Goal: Task Accomplishment & Management: Manage account settings

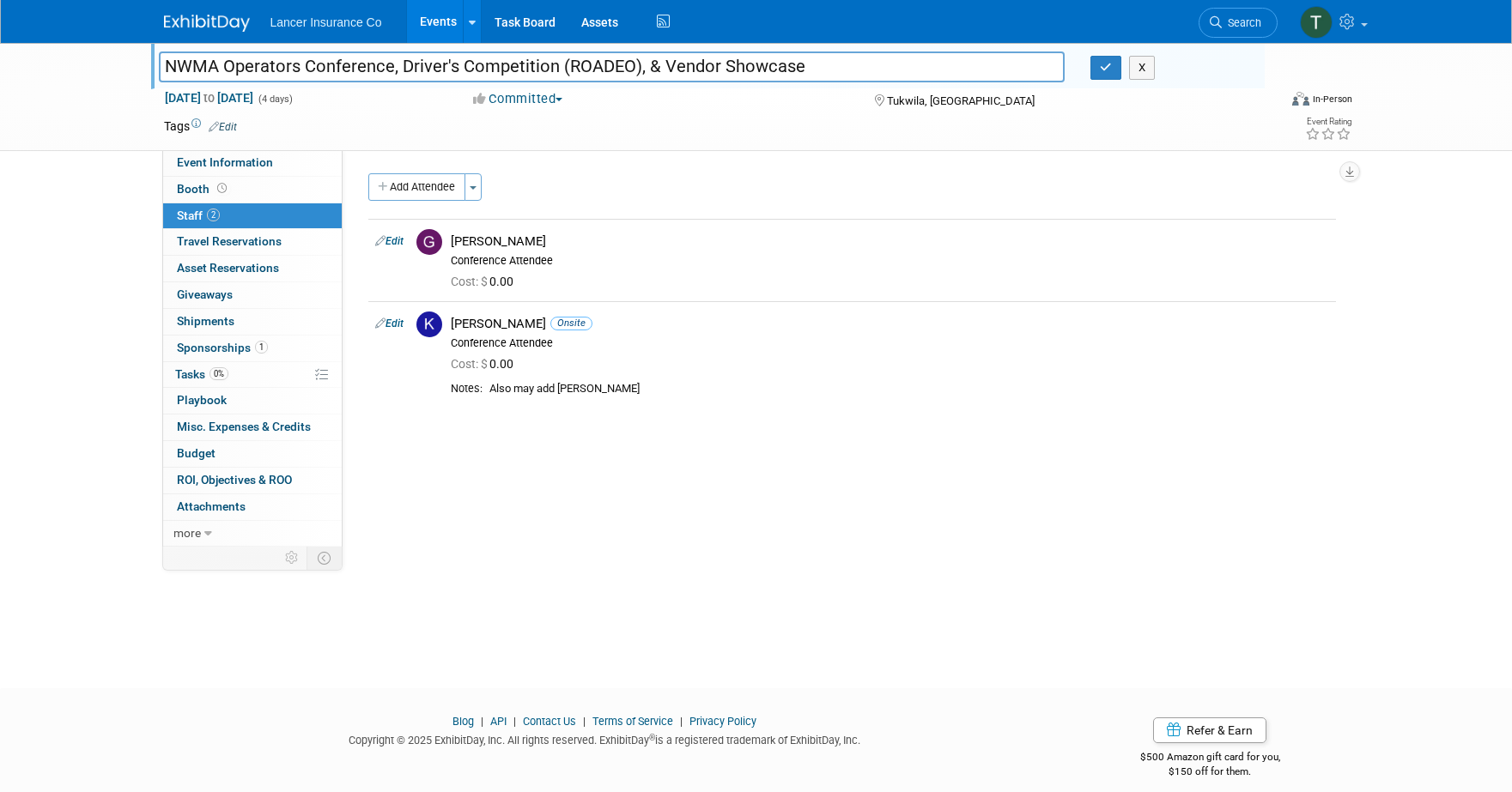
click at [1342, 23] on icon at bounding box center [1349, 21] width 20 height 15
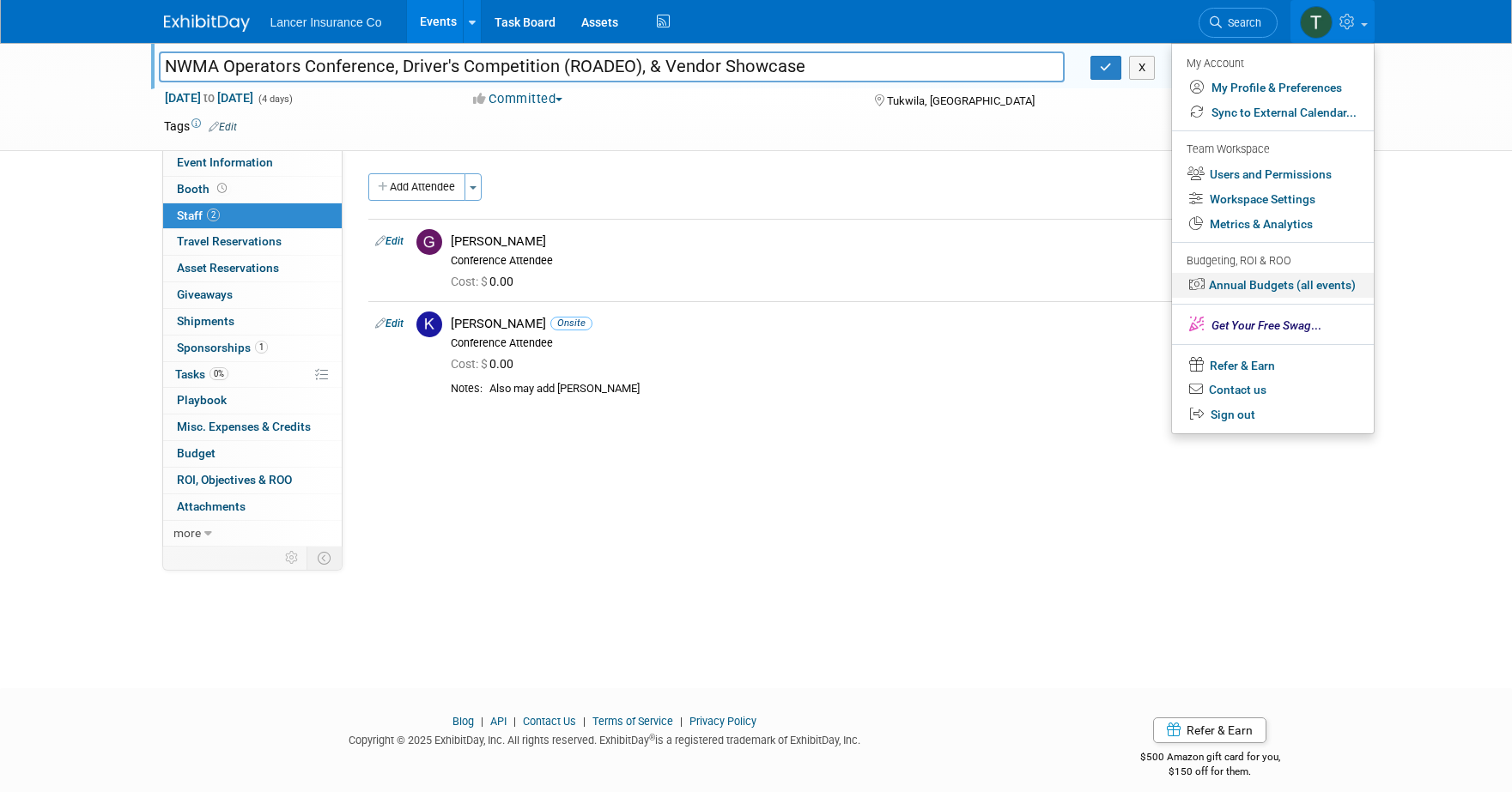
click at [1251, 287] on link "Annual Budgets (all events)" at bounding box center [1272, 286] width 202 height 25
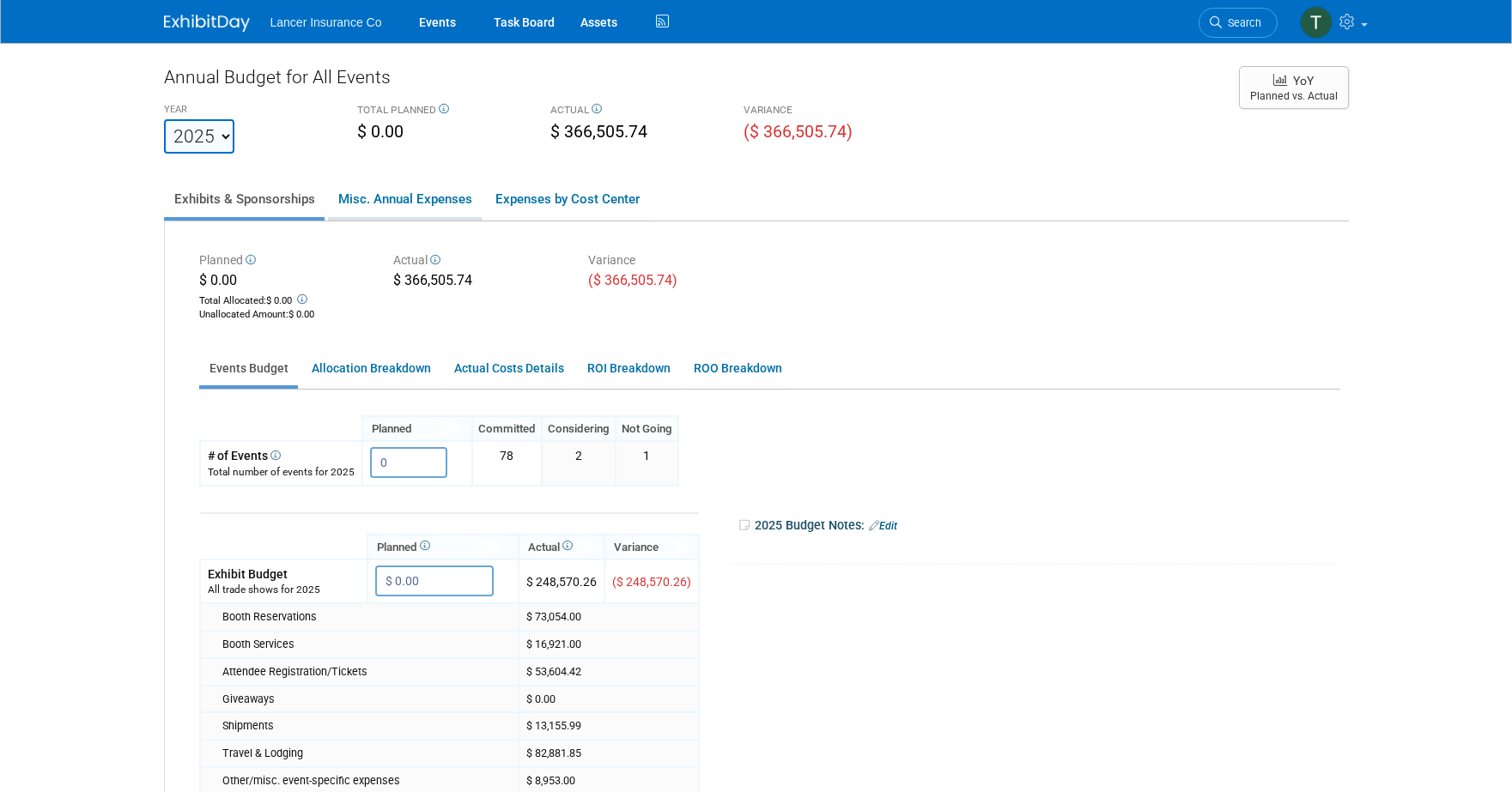
click at [416, 197] on link "Misc. Annual Expenses" at bounding box center [405, 199] width 154 height 36
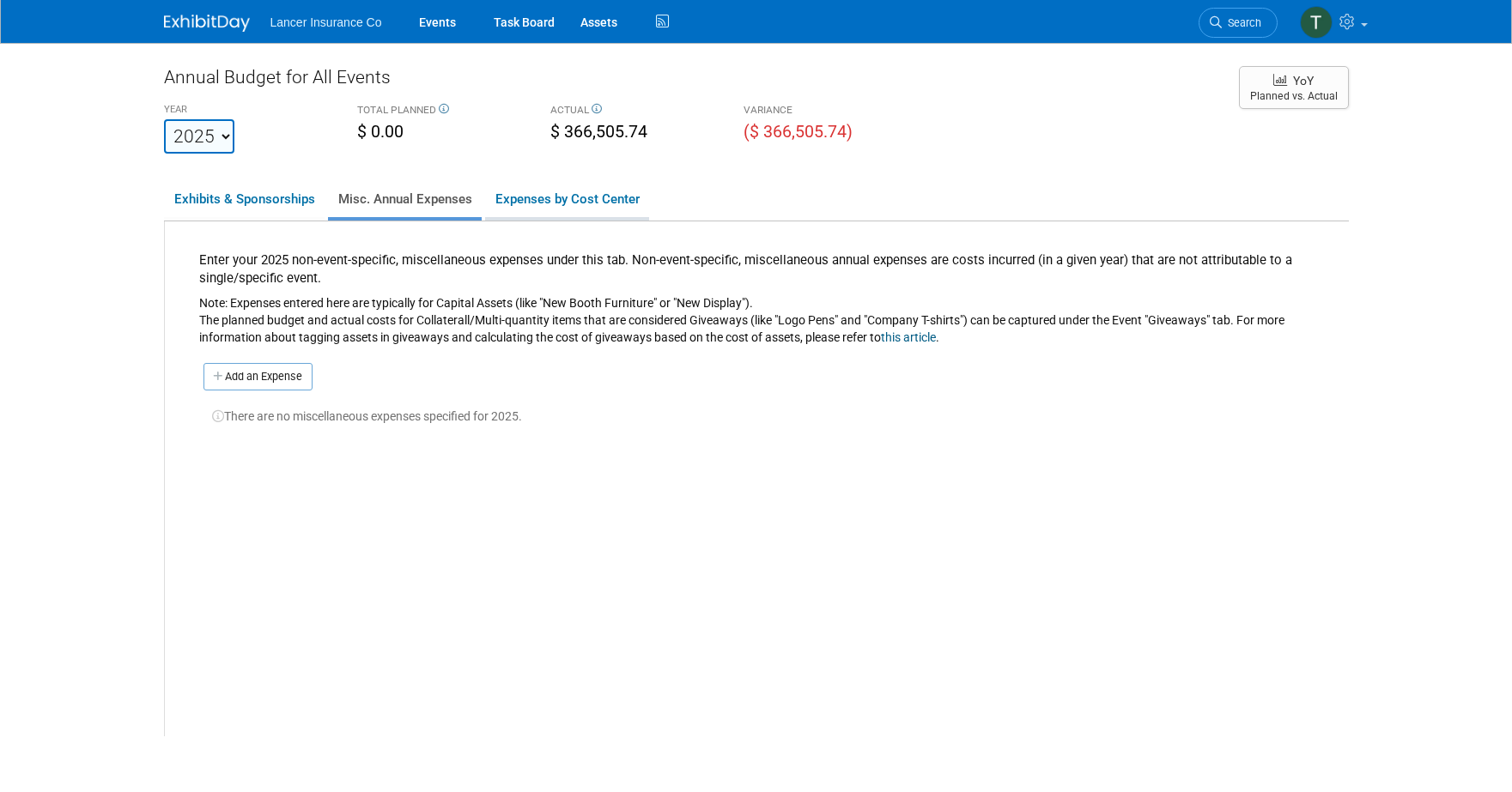
click at [542, 196] on link "Expenses by Cost Center" at bounding box center [567, 199] width 164 height 36
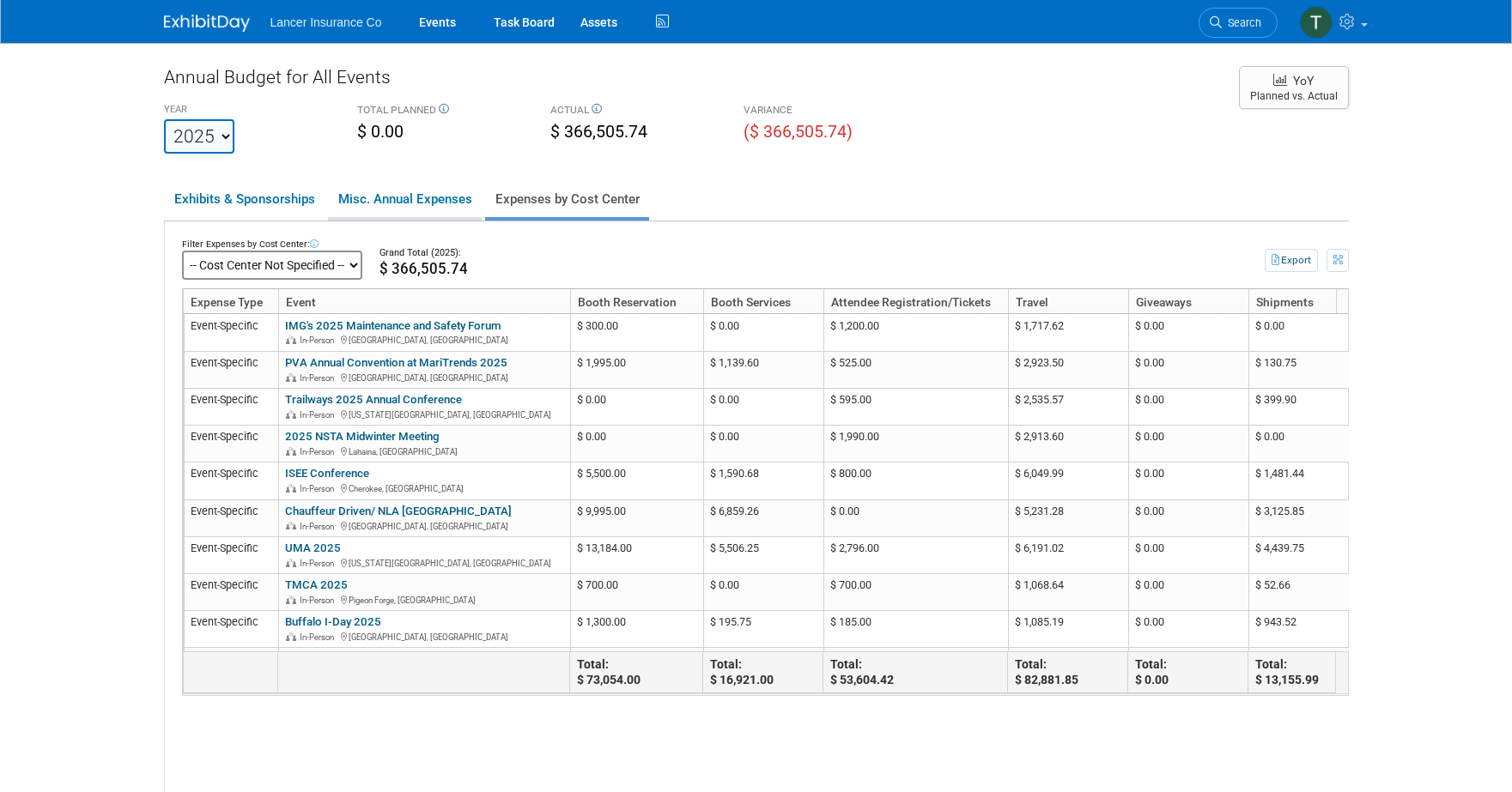
click at [367, 202] on link "Misc. Annual Expenses" at bounding box center [405, 199] width 154 height 36
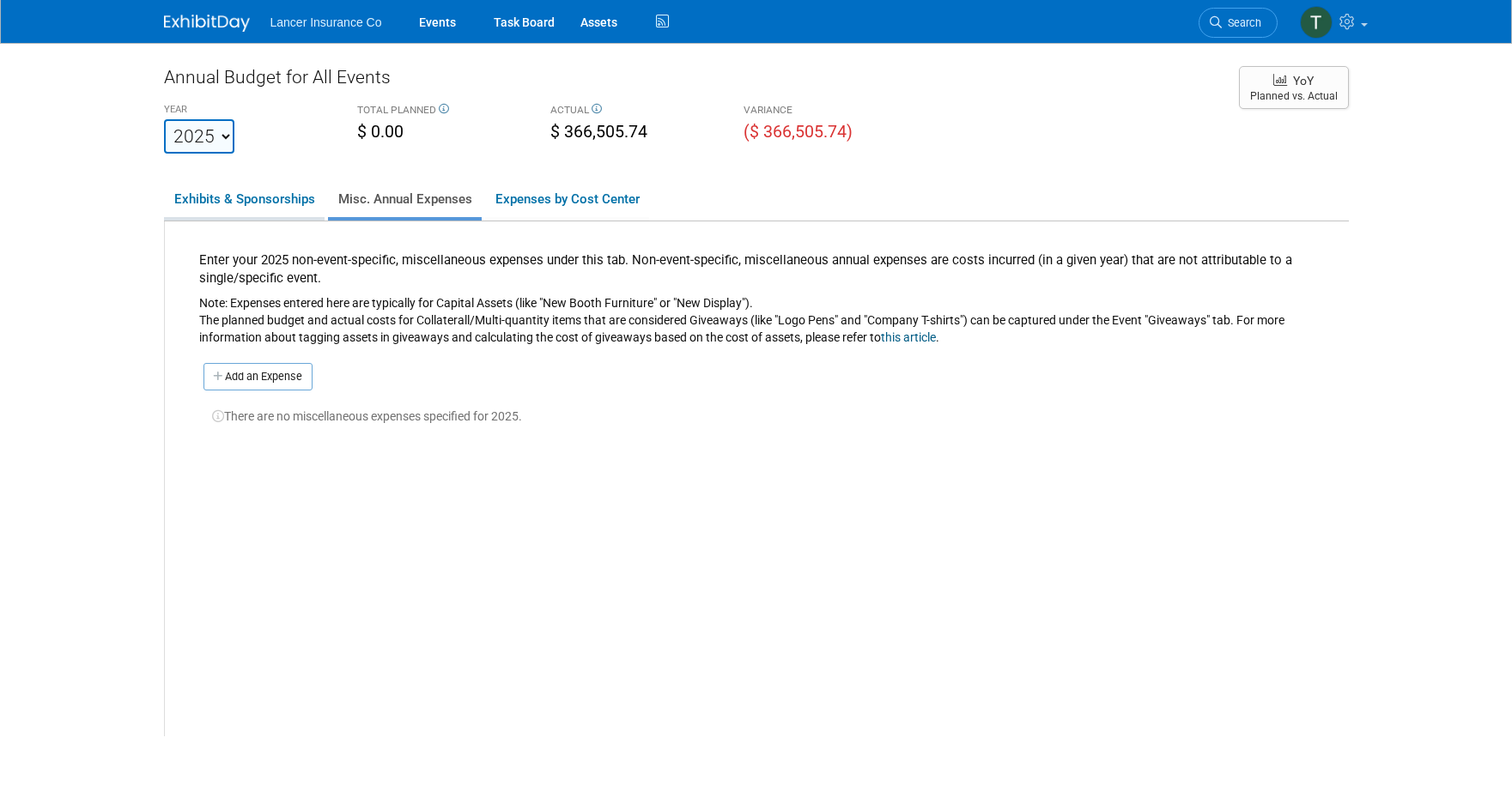
click at [239, 184] on link "Exhibits & Sponsorships" at bounding box center [244, 199] width 160 height 36
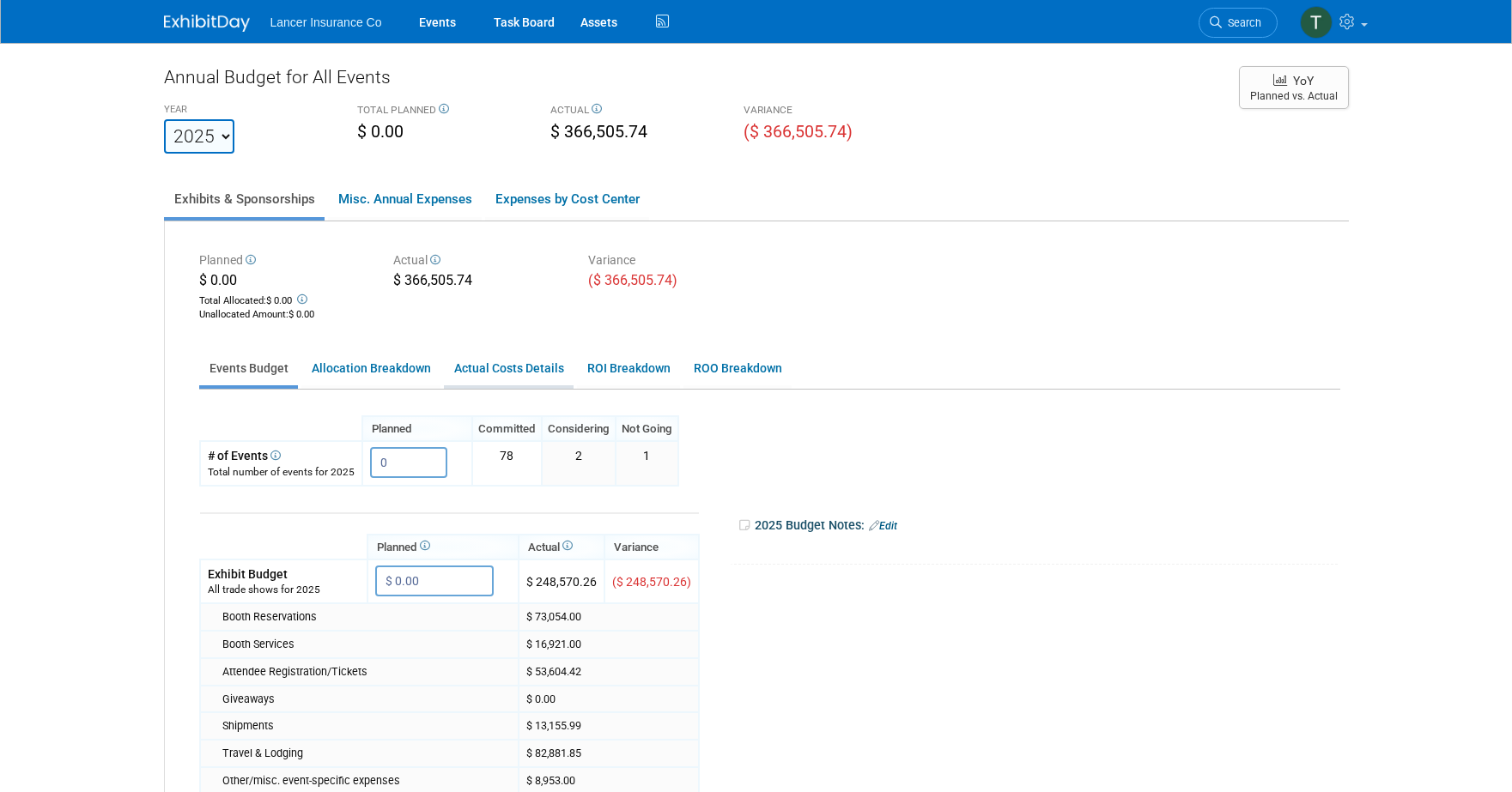
click at [534, 370] on link "Actual Costs Details" at bounding box center [509, 369] width 130 height 33
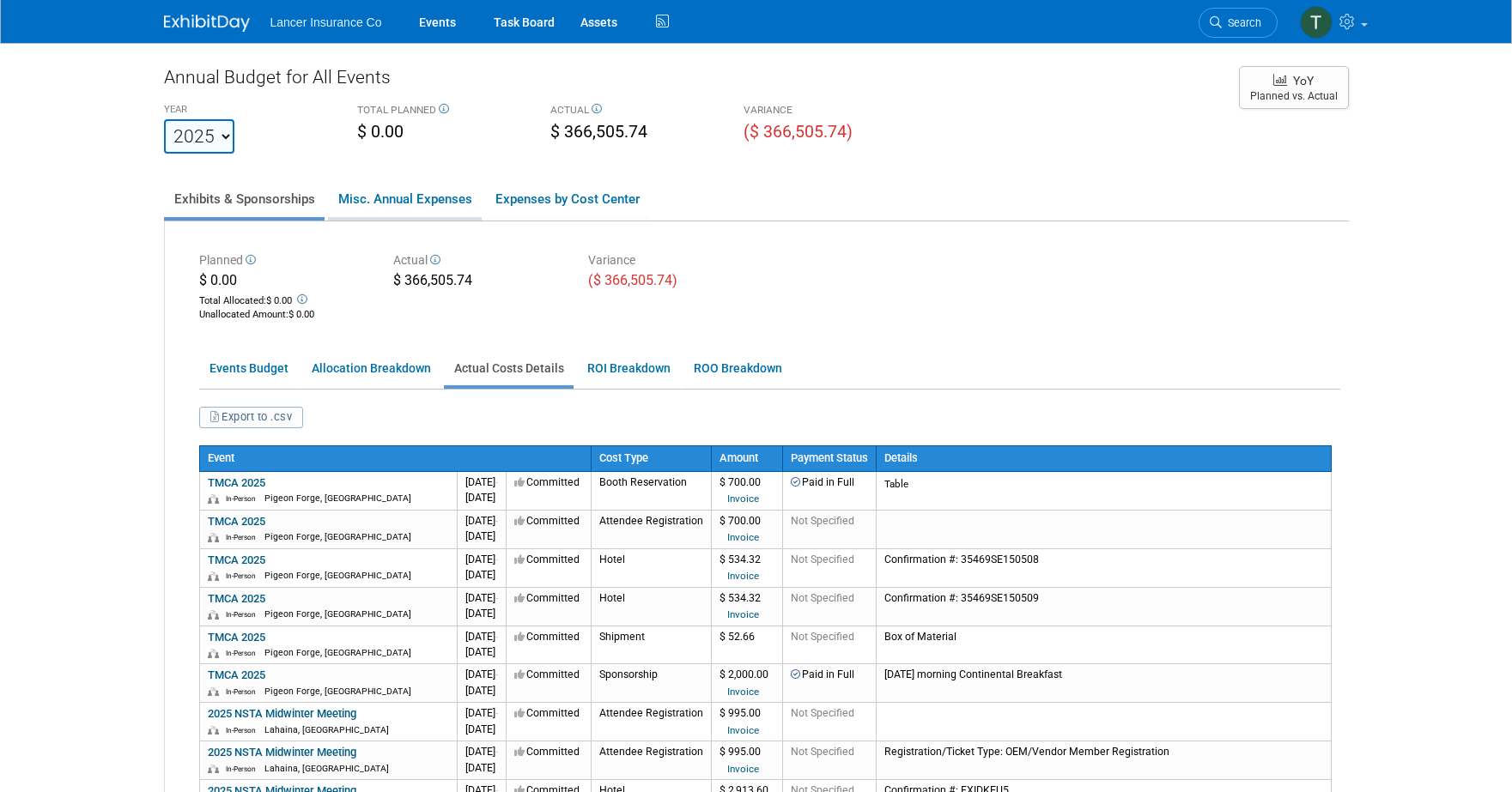
click at [420, 201] on link "Misc. Annual Expenses" at bounding box center [405, 199] width 154 height 36
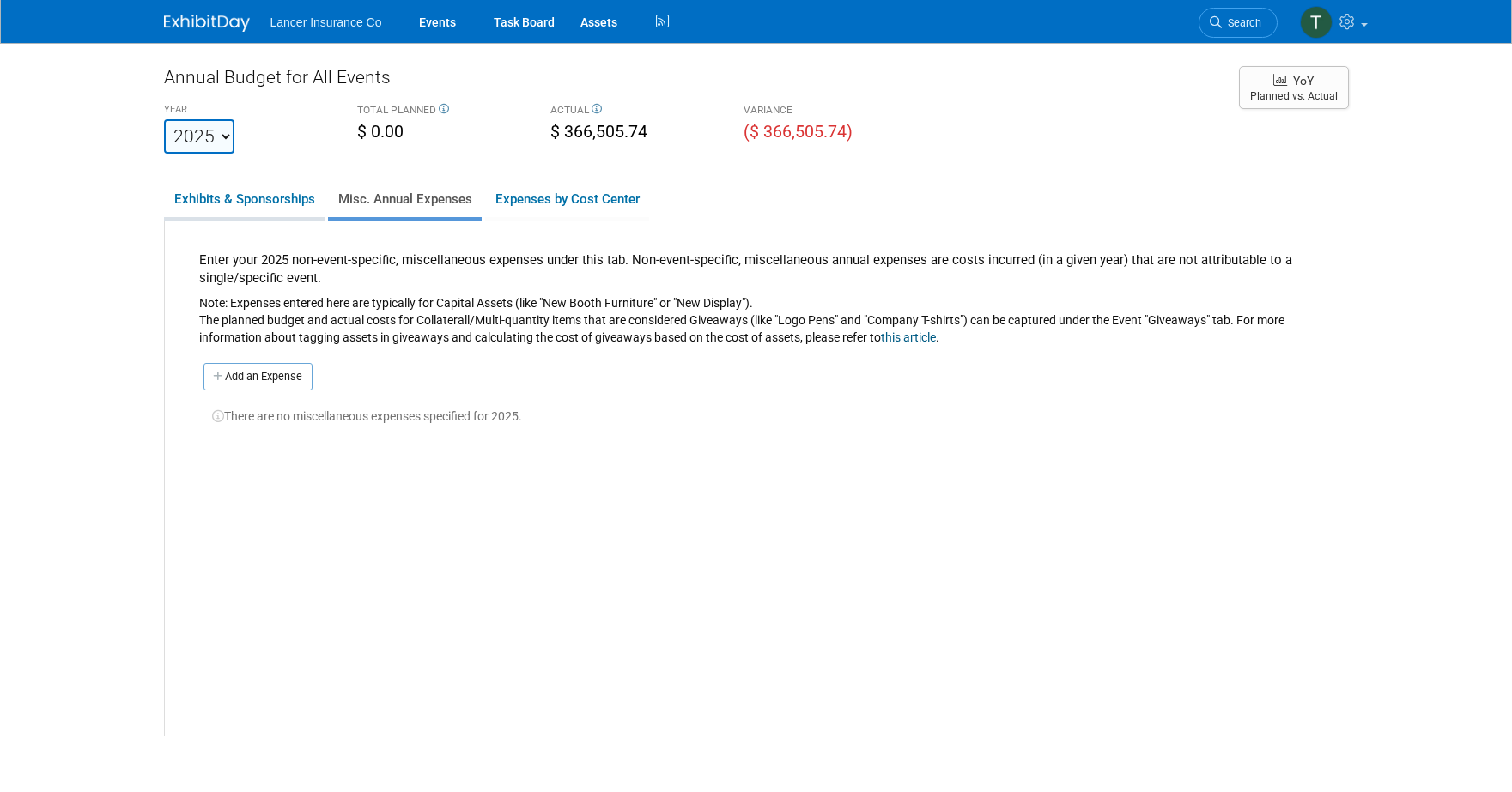
click at [274, 194] on link "Exhibits & Sponsorships" at bounding box center [244, 199] width 160 height 36
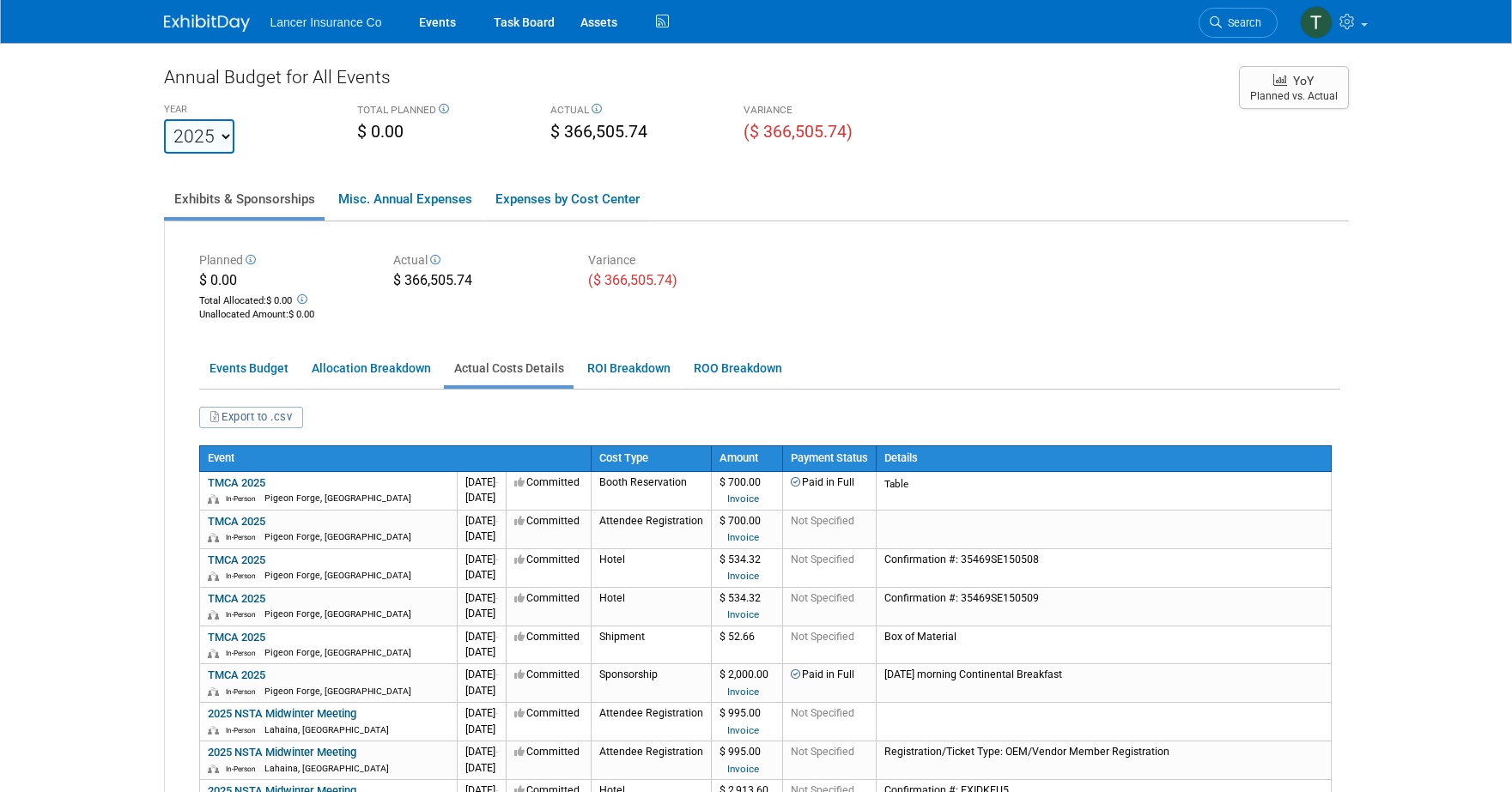
click at [229, 143] on select "2022 2023 2024 2025 2026 2027 2028 2029 2030 2031" at bounding box center [199, 136] width 70 height 34
click at [164, 119] on select "2022 2023 2024 2025 2026 2027 2028 2029 2030 2031" at bounding box center [199, 136] width 70 height 34
click at [227, 141] on select "2022 2023 2024 2025 2026 2027 2028 2029 2030 2031" at bounding box center [199, 136] width 70 height 34
select select "2026"
click at [164, 119] on select "2022 2023 2024 2025 2026 2027 2028 2029 2030 2031" at bounding box center [199, 136] width 70 height 34
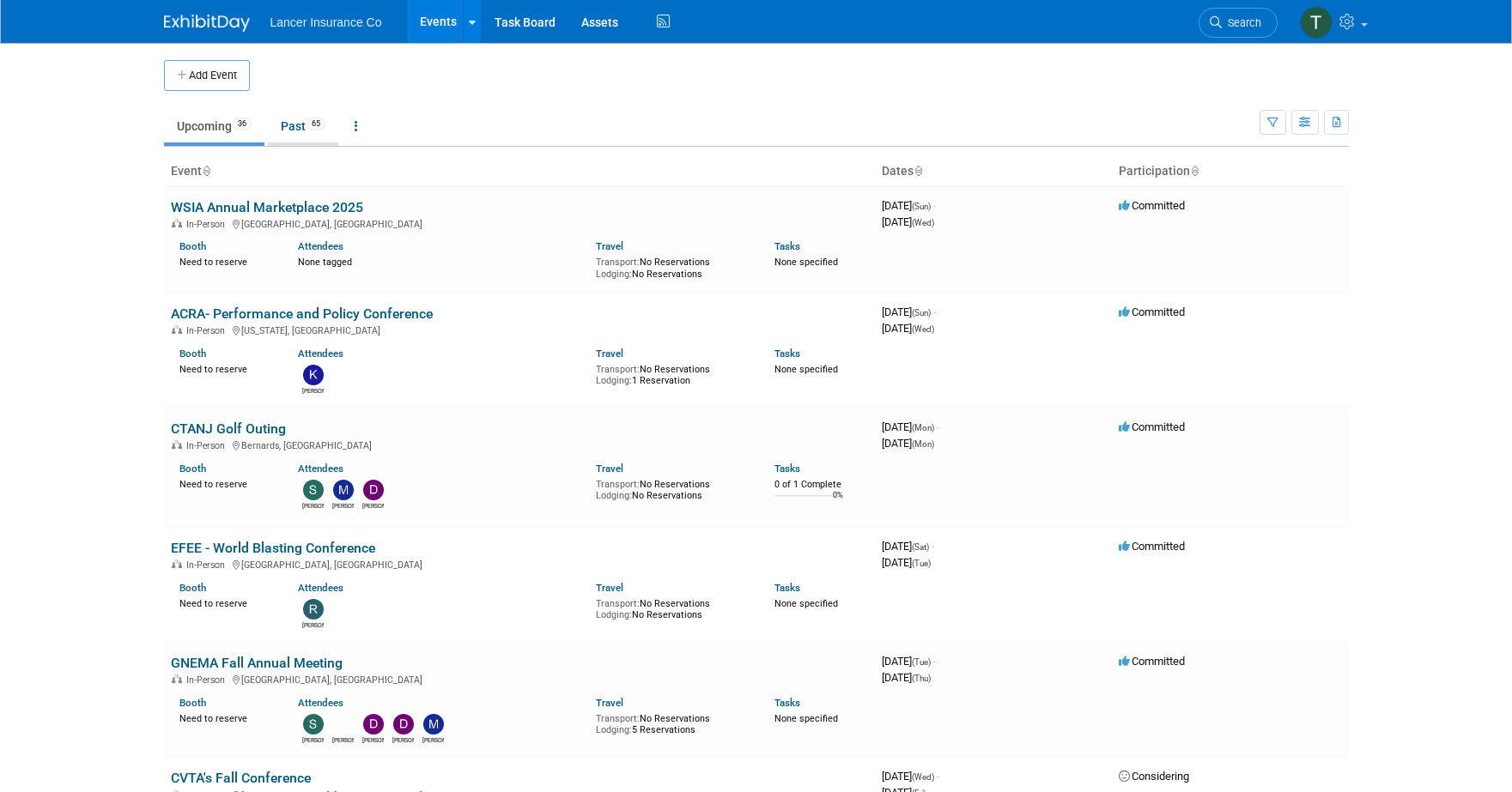
click at [299, 127] on link "Past 65" at bounding box center [303, 126] width 70 height 32
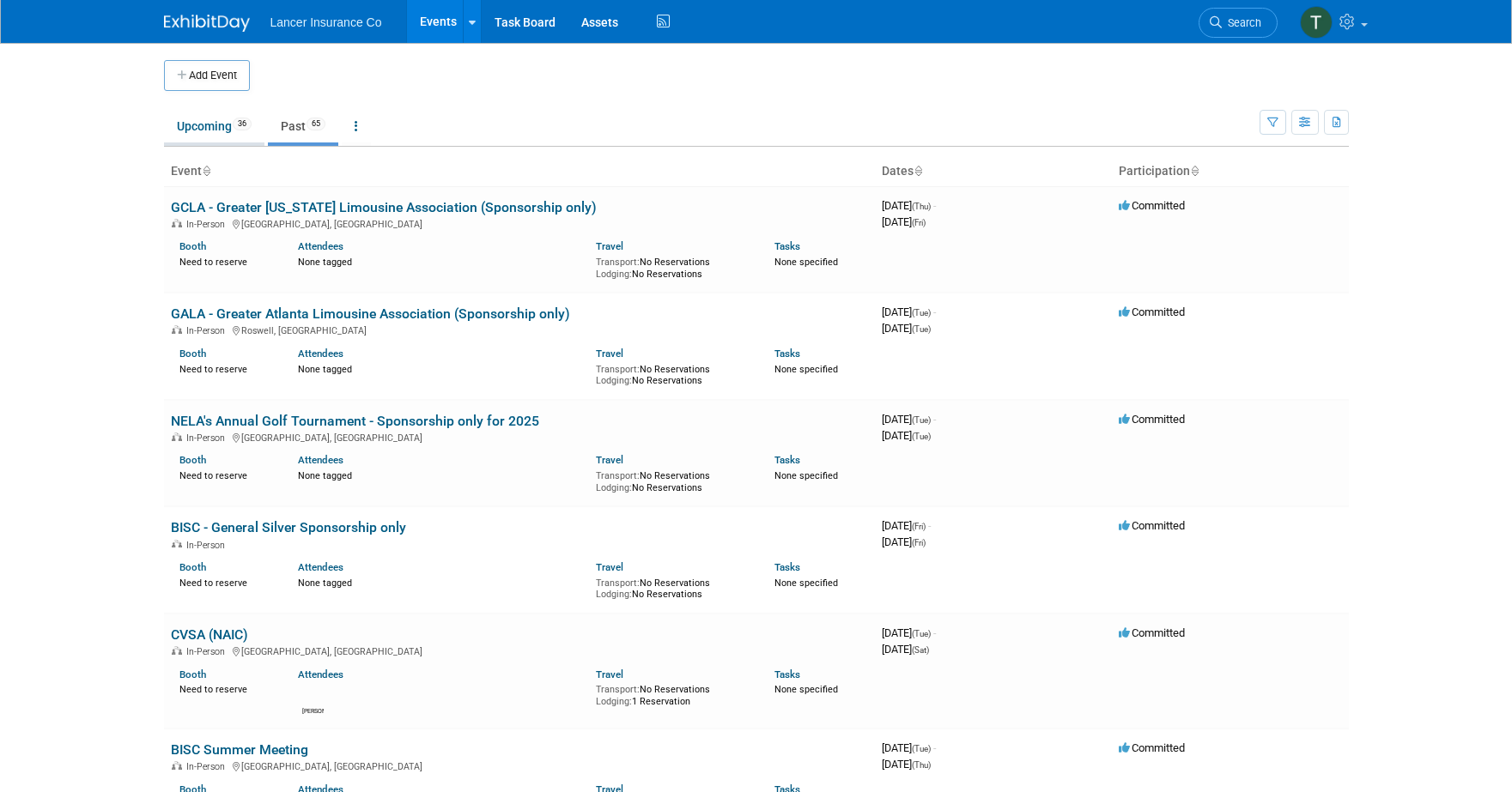
click at [209, 120] on link "Upcoming 36" at bounding box center [214, 126] width 100 height 32
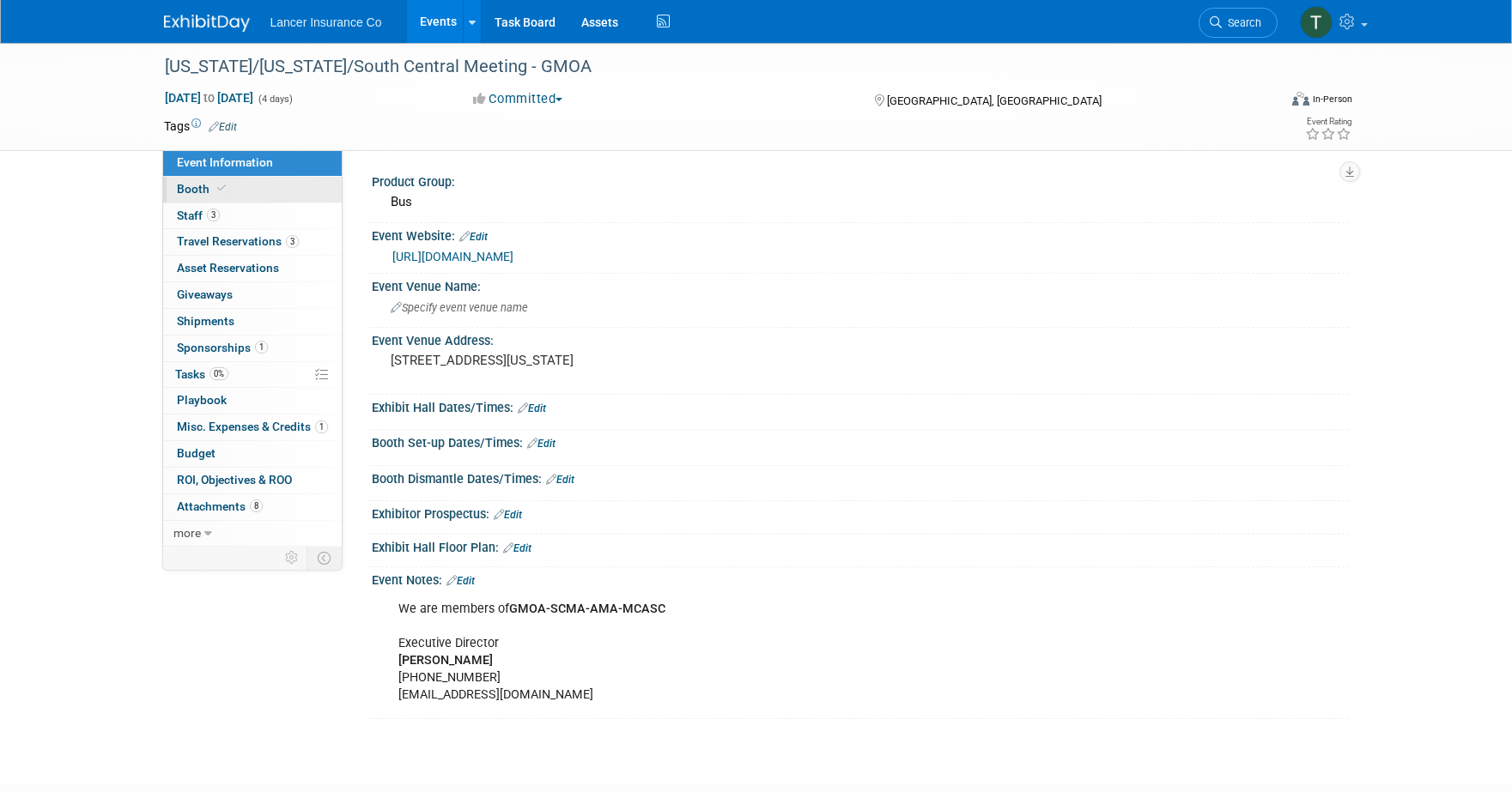
click at [195, 184] on span "Booth" at bounding box center [203, 188] width 52 height 14
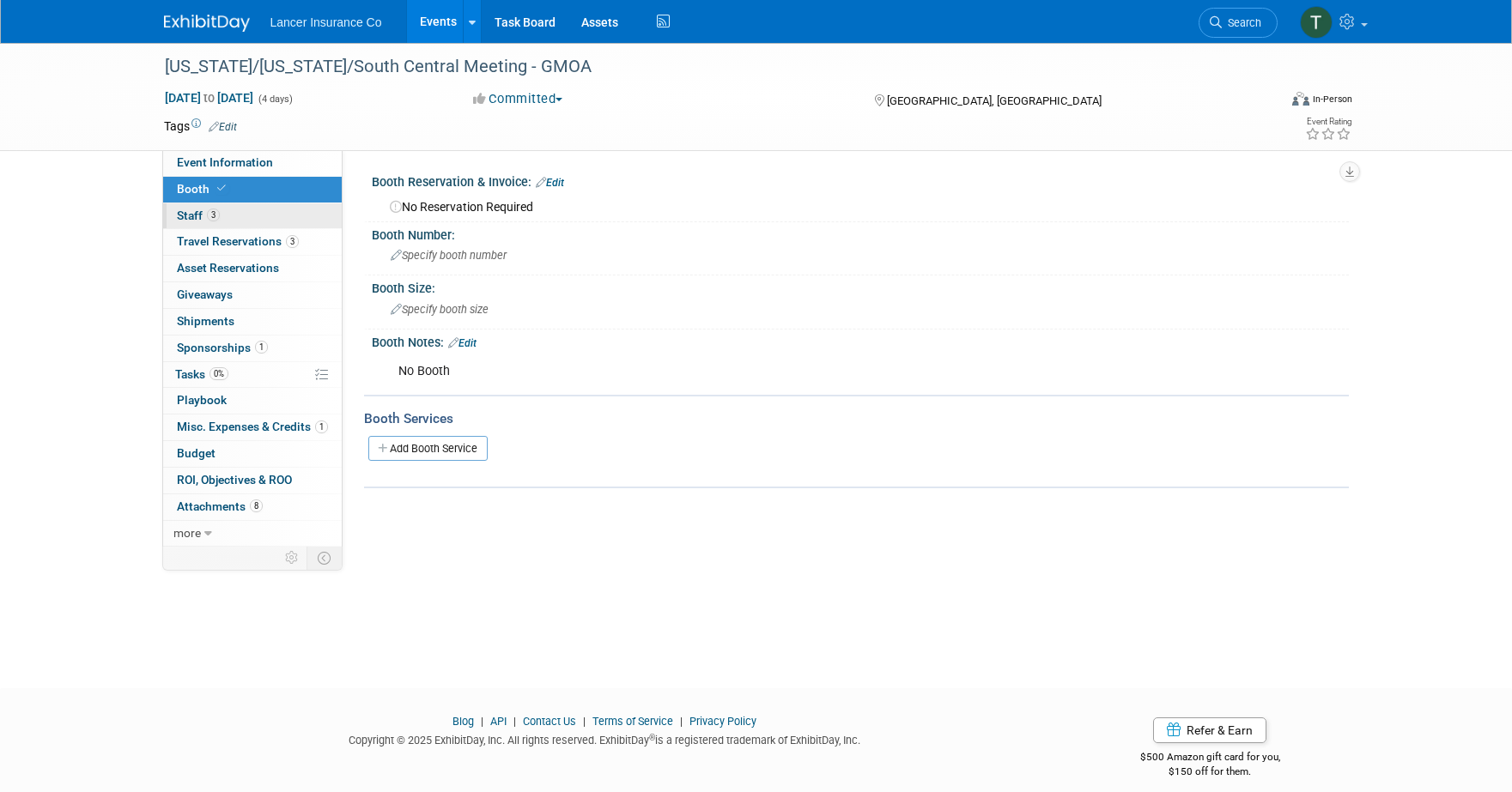
click at [201, 216] on span "Staff 3" at bounding box center [198, 214] width 43 height 14
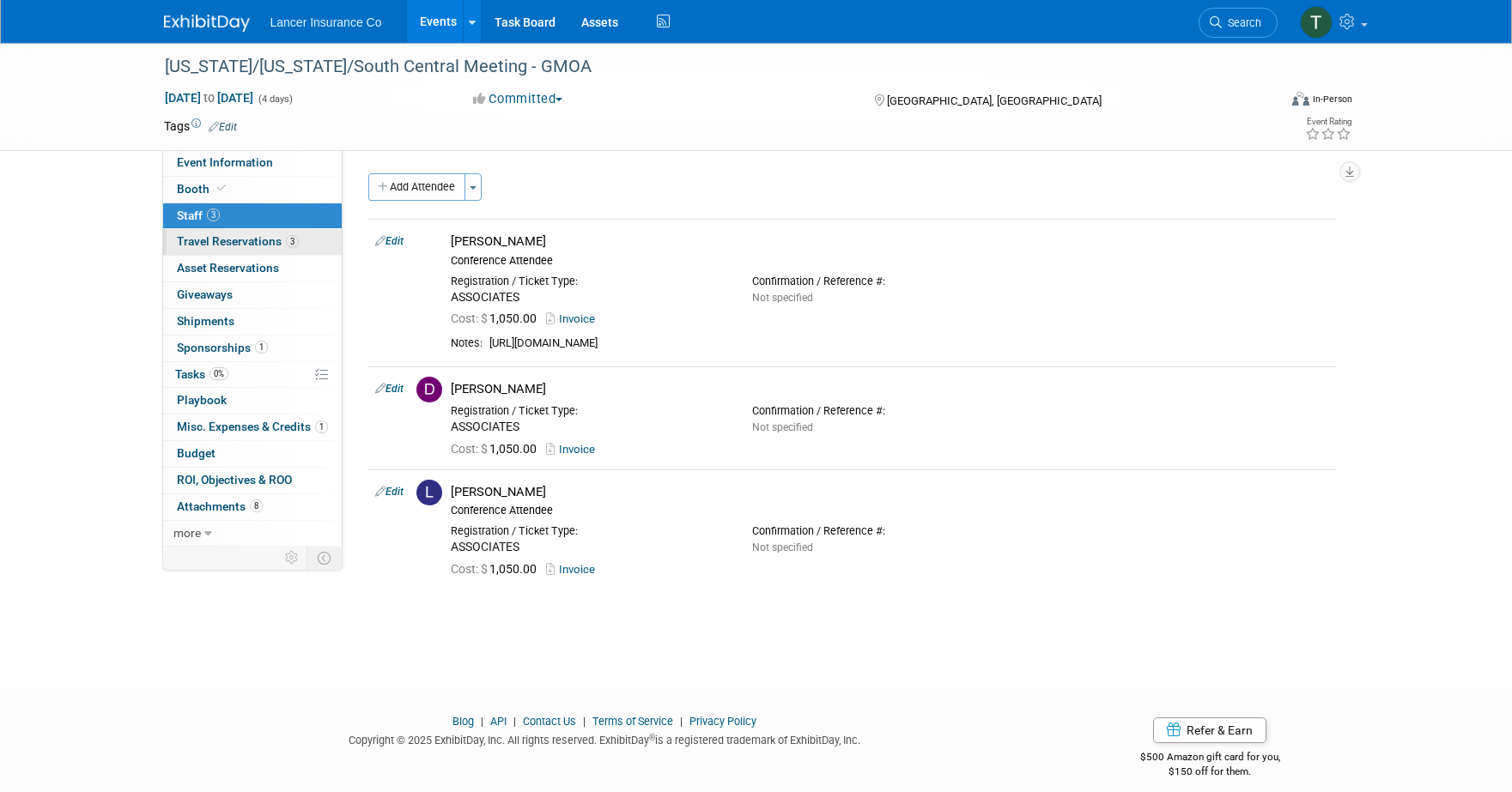
click at [199, 241] on span "Travel Reservations 3" at bounding box center [237, 241] width 122 height 14
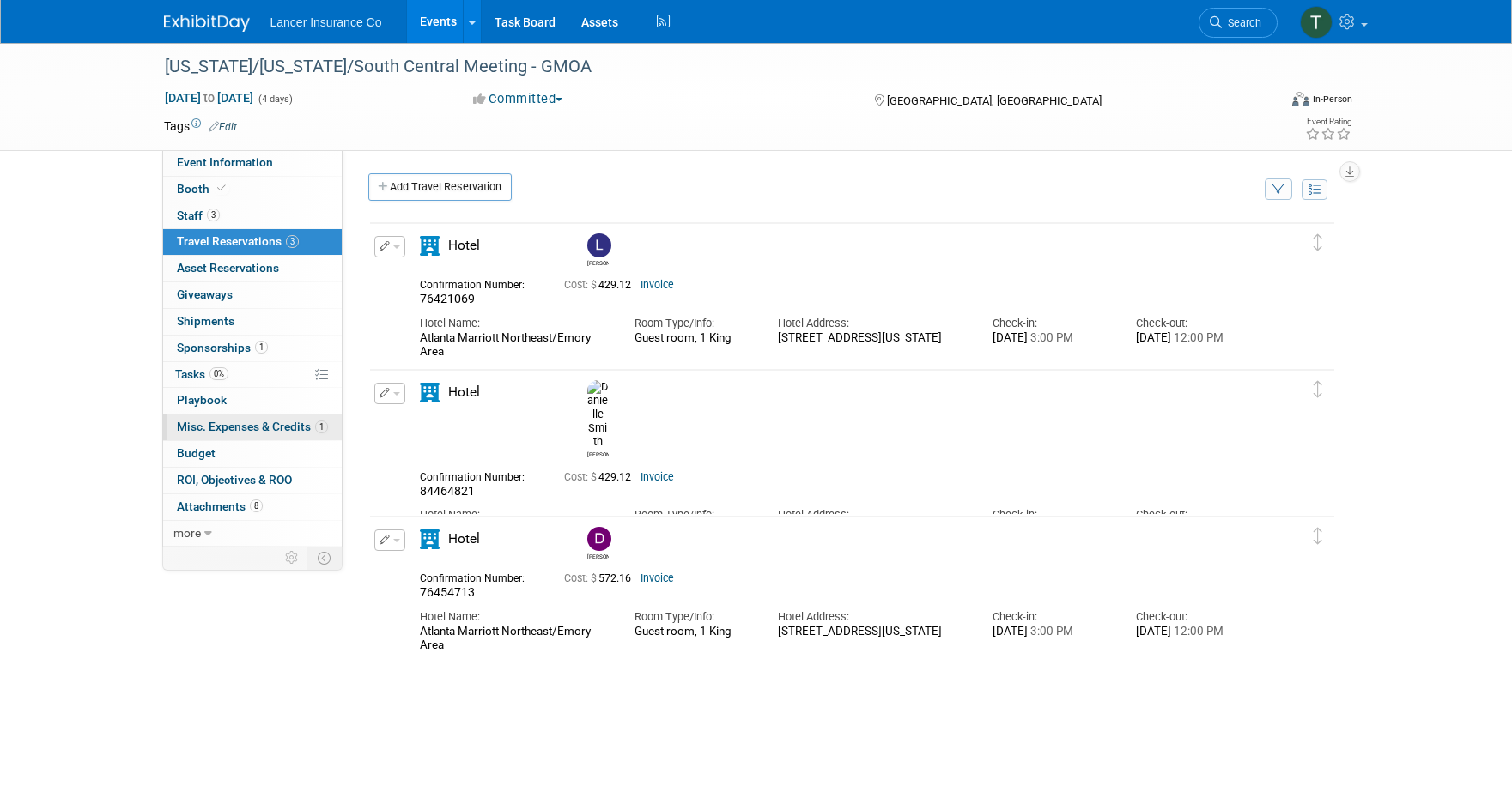
click at [214, 425] on span "Misc. Expenses & Credits 1" at bounding box center [252, 426] width 151 height 14
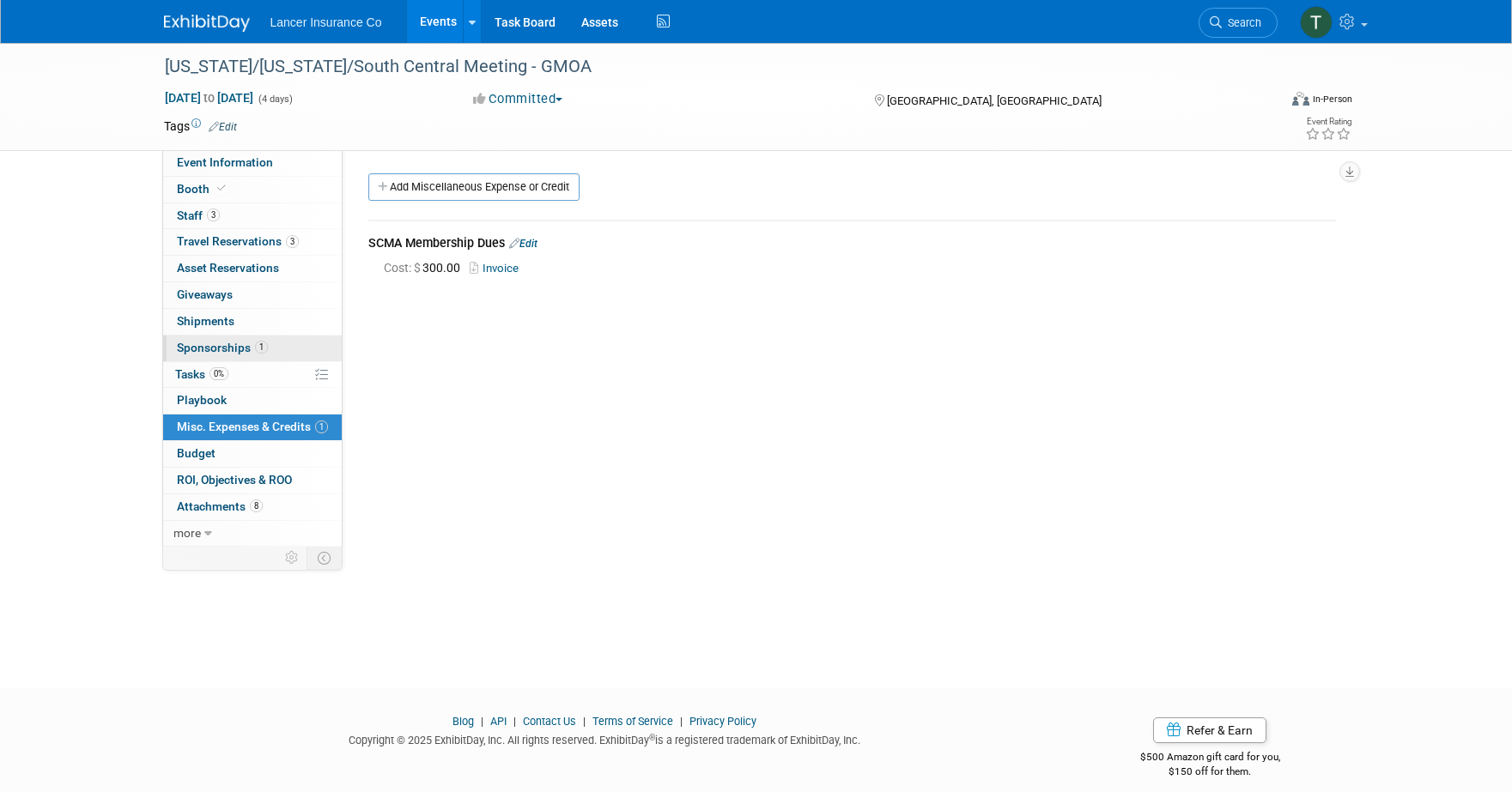
click at [200, 348] on span "Sponsorships 1" at bounding box center [222, 347] width 91 height 14
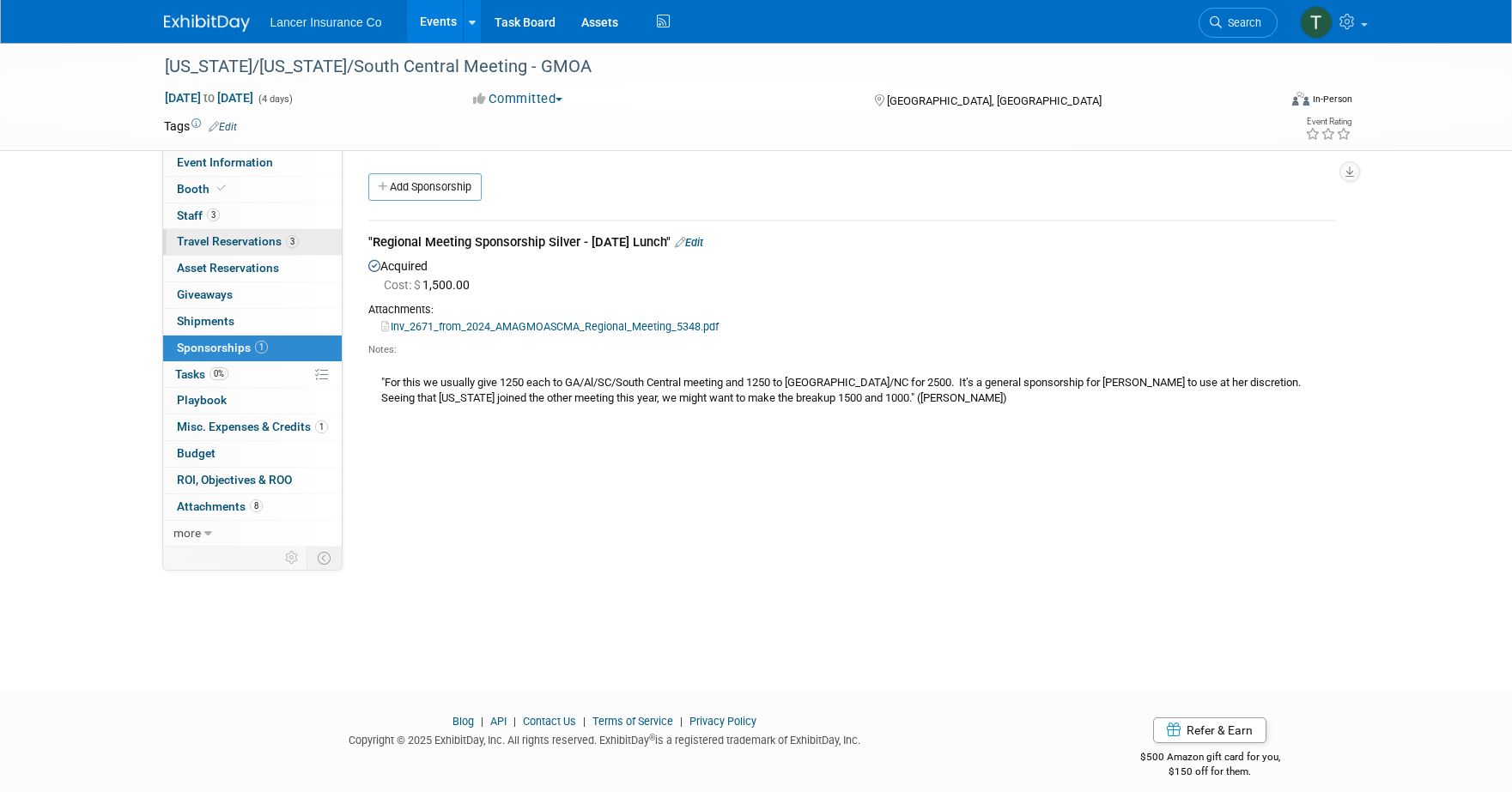
click at [212, 241] on span "Travel Reservations 3" at bounding box center [237, 241] width 122 height 14
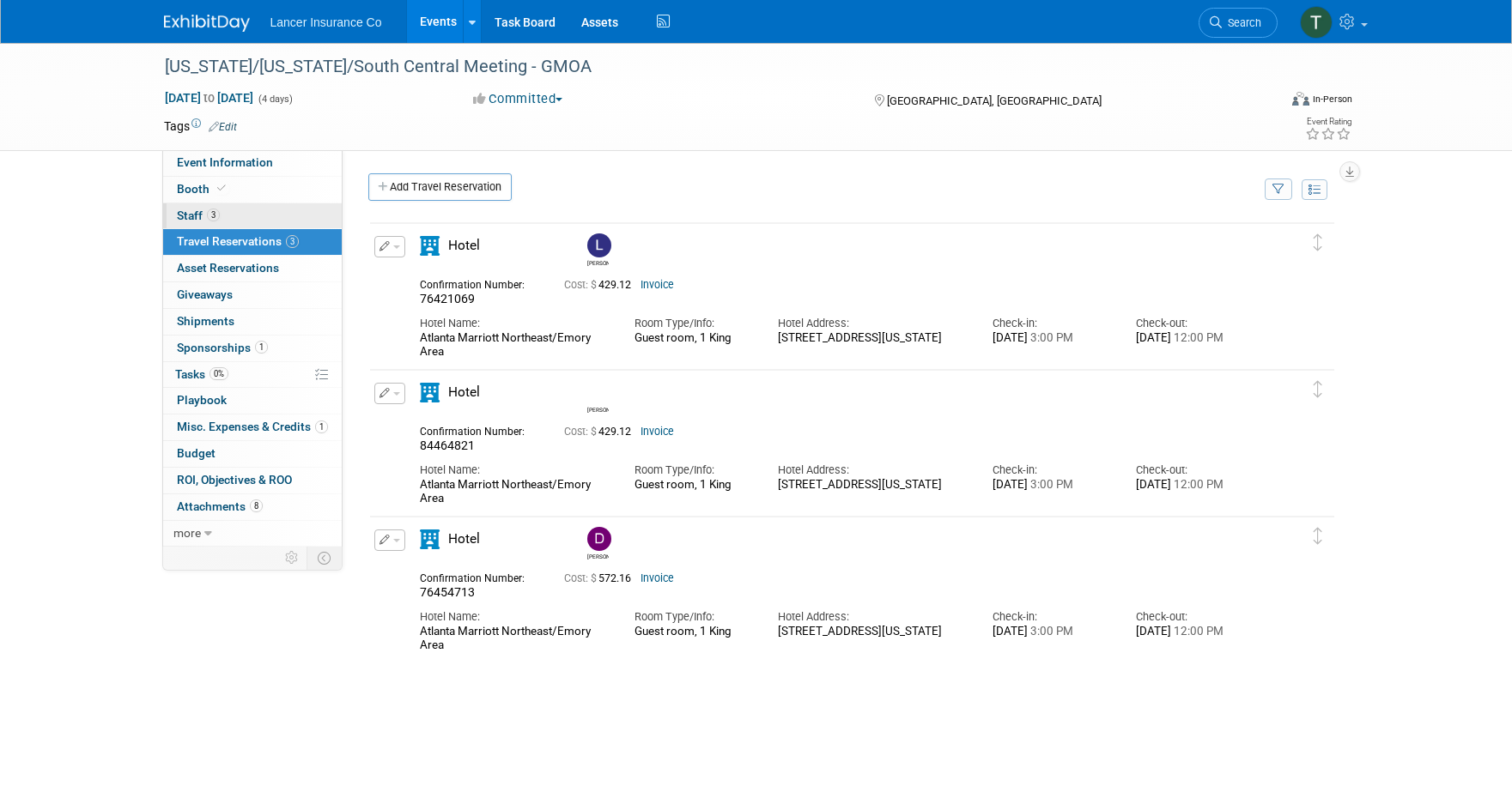
click at [198, 220] on span "Staff 3" at bounding box center [198, 214] width 43 height 14
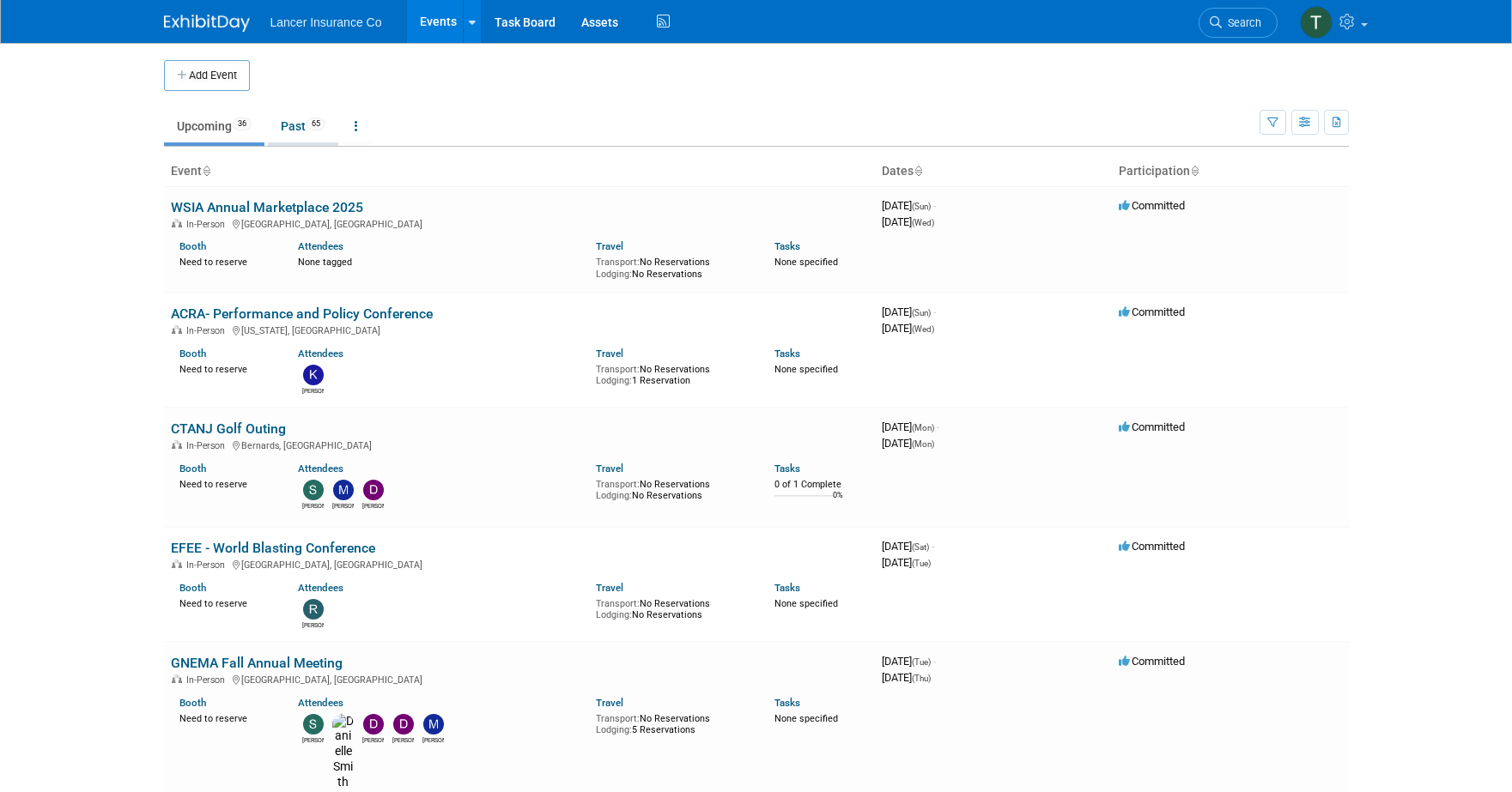
click at [293, 122] on link "Past 65" at bounding box center [303, 126] width 70 height 32
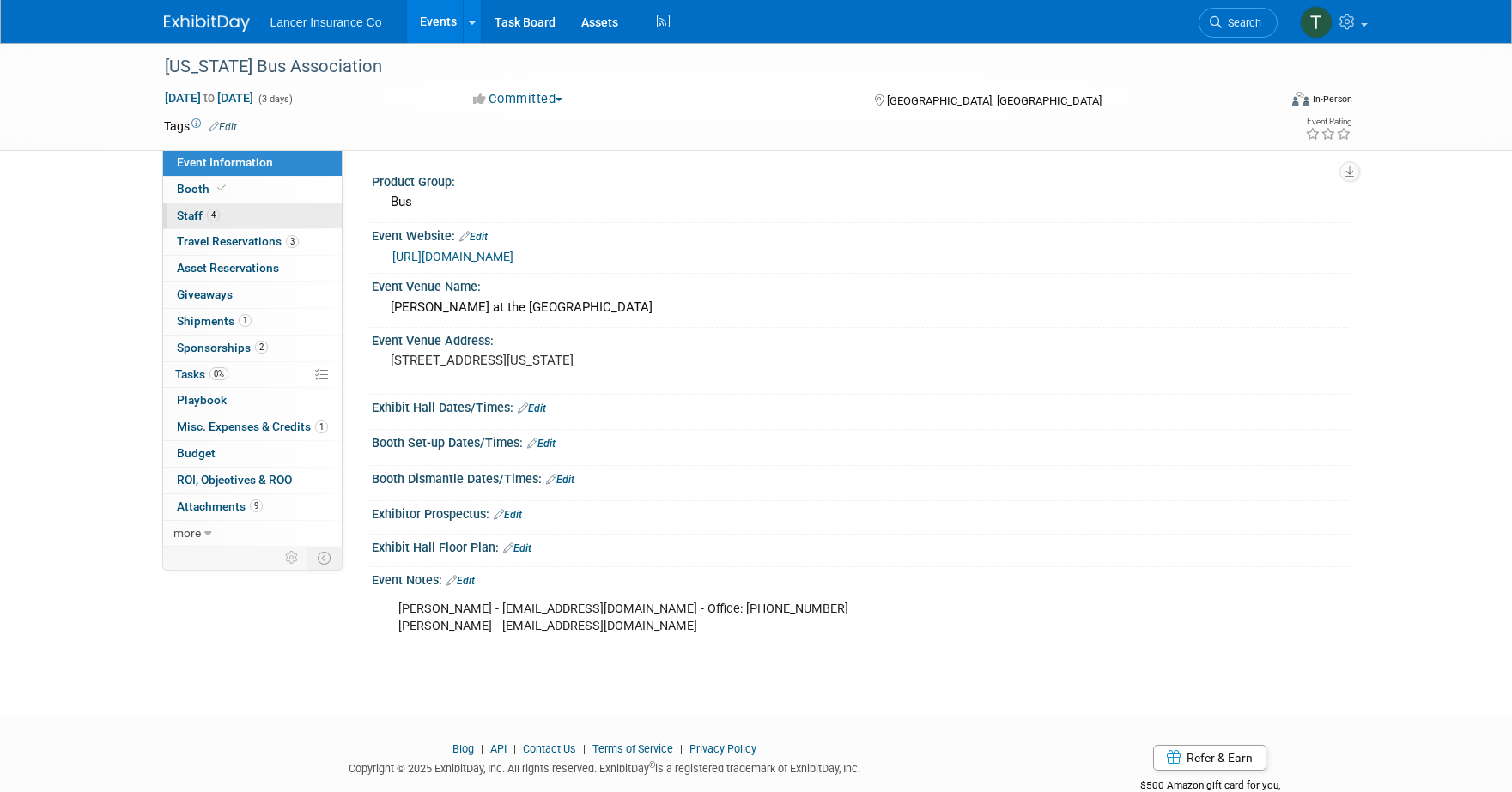
click at [199, 218] on span "Staff 4" at bounding box center [198, 214] width 43 height 14
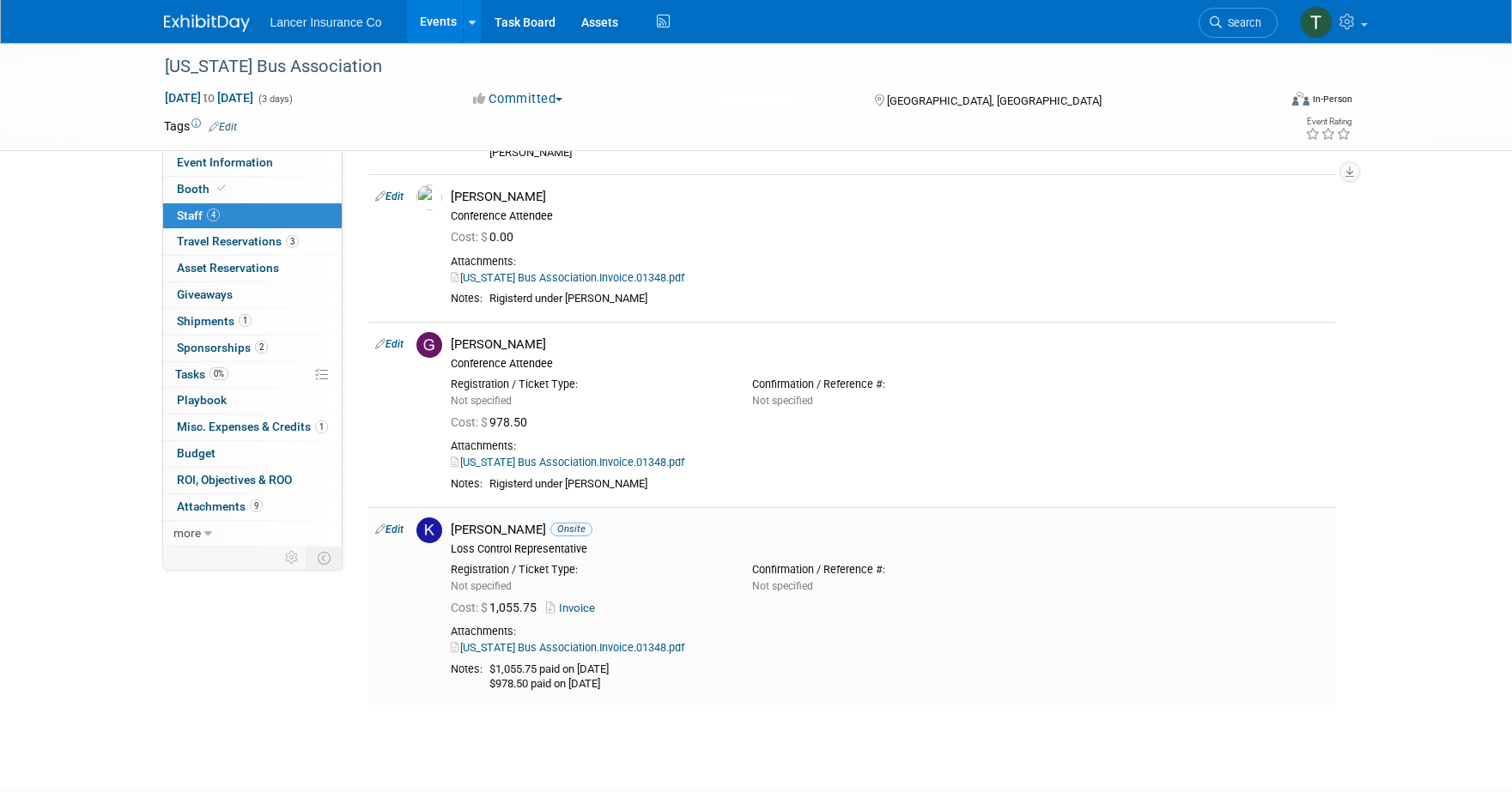
scroll to position [218, 0]
click at [577, 610] on link "Invoice" at bounding box center [574, 610] width 56 height 13
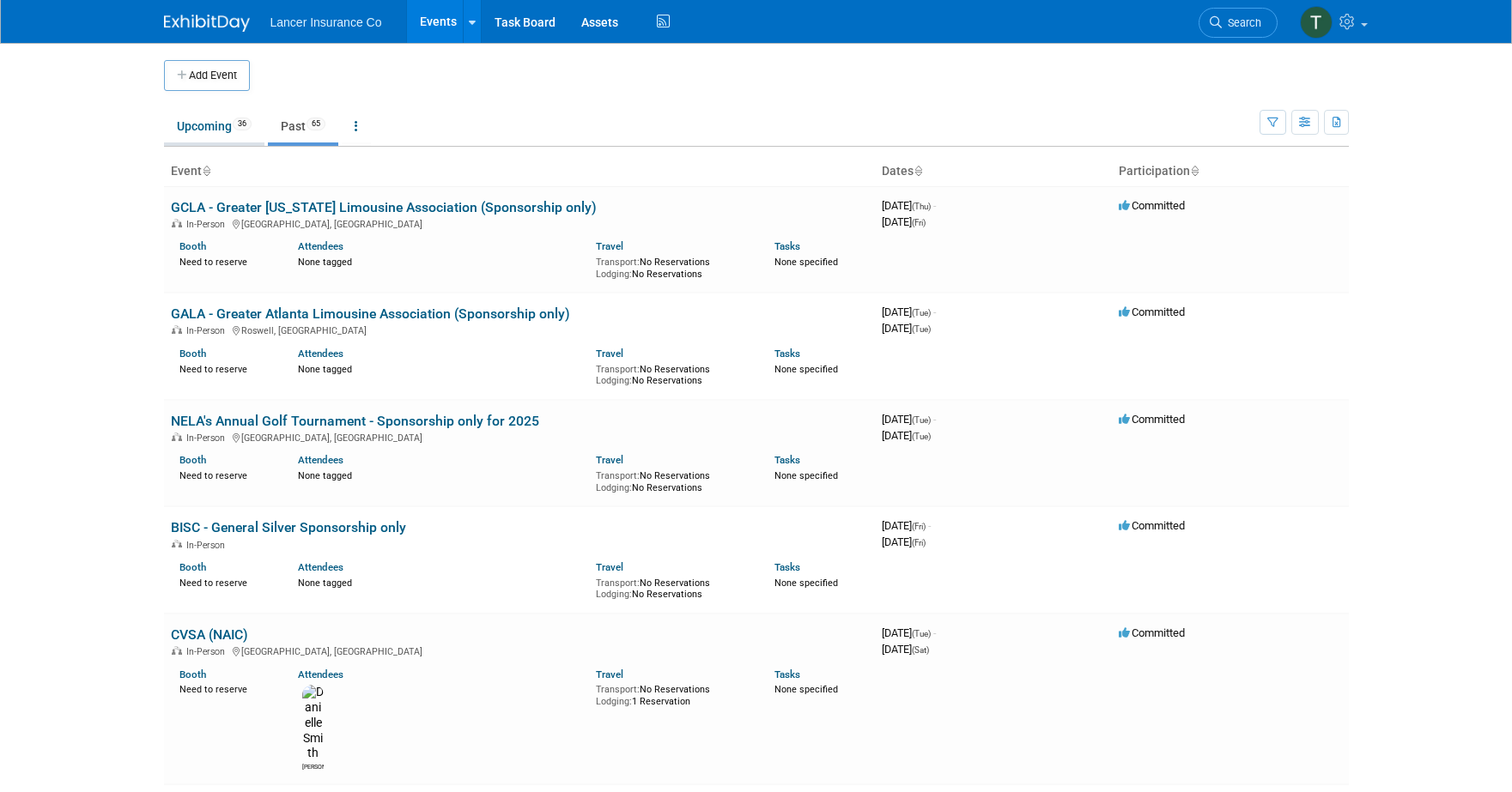
click at [197, 110] on link "Upcoming 36" at bounding box center [214, 126] width 100 height 32
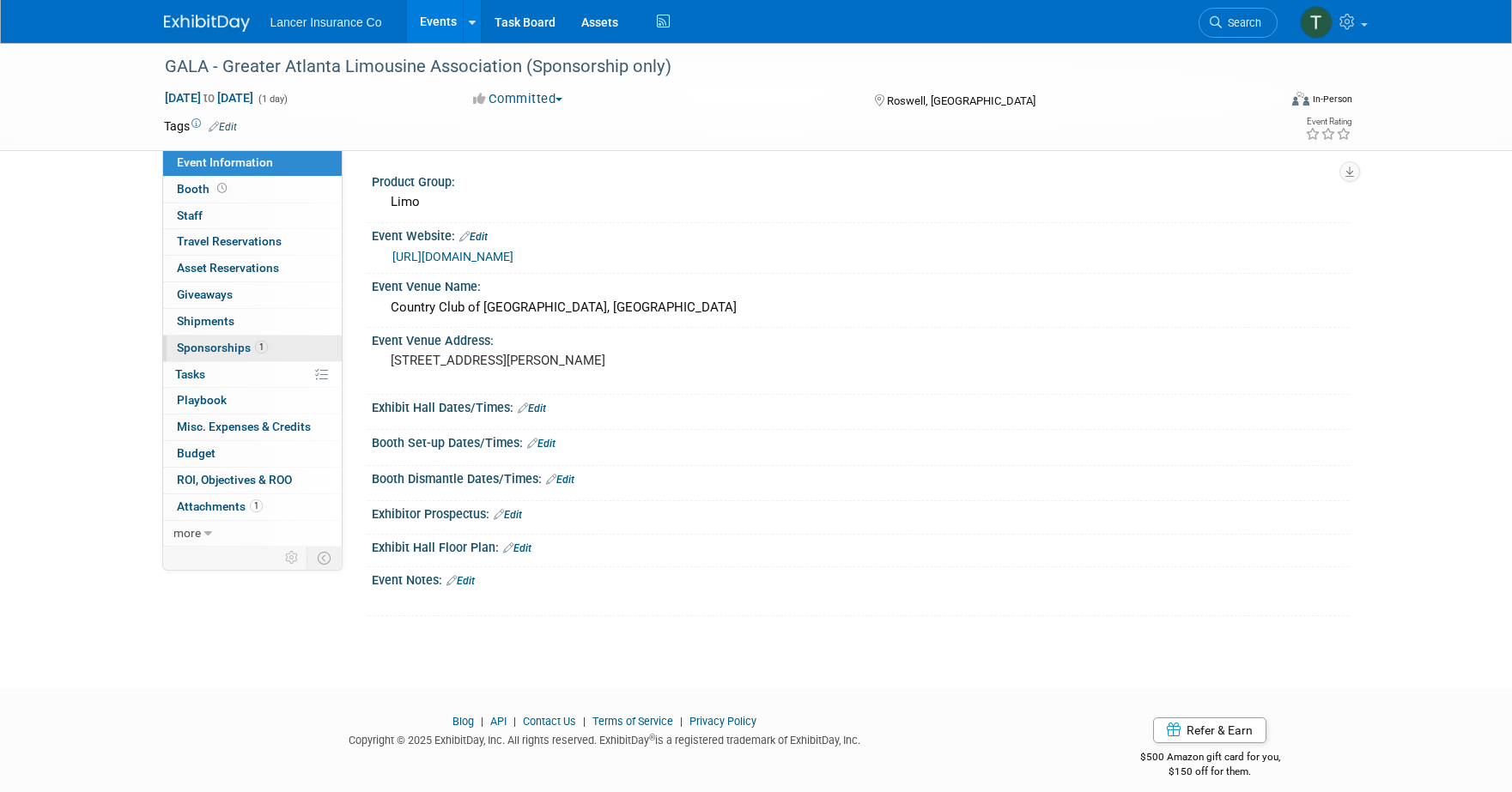
click at [220, 347] on span "Sponsorships 1" at bounding box center [222, 347] width 91 height 14
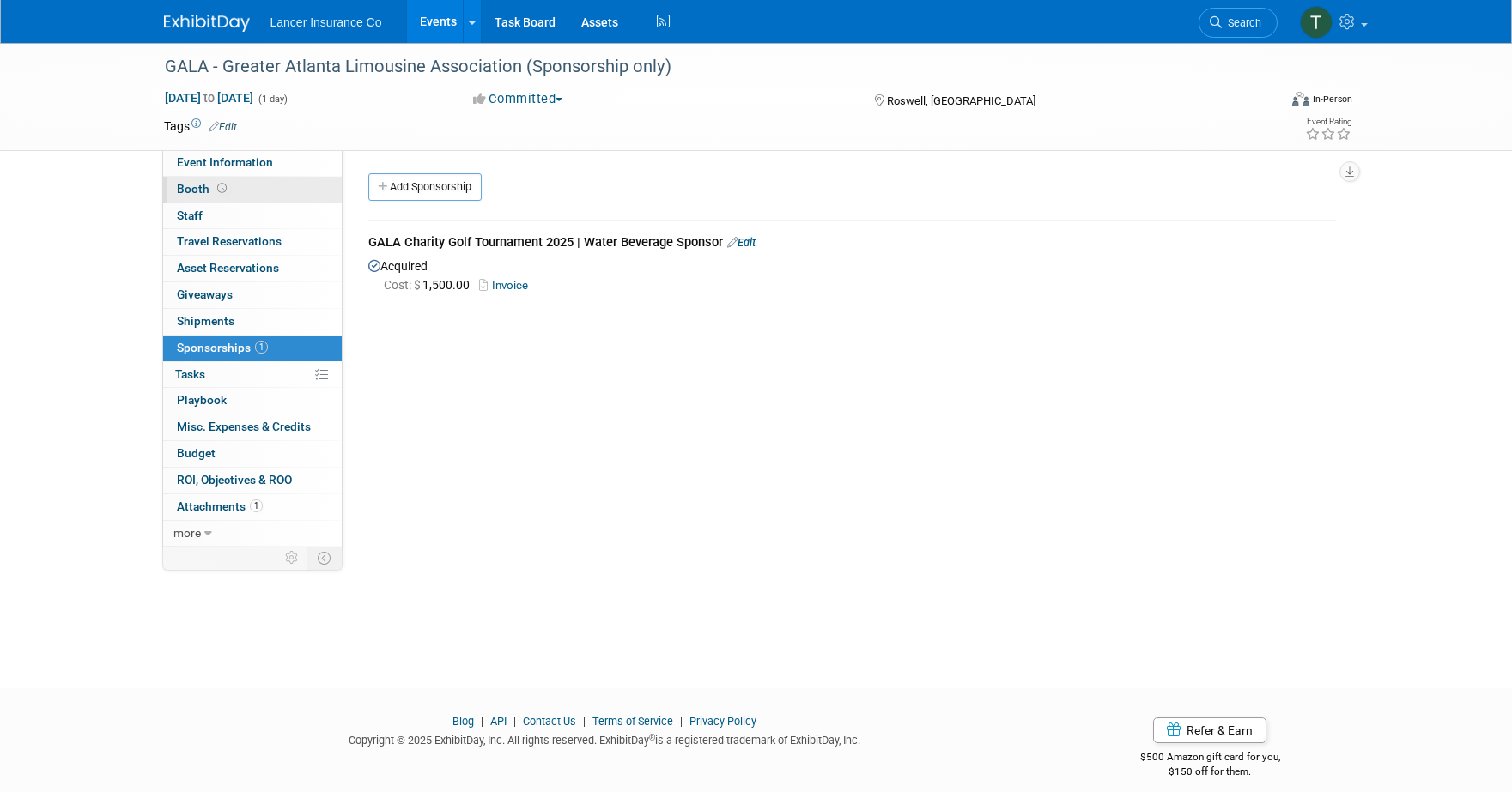
click at [194, 193] on span "Booth" at bounding box center [203, 188] width 53 height 14
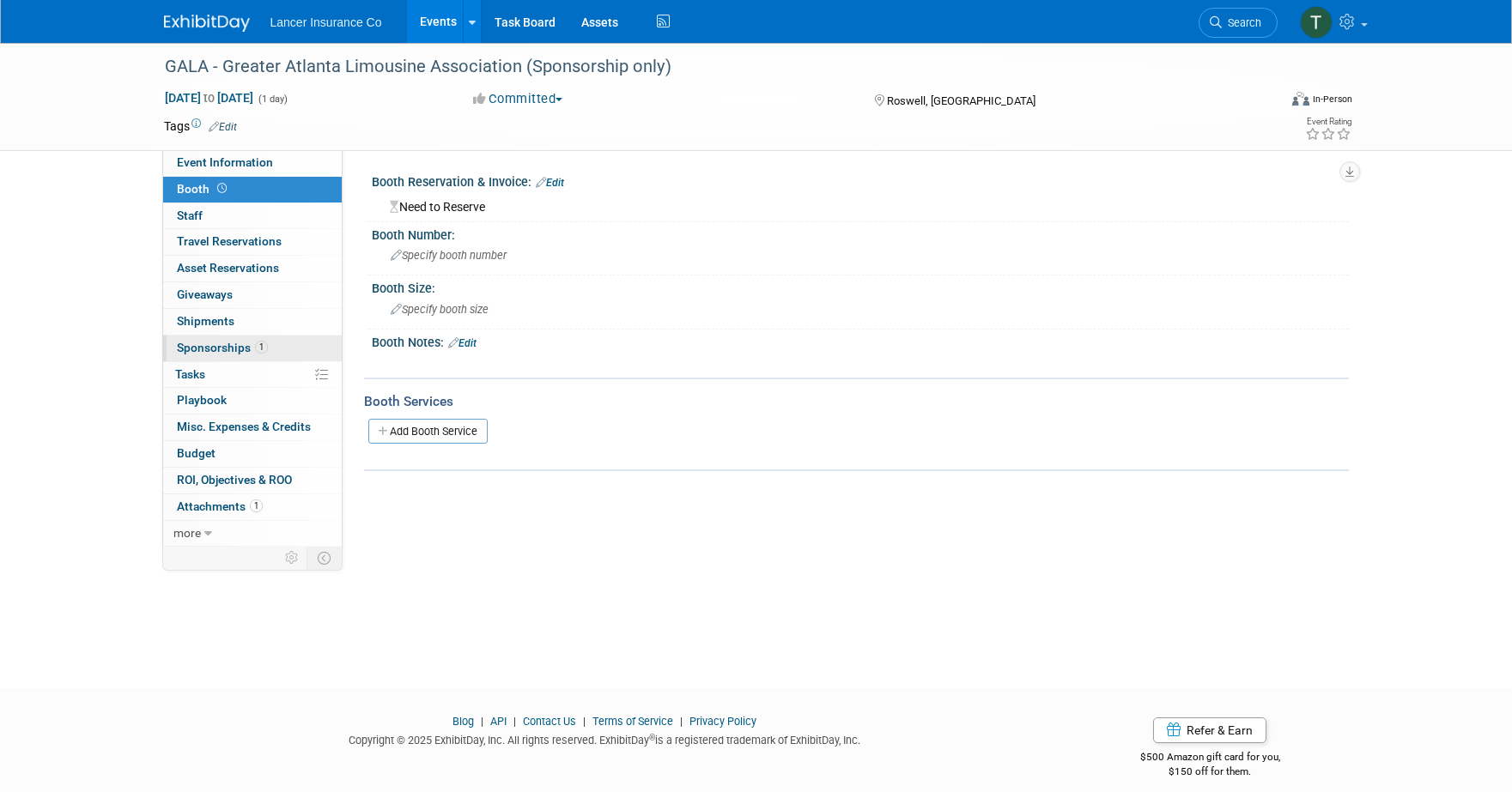
click at [217, 350] on span "Sponsorships 1" at bounding box center [222, 347] width 91 height 14
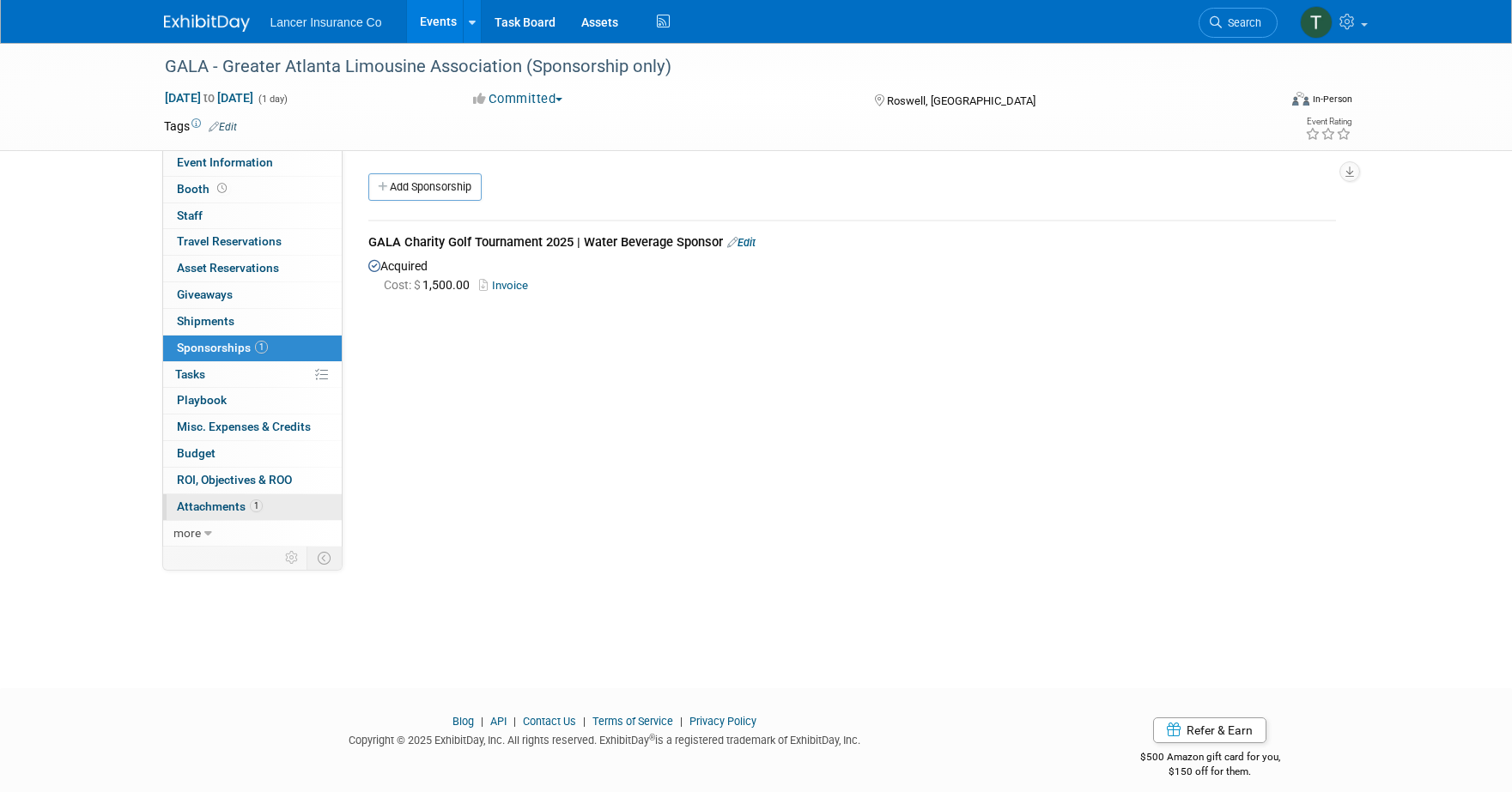
click at [216, 508] on span "Attachments 1" at bounding box center [219, 505] width 86 height 14
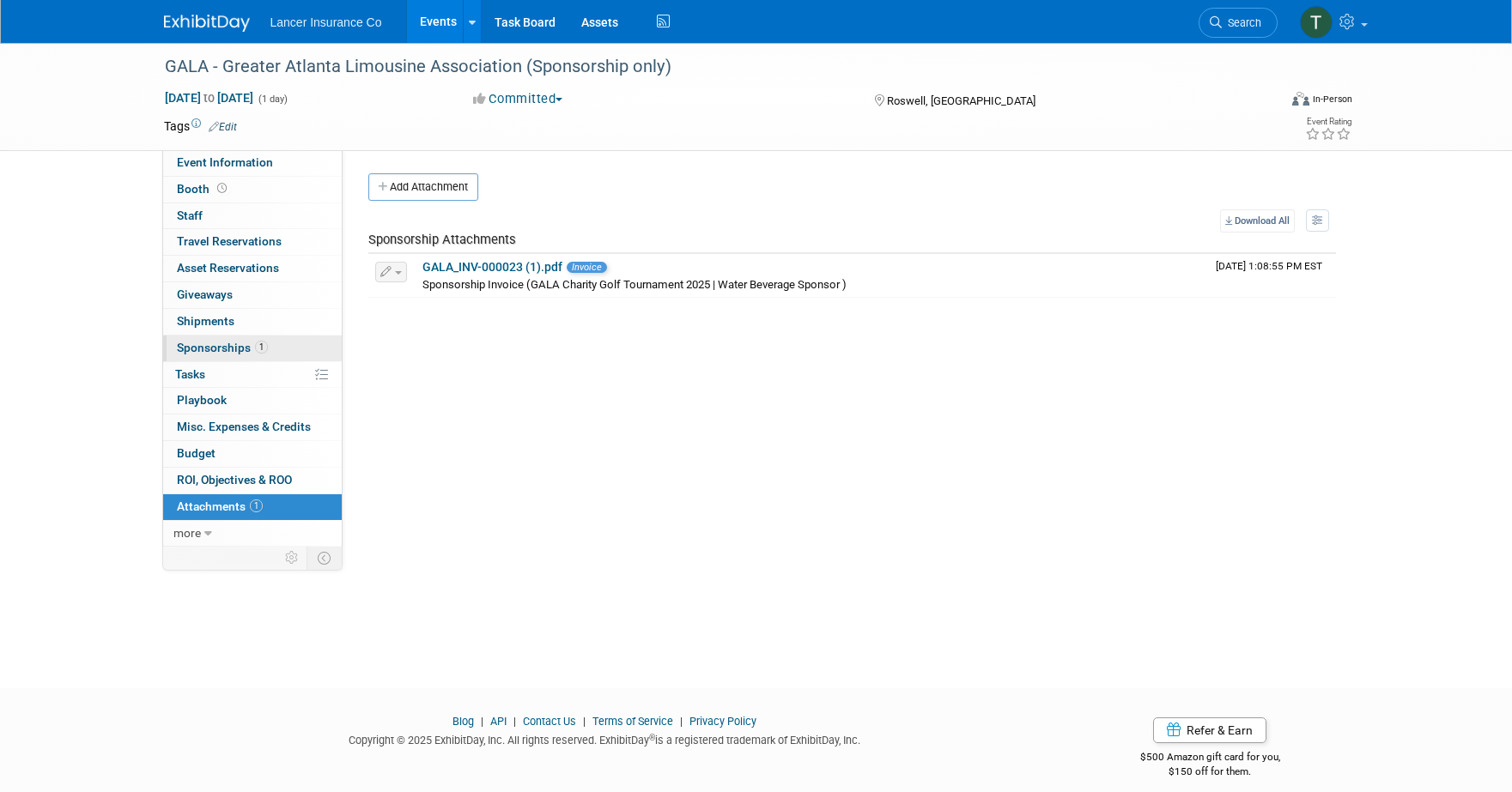
click at [224, 346] on span "Sponsorships 1" at bounding box center [222, 347] width 91 height 14
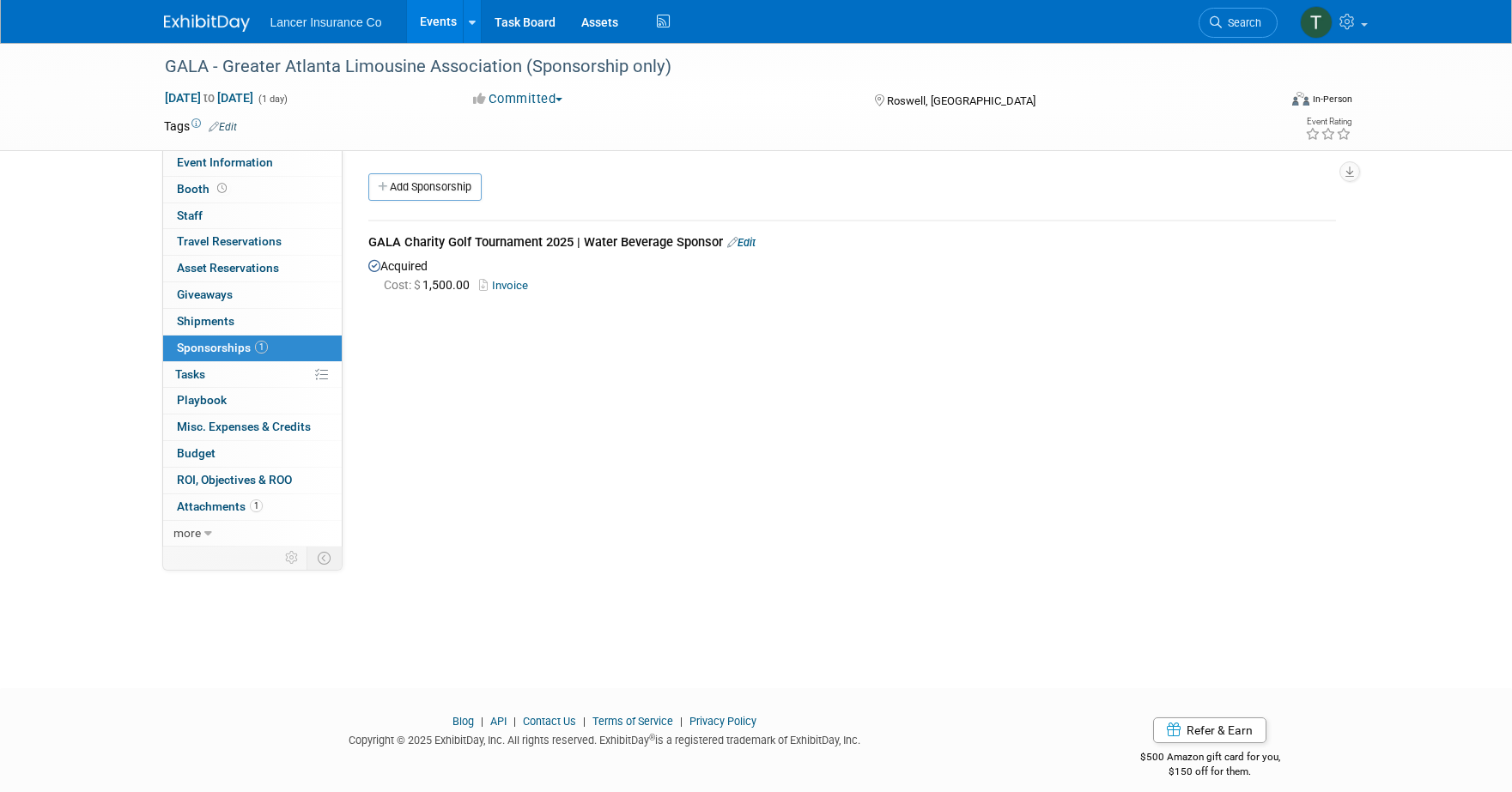
click at [434, 23] on link "Events" at bounding box center [439, 22] width 63 height 43
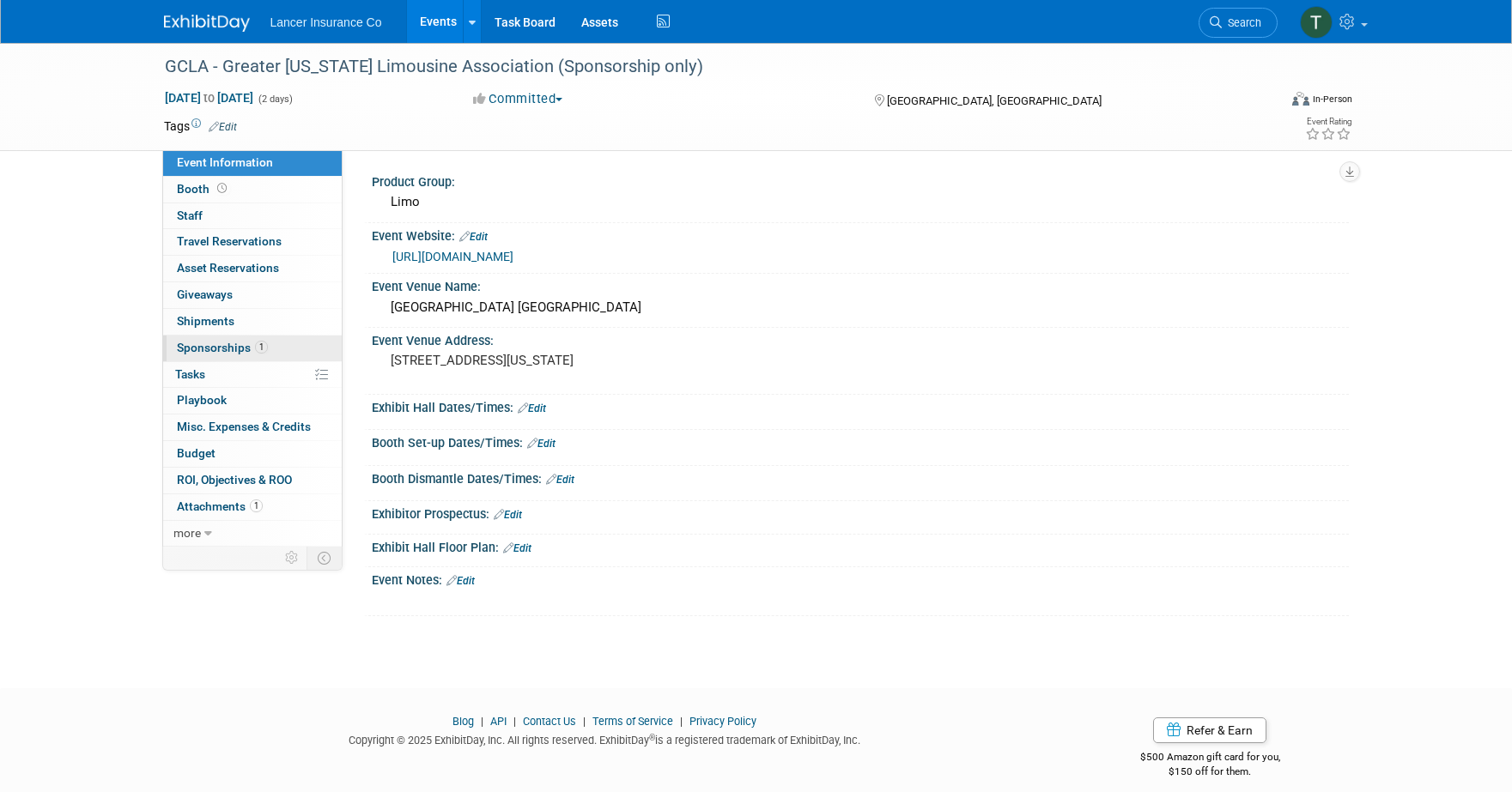
click at [200, 341] on span "Sponsorships 1" at bounding box center [222, 347] width 91 height 14
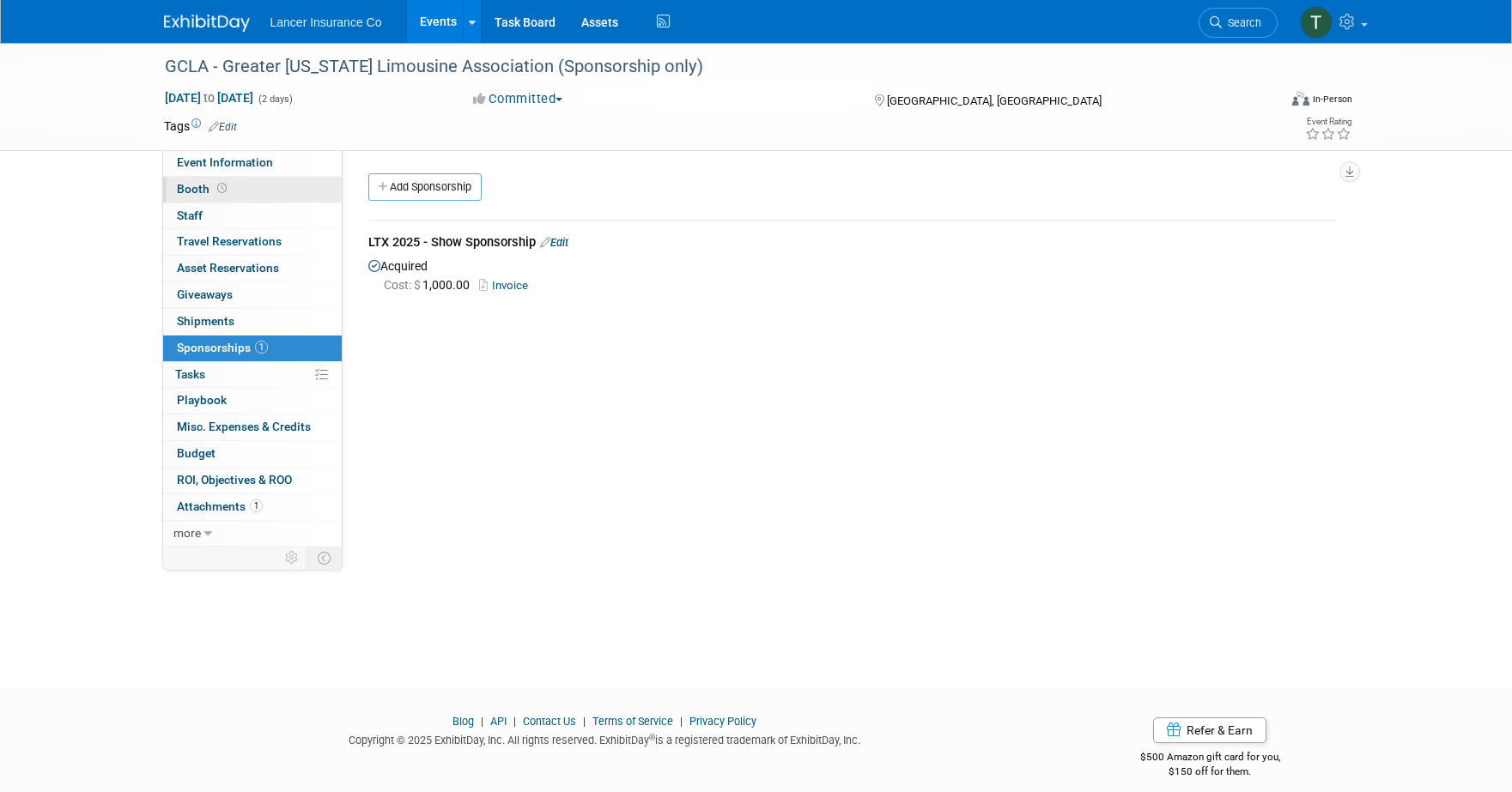
click at [208, 186] on span "Booth" at bounding box center [203, 188] width 53 height 14
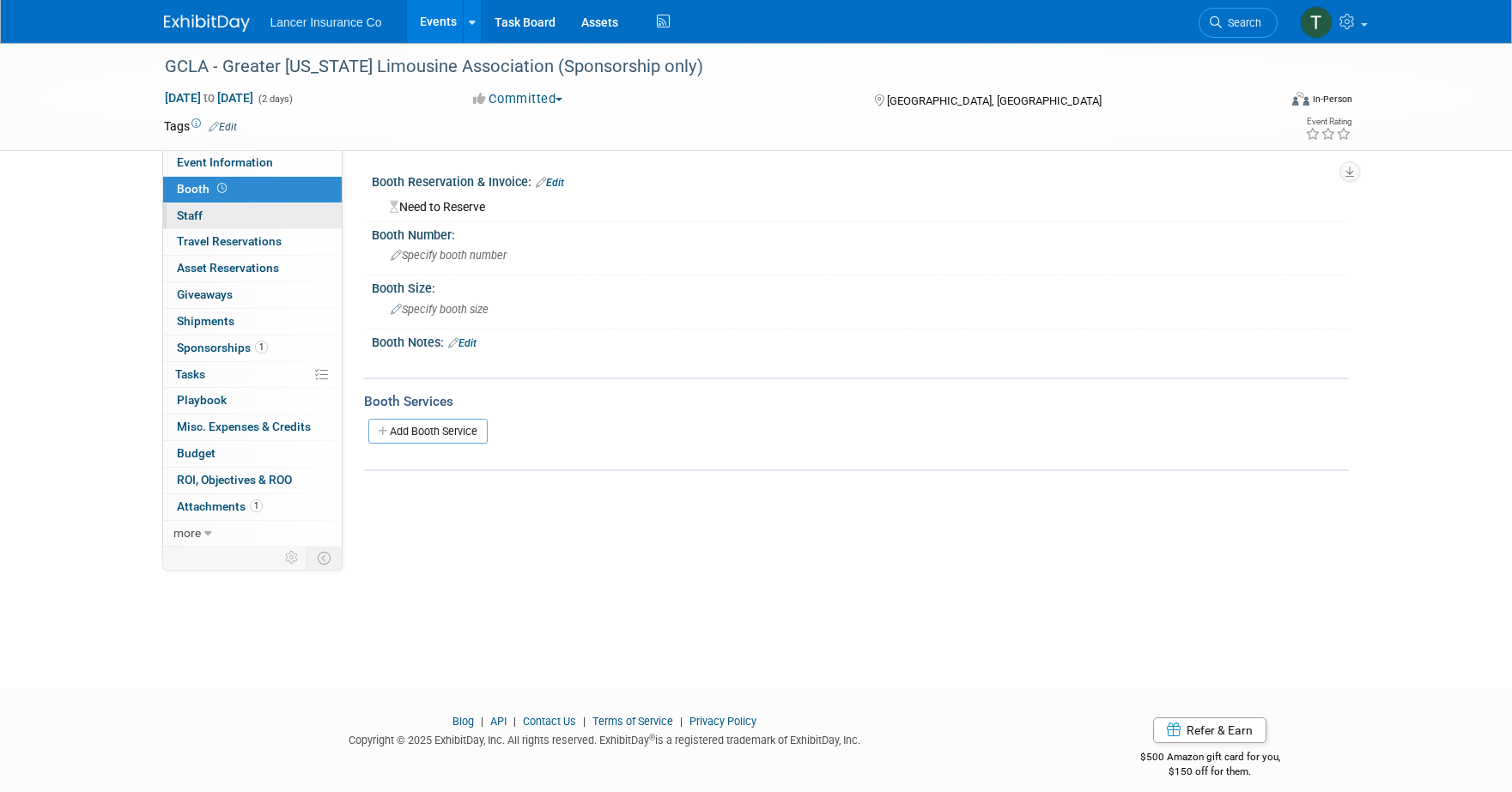
click at [207, 214] on link "0 Staff 0" at bounding box center [252, 216] width 178 height 26
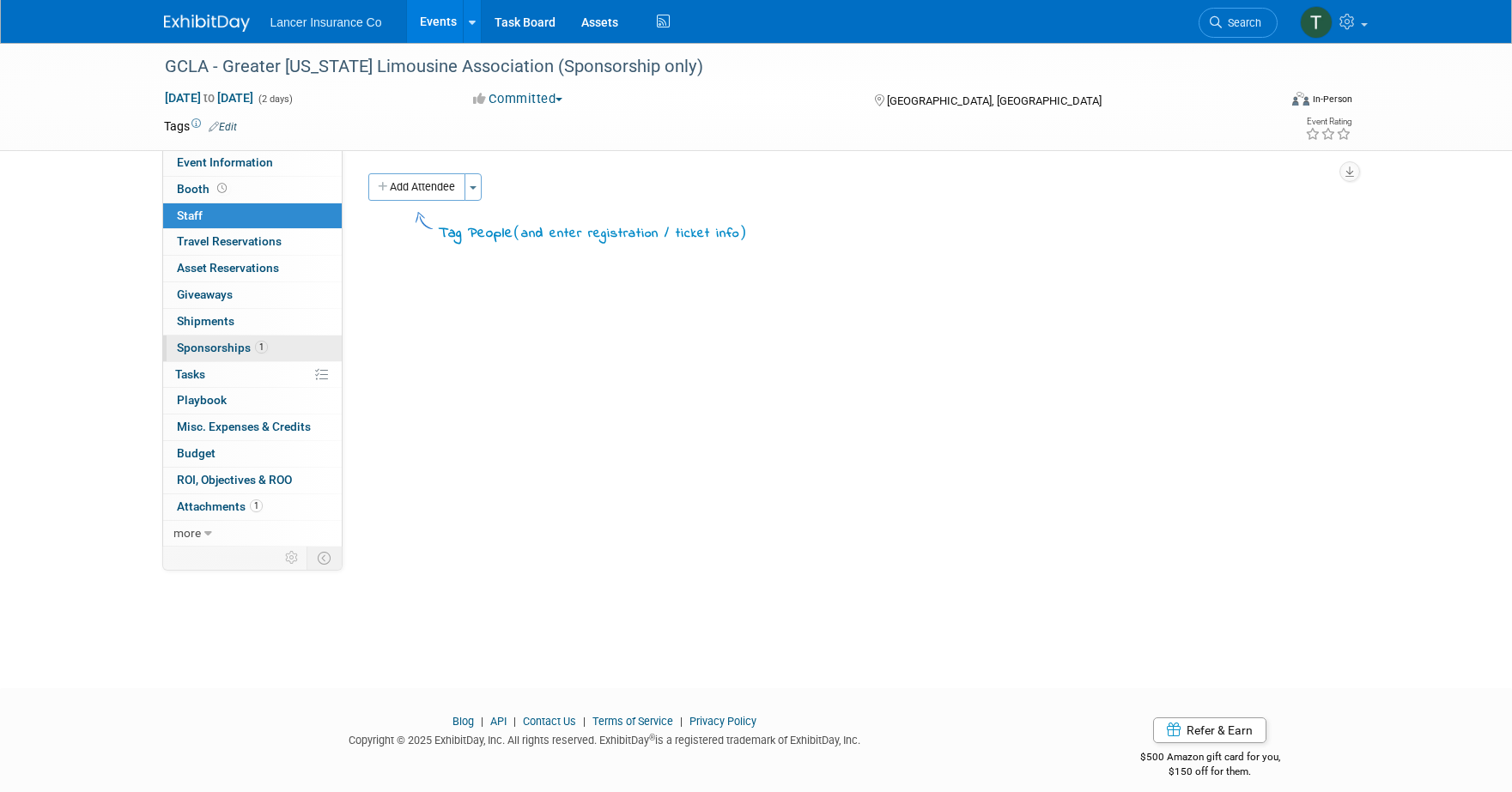
click at [218, 353] on span "Sponsorships 1" at bounding box center [222, 347] width 91 height 14
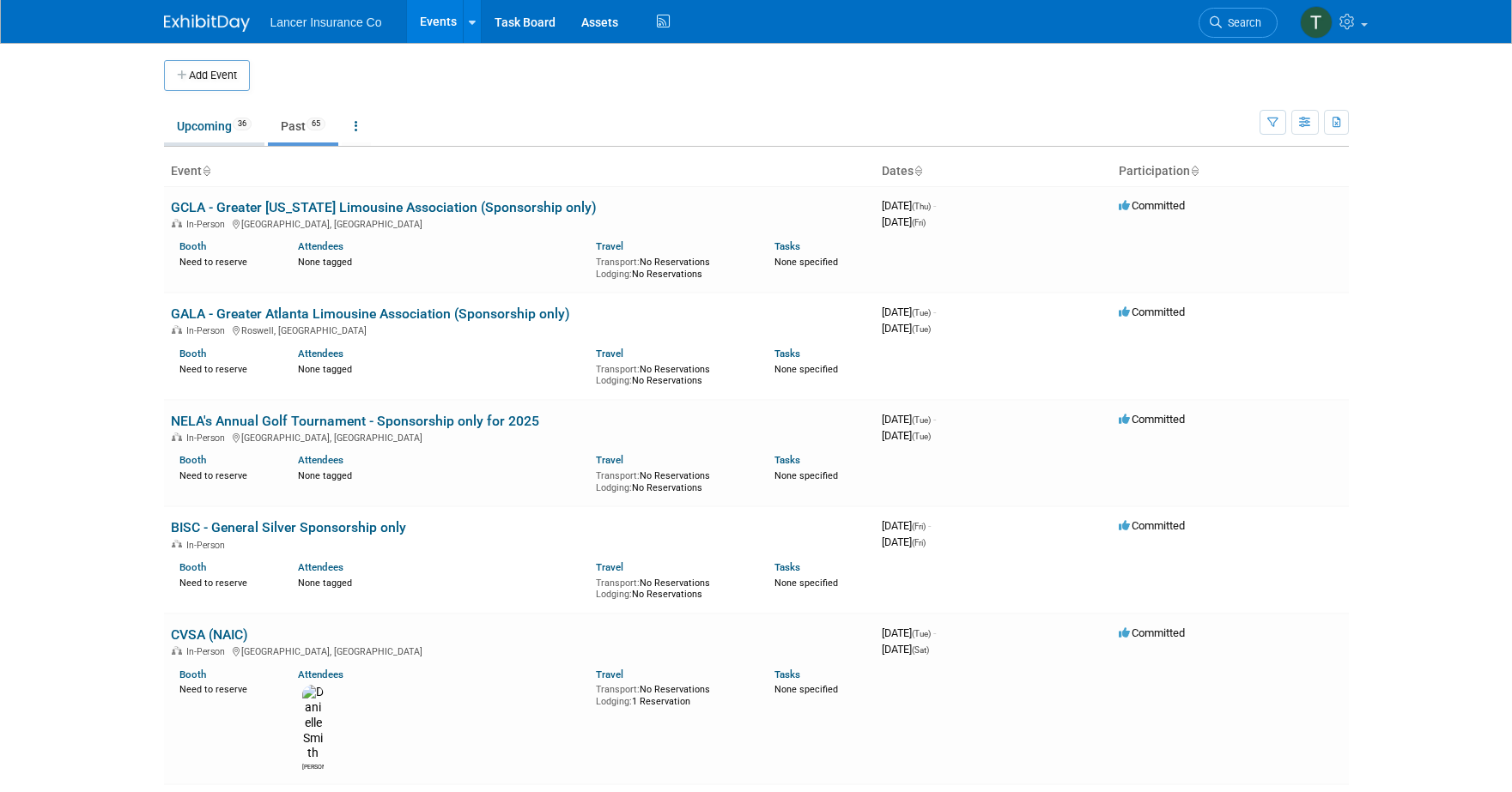
click at [223, 132] on link "Upcoming 36" at bounding box center [214, 126] width 100 height 32
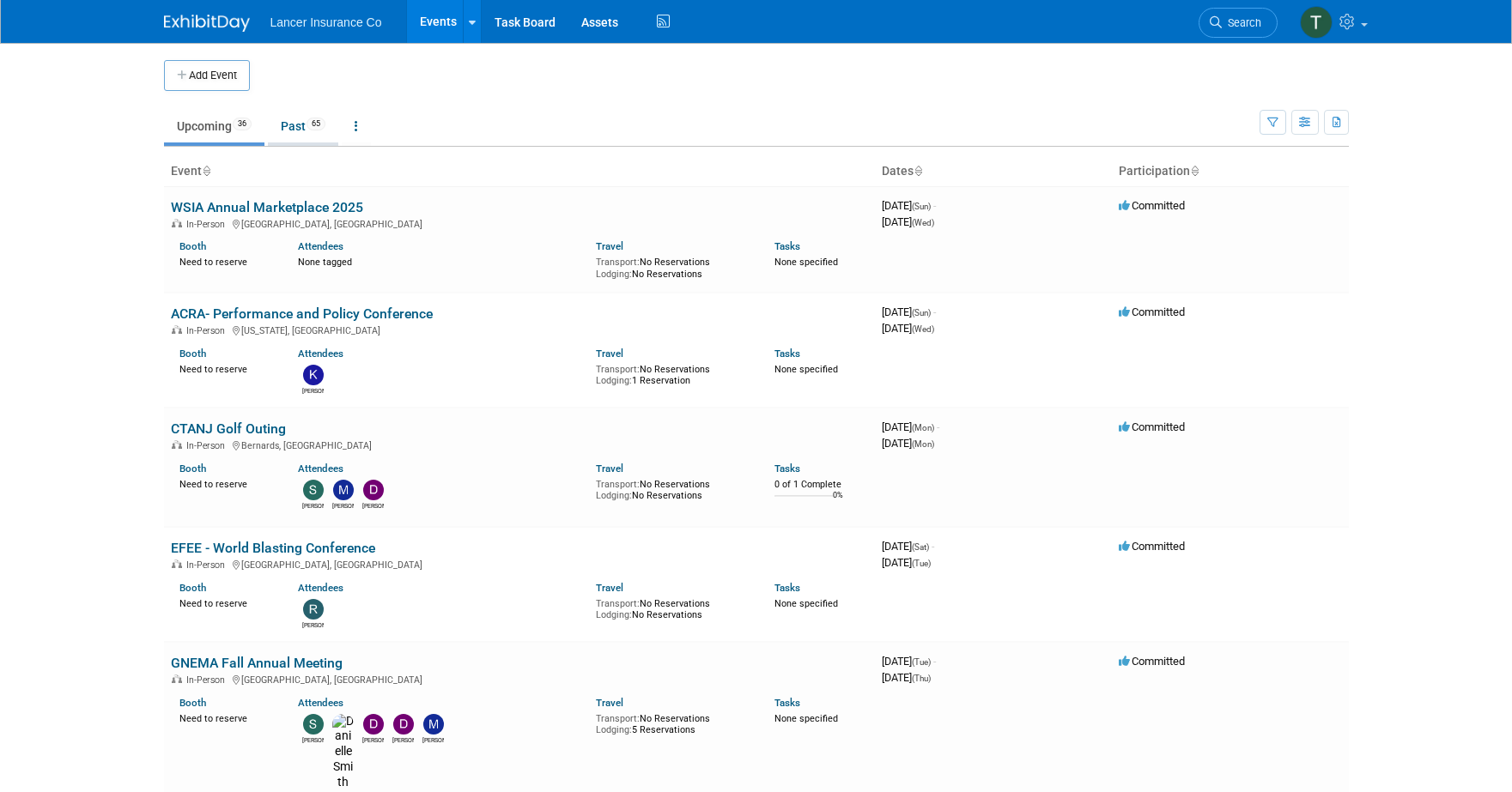
click at [293, 123] on link "Past 65" at bounding box center [303, 126] width 70 height 32
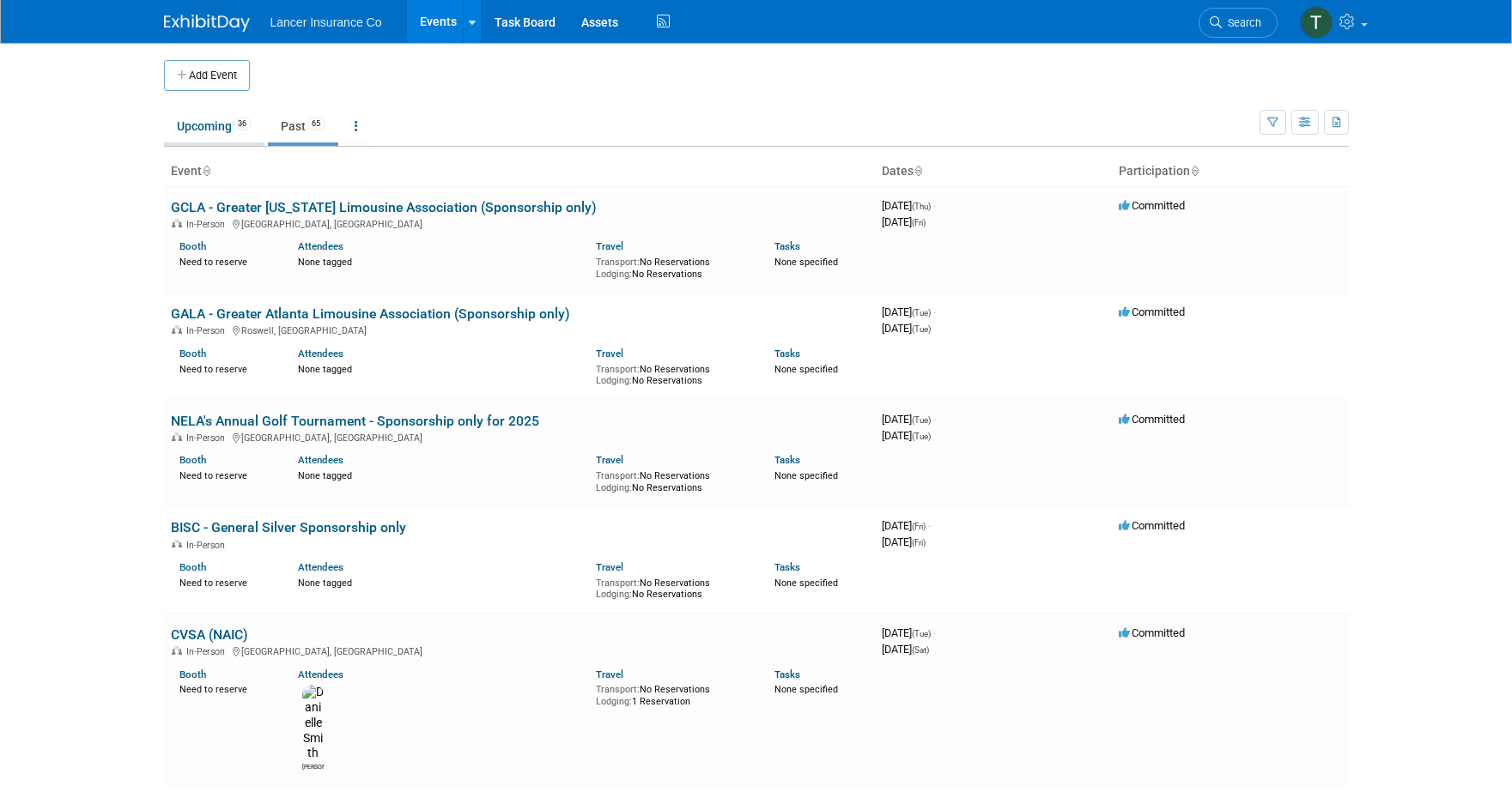
click at [190, 115] on link "Upcoming 36" at bounding box center [214, 126] width 100 height 32
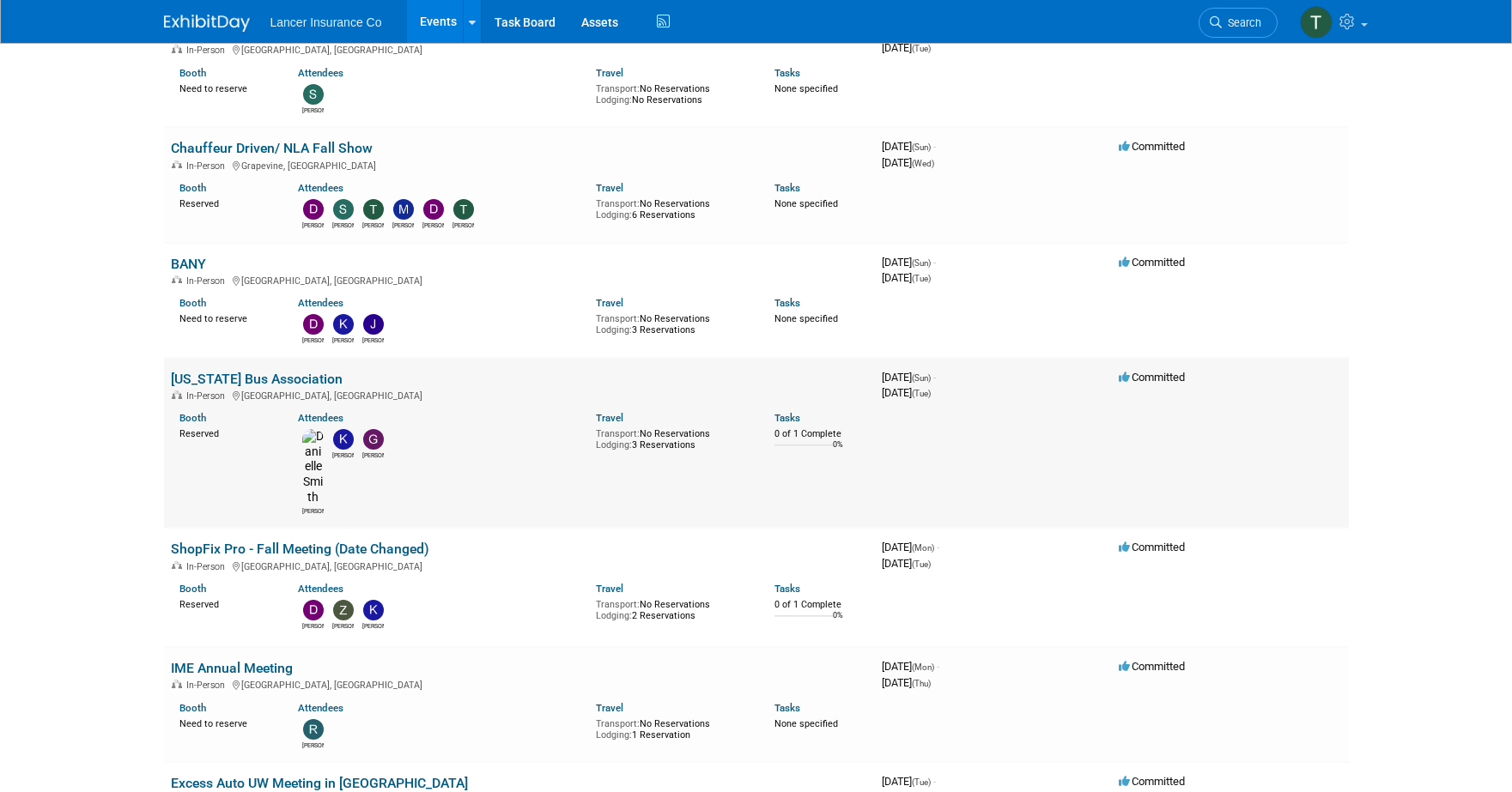
scroll to position [1727, 0]
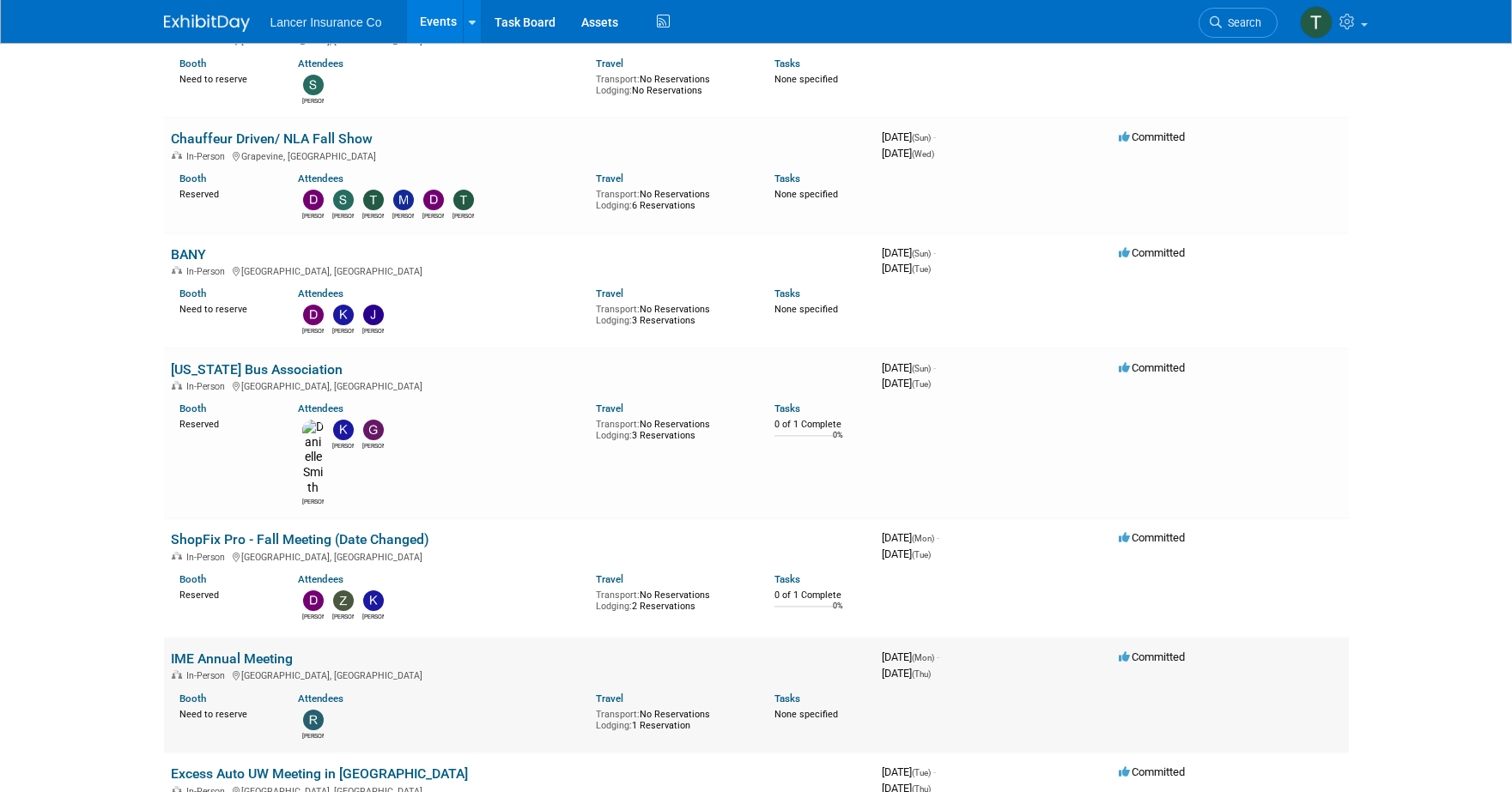
click at [218, 651] on link "IME Annual Meeting" at bounding box center [232, 659] width 122 height 16
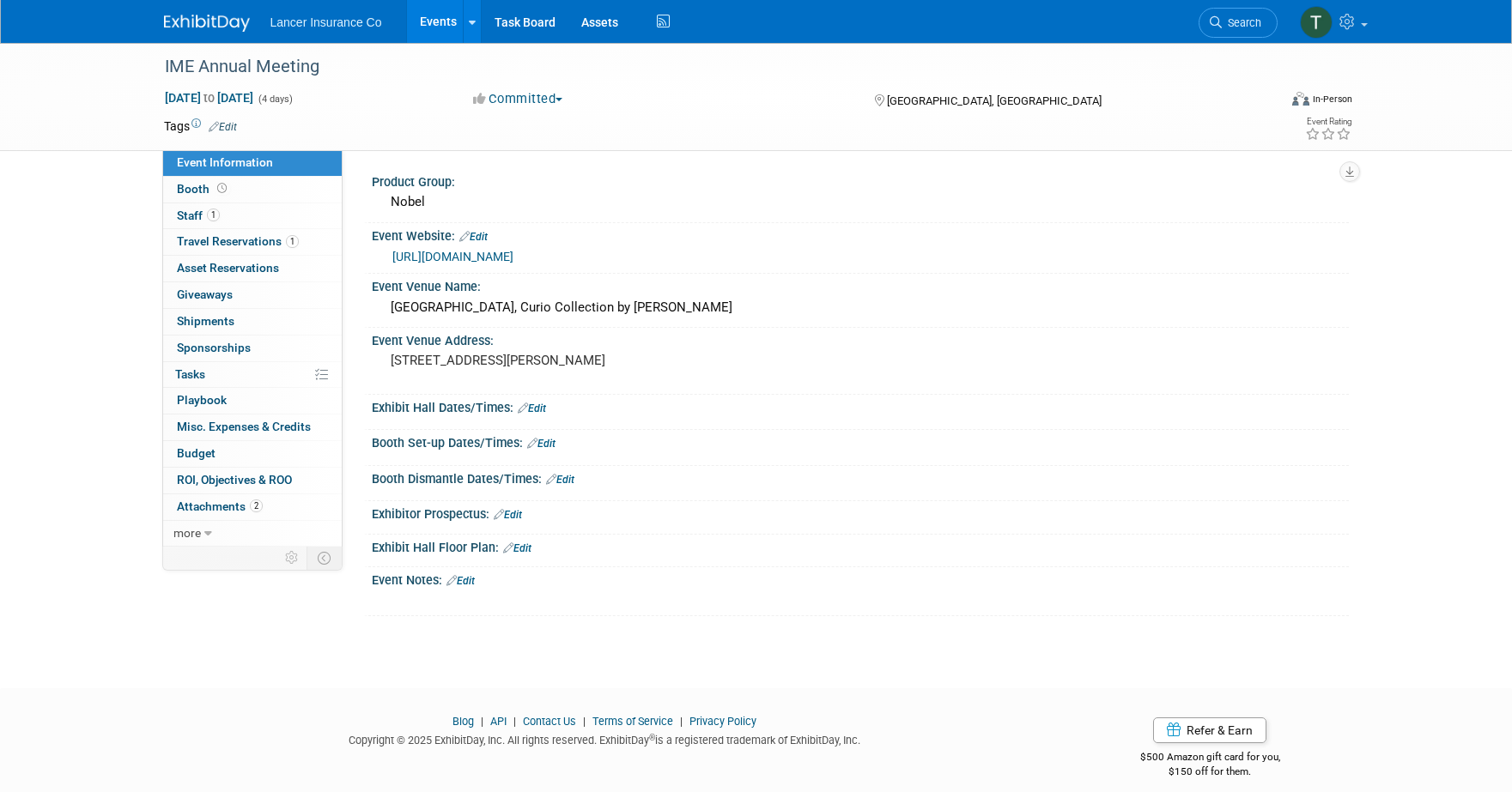
click at [431, 24] on link "Events" at bounding box center [439, 22] width 63 height 43
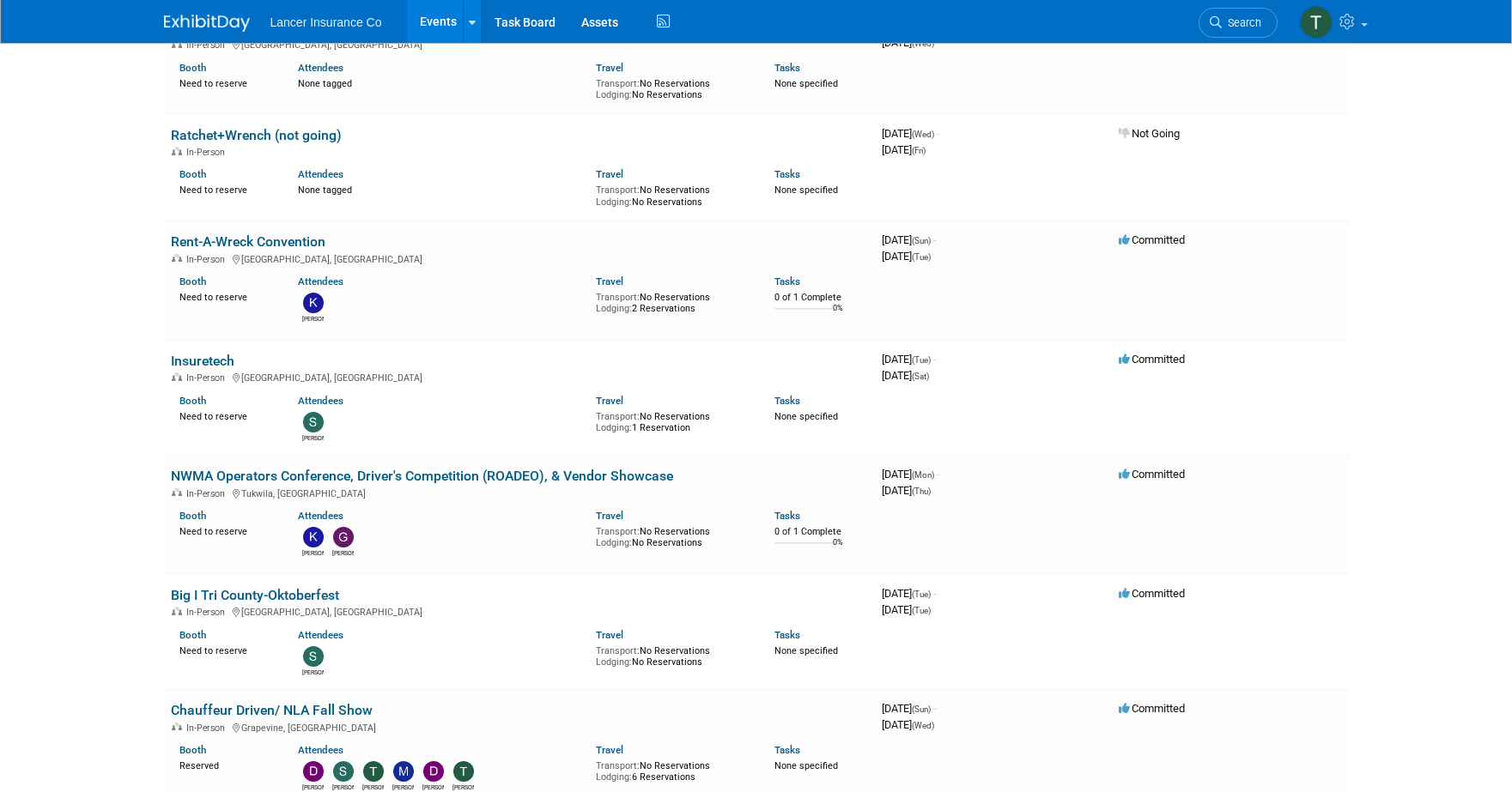
scroll to position [1233, 0]
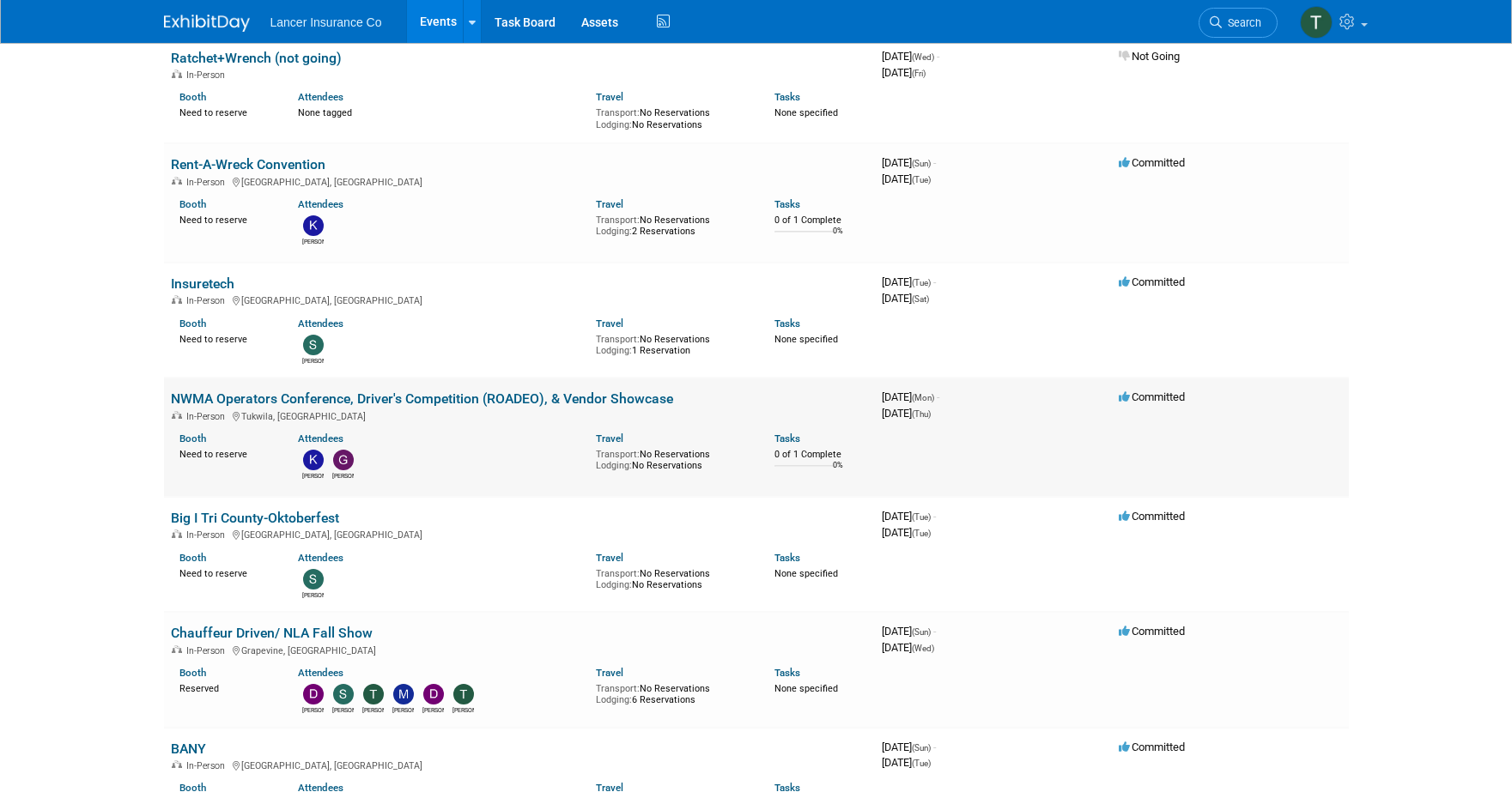
click at [241, 390] on link "NWMA Operators Conference, Driver's Competition (ROADEO), & Vendor Showcase" at bounding box center [422, 398] width 502 height 16
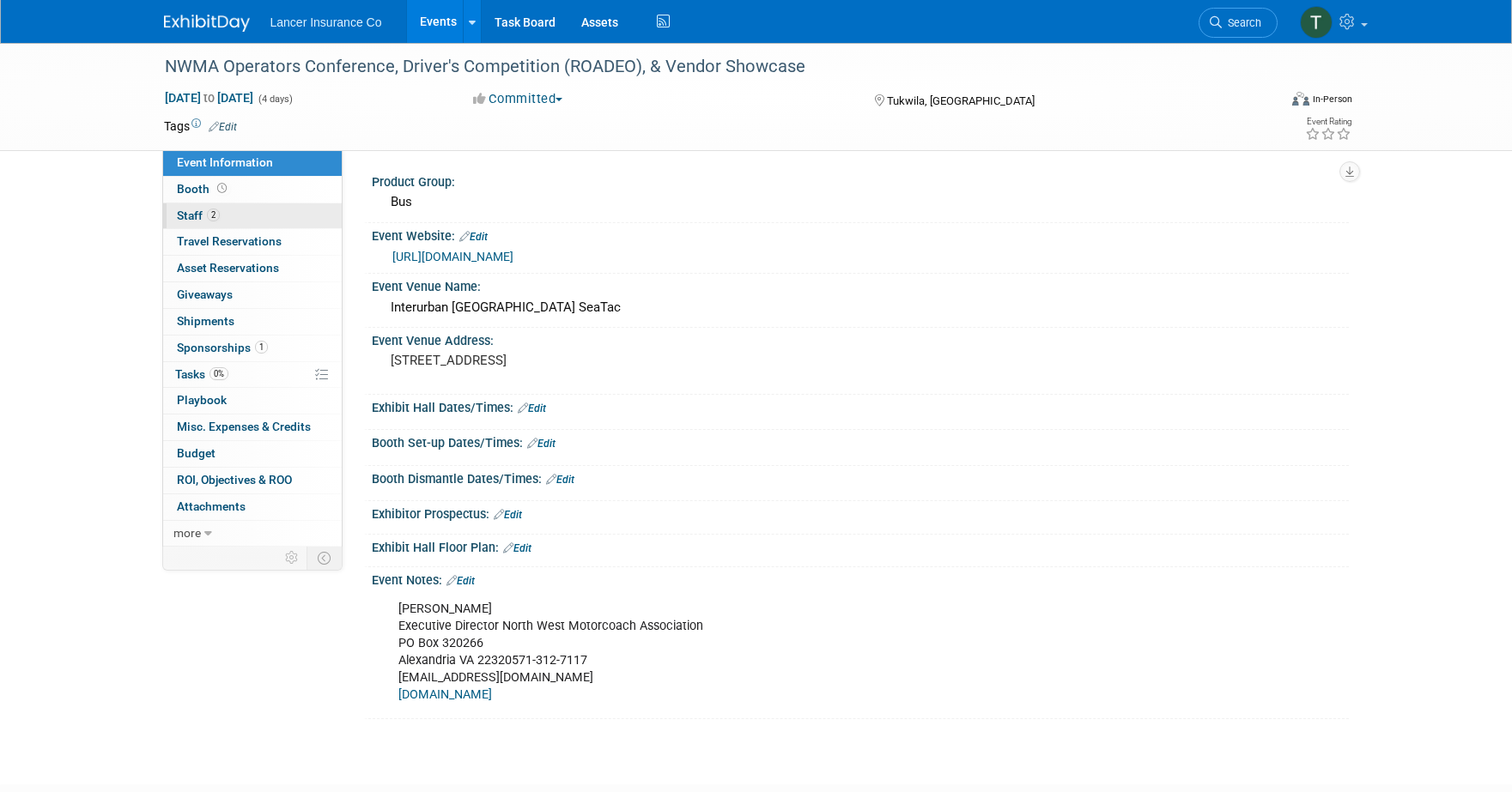
click at [198, 218] on span "Staff 2" at bounding box center [198, 214] width 43 height 14
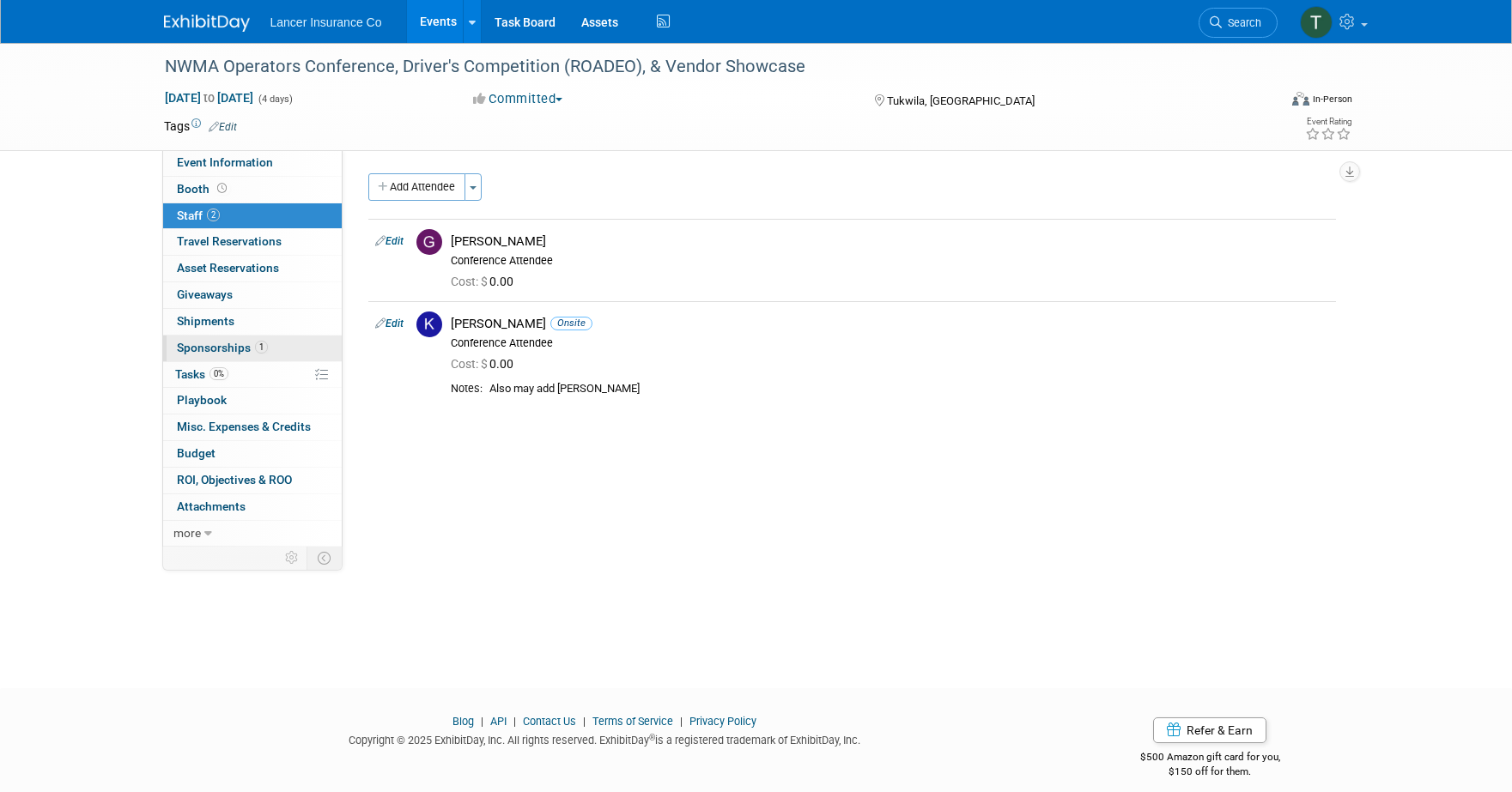
click at [217, 344] on span "Sponsorships 1" at bounding box center [222, 347] width 91 height 14
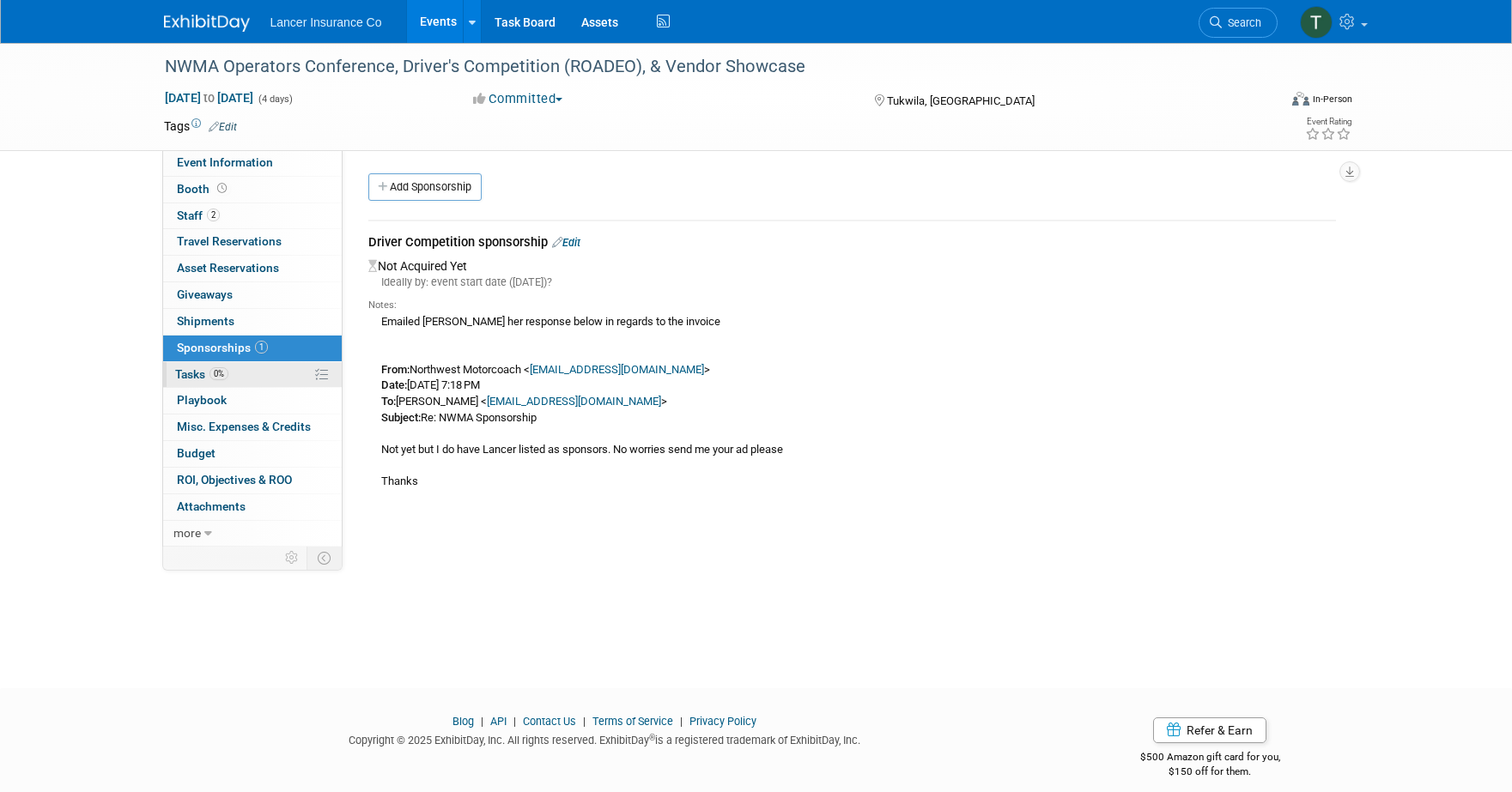
click at [181, 376] on span "Tasks 0%" at bounding box center [201, 374] width 53 height 14
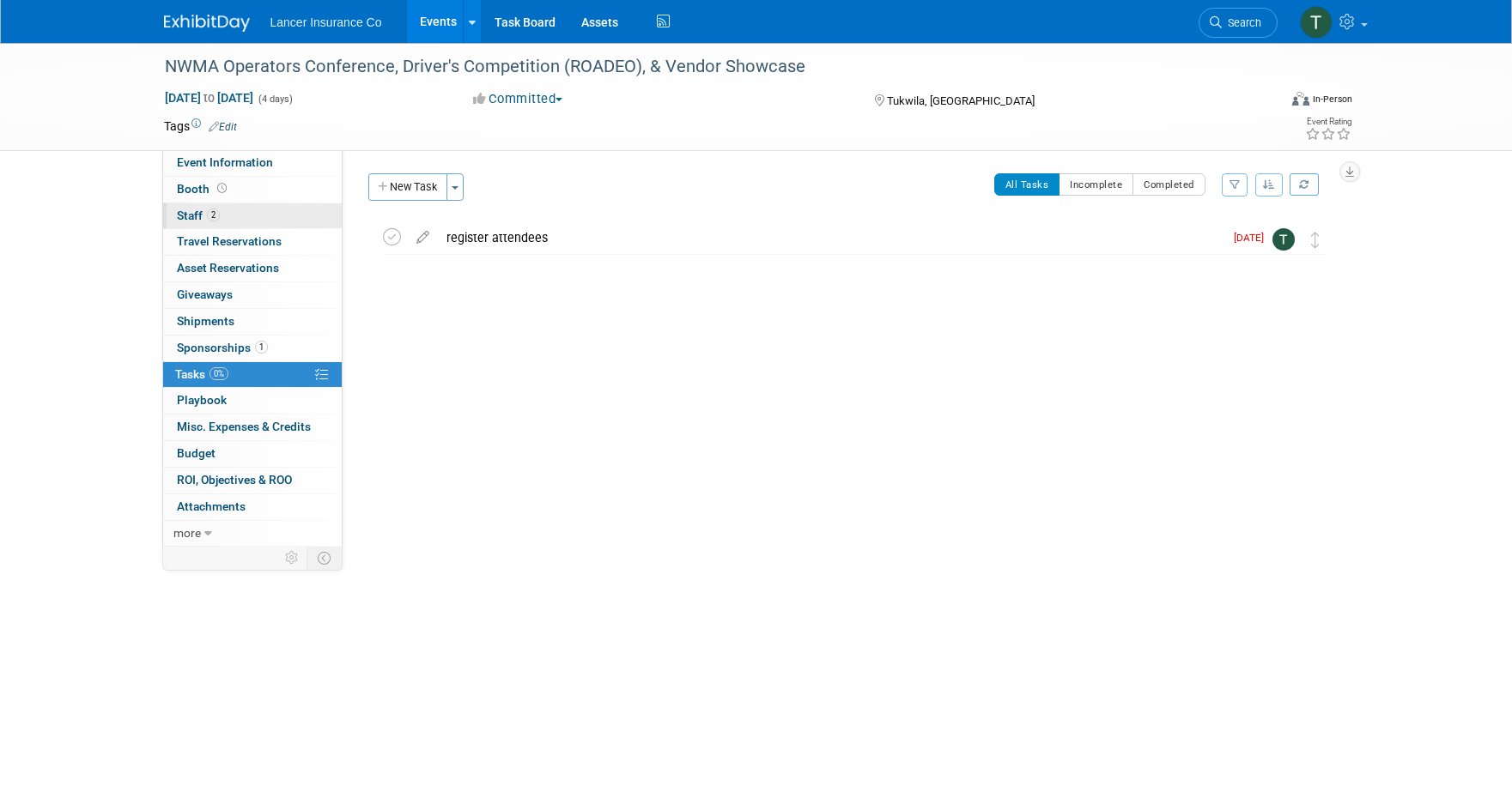
click at [190, 212] on span "Staff 2" at bounding box center [198, 214] width 43 height 14
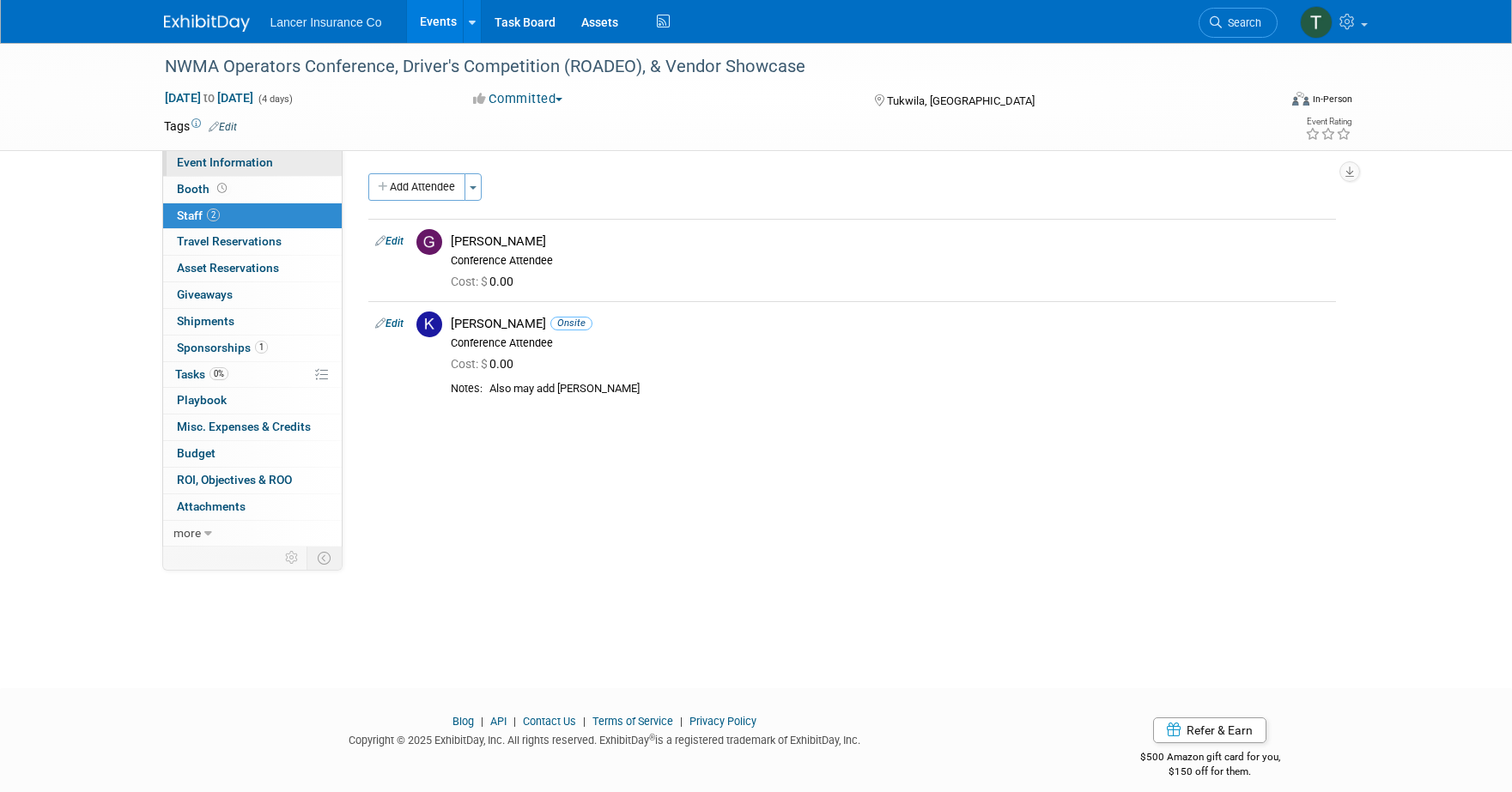
click at [215, 166] on span "Event Information" at bounding box center [224, 161] width 96 height 14
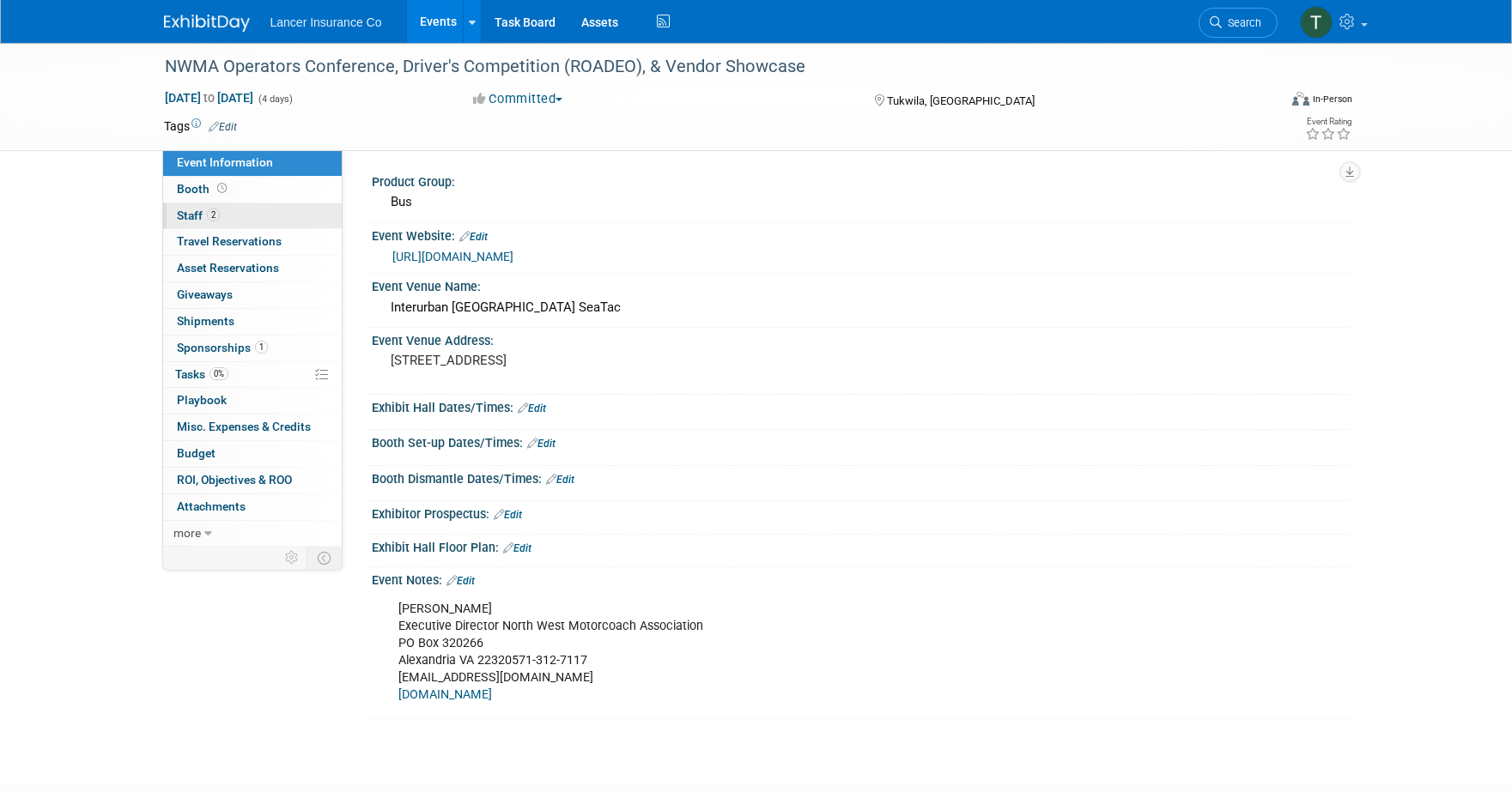
click at [186, 213] on span "Staff 2" at bounding box center [198, 214] width 43 height 14
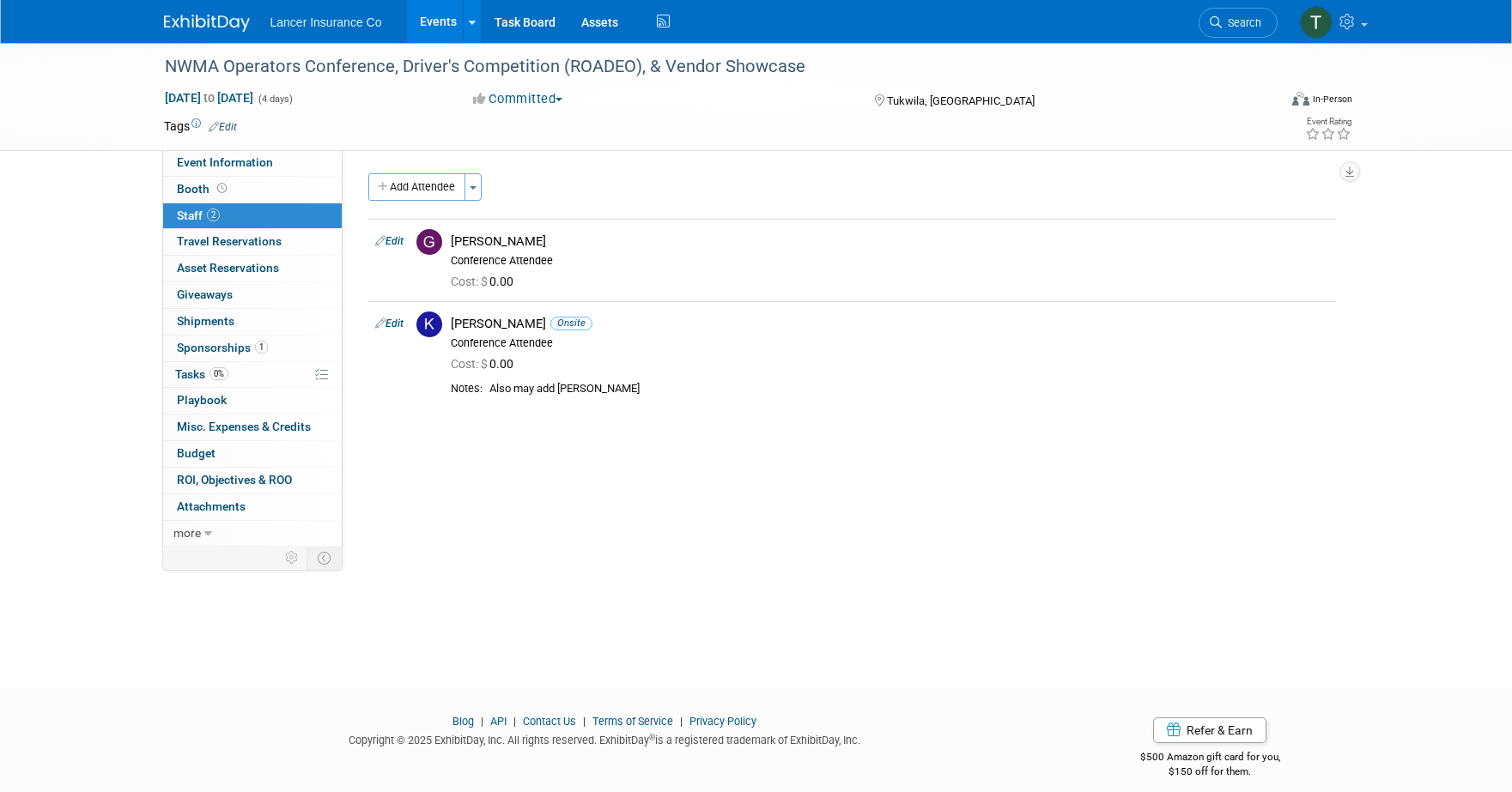
click at [190, 217] on span "Staff 2" at bounding box center [198, 214] width 43 height 14
click at [208, 352] on span "Sponsorships 1" at bounding box center [222, 347] width 91 height 14
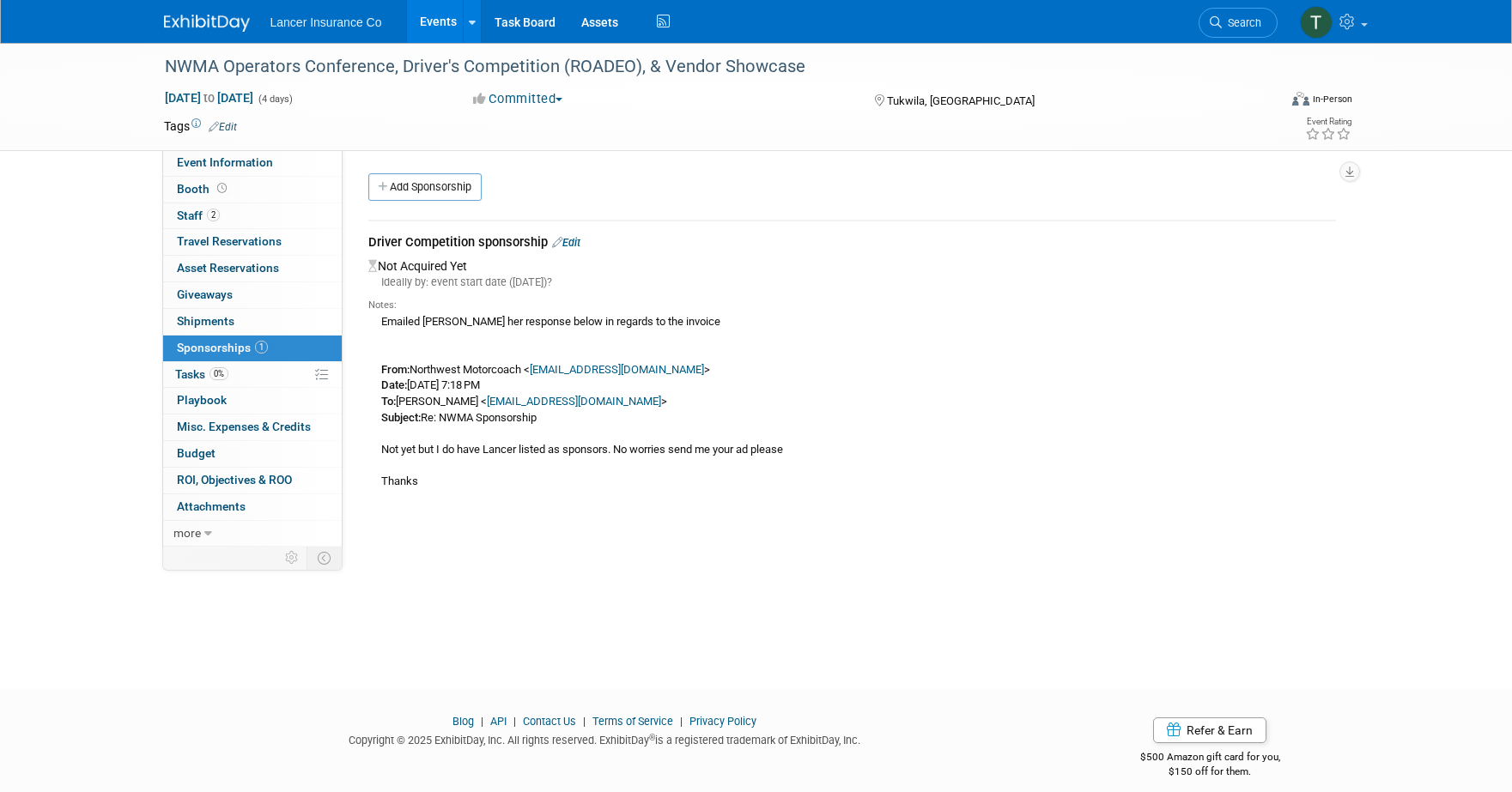
click at [442, 27] on link "Events" at bounding box center [439, 22] width 63 height 43
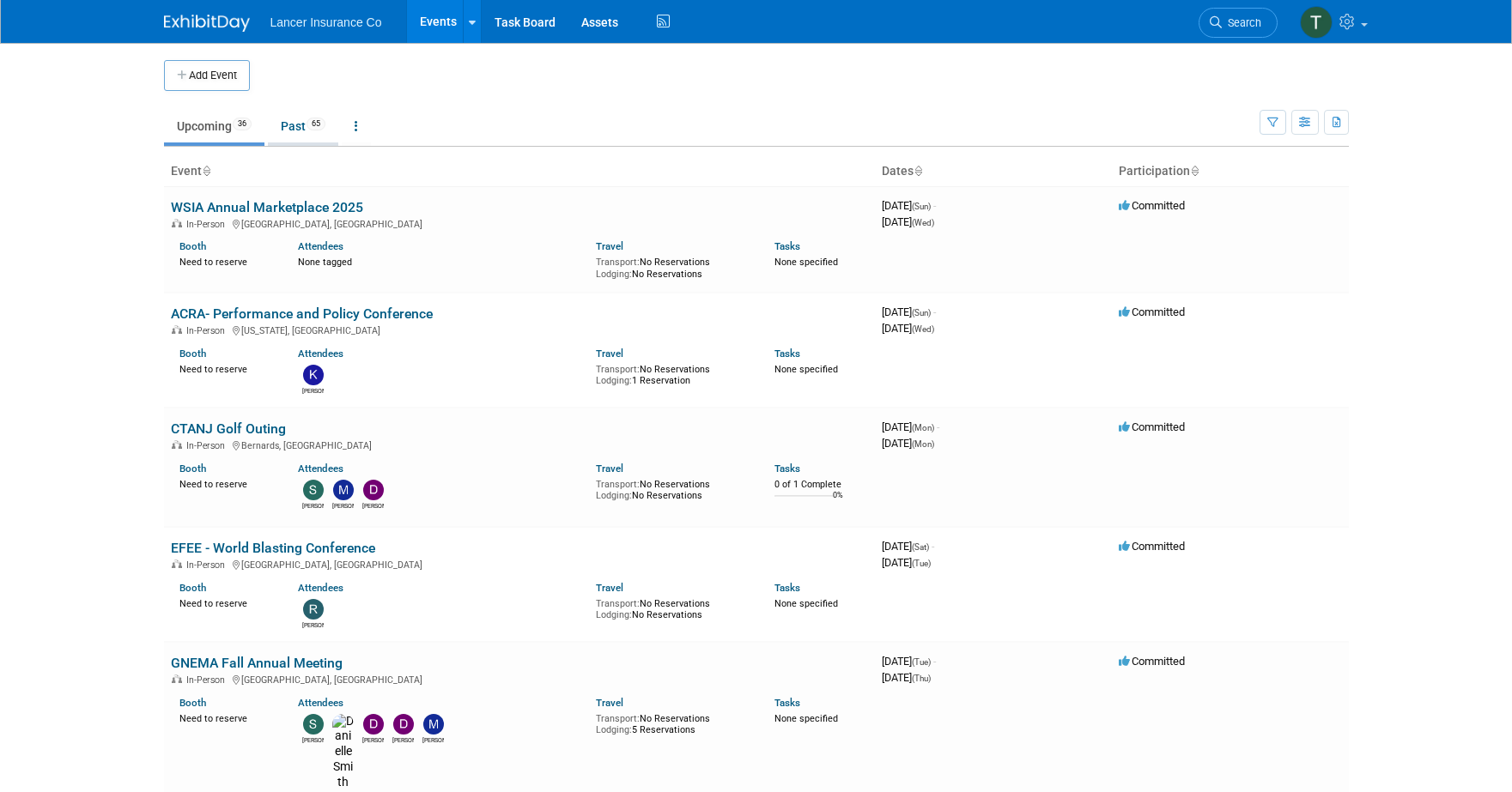
click at [307, 127] on link "Past 65" at bounding box center [303, 126] width 70 height 32
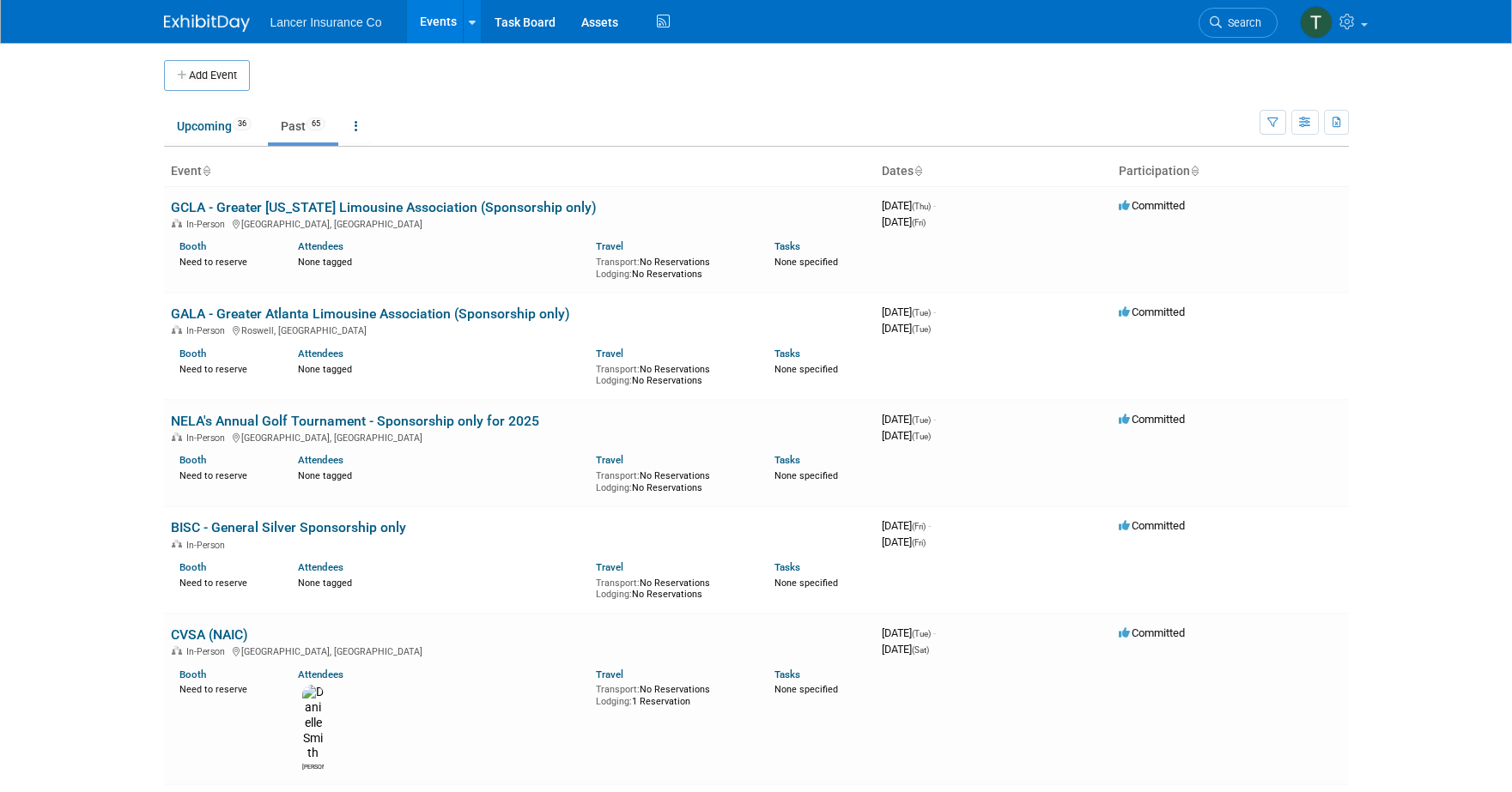
click at [433, 19] on link "Events" at bounding box center [439, 22] width 63 height 43
click at [290, 124] on link "Past 65" at bounding box center [303, 126] width 70 height 32
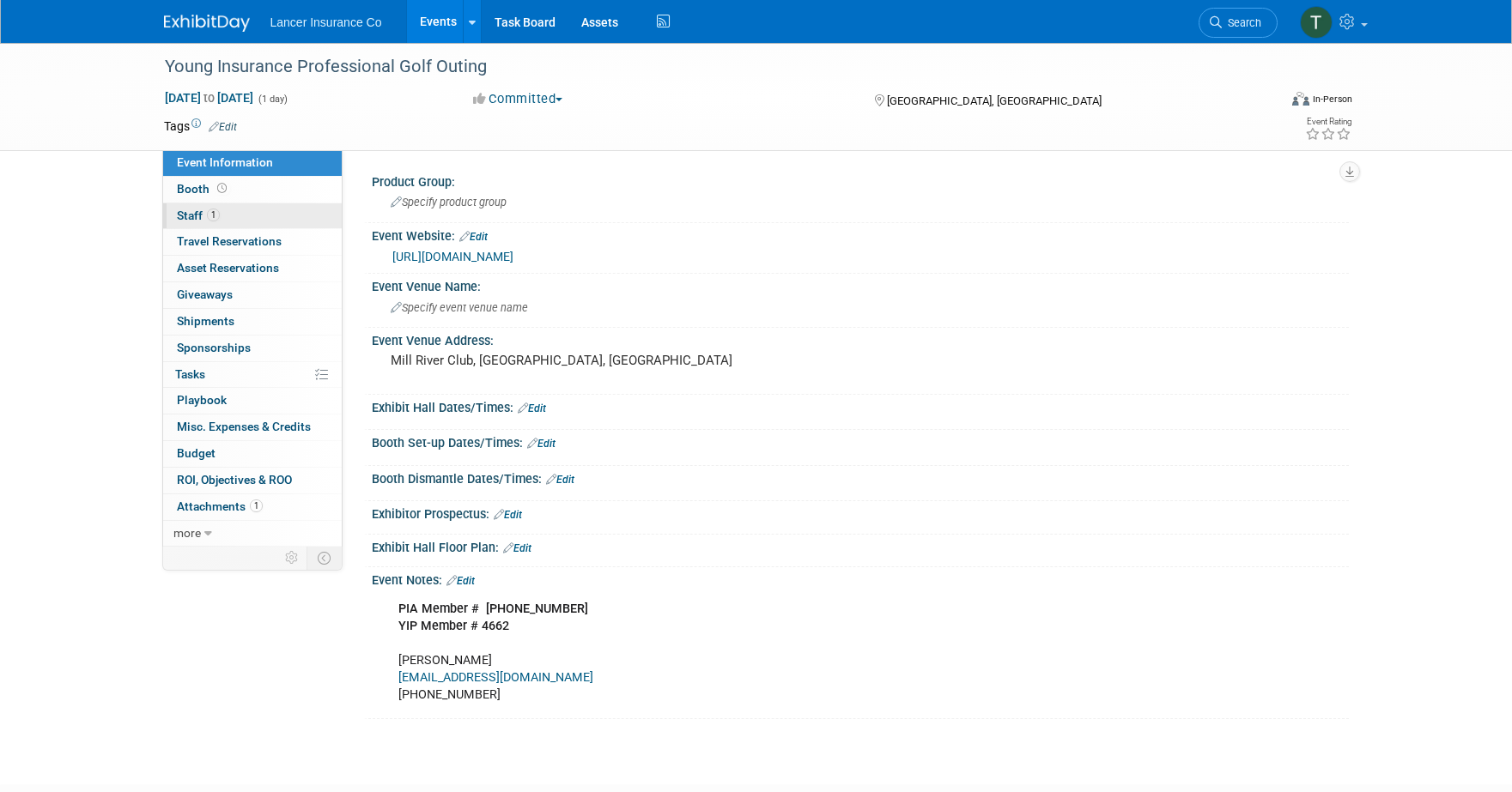
click at [194, 212] on span "Staff 1" at bounding box center [198, 214] width 43 height 14
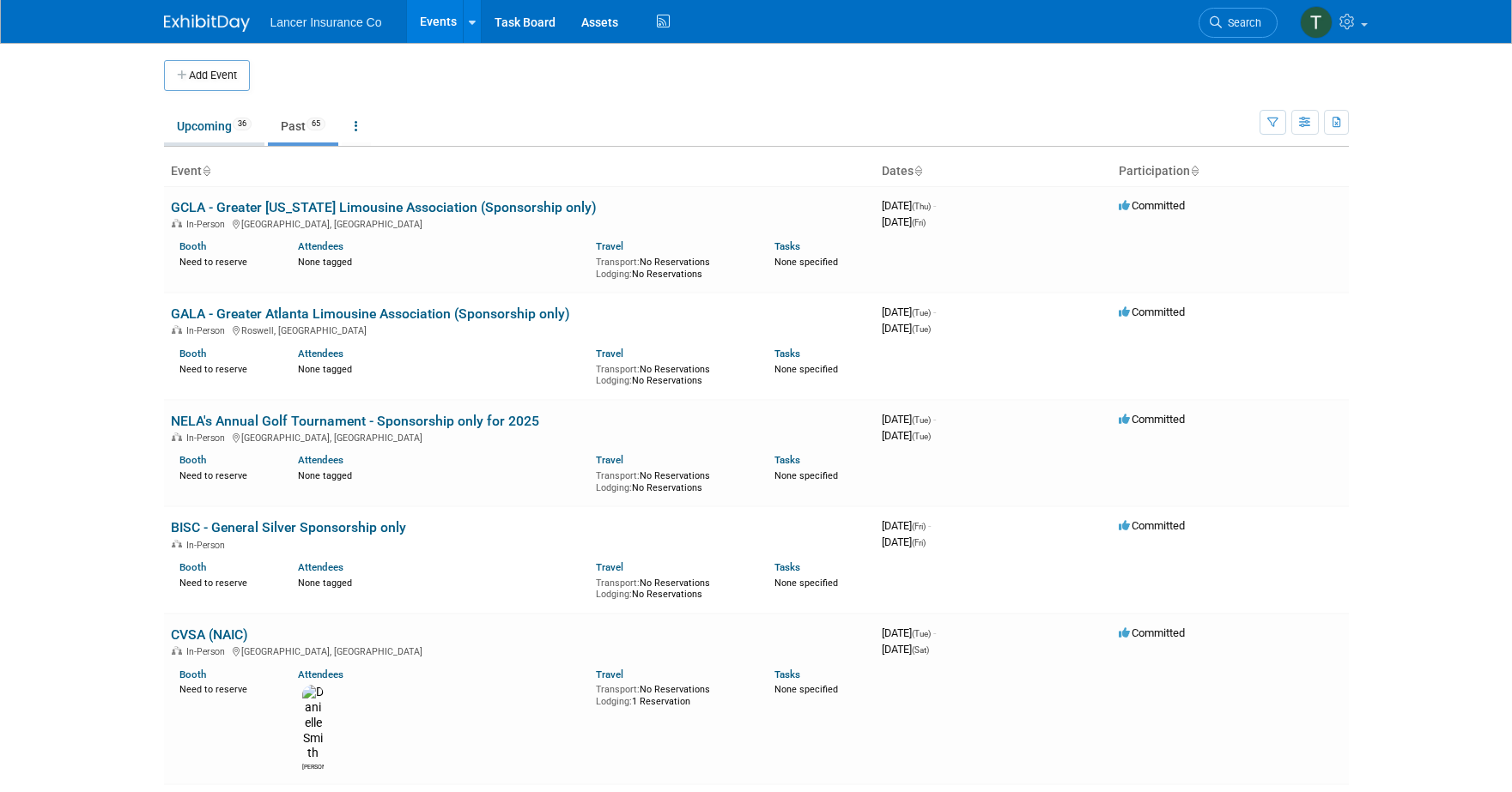
click at [215, 129] on link "Upcoming 36" at bounding box center [214, 126] width 100 height 32
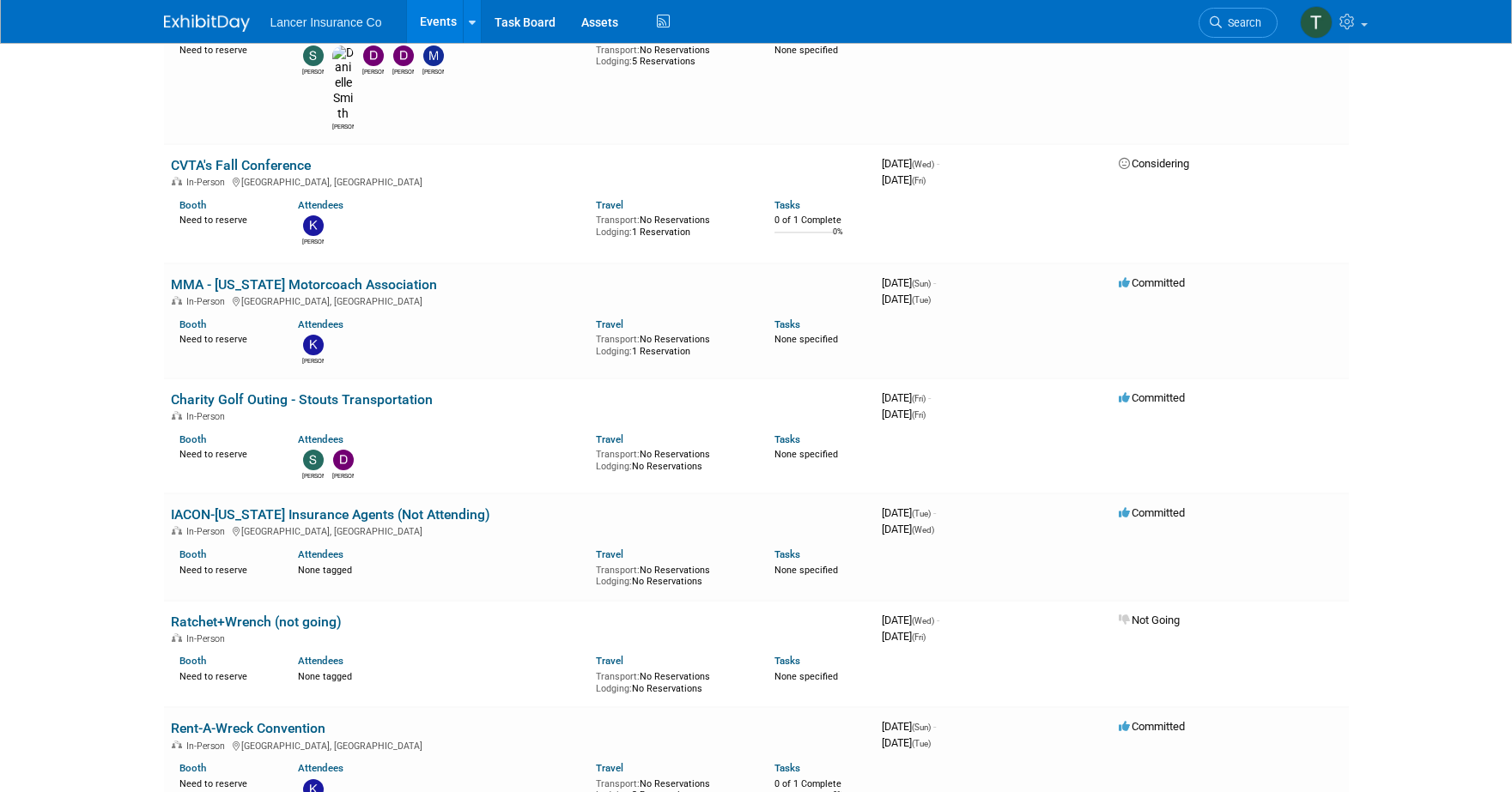
scroll to position [669, 0]
click at [296, 276] on link "MMA - [US_STATE] Motorcoach Association" at bounding box center [304, 284] width 266 height 16
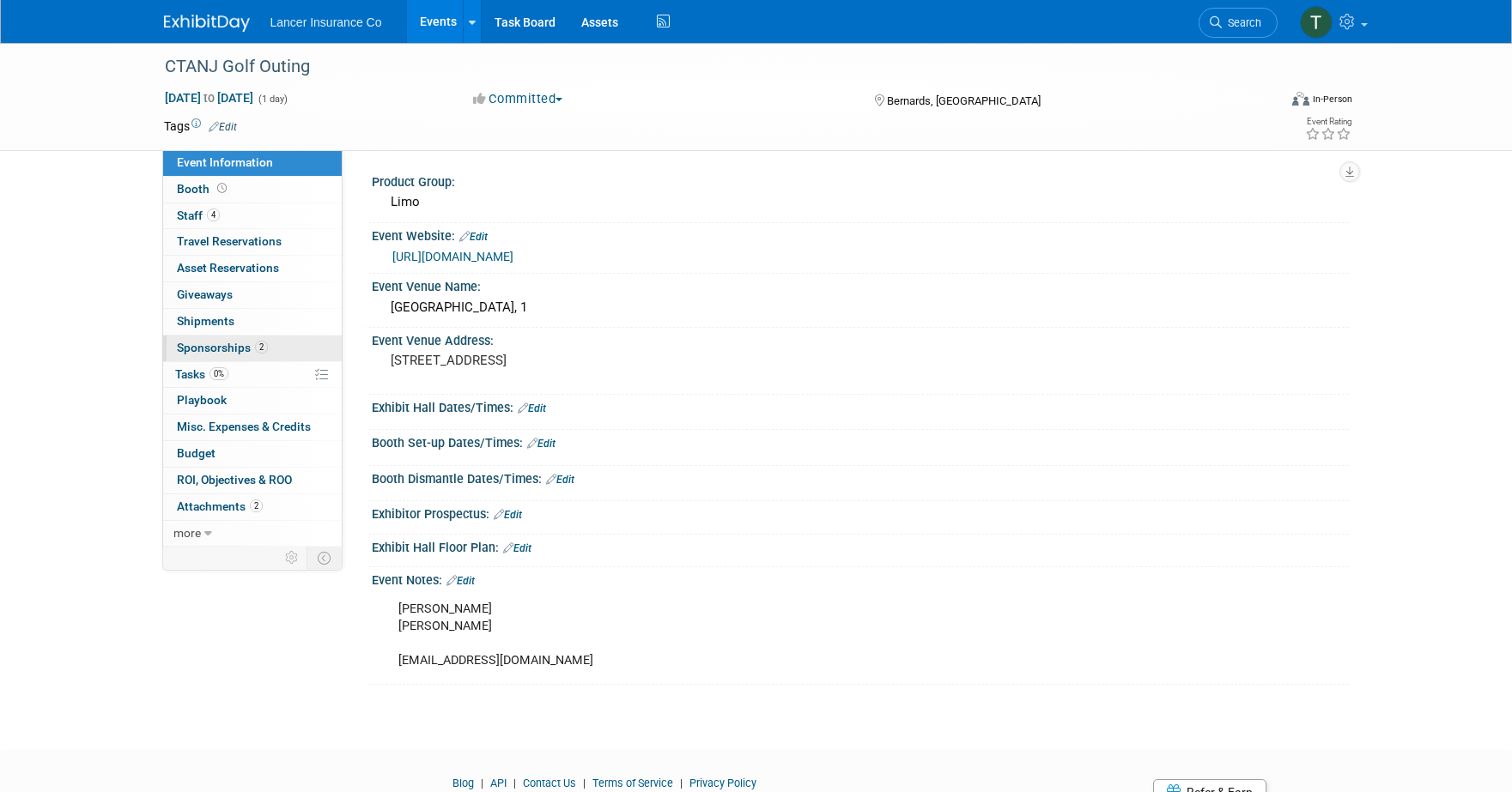
click at [205, 352] on span "Sponsorships 2" at bounding box center [222, 347] width 91 height 14
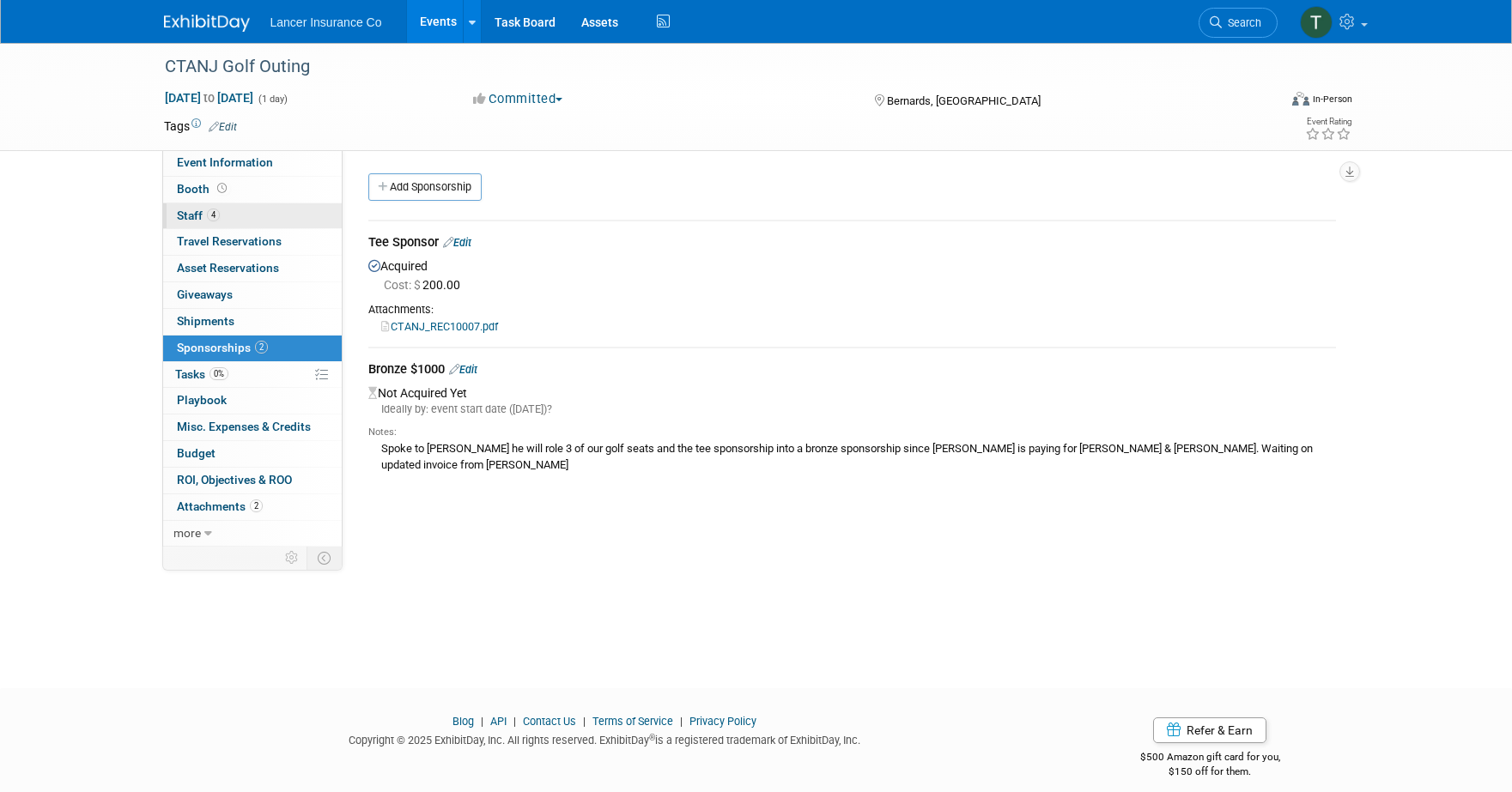
click at [203, 208] on span "Staff 4" at bounding box center [198, 214] width 43 height 14
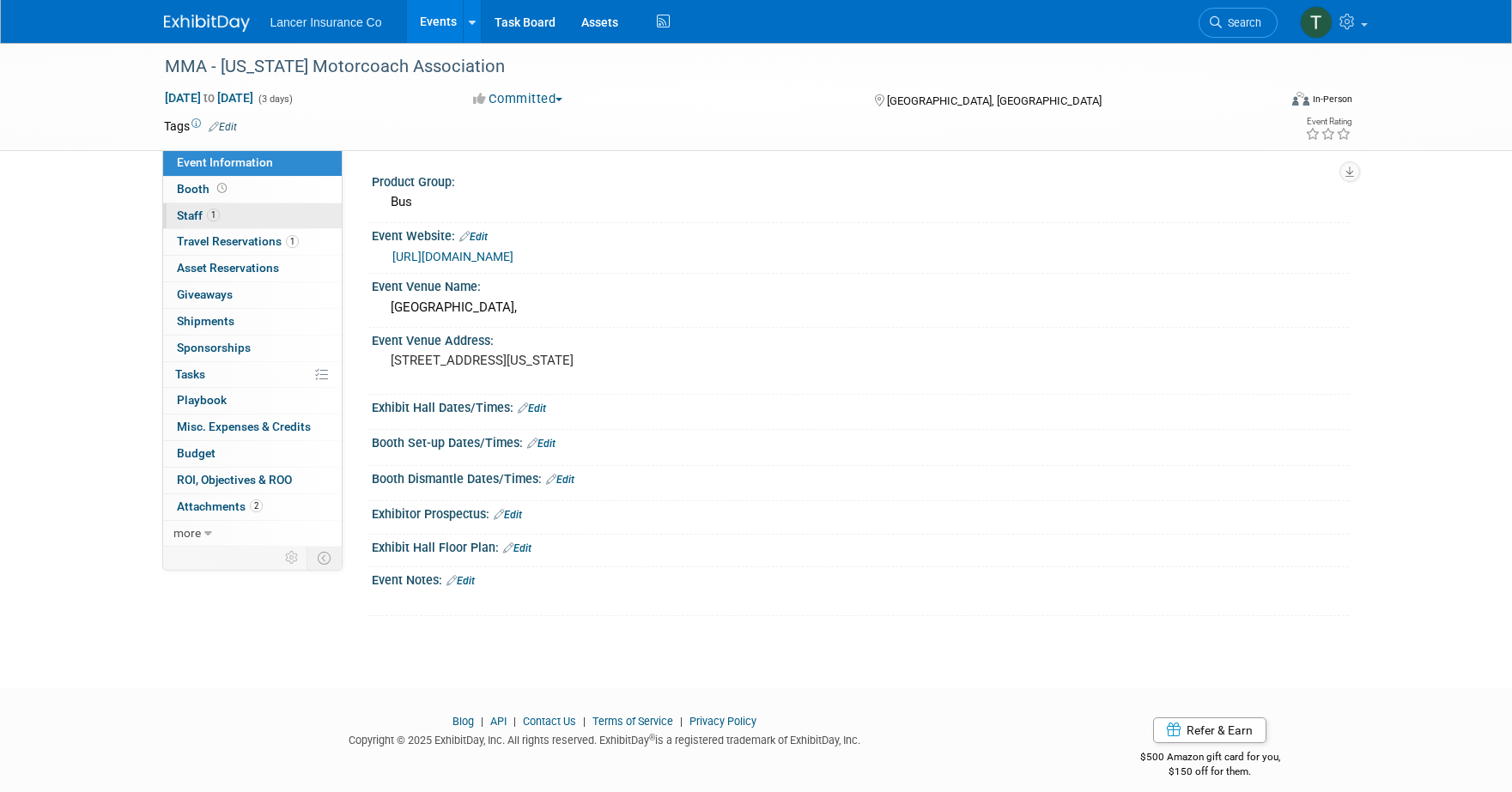
click at [182, 209] on span "Staff 1" at bounding box center [198, 214] width 43 height 14
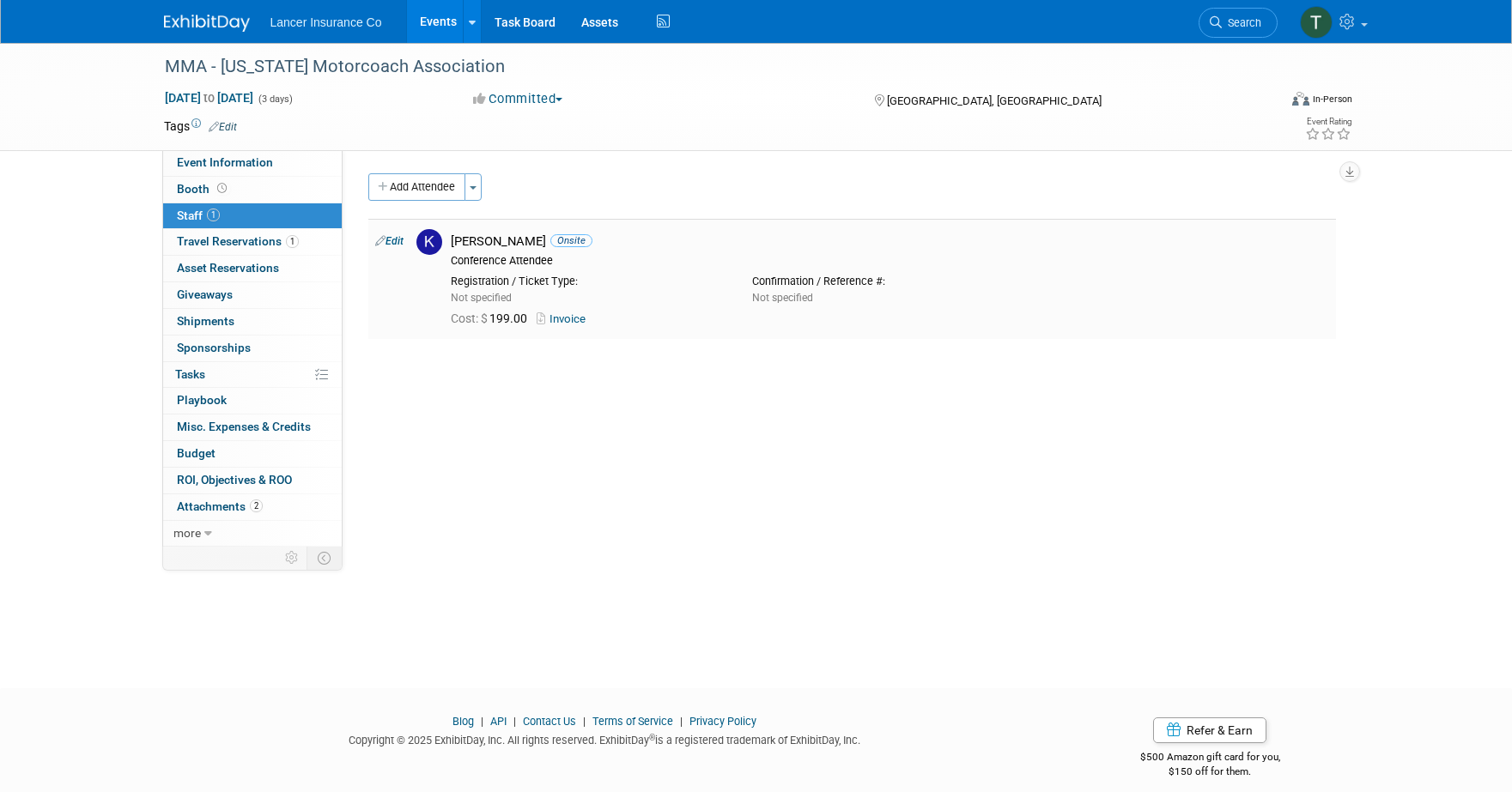
click at [572, 318] on link "Invoice" at bounding box center [564, 319] width 56 height 13
click at [430, 22] on link "Events" at bounding box center [439, 22] width 63 height 43
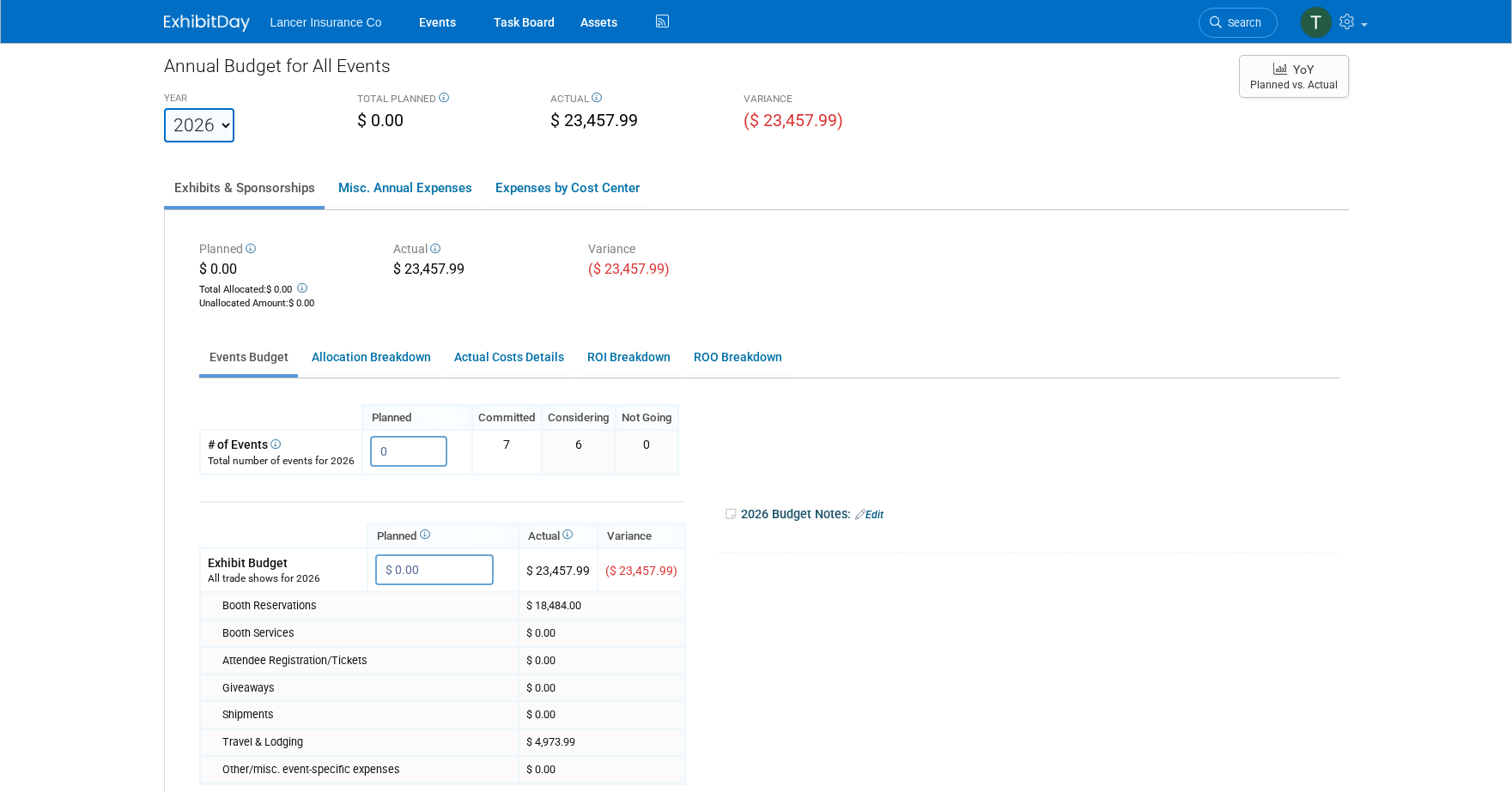
scroll to position [12, 0]
click at [480, 353] on link "Actual Costs Details" at bounding box center [509, 356] width 130 height 33
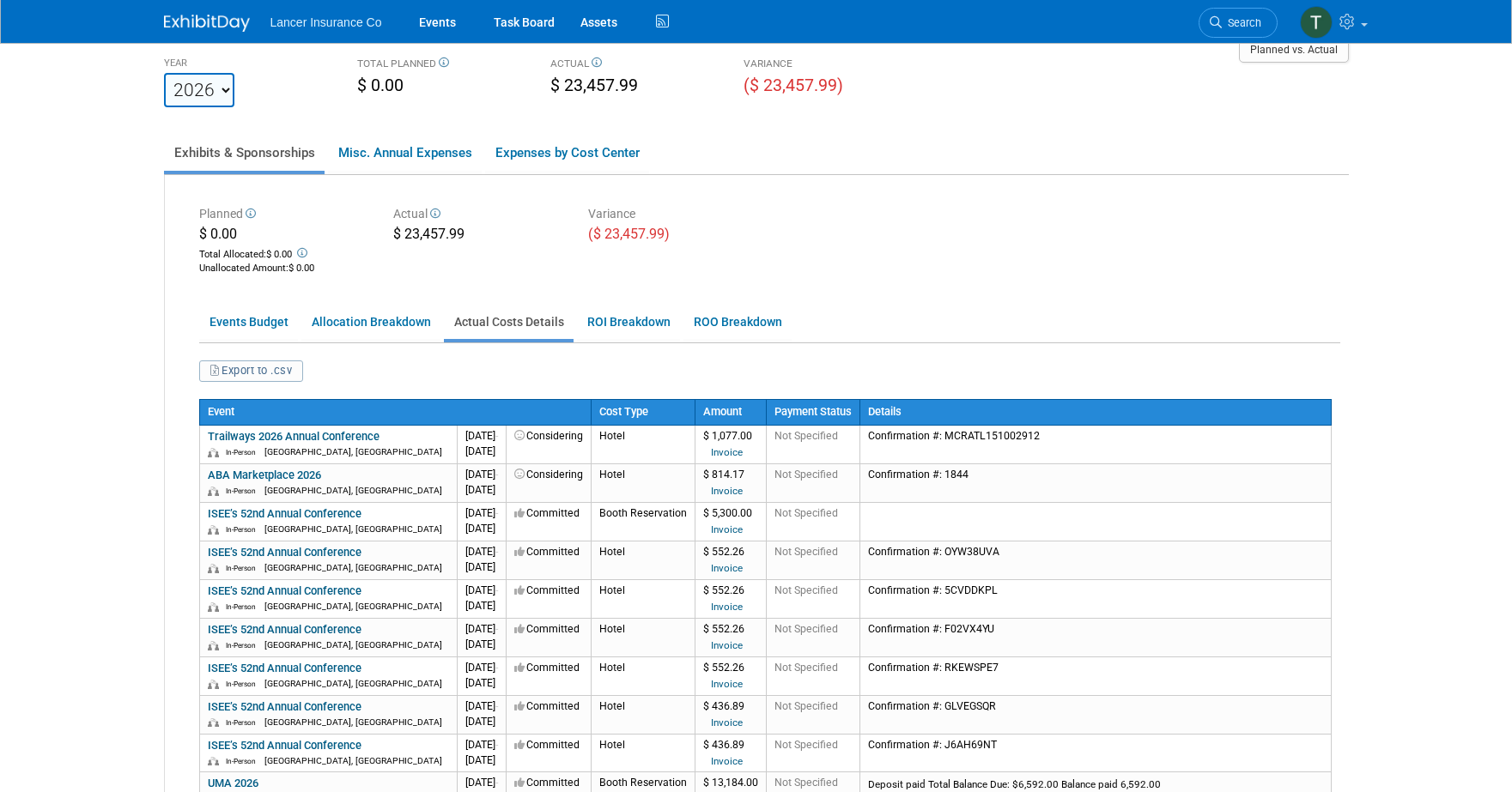
scroll to position [0, 0]
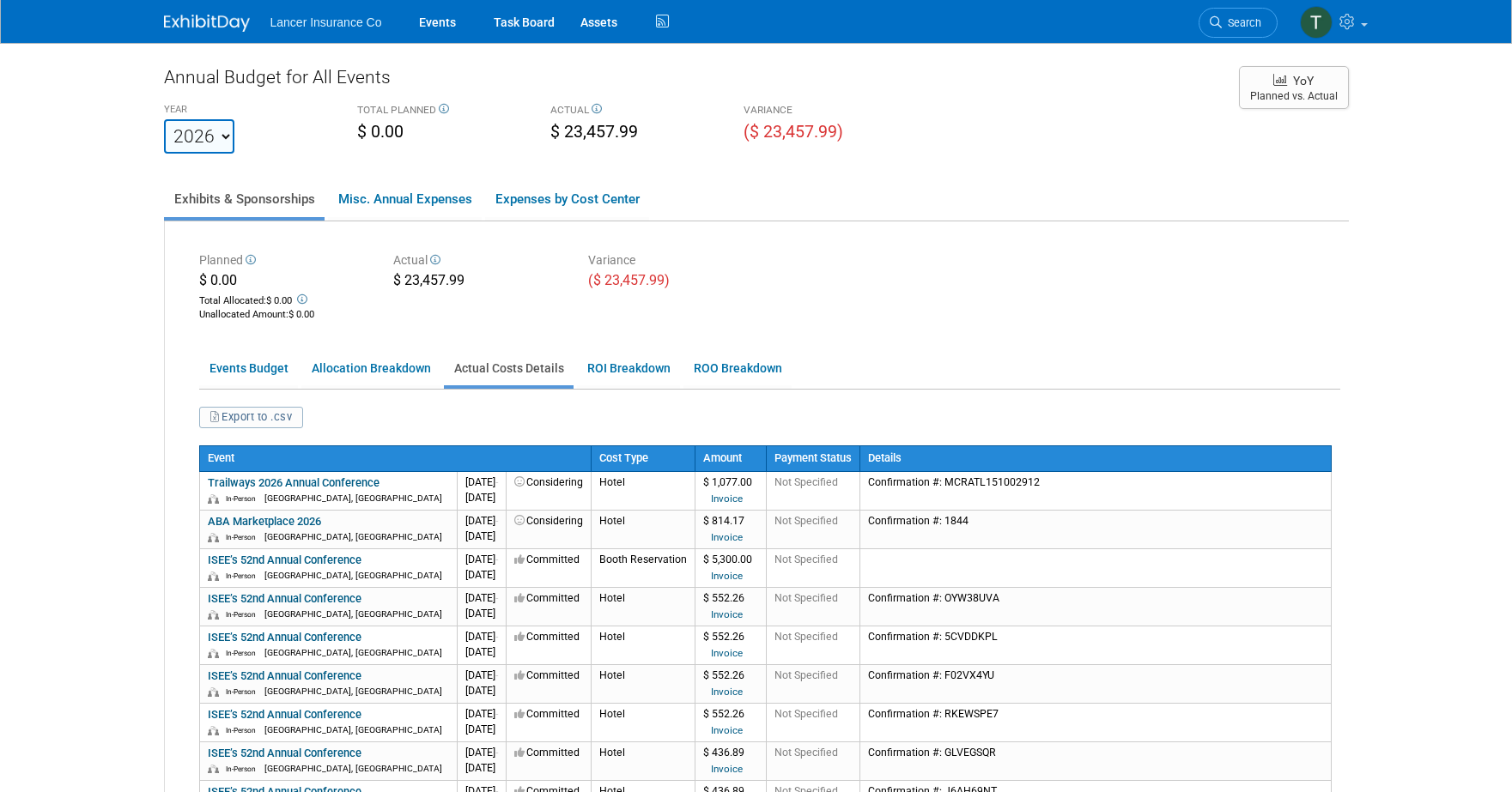
click at [214, 150] on select "2022 2023 2024 2025 2026 2027 2028 2029 2030 2031" at bounding box center [199, 136] width 70 height 34
select select "2025"
click at [164, 119] on select "2022 2023 2024 2025 2026 2027 2028 2029 2030 2031" at bounding box center [199, 136] width 70 height 34
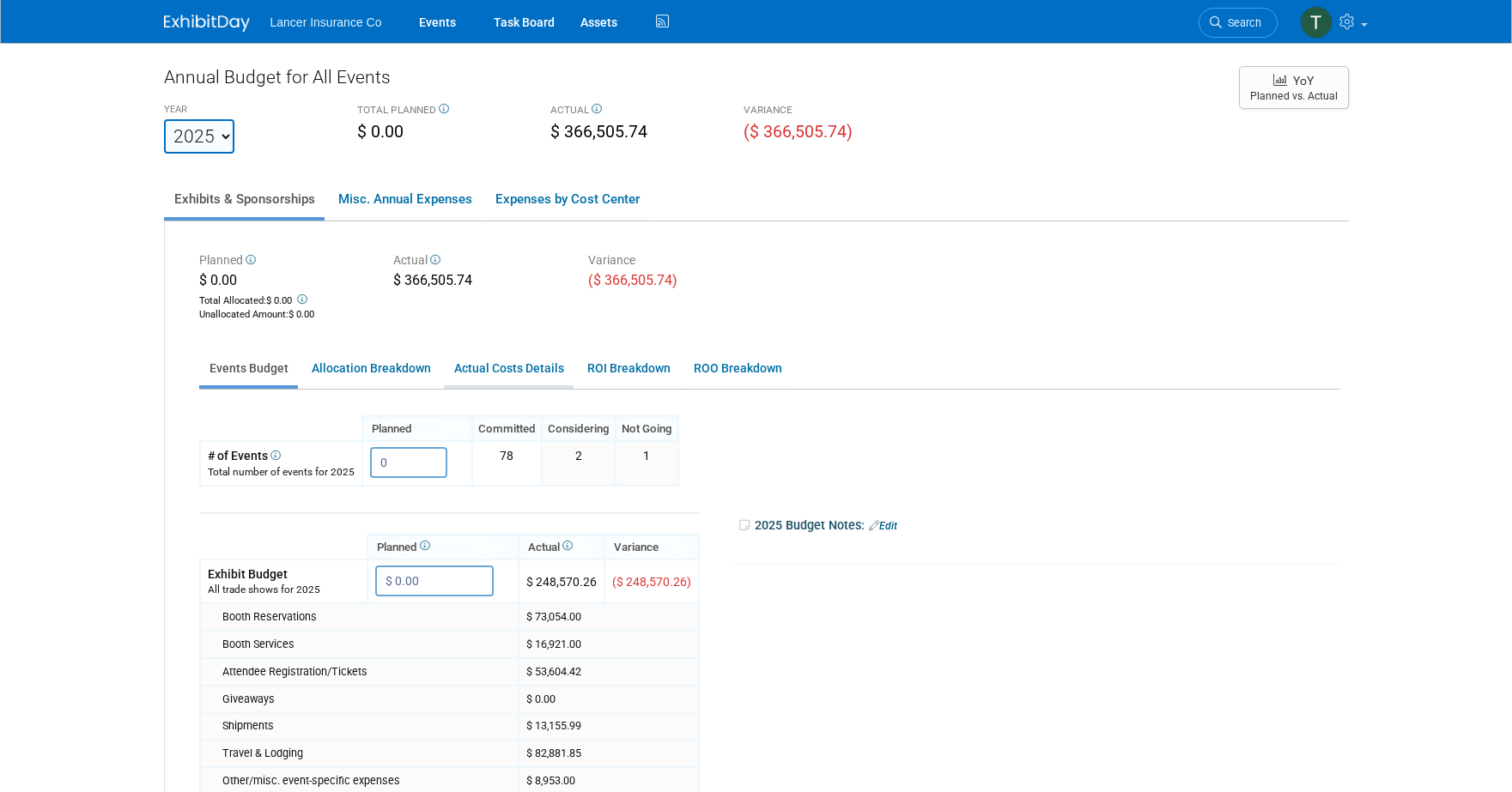
click at [488, 371] on link "Actual Costs Details" at bounding box center [509, 369] width 130 height 33
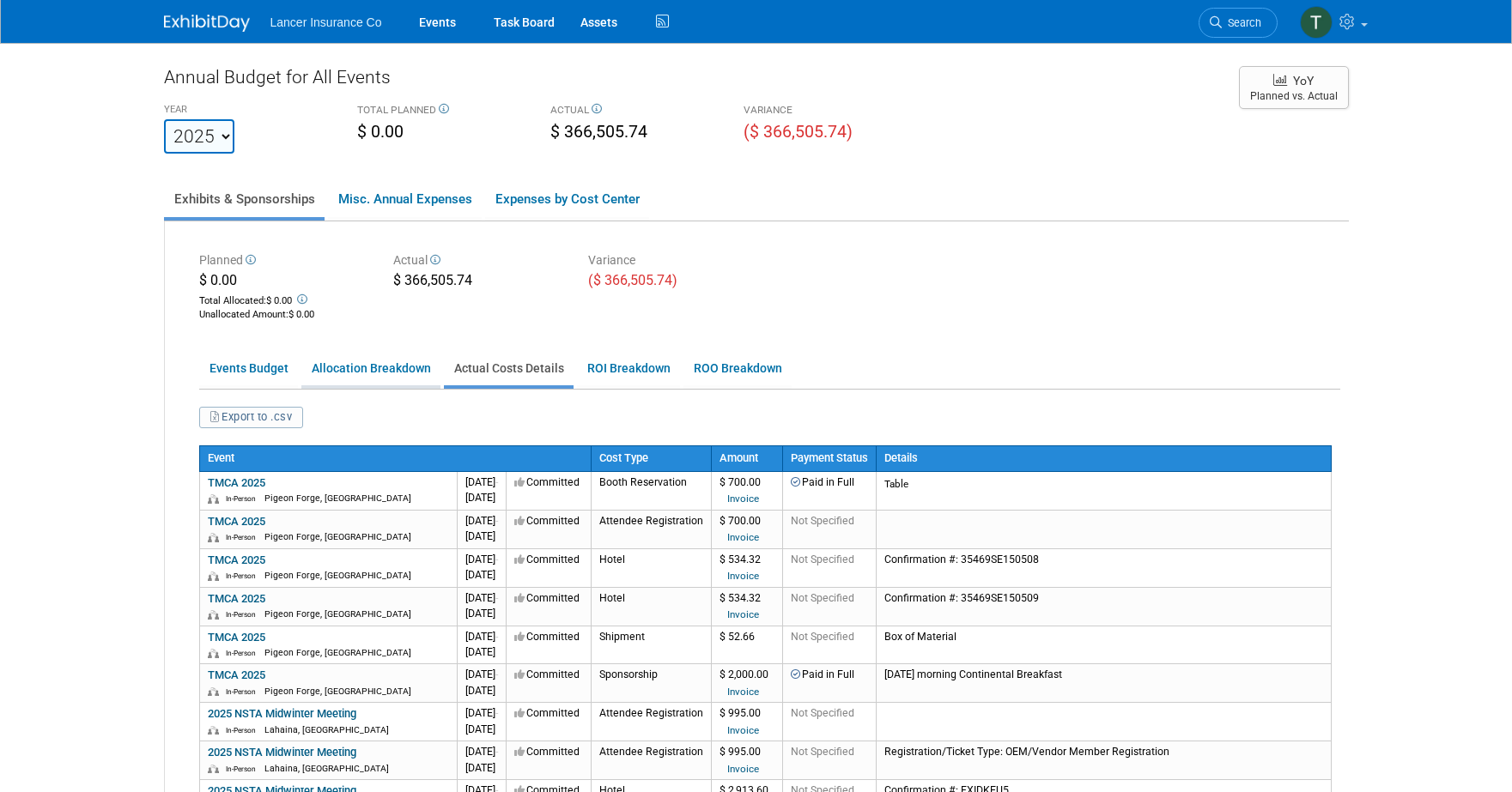
click at [345, 366] on link "Allocation Breakdown" at bounding box center [370, 369] width 139 height 33
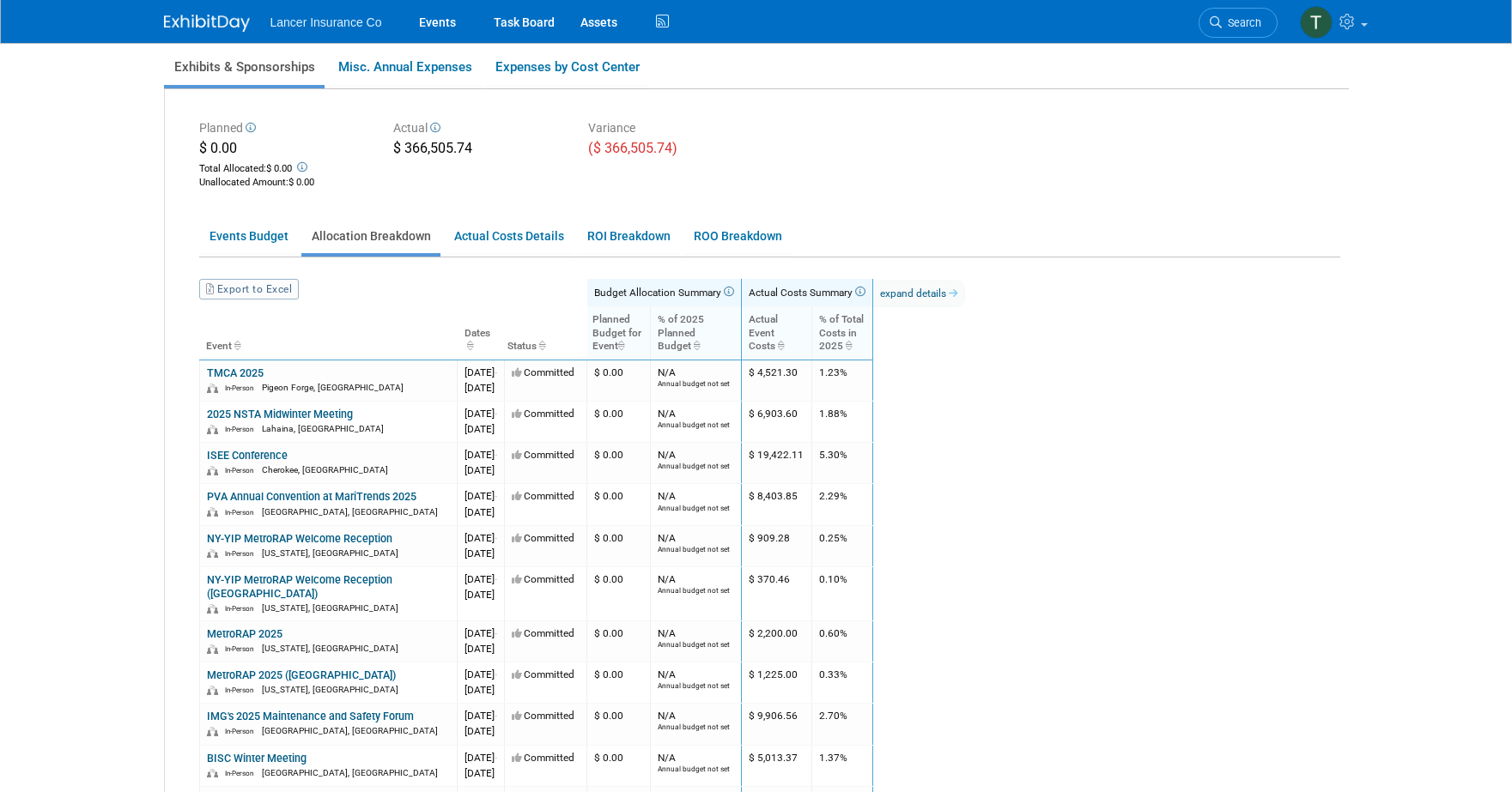
scroll to position [136, 0]
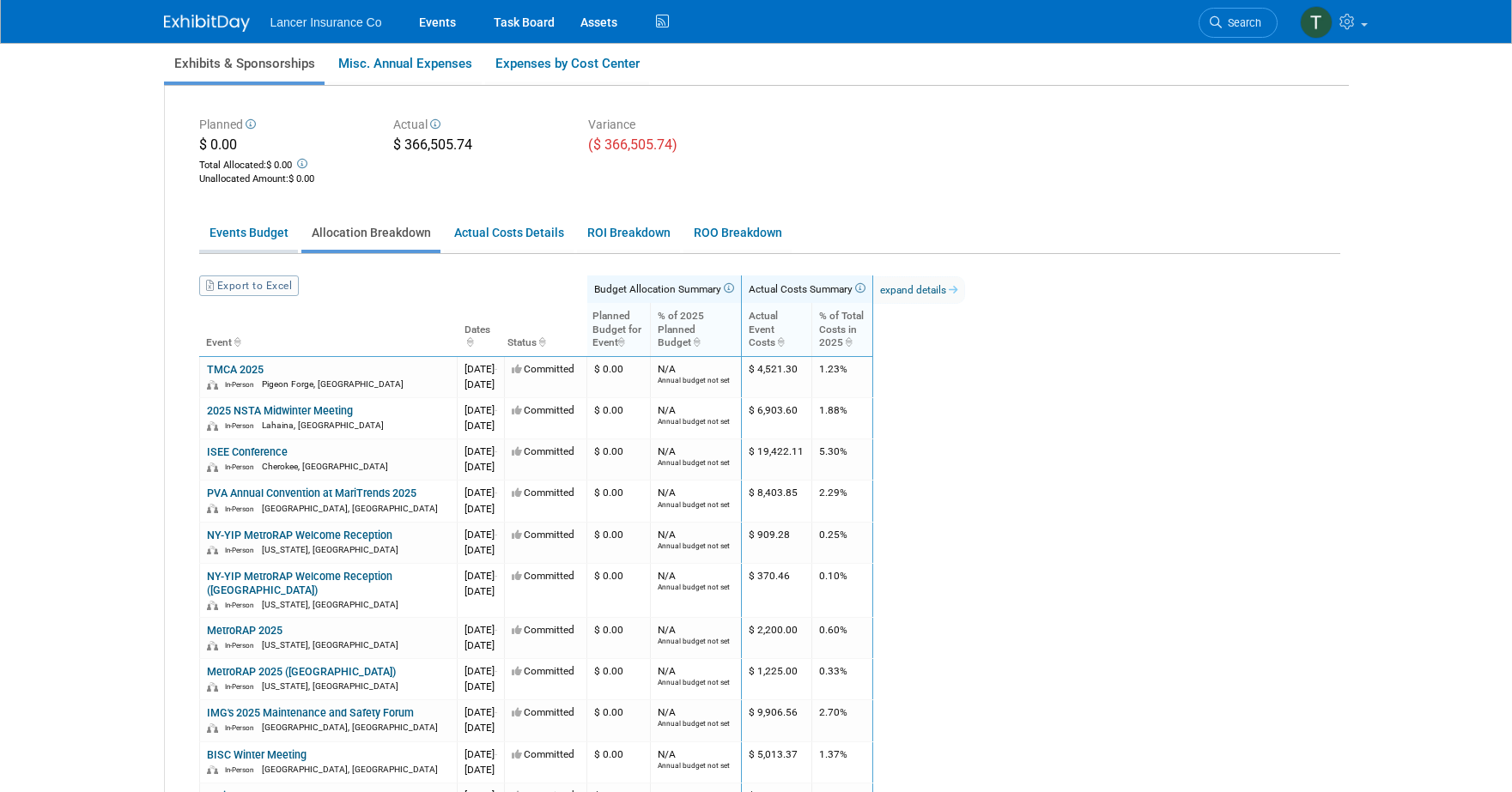
click at [227, 236] on link "Events Budget" at bounding box center [249, 232] width 99 height 33
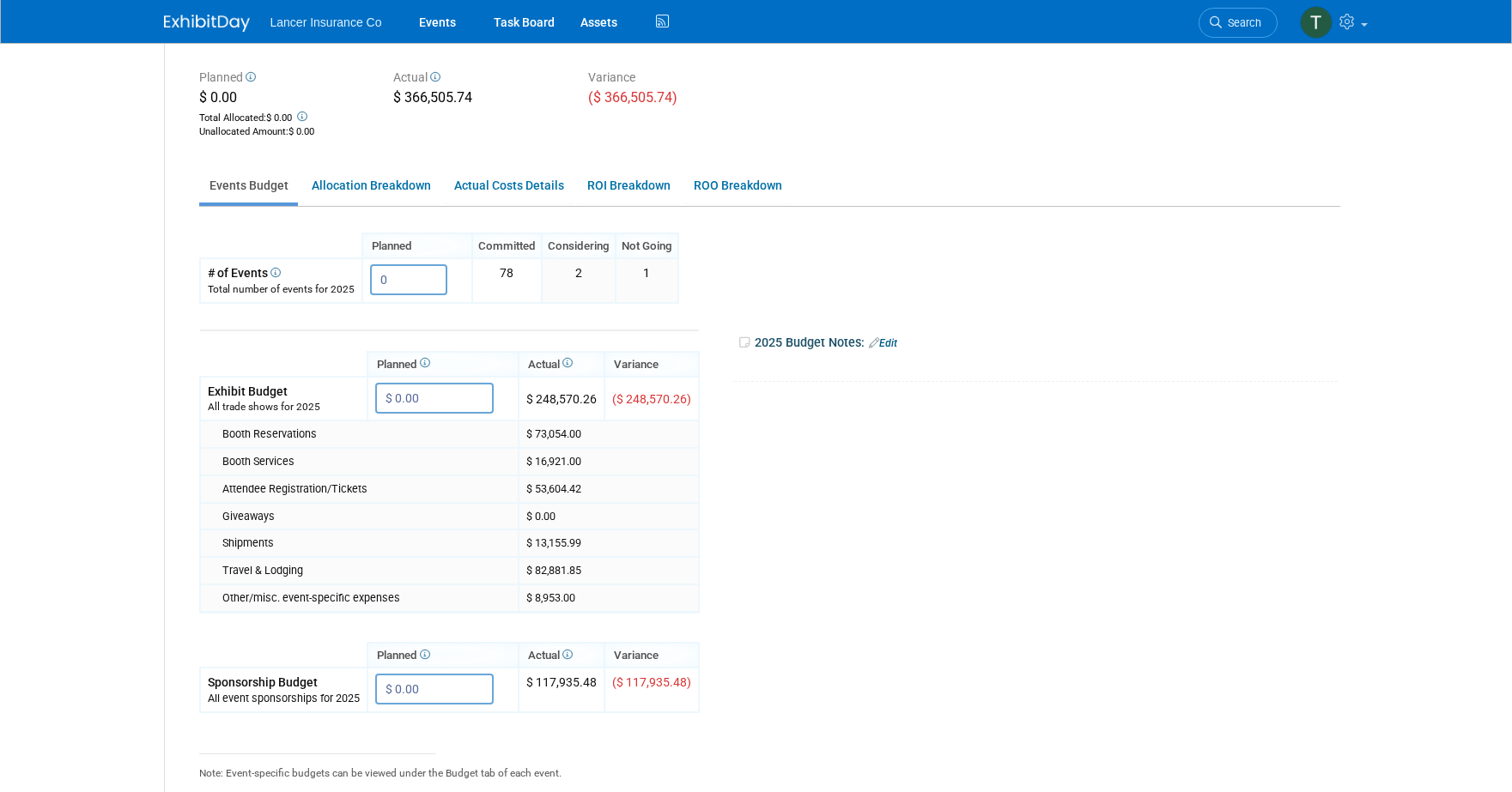
scroll to position [61, 0]
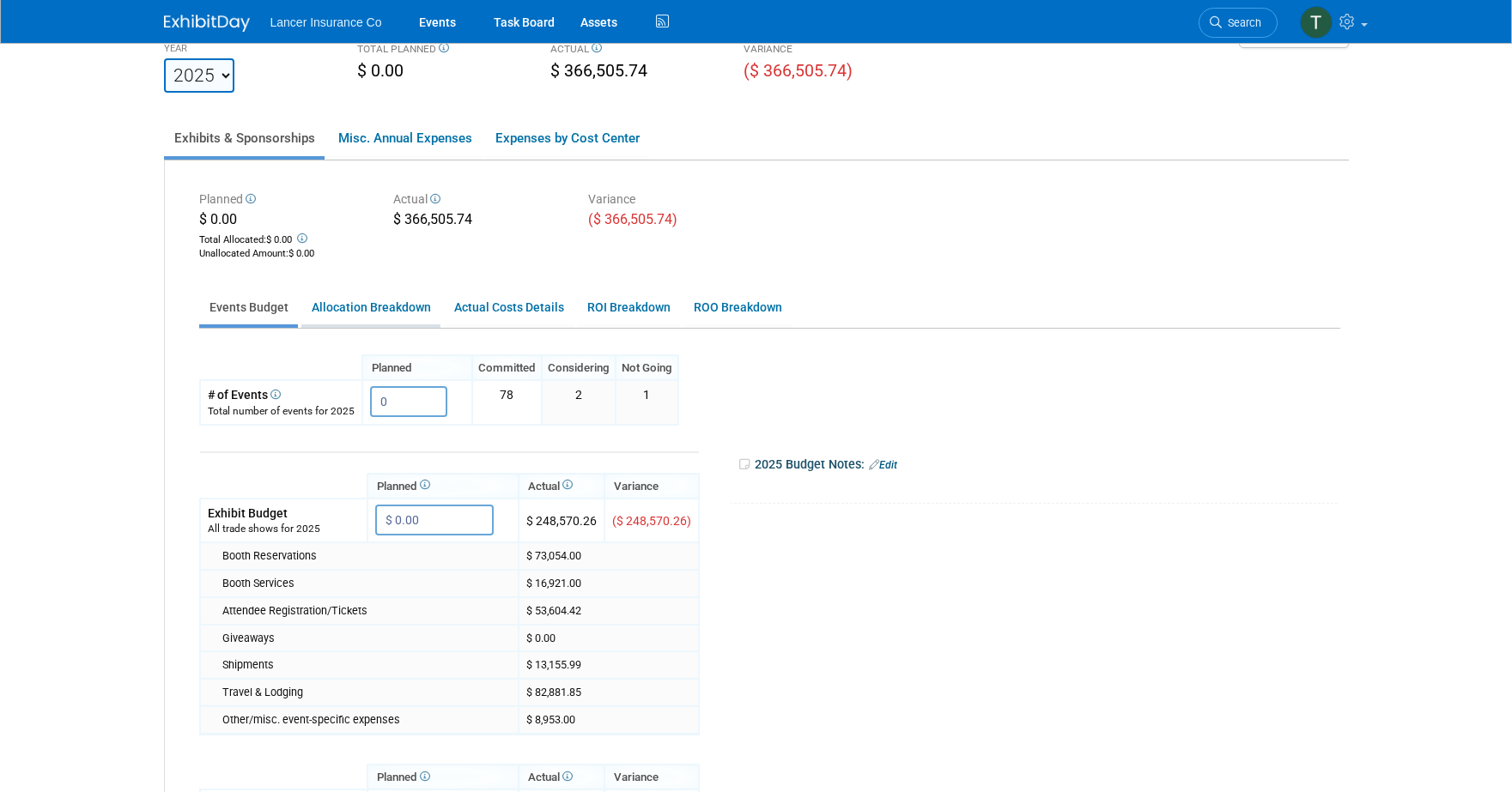
click at [353, 305] on link "Allocation Breakdown" at bounding box center [370, 307] width 139 height 33
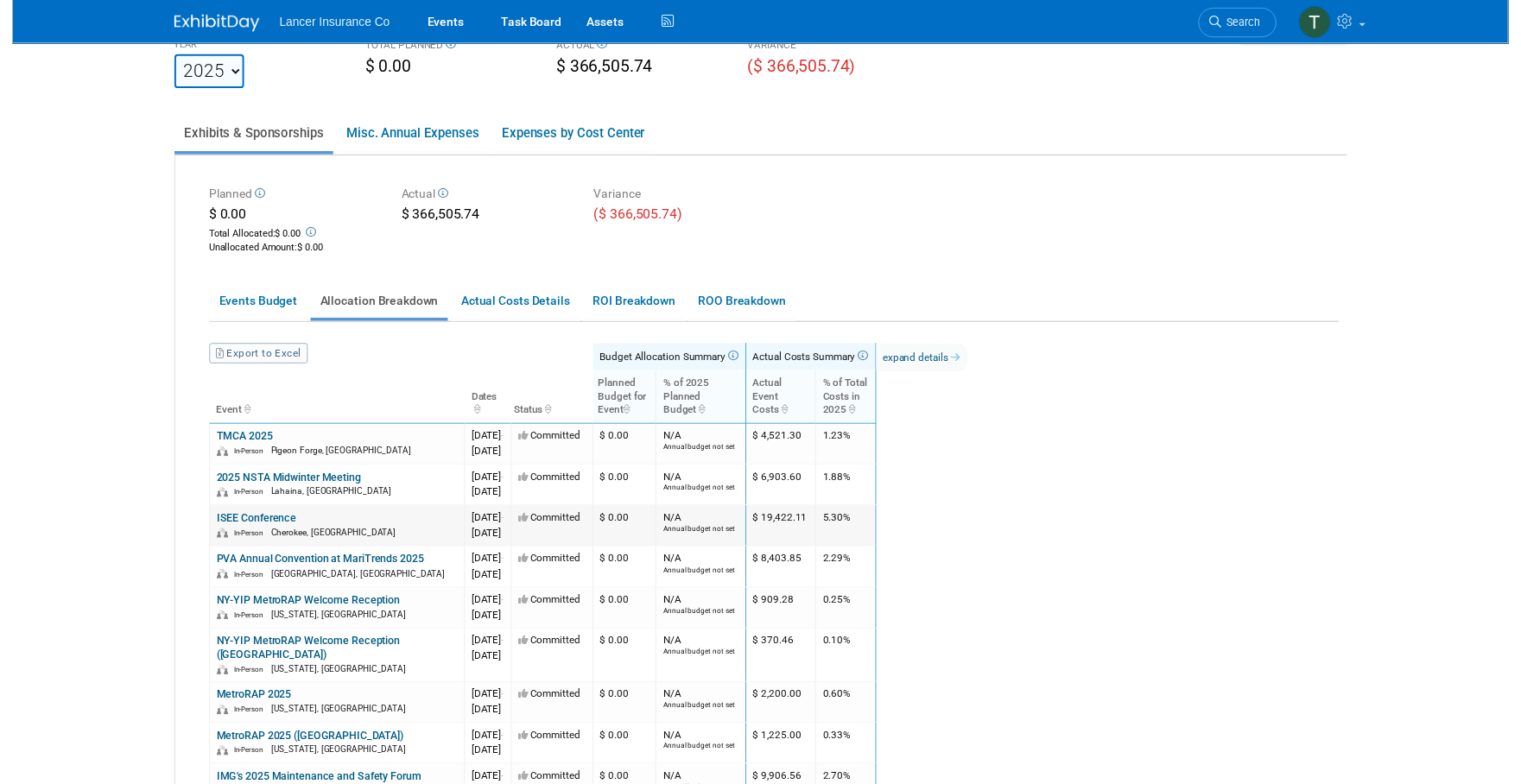
scroll to position [68, 0]
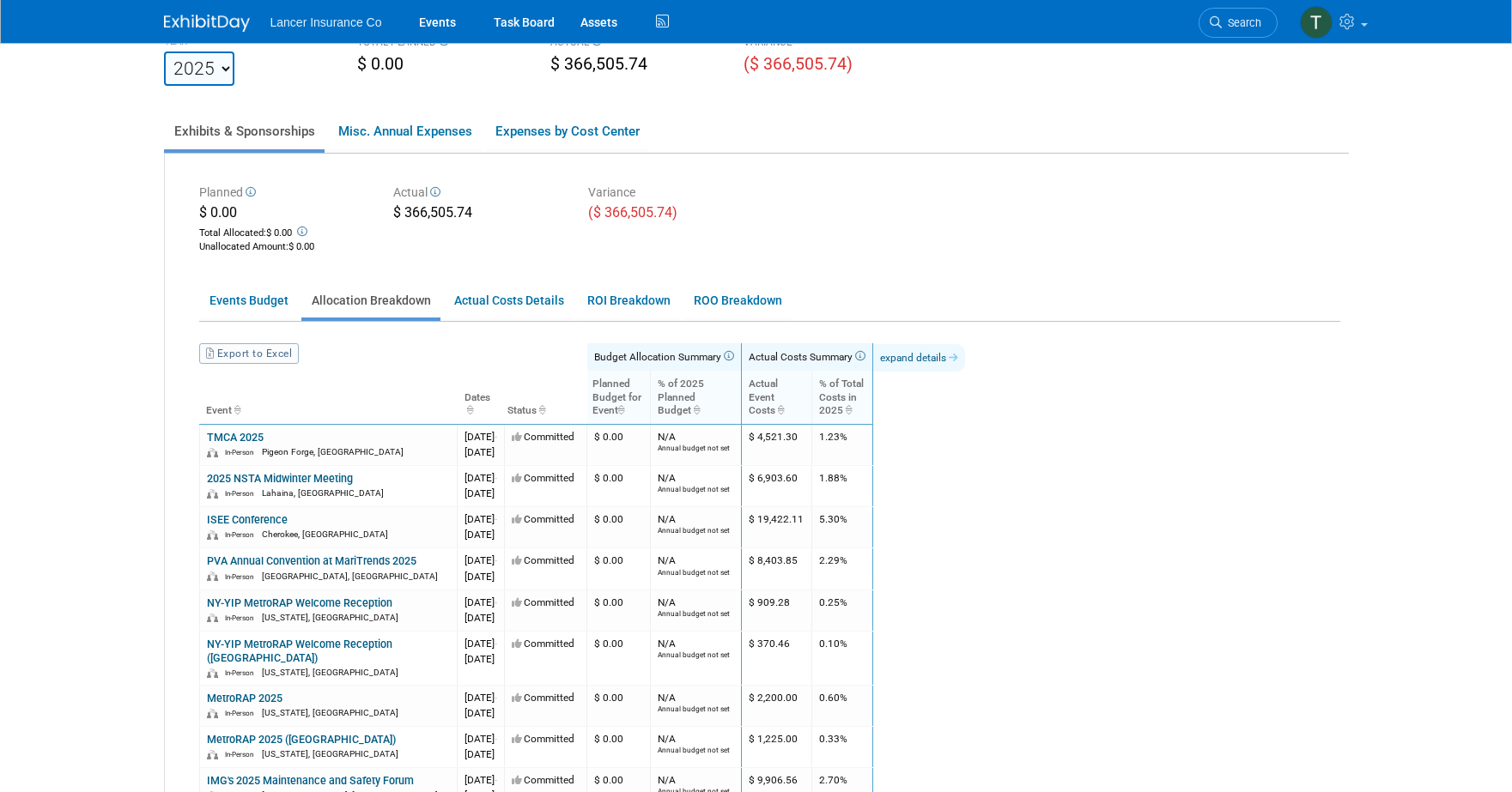
click at [953, 357] on link "expand details" at bounding box center [919, 358] width 92 height 27
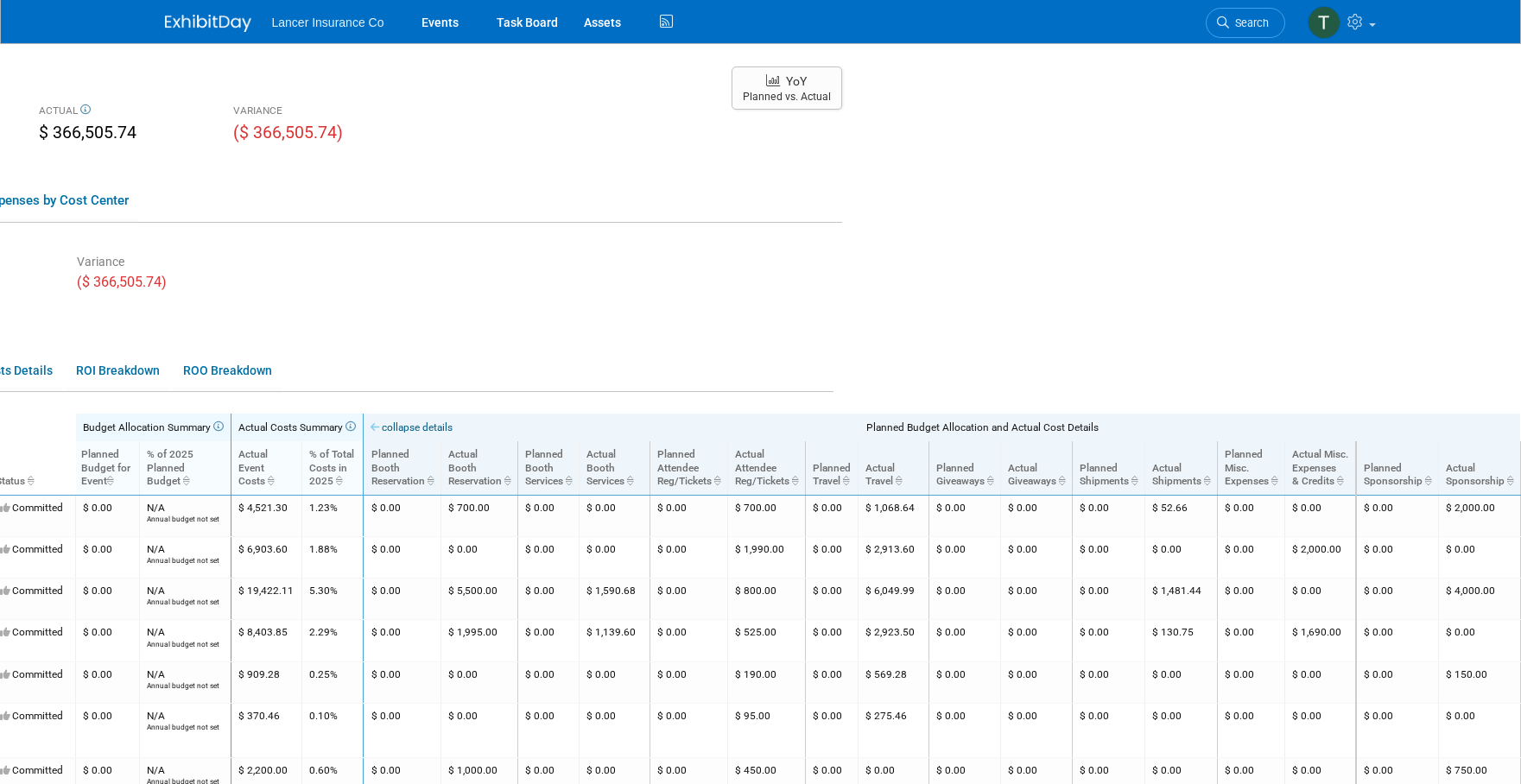
scroll to position [0, 0]
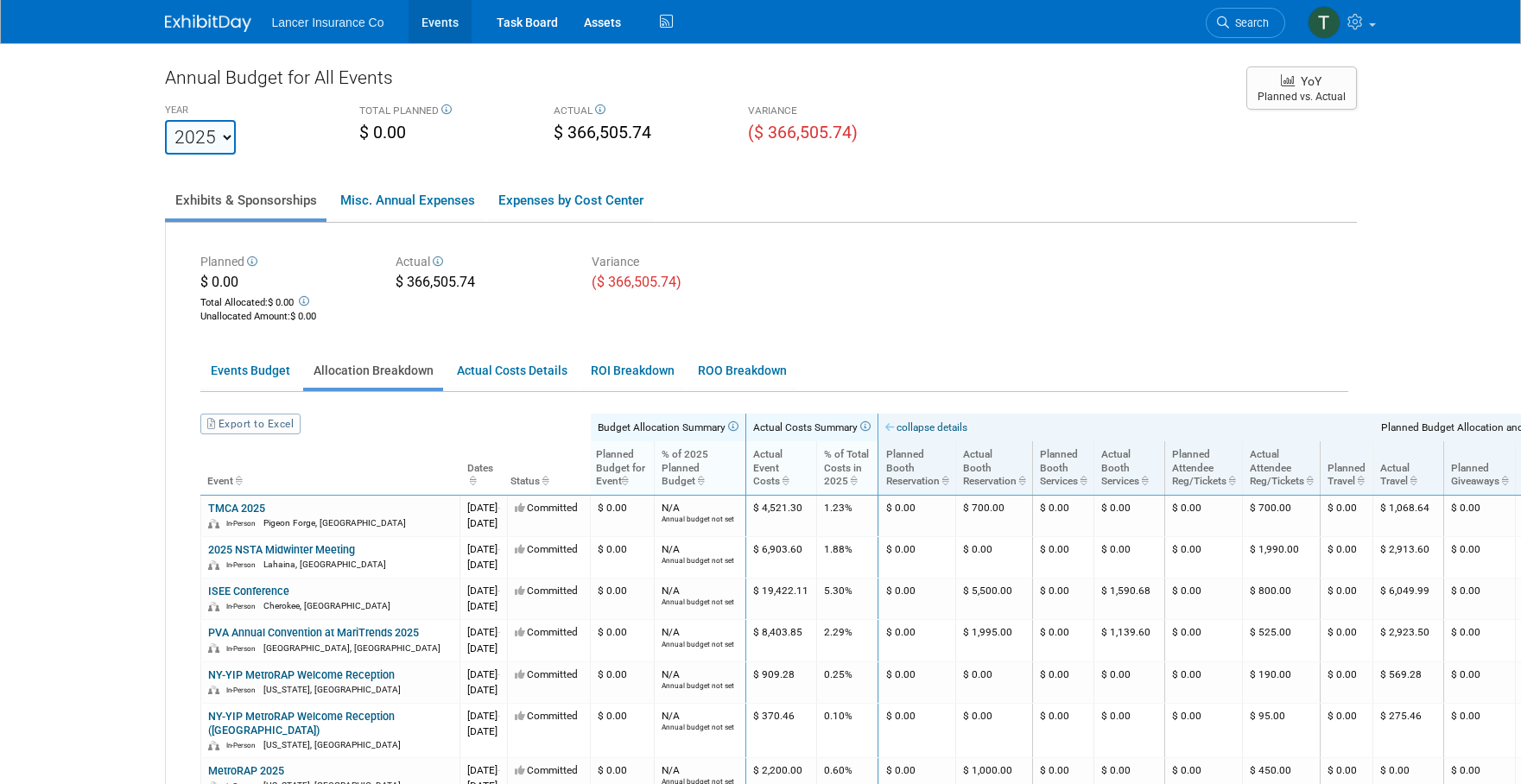
click at [433, 24] on link "Events" at bounding box center [441, 22] width 63 height 44
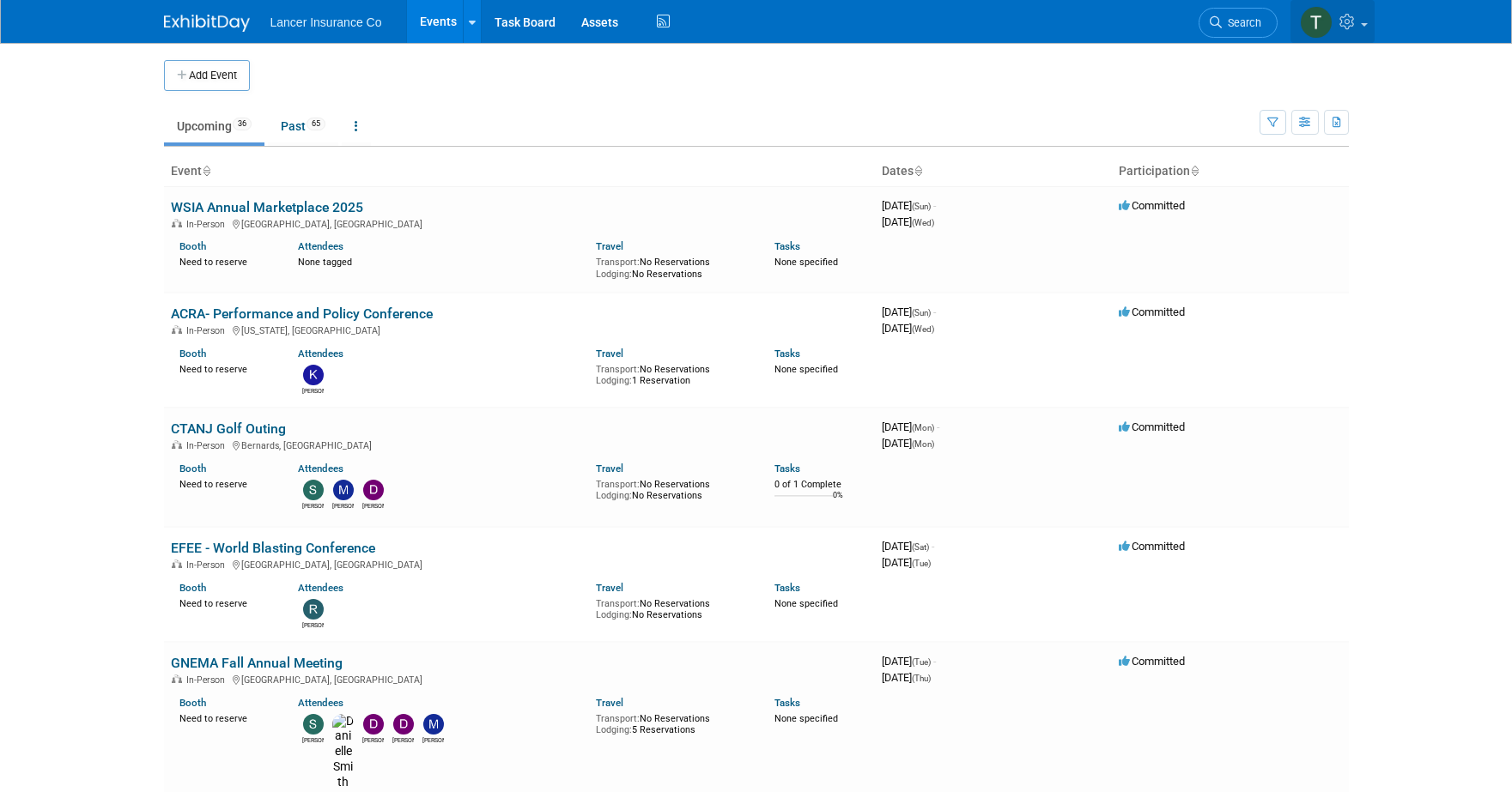
click at [1357, 18] on icon at bounding box center [1349, 21] width 20 height 15
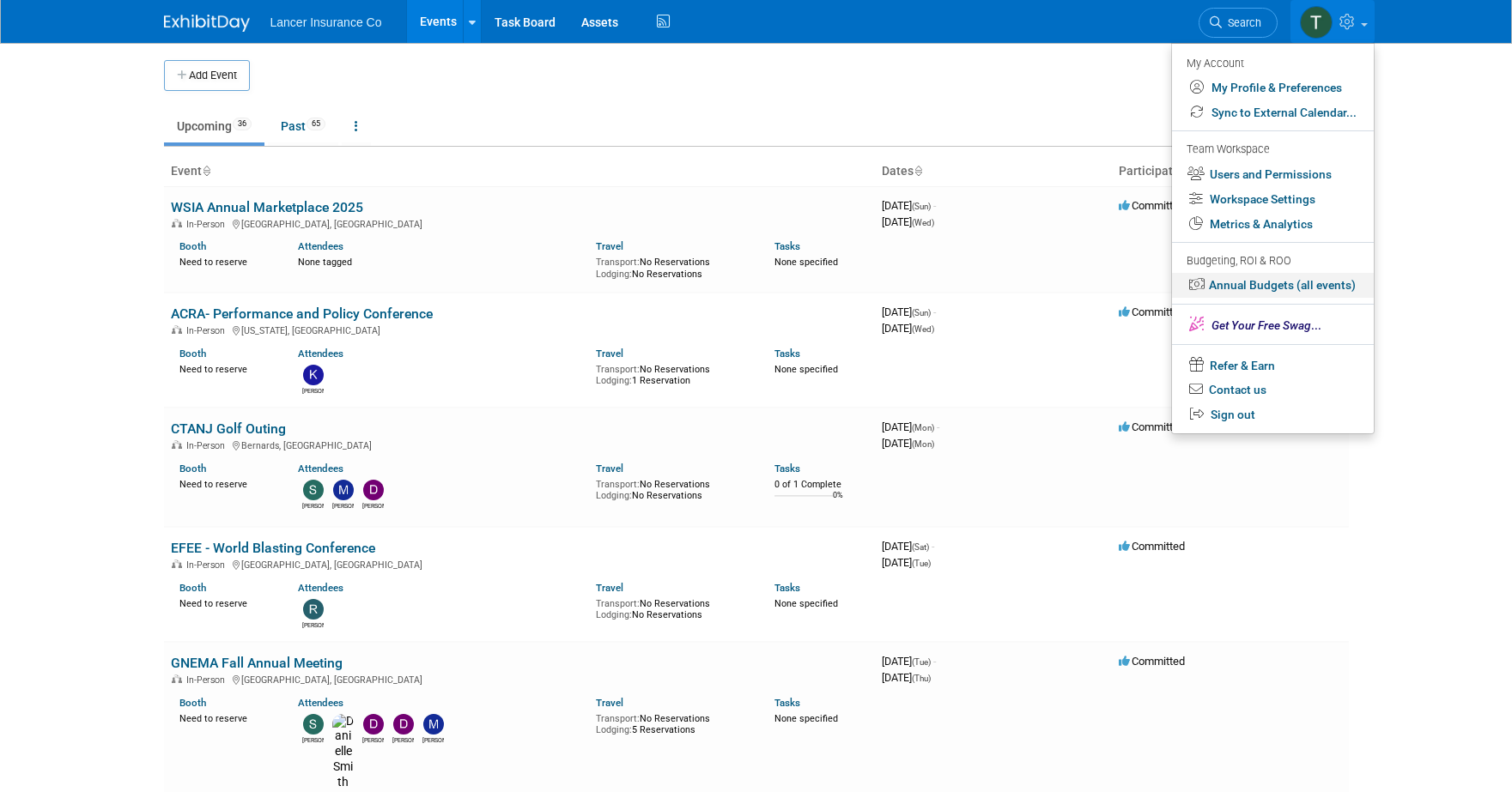
click at [1261, 287] on link "Annual Budgets (all events)" at bounding box center [1272, 286] width 202 height 25
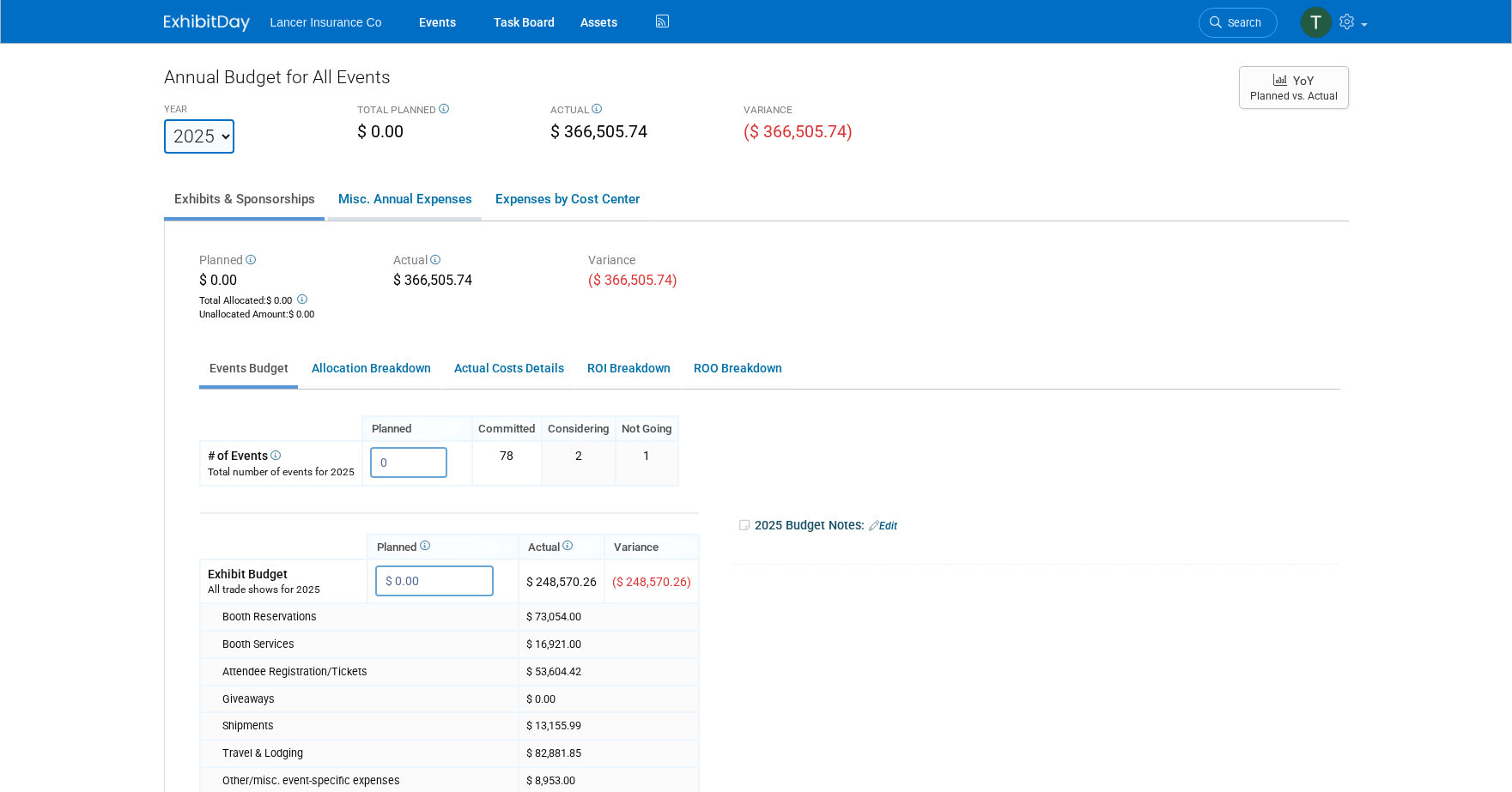
click at [429, 195] on link "Misc. Annual Expenses" at bounding box center [405, 199] width 154 height 36
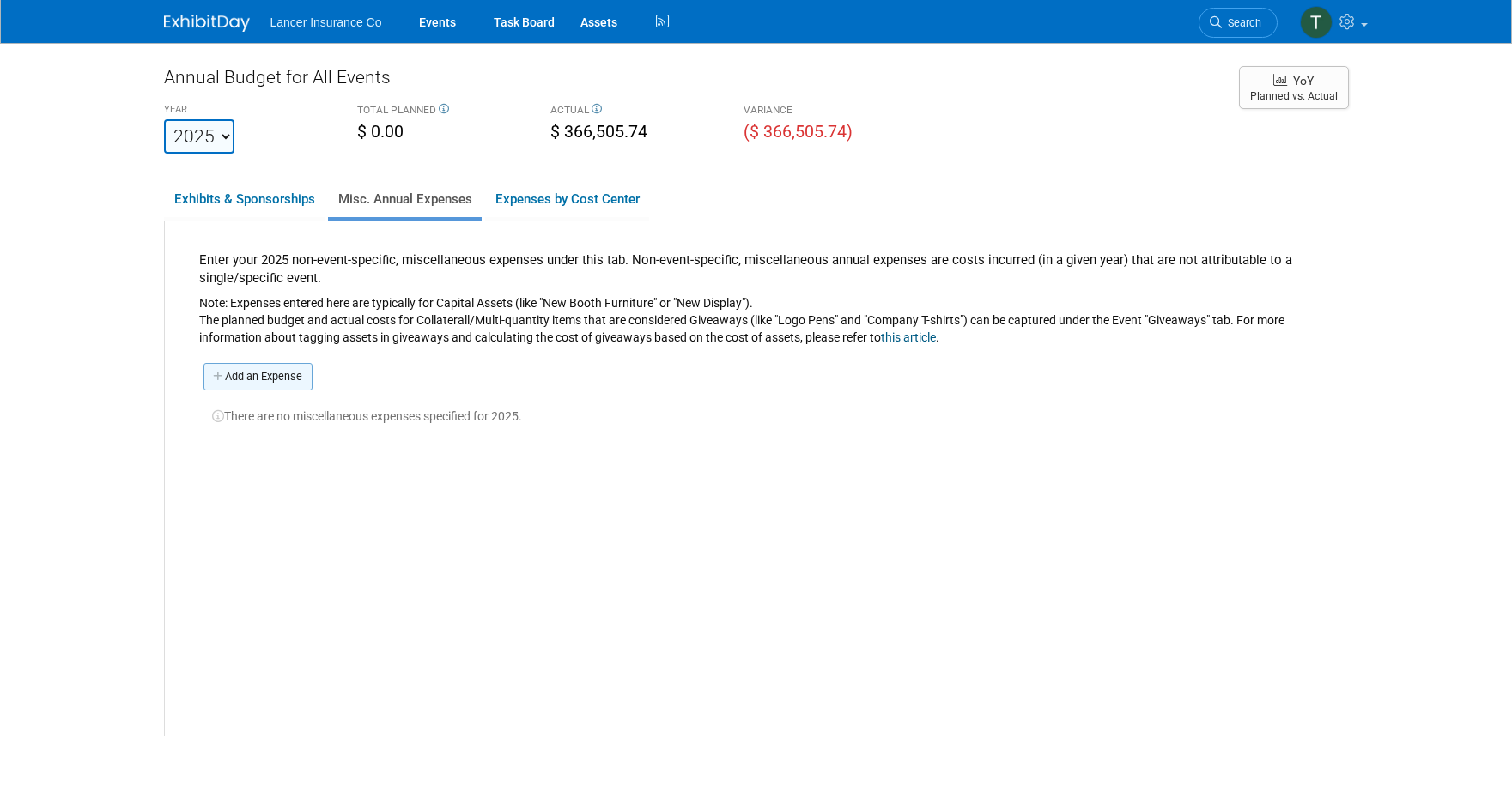
click at [266, 377] on link "Add an Expense" at bounding box center [258, 377] width 109 height 27
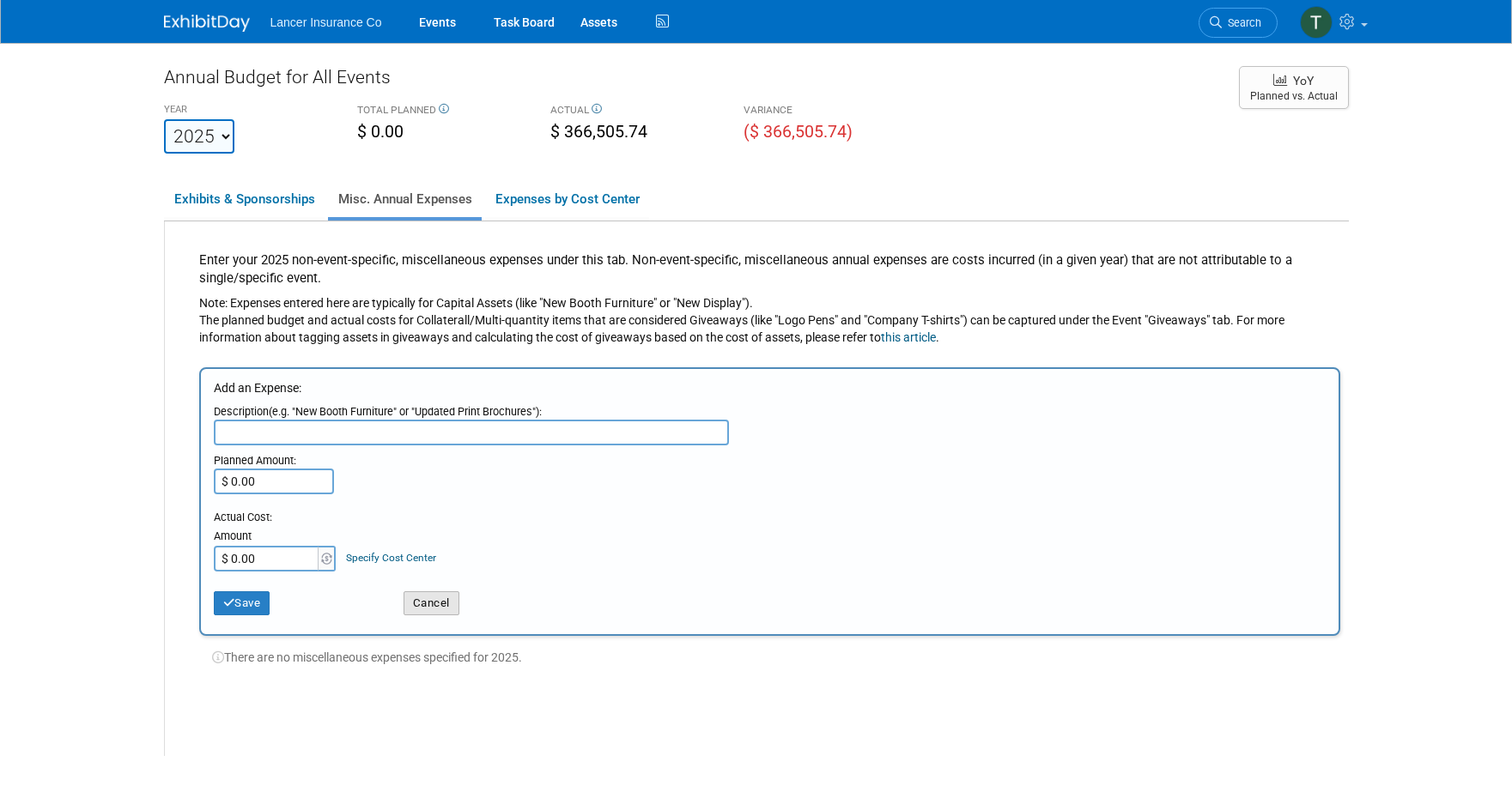
click at [425, 605] on button "Cancel" at bounding box center [432, 603] width 56 height 24
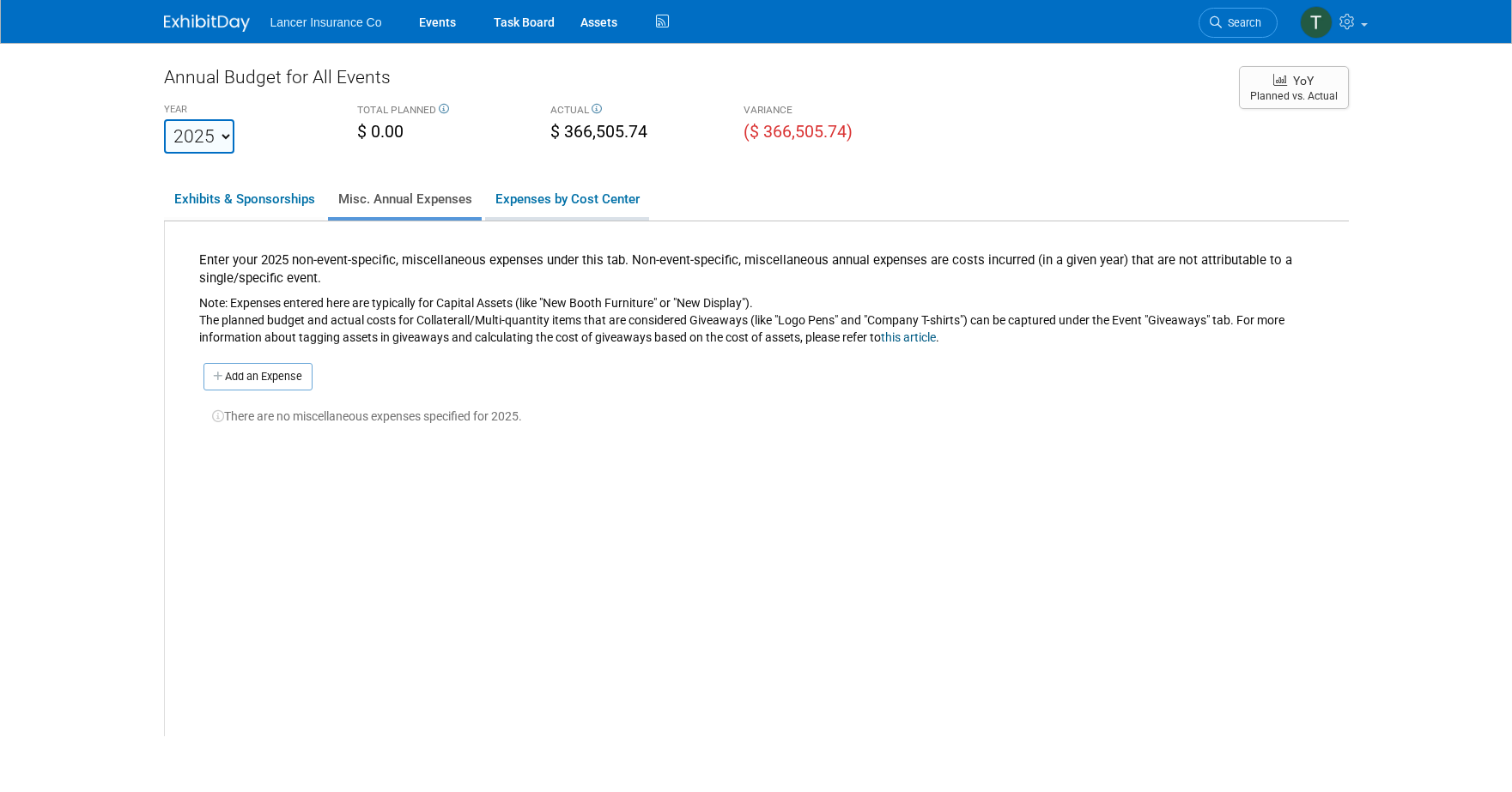
click at [550, 195] on link "Expenses by Cost Center" at bounding box center [567, 199] width 164 height 36
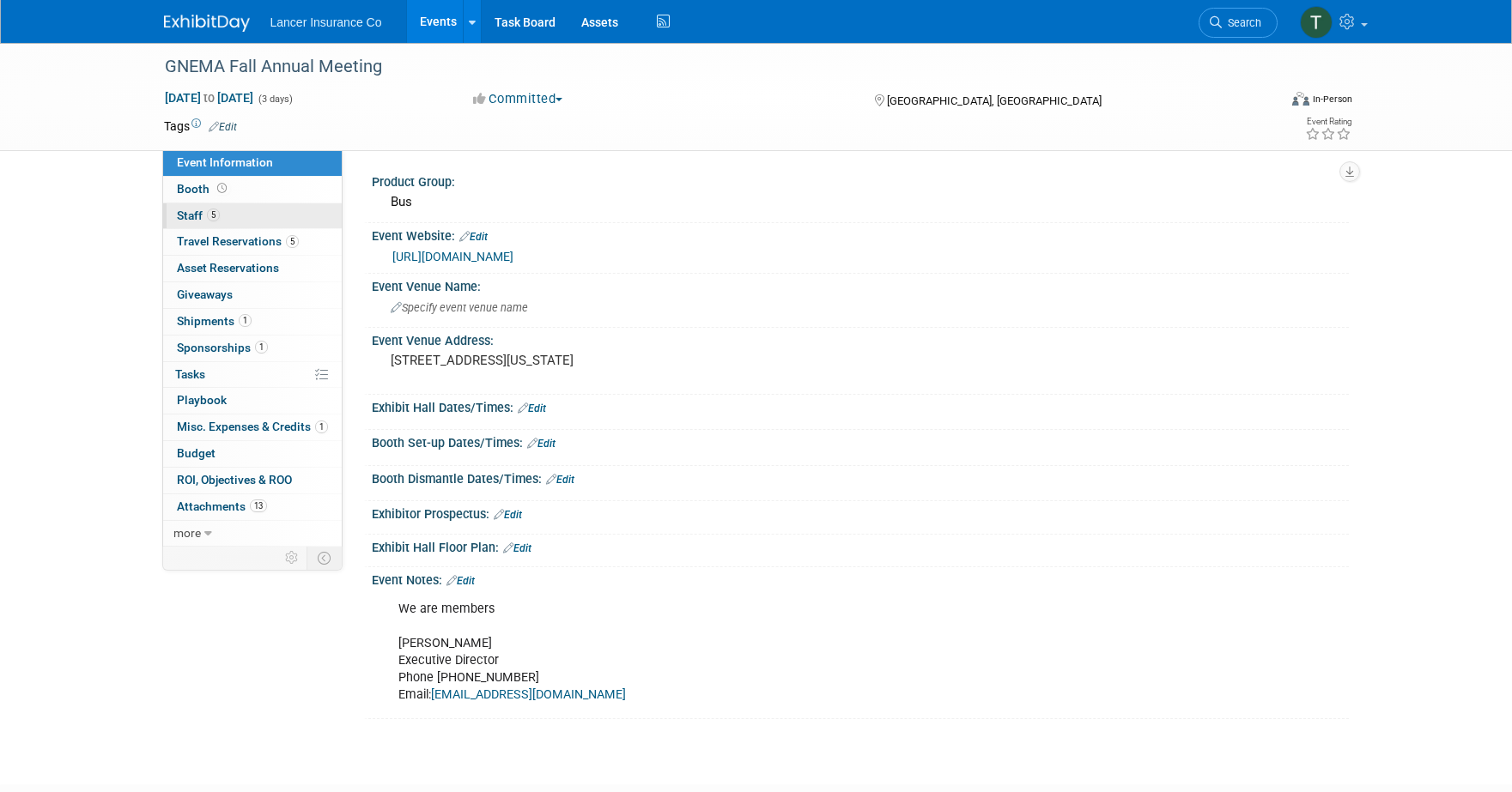
click at [190, 217] on span "Staff 5" at bounding box center [198, 214] width 43 height 14
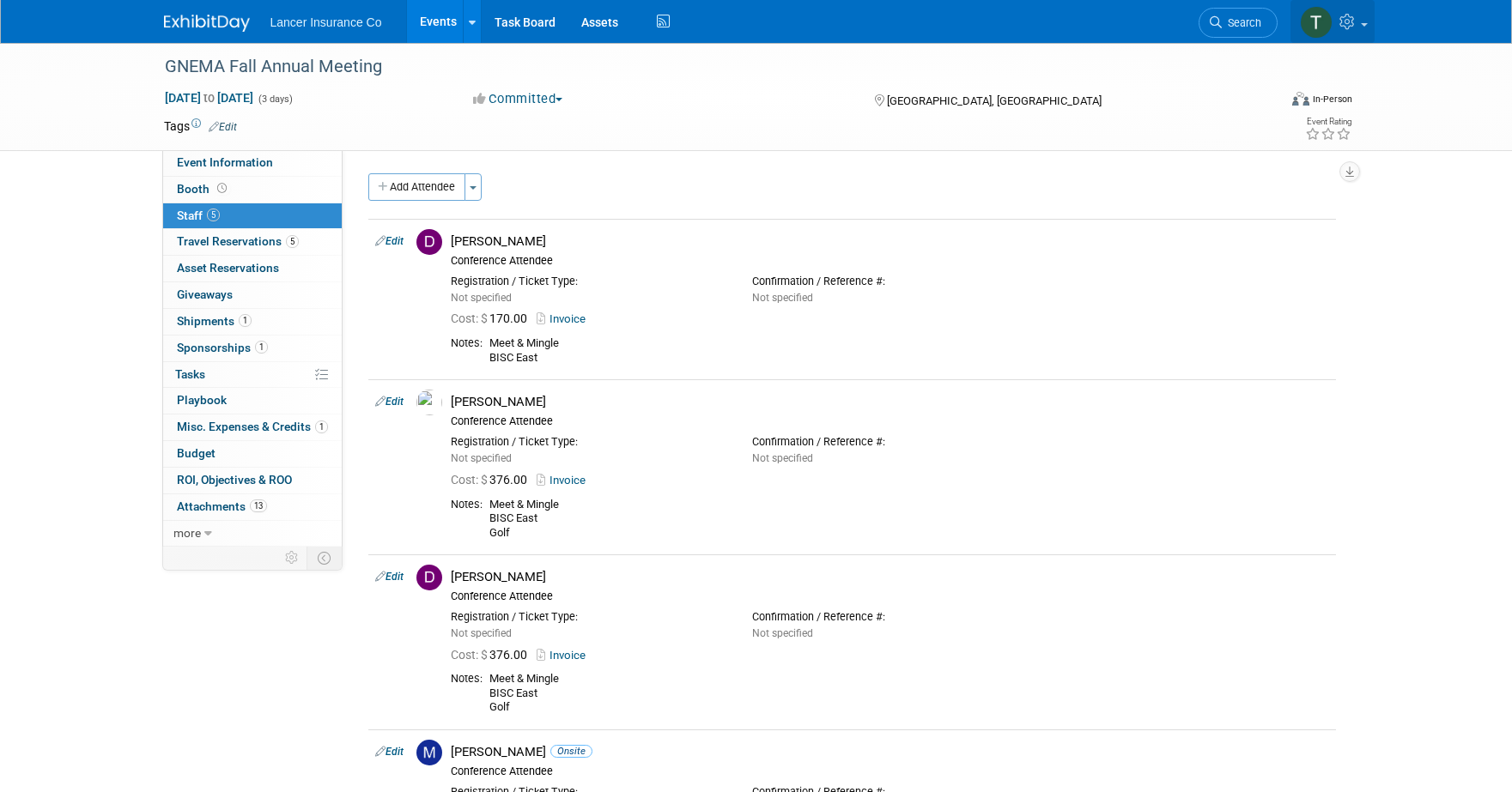
click at [1347, 27] on icon at bounding box center [1349, 21] width 20 height 15
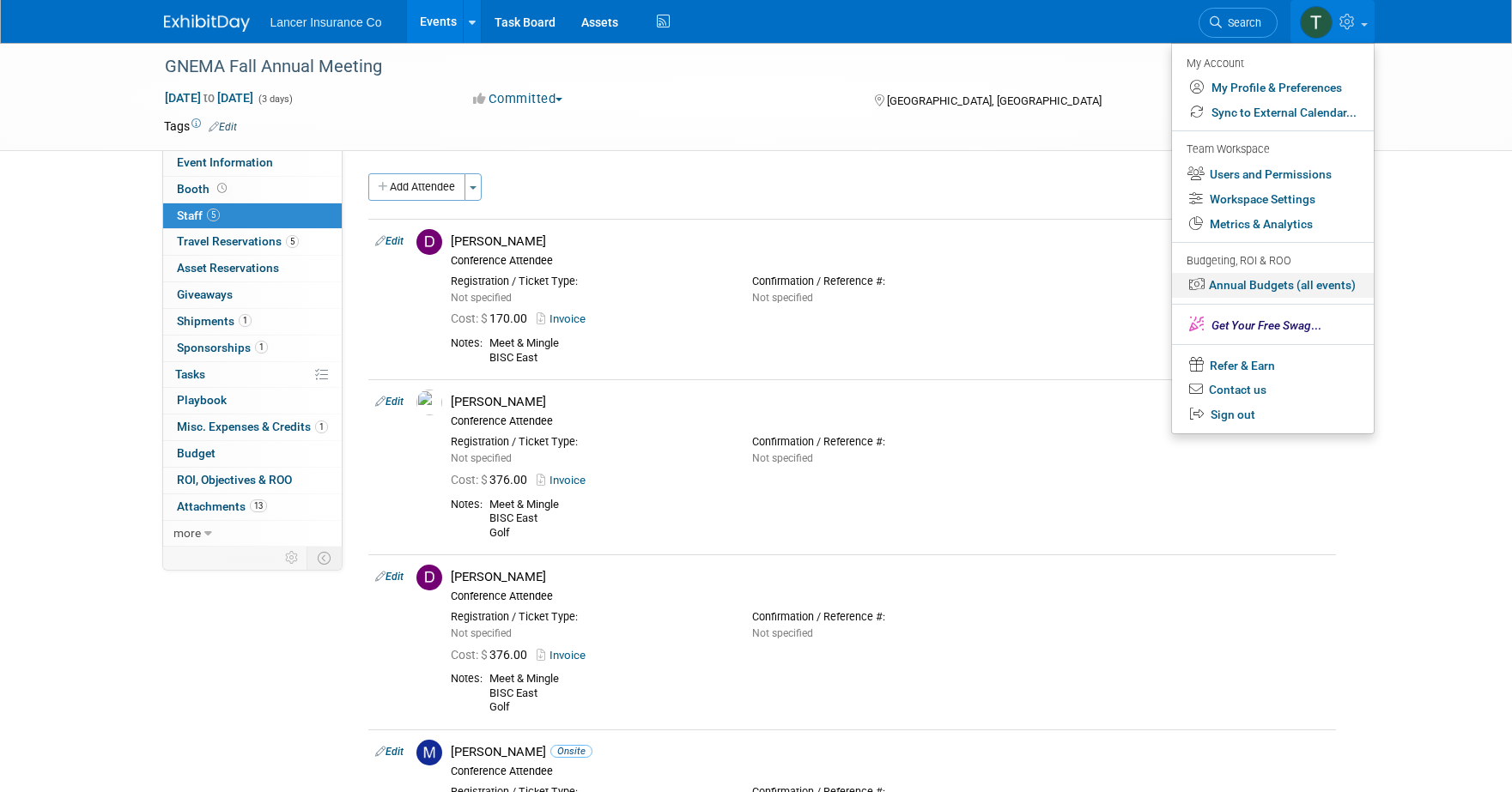
click at [1248, 286] on link "Annual Budgets (all events)" at bounding box center [1272, 286] width 202 height 25
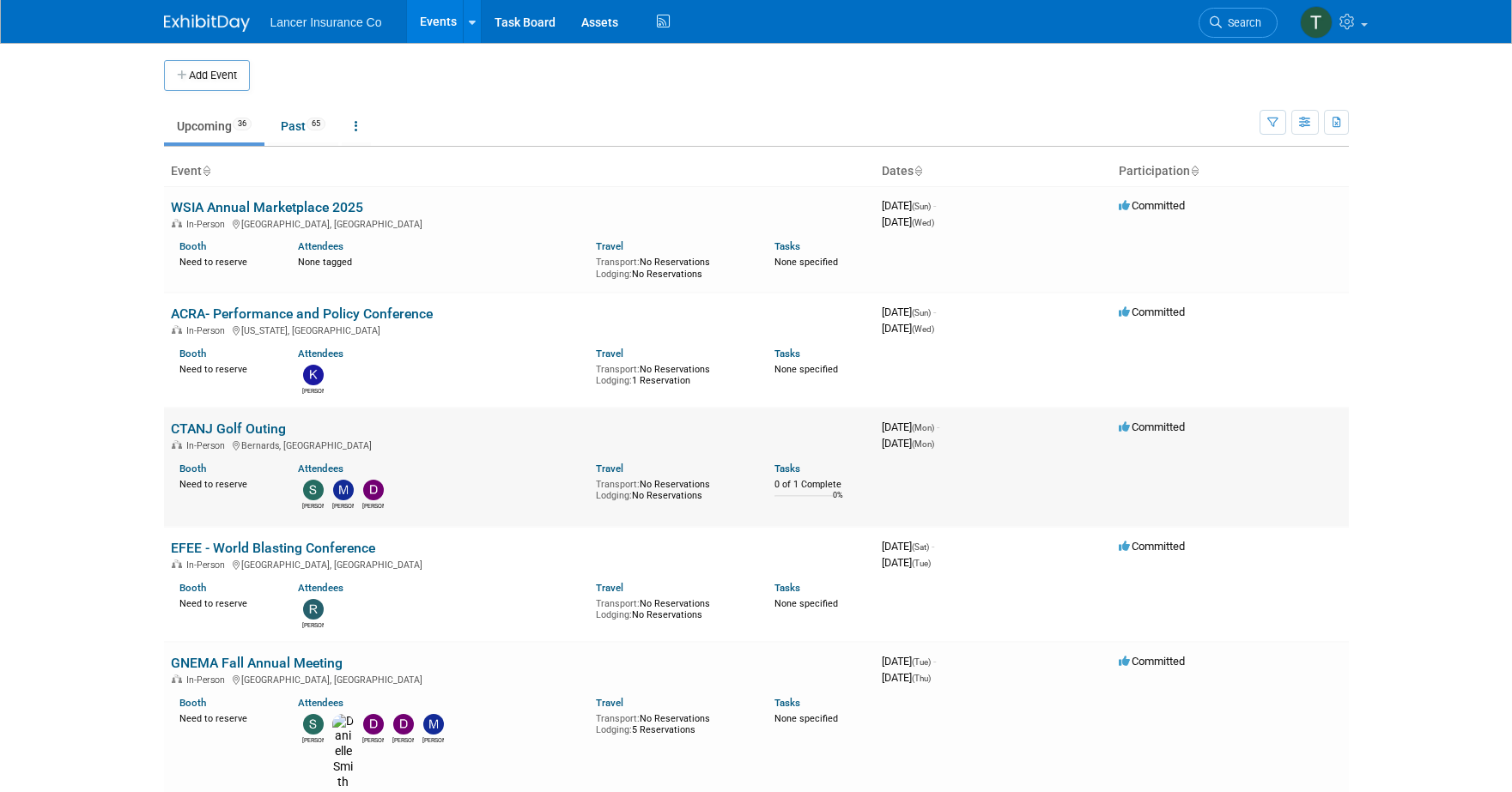
click at [239, 426] on link "CTANJ Golf Outing" at bounding box center [229, 429] width 115 height 16
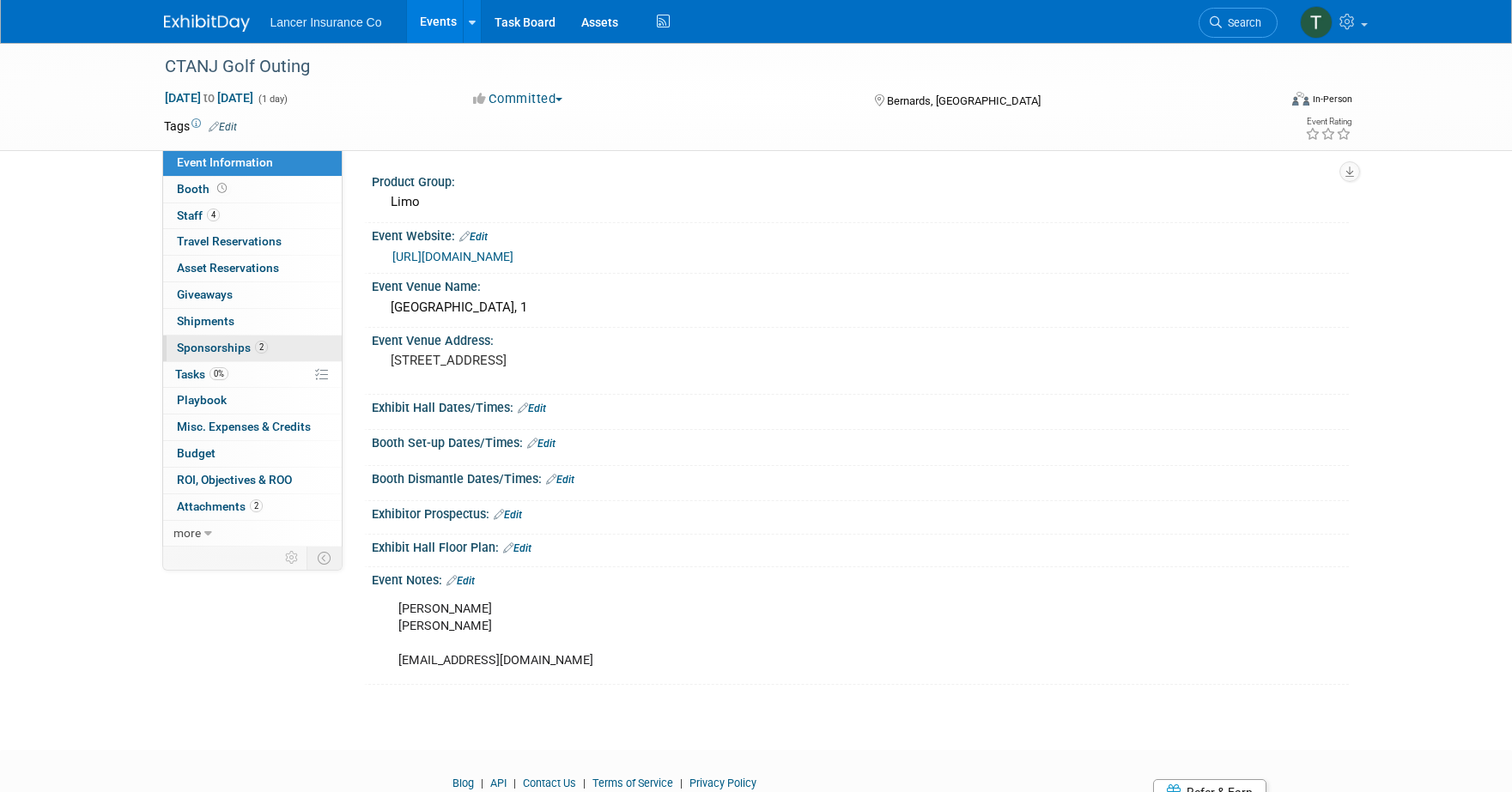
click at [199, 345] on span "Sponsorships 2" at bounding box center [222, 347] width 91 height 14
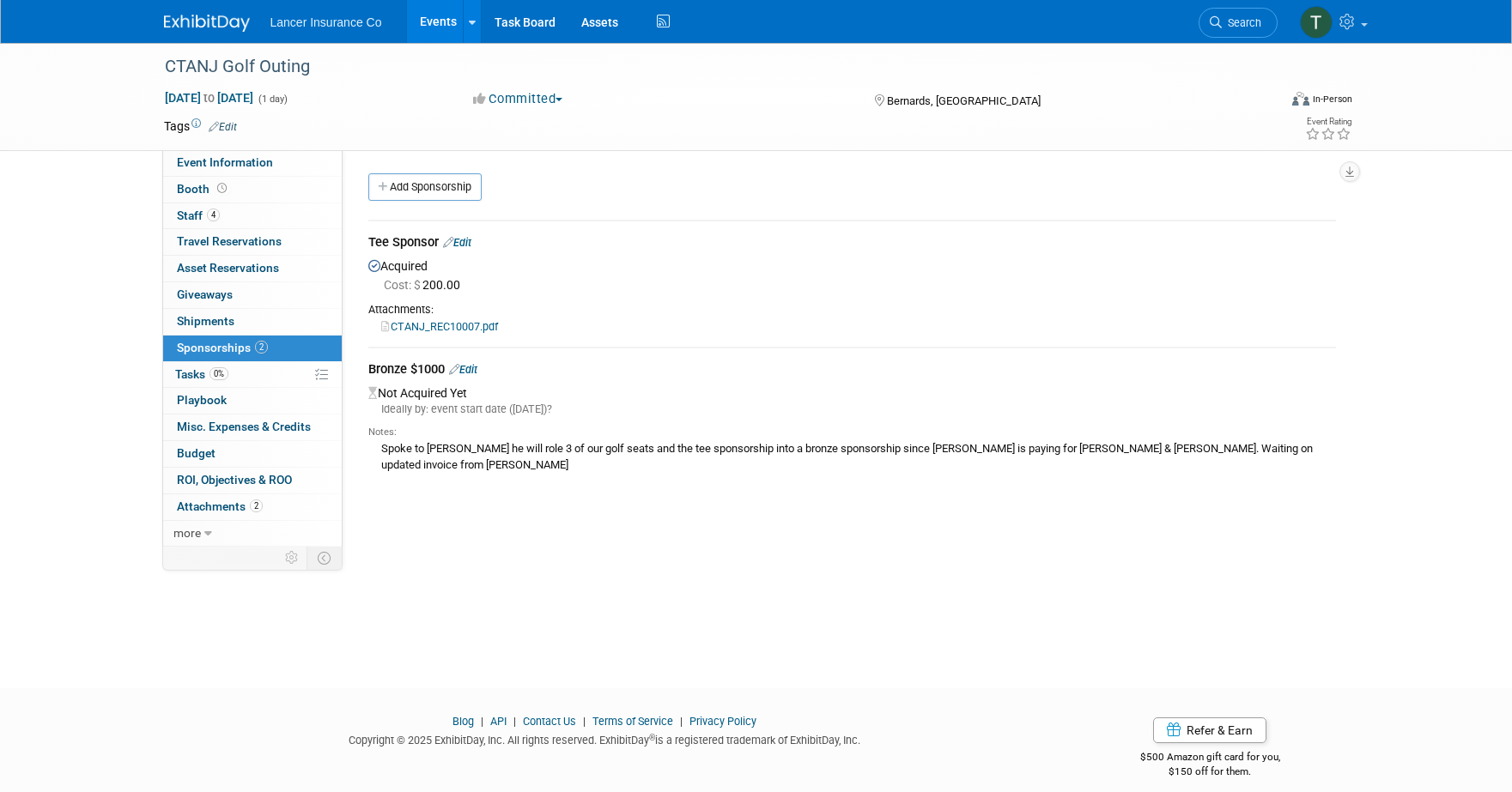
click at [423, 26] on link "Events" at bounding box center [439, 22] width 63 height 43
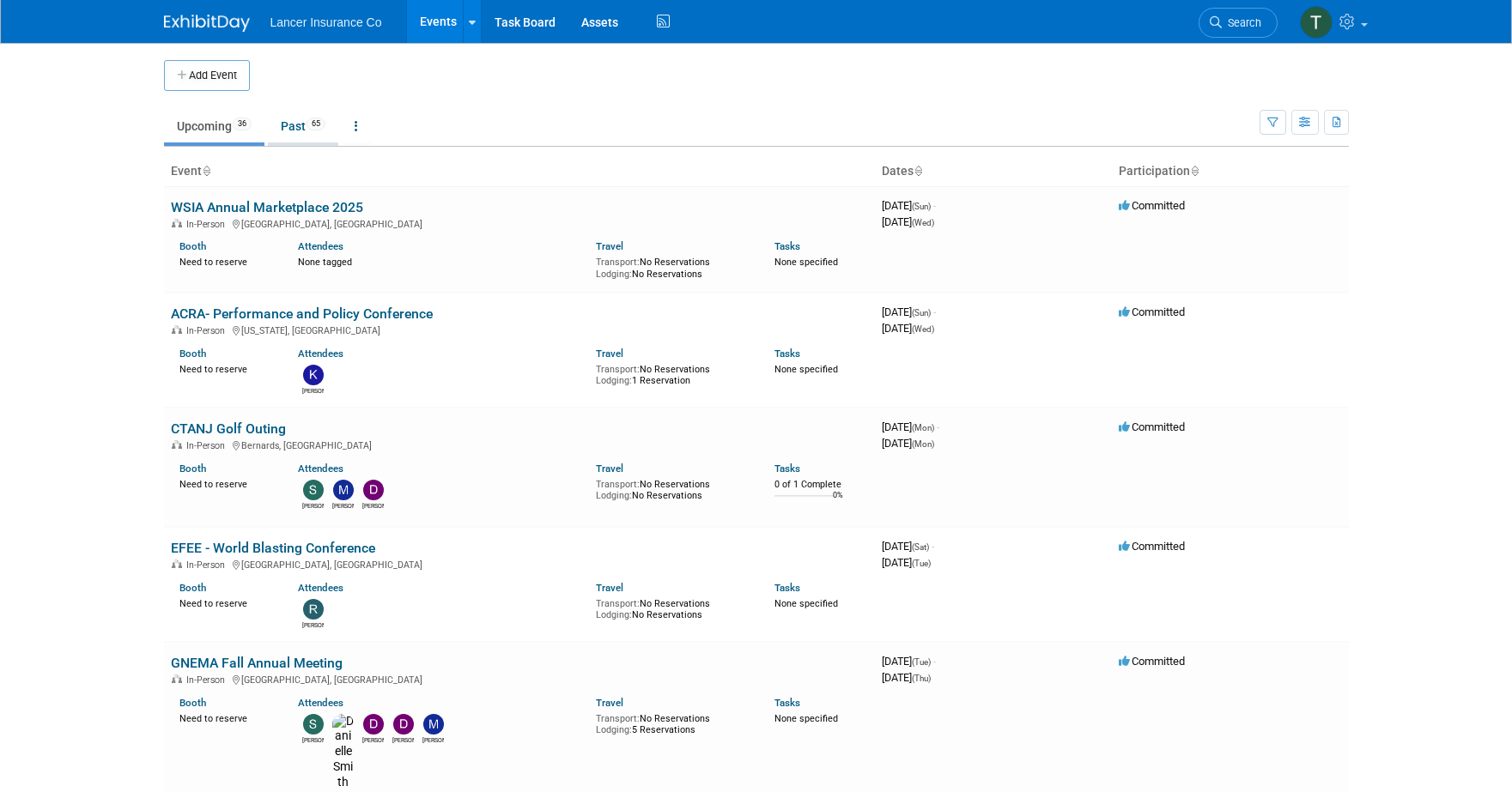
click at [298, 120] on link "Past 65" at bounding box center [303, 126] width 70 height 32
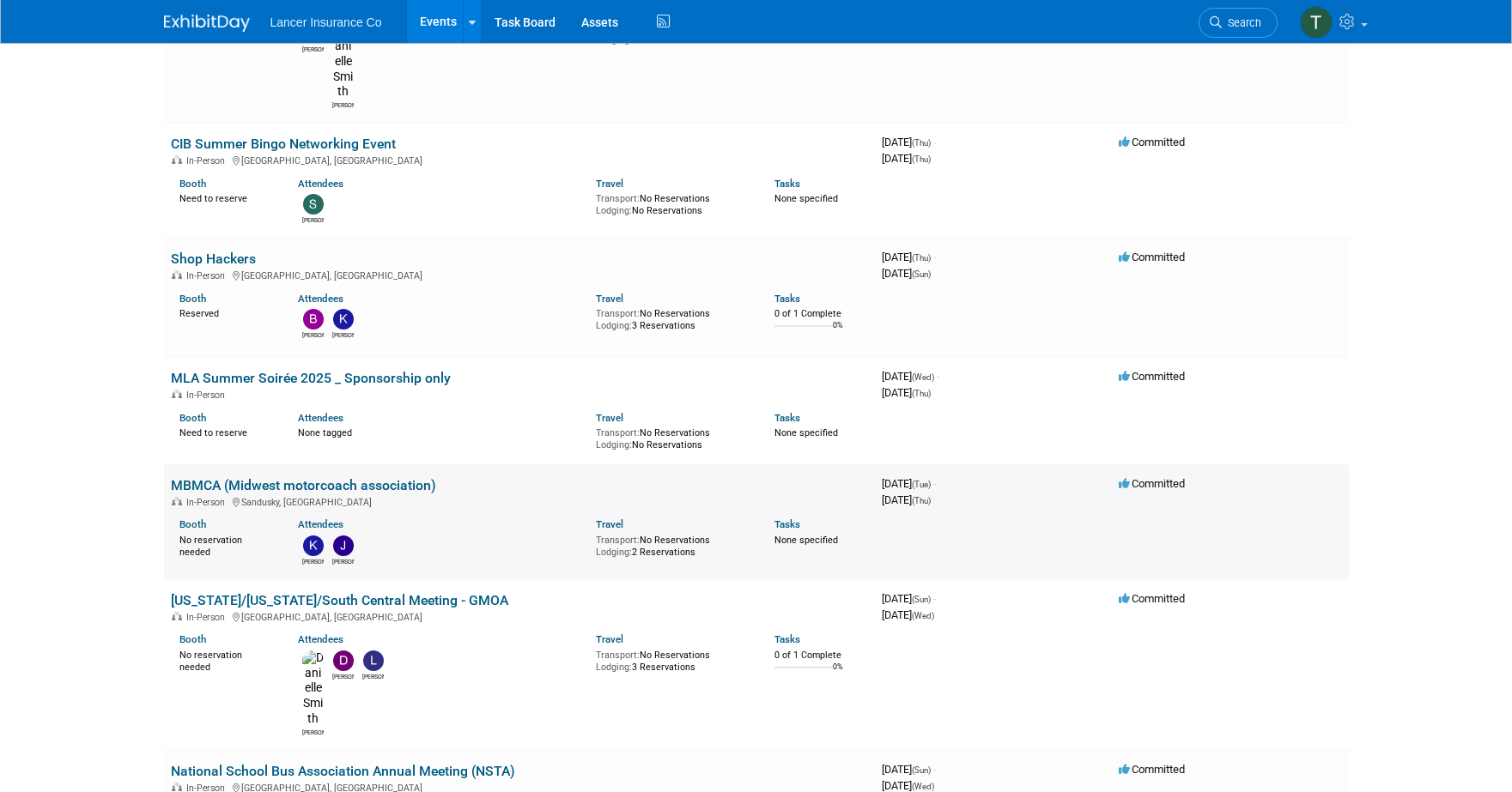
scroll to position [1465, 0]
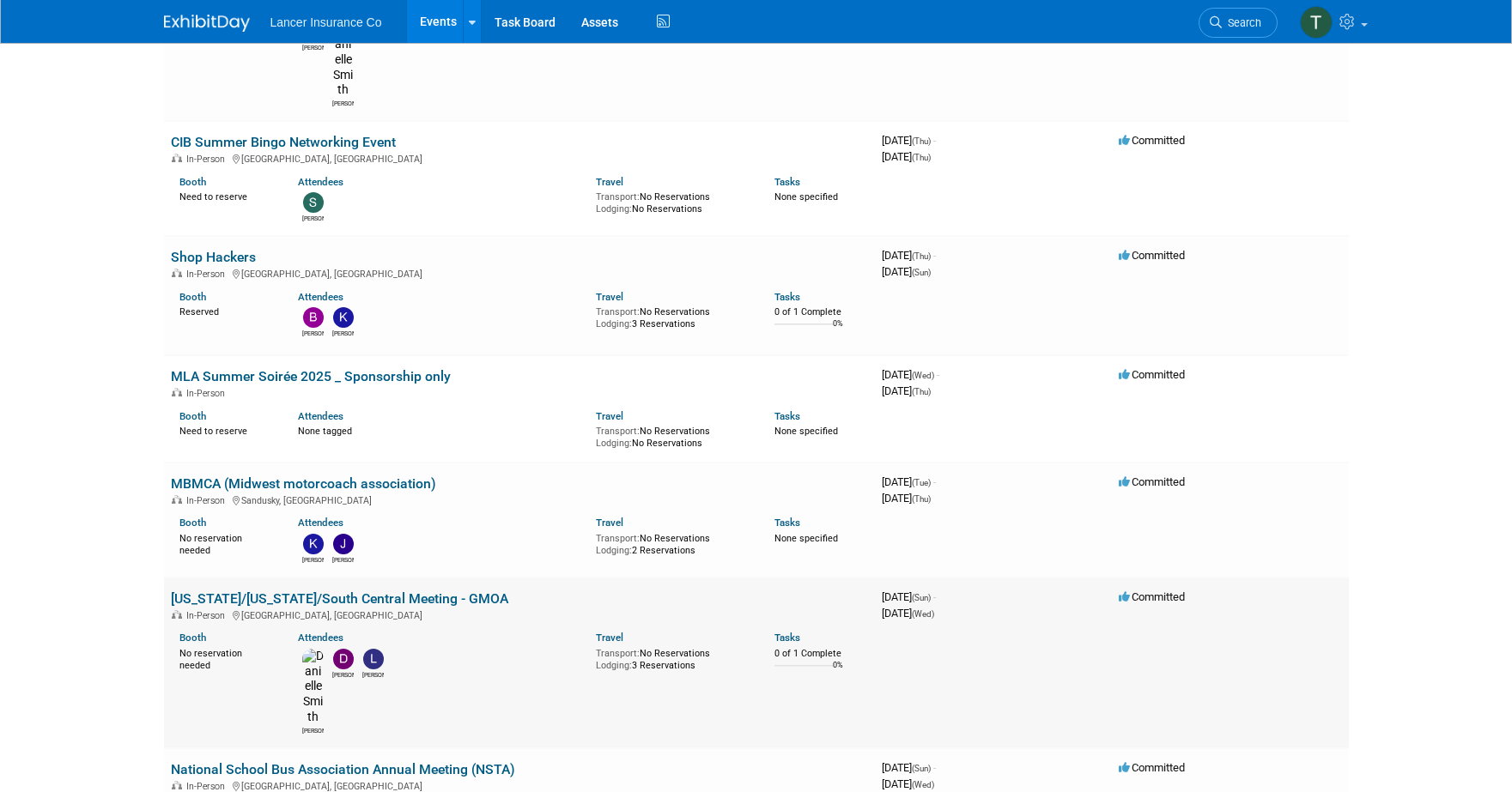
click at [253, 590] on link "[US_STATE]/[US_STATE]/South Central Meeting - GMOA" at bounding box center [340, 598] width 337 height 16
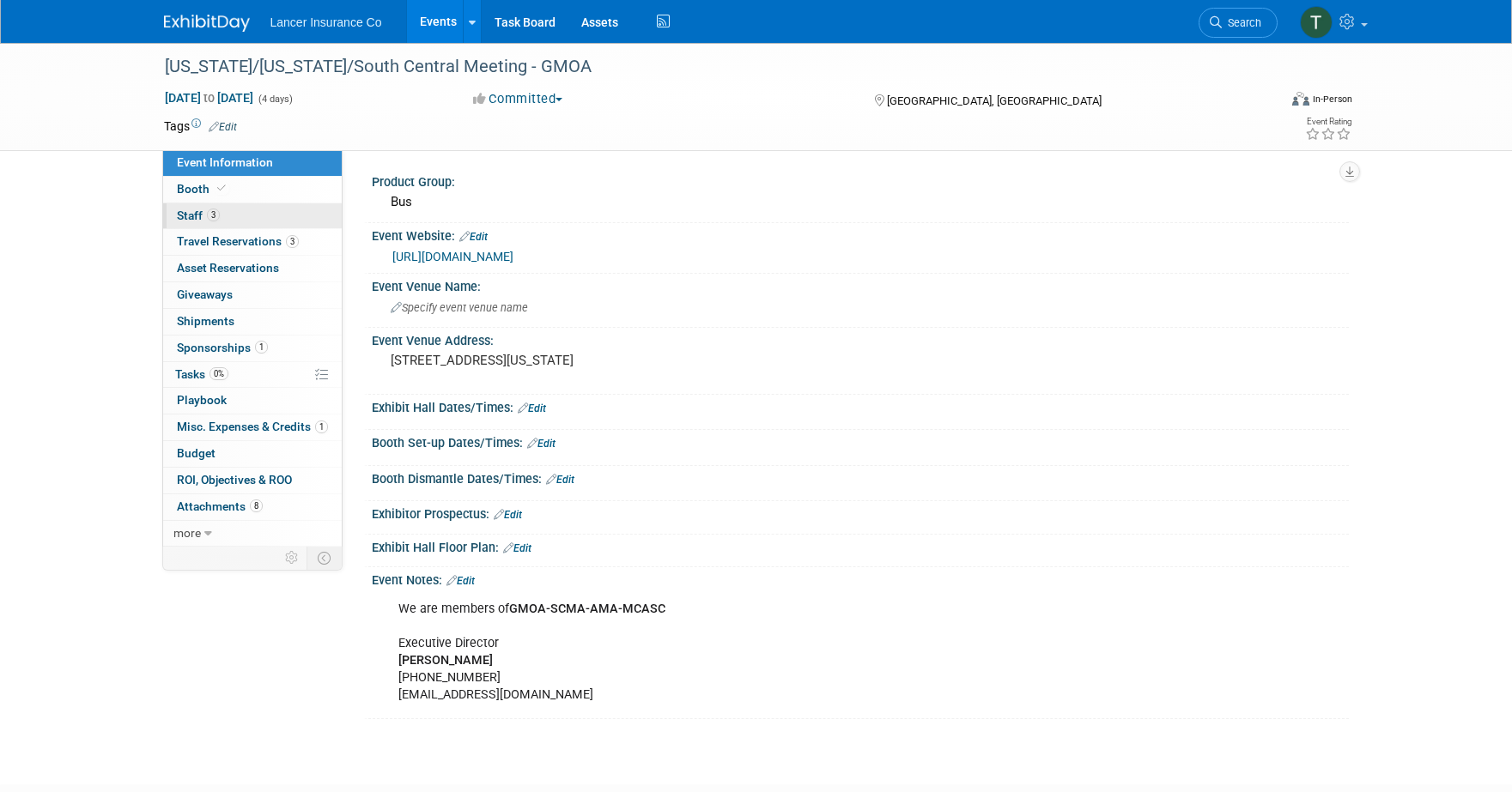
click at [196, 219] on span "Staff 3" at bounding box center [198, 214] width 43 height 14
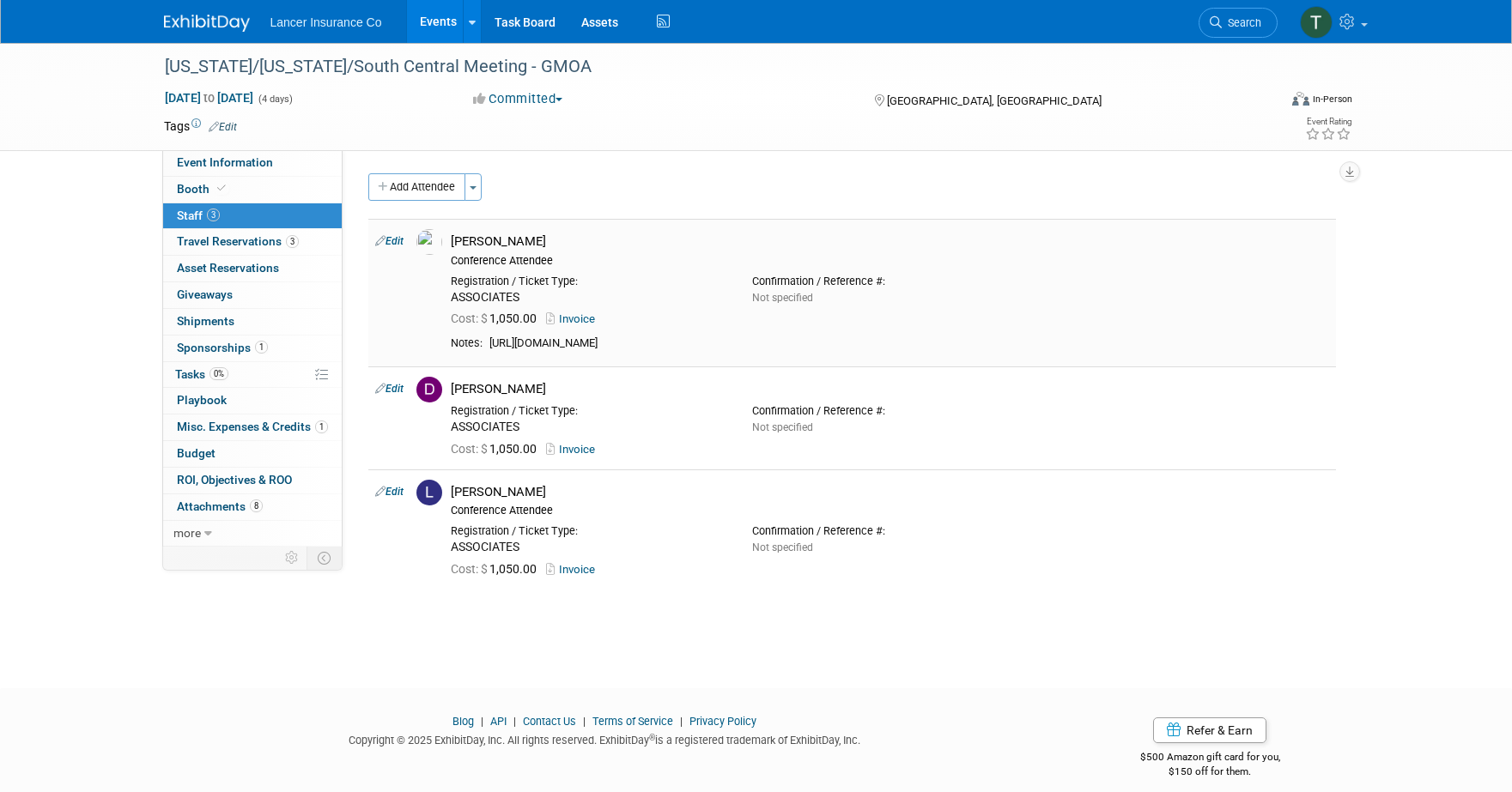
click at [576, 316] on link "Invoice" at bounding box center [574, 319] width 56 height 13
click at [187, 232] on link "3 Travel Reservations 3" at bounding box center [252, 241] width 178 height 26
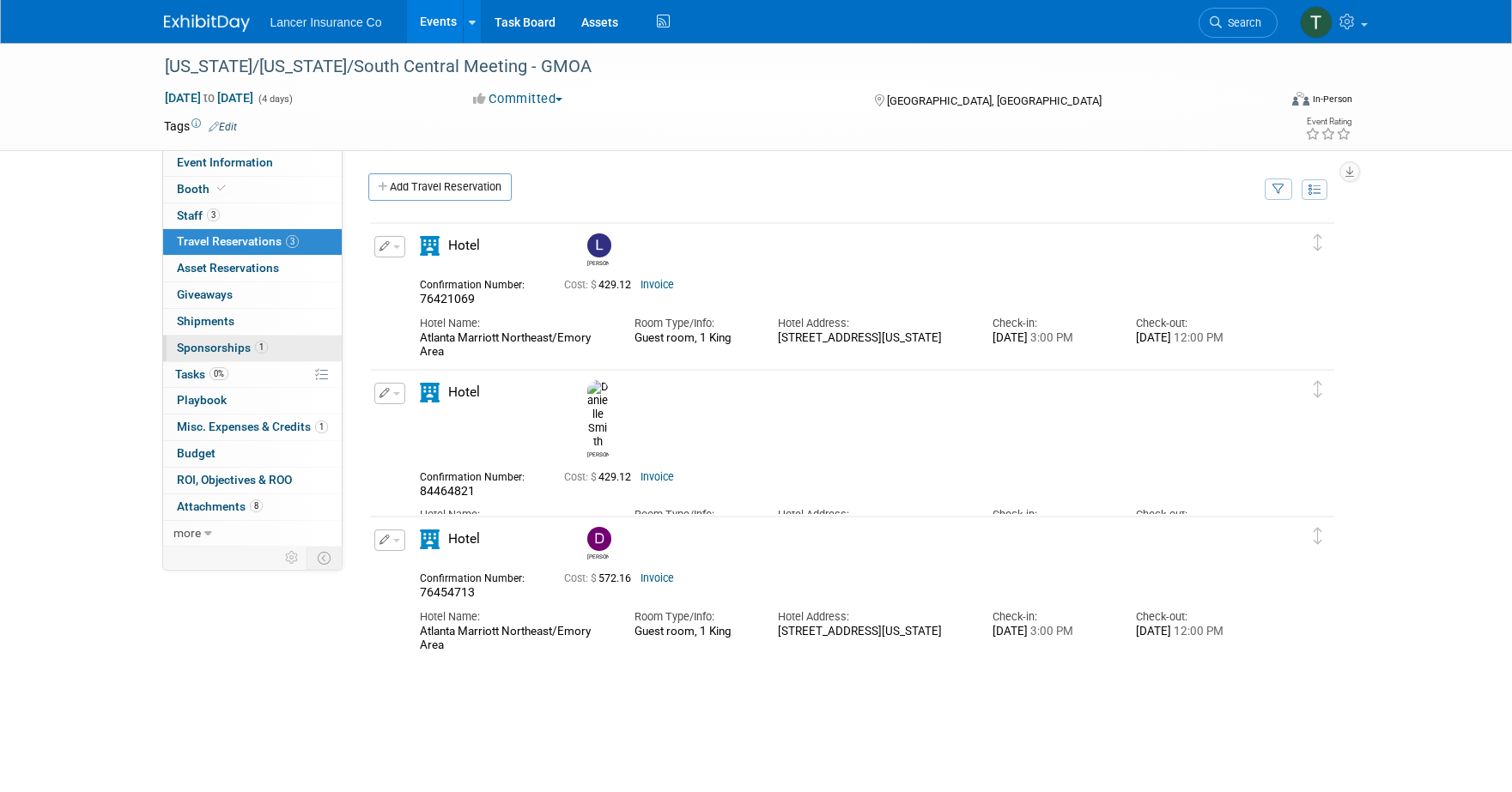
click at [214, 350] on span "Sponsorships 1" at bounding box center [222, 347] width 91 height 14
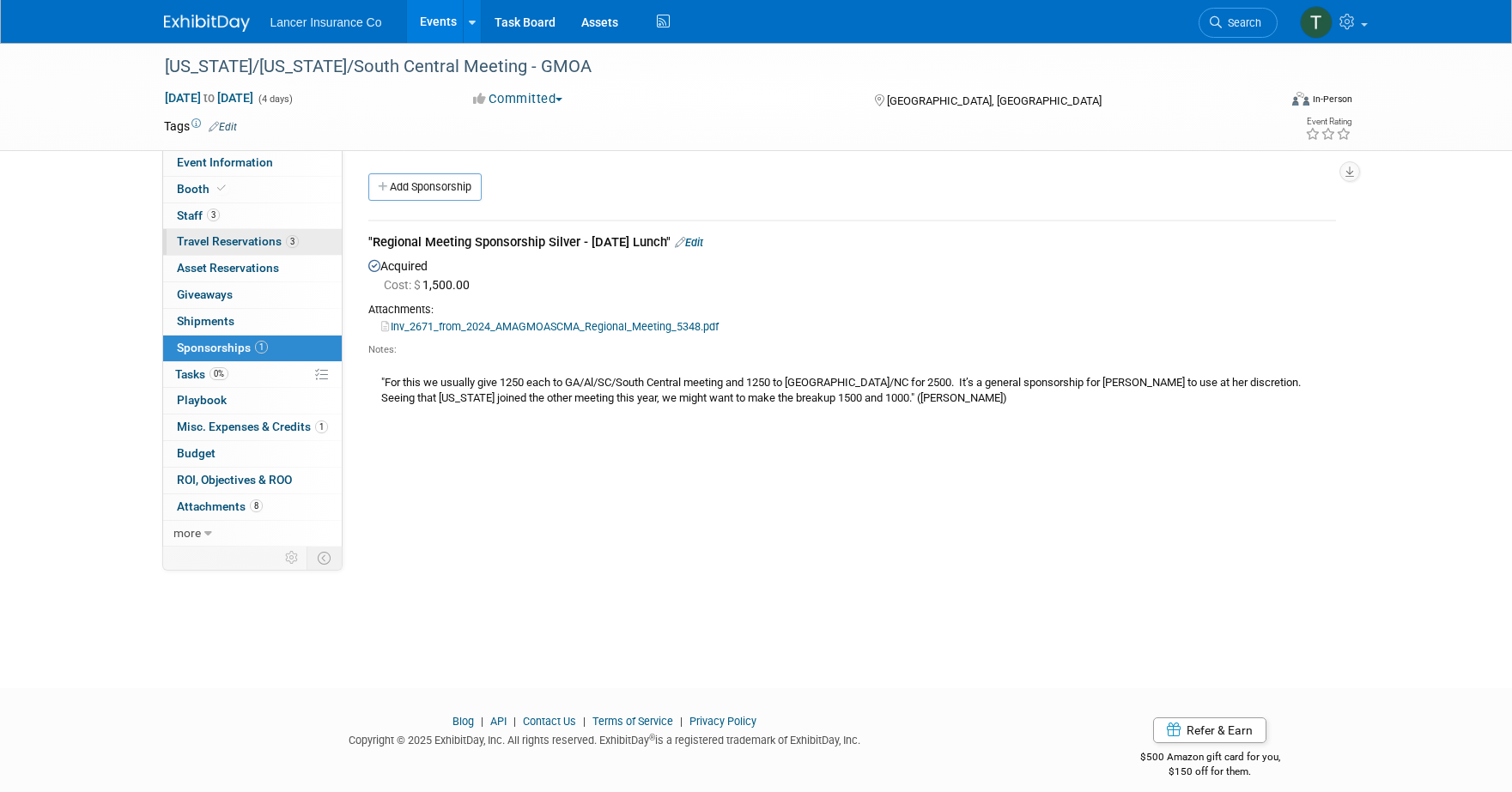
click at [227, 245] on span "Travel Reservations 3" at bounding box center [237, 241] width 122 height 14
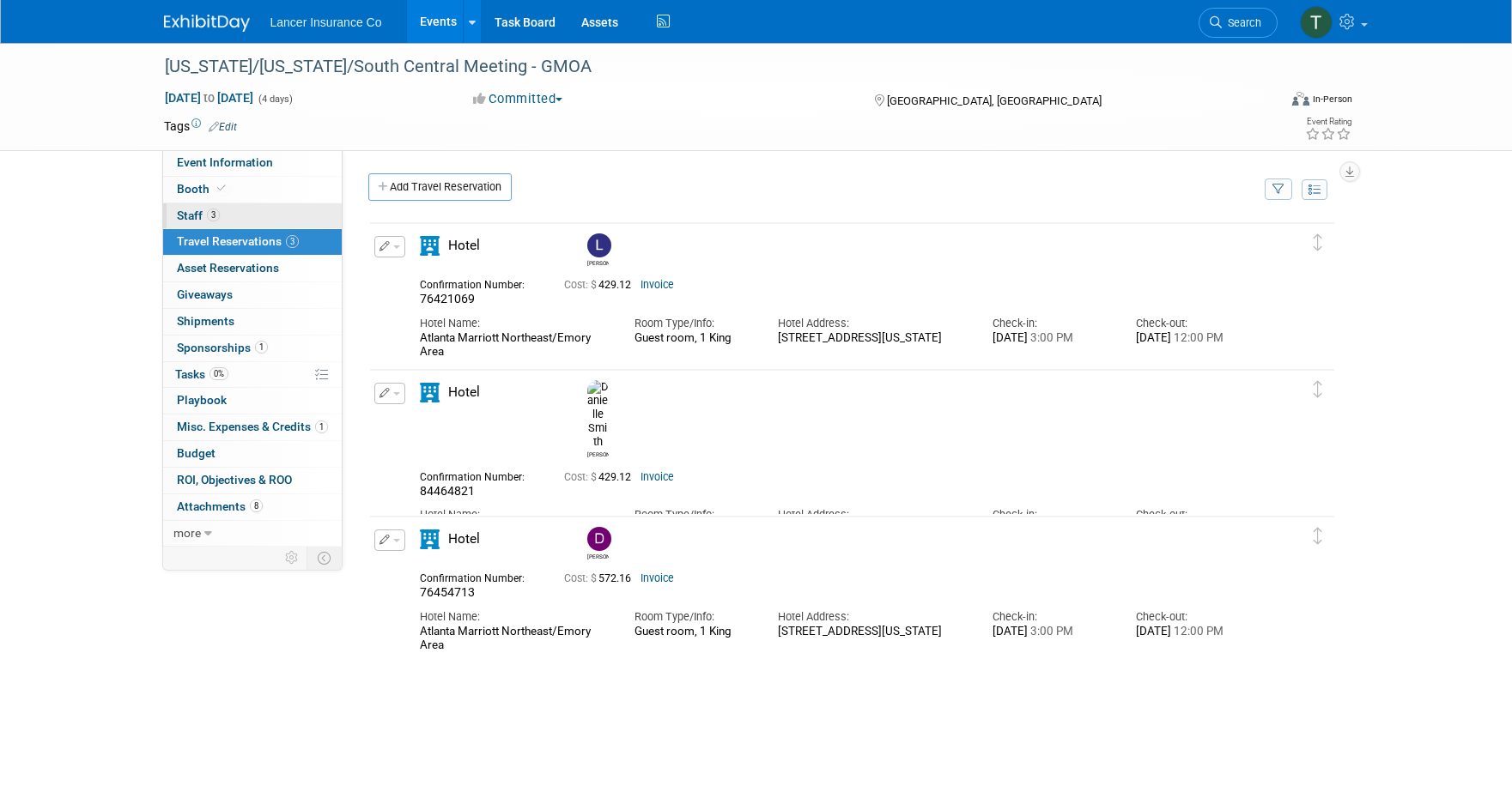
click at [204, 219] on span "Staff 3" at bounding box center [198, 214] width 43 height 14
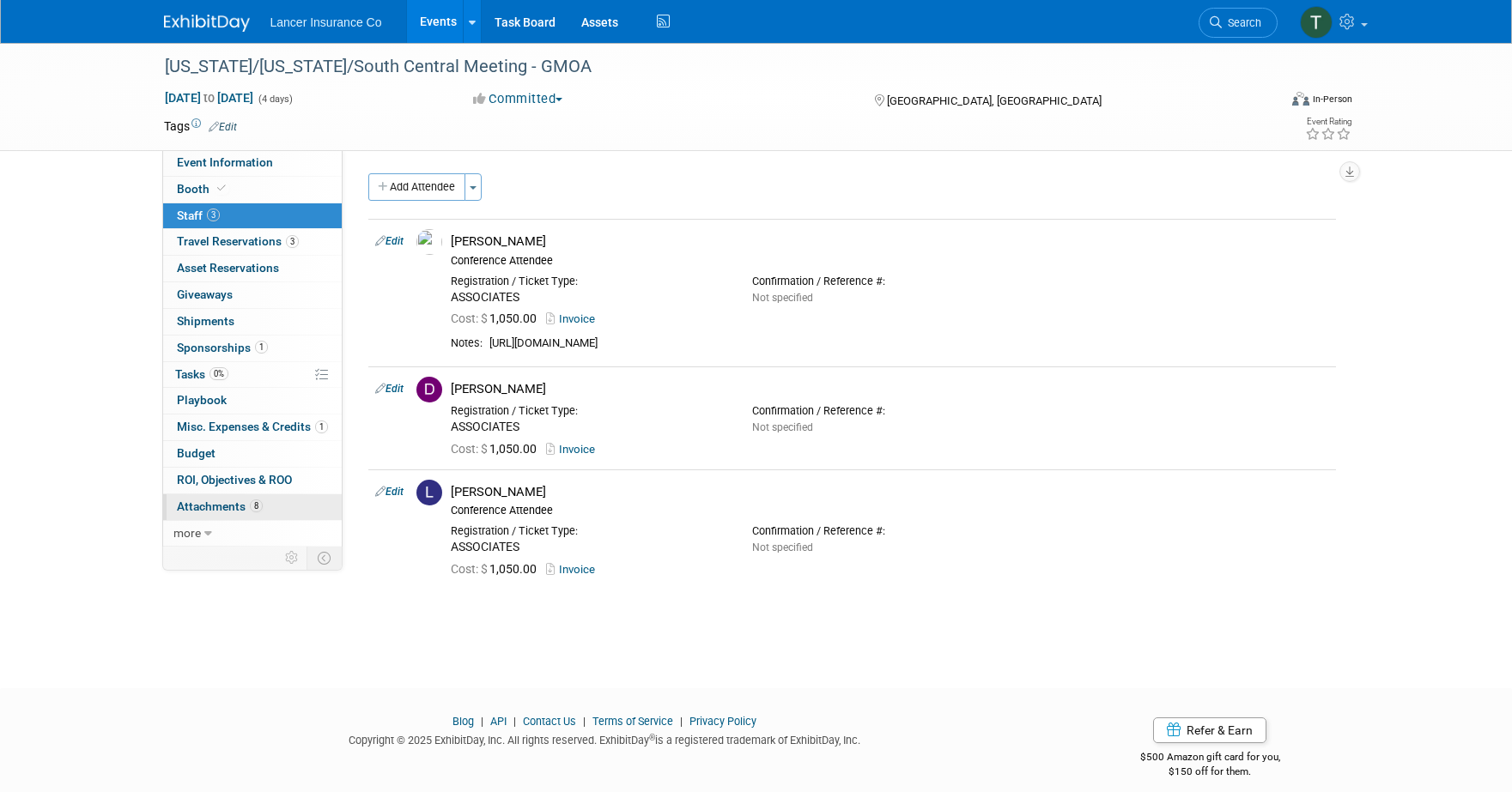
click at [217, 507] on span "Attachments 8" at bounding box center [219, 505] width 86 height 14
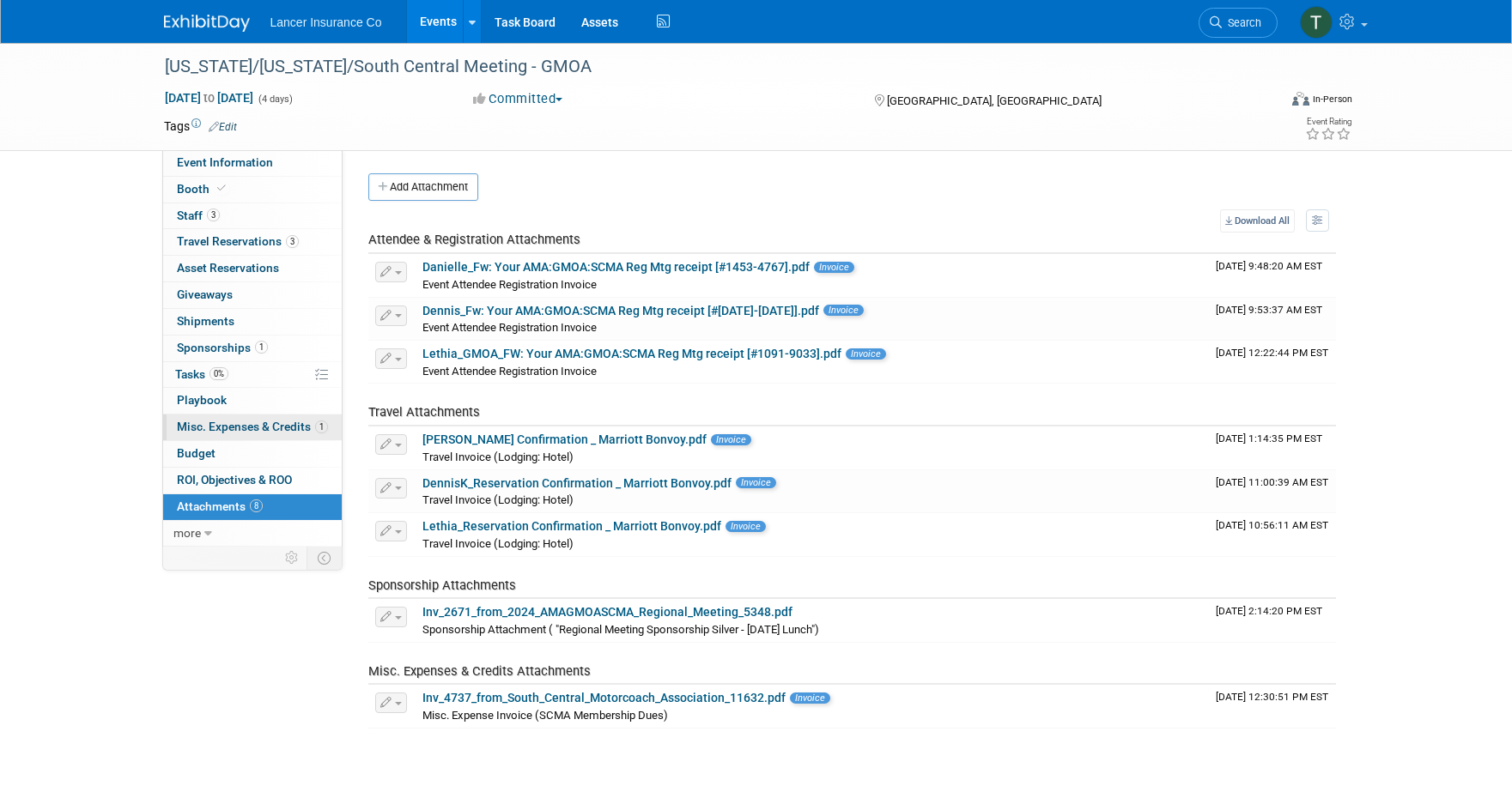
click at [222, 423] on span "Misc. Expenses & Credits 1" at bounding box center [252, 426] width 151 height 14
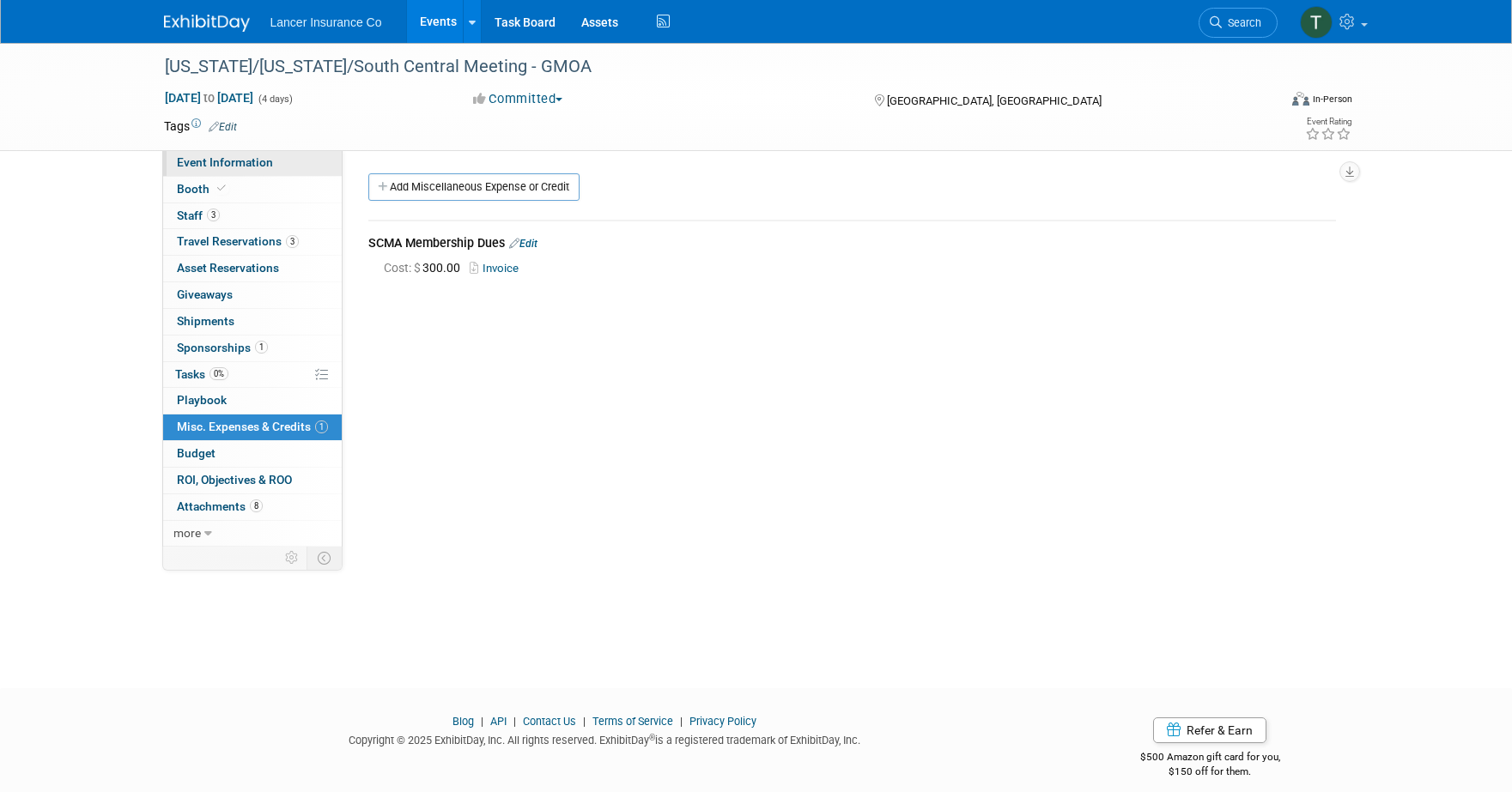
click at [198, 159] on span "Event Information" at bounding box center [224, 161] width 96 height 14
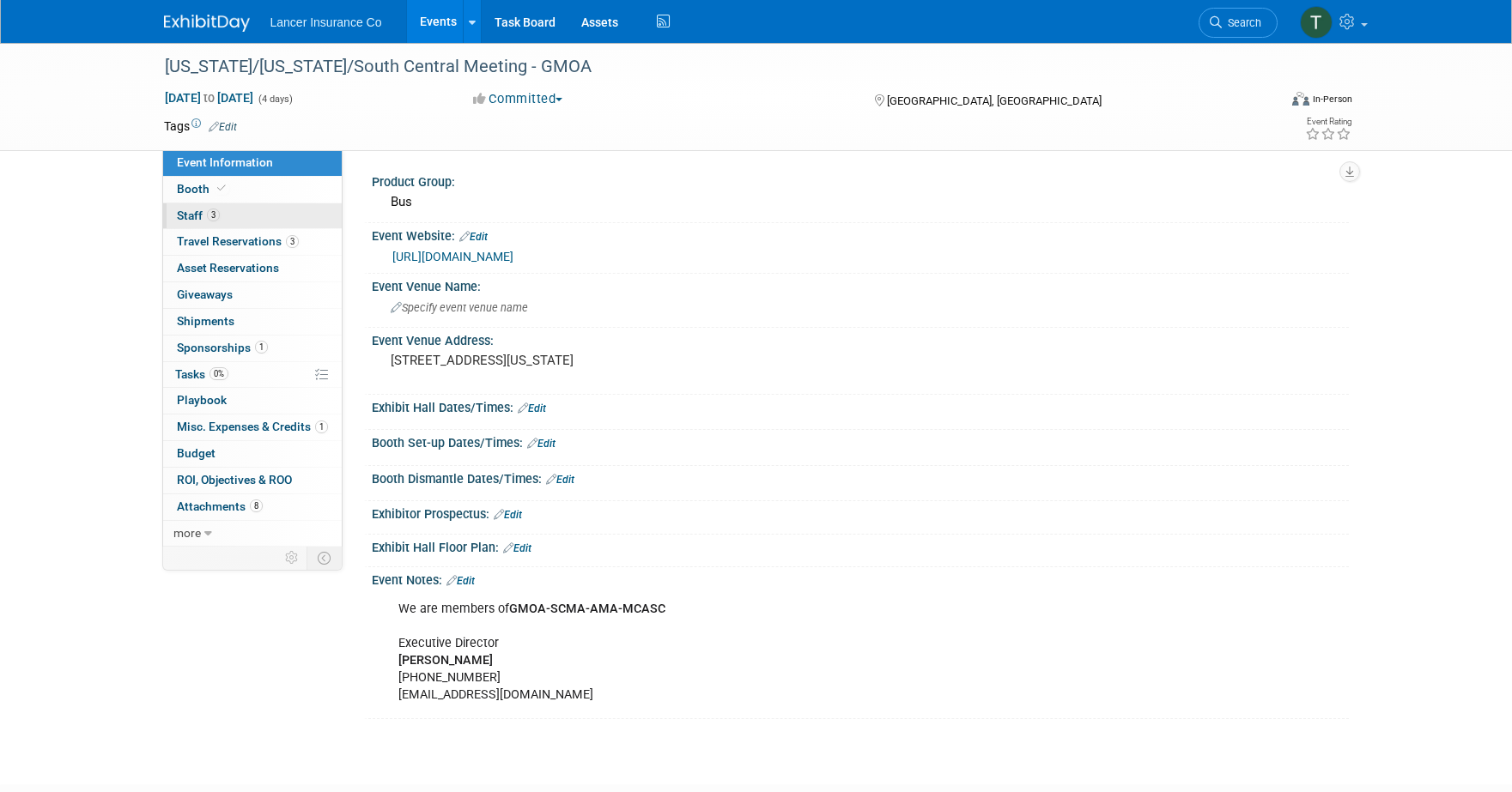
click at [197, 219] on span "Staff 3" at bounding box center [198, 214] width 43 height 14
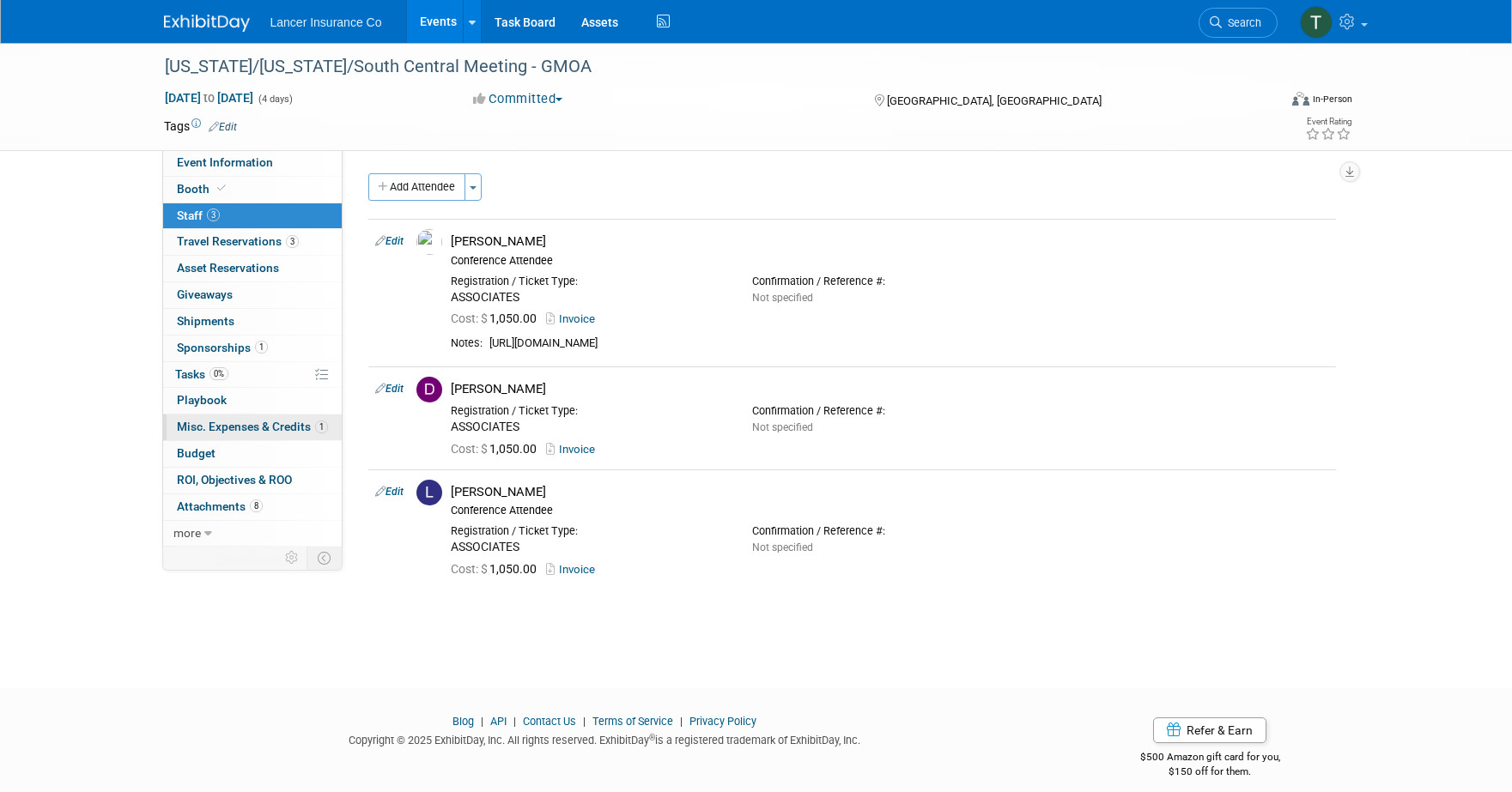
click at [213, 421] on span "Misc. Expenses & Credits 1" at bounding box center [252, 426] width 151 height 14
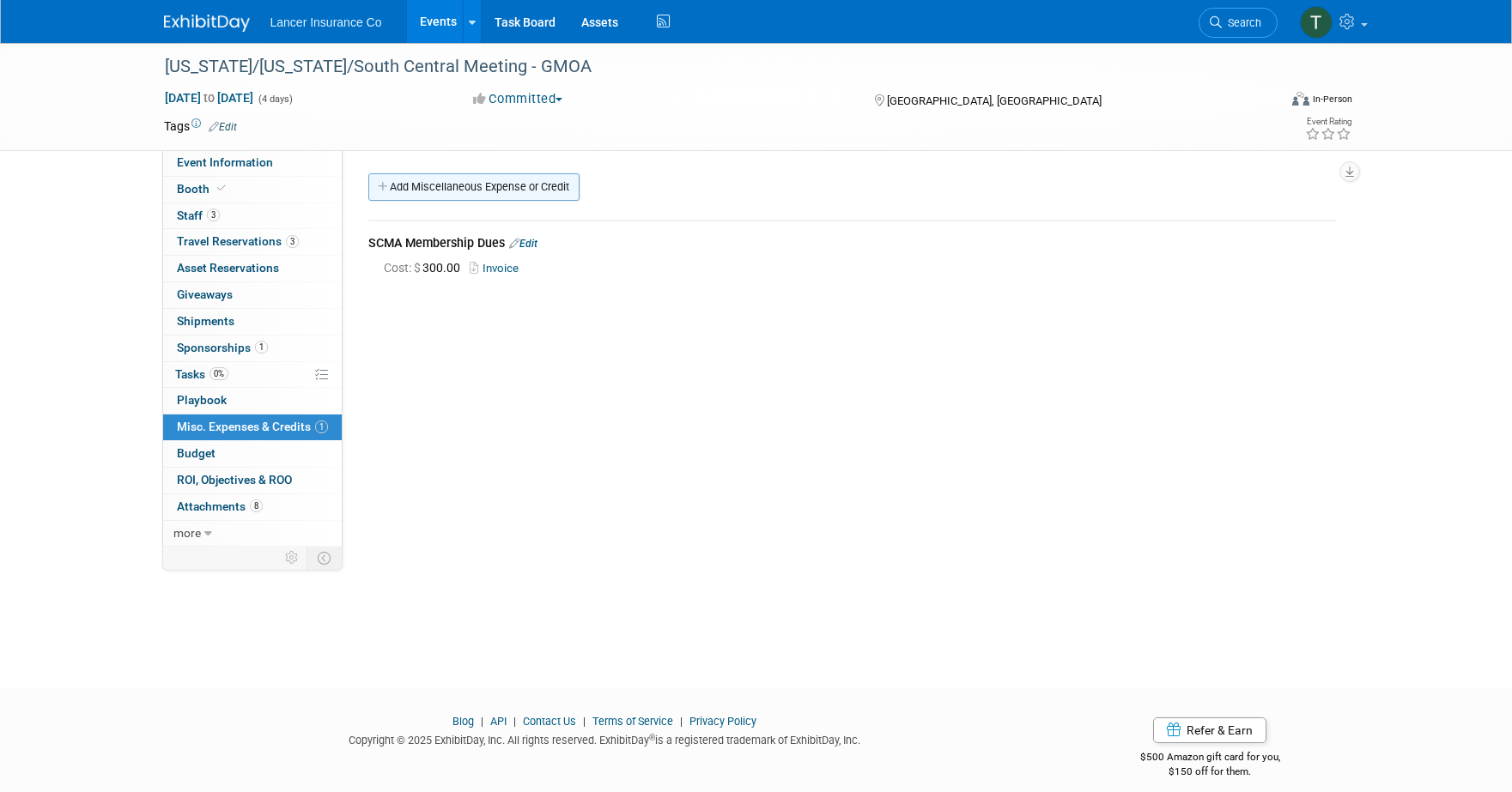
click at [499, 189] on link "Add Miscellaneous Expense or Credit" at bounding box center [474, 187] width 211 height 27
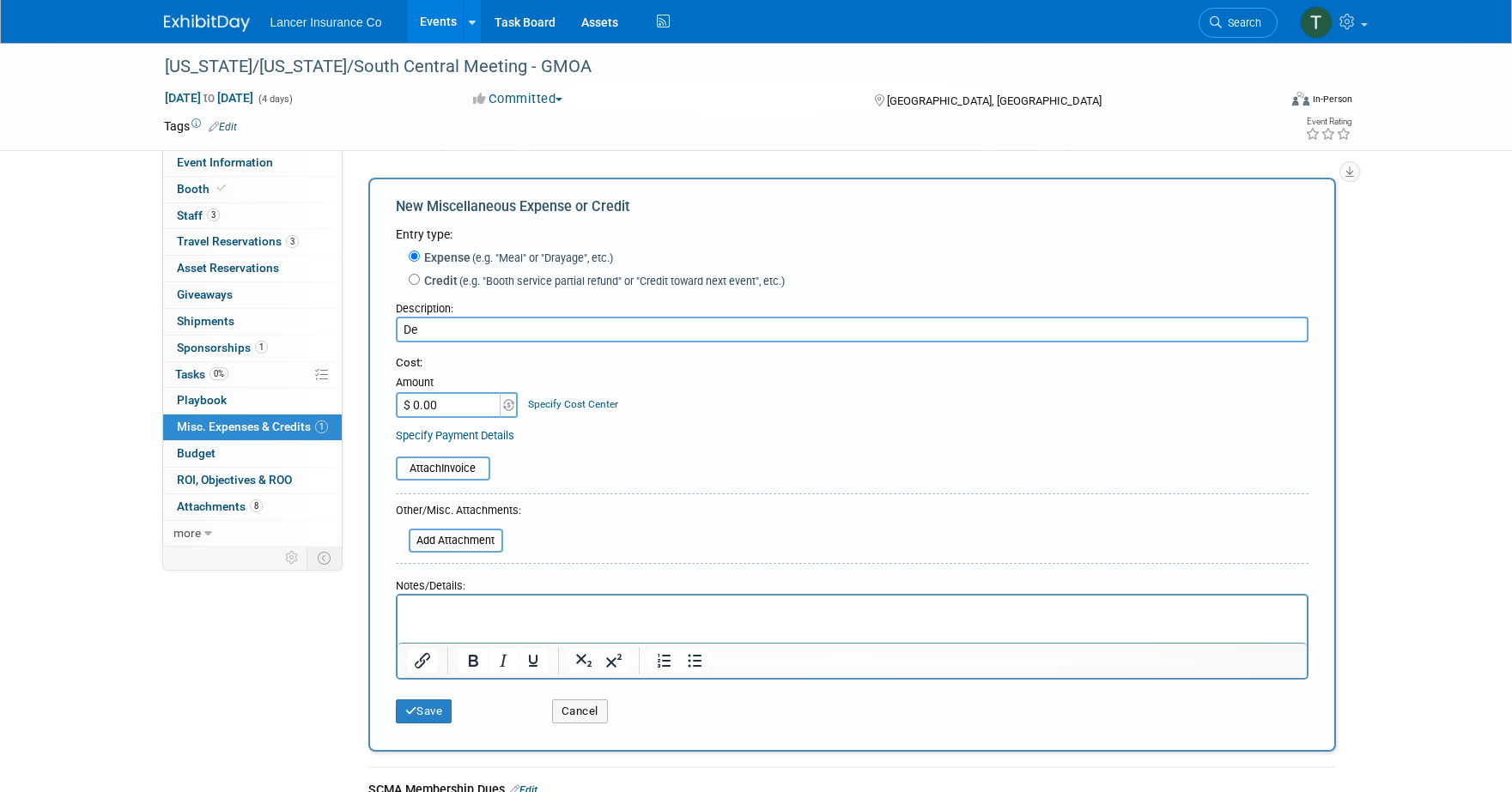
type input "D"
type input "Golf Fee"
click at [460, 413] on input "$ 0.00" at bounding box center [449, 405] width 107 height 26
type input "$ 100.00"
click at [537, 330] on input "Golf Fee" at bounding box center [852, 330] width 913 height 26
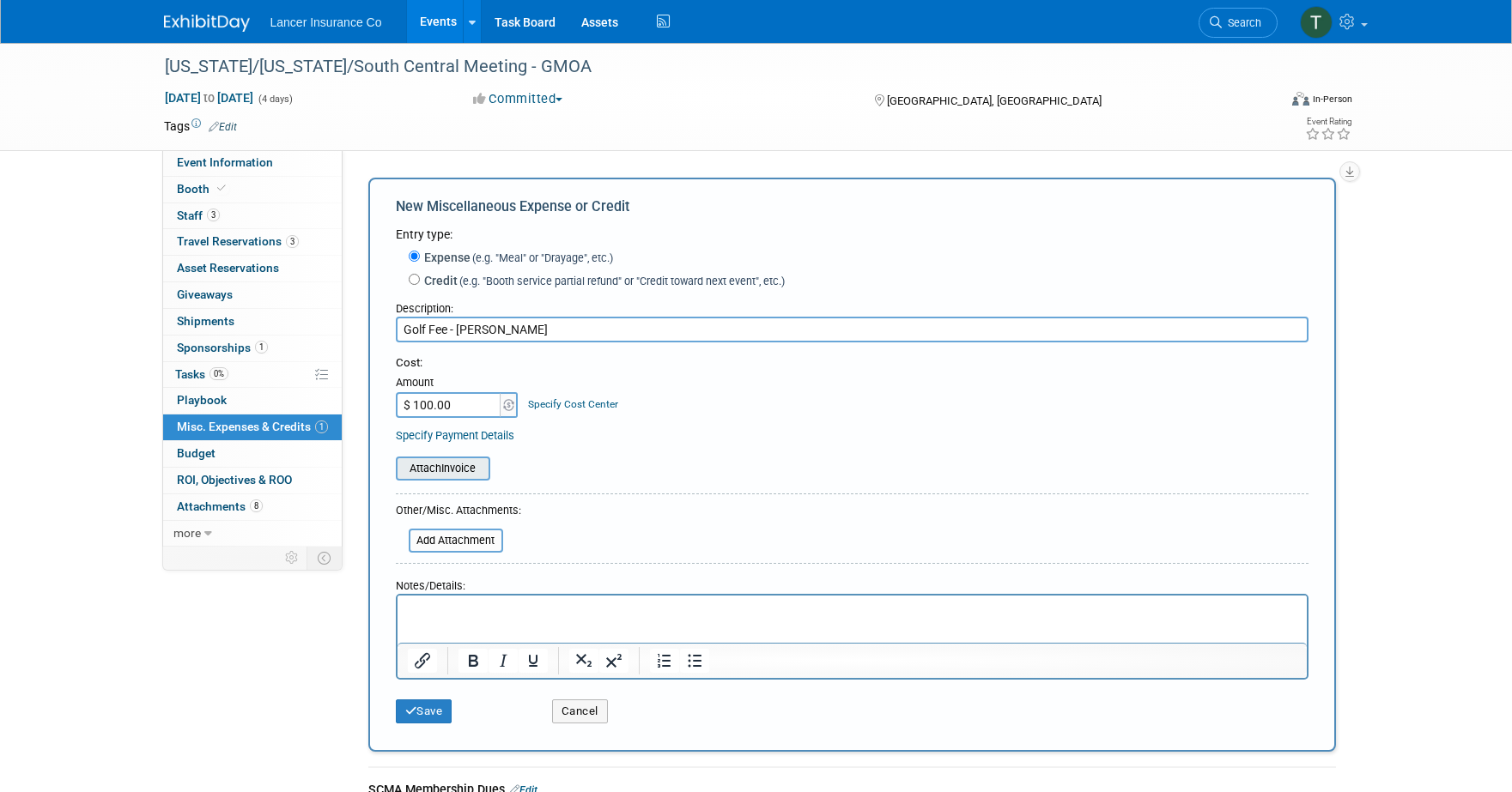
type input "Golf Fee - [PERSON_NAME]"
drag, startPoint x: 854, startPoint y: 1063, endPoint x: 415, endPoint y: 637, distance: 611.7
click at [456, 462] on input "file" at bounding box center [386, 469] width 205 height 21
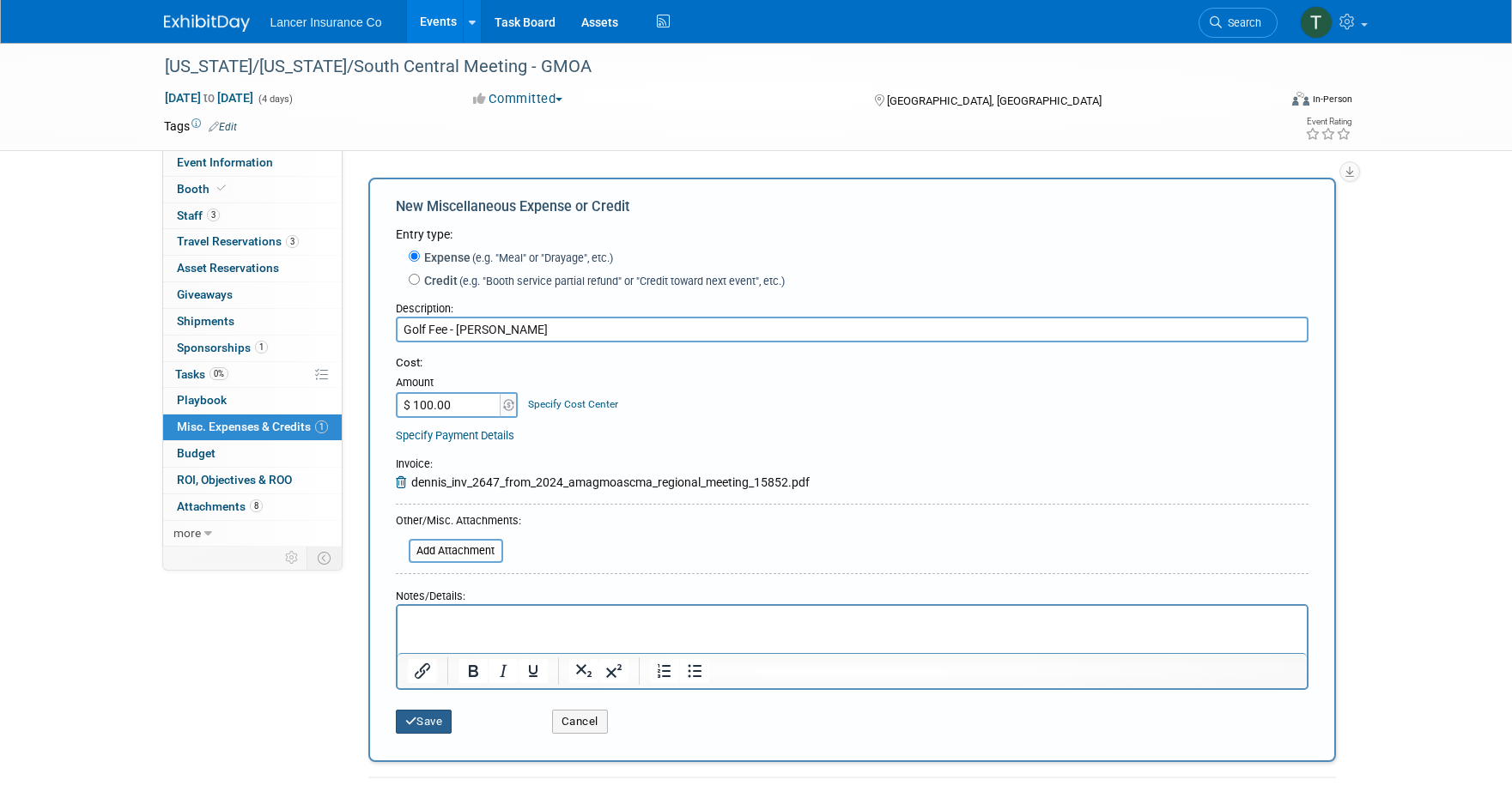
click at [424, 718] on button "Save" at bounding box center [424, 722] width 57 height 24
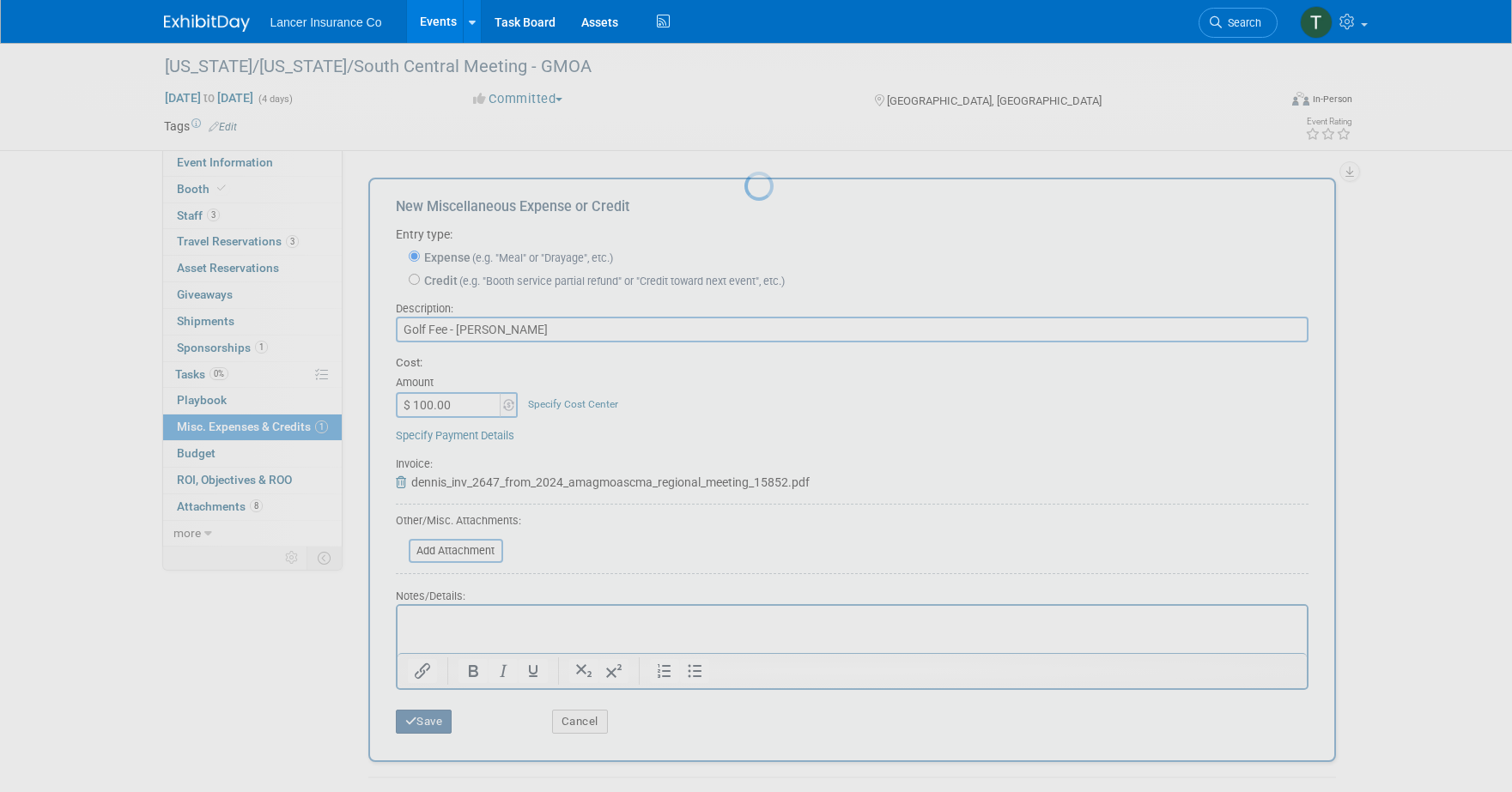
scroll to position [16, 0]
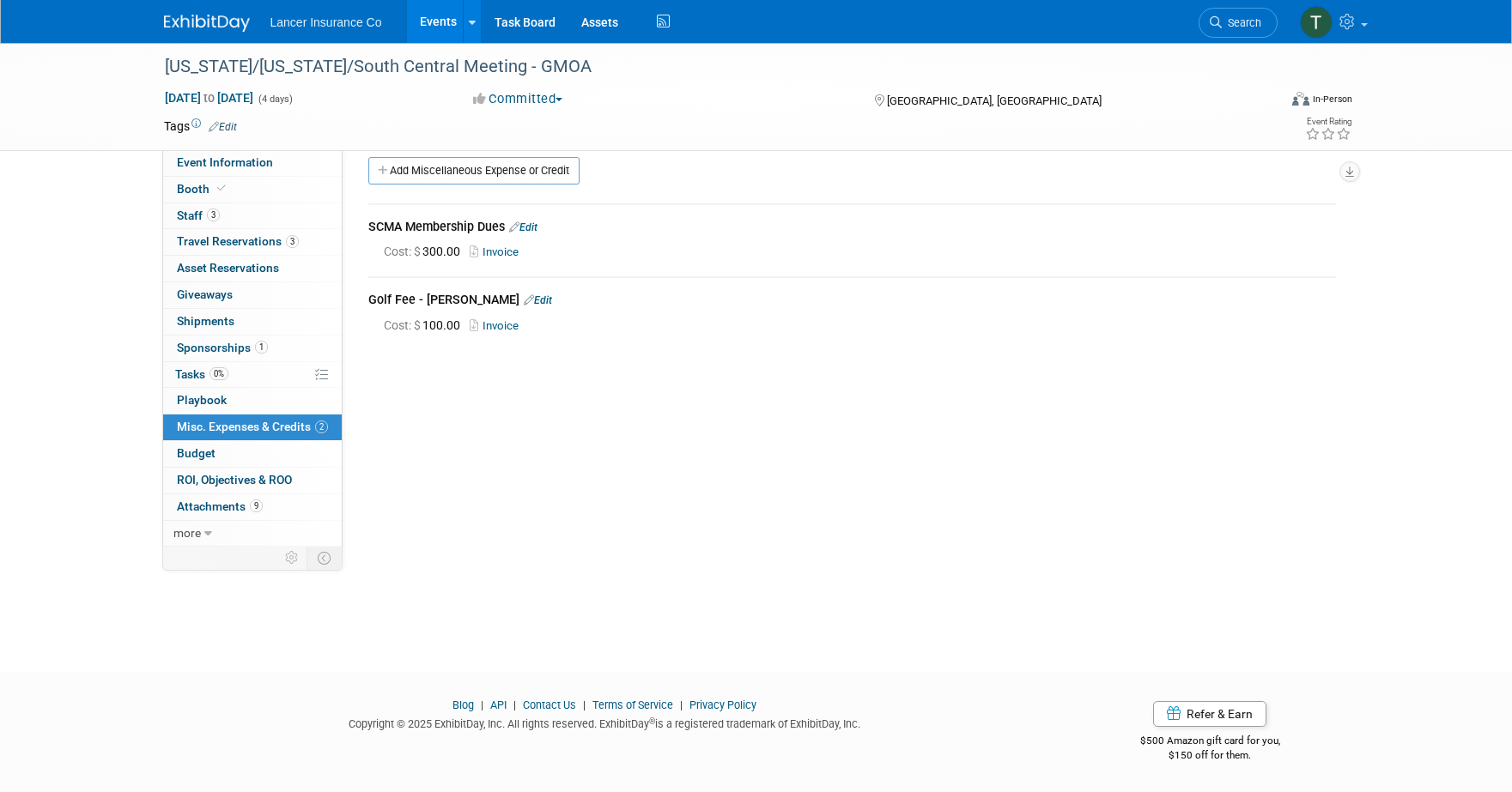
click at [433, 23] on link "Events" at bounding box center [439, 22] width 63 height 43
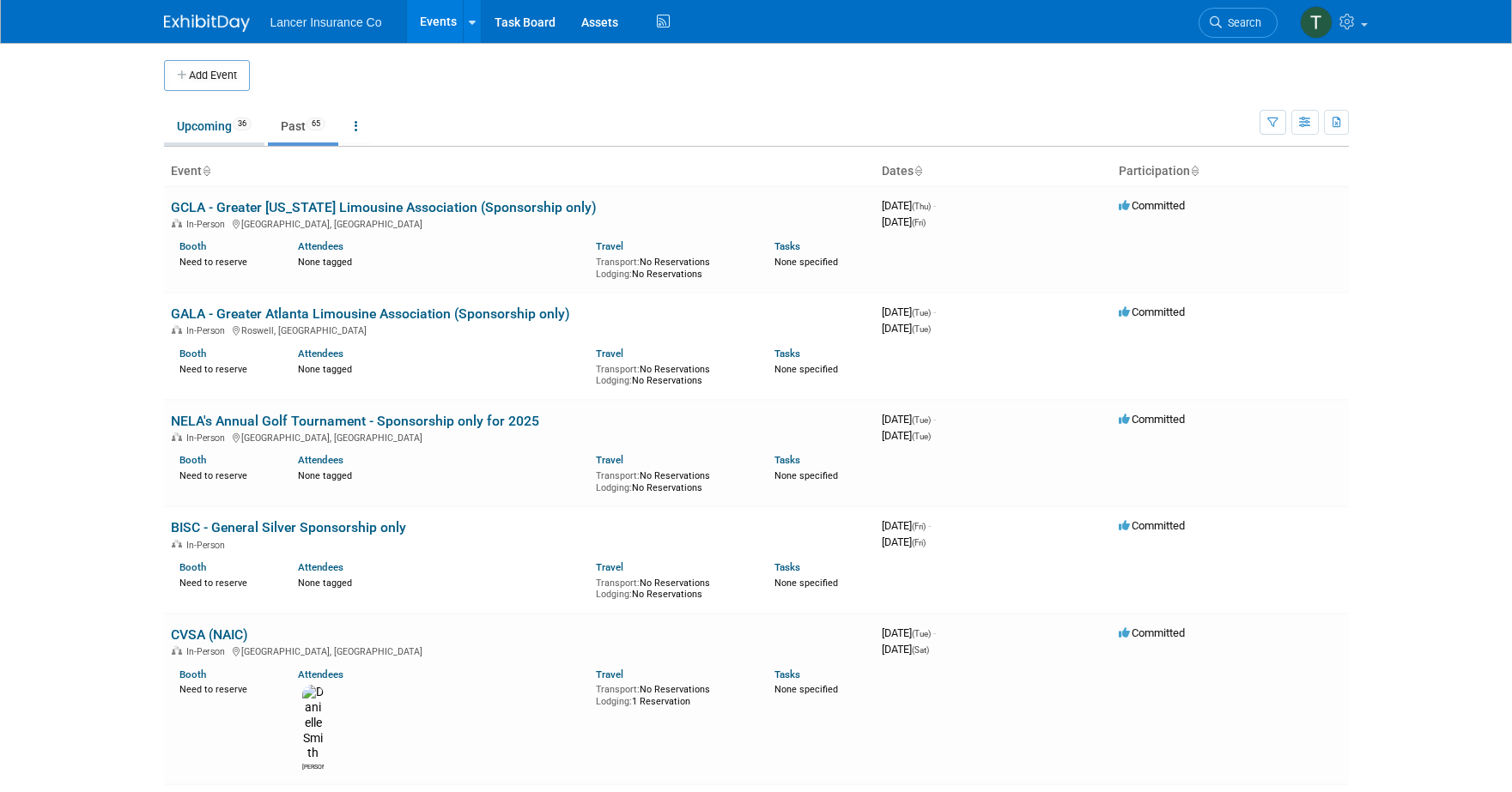
click at [199, 128] on link "Upcoming 36" at bounding box center [214, 126] width 100 height 32
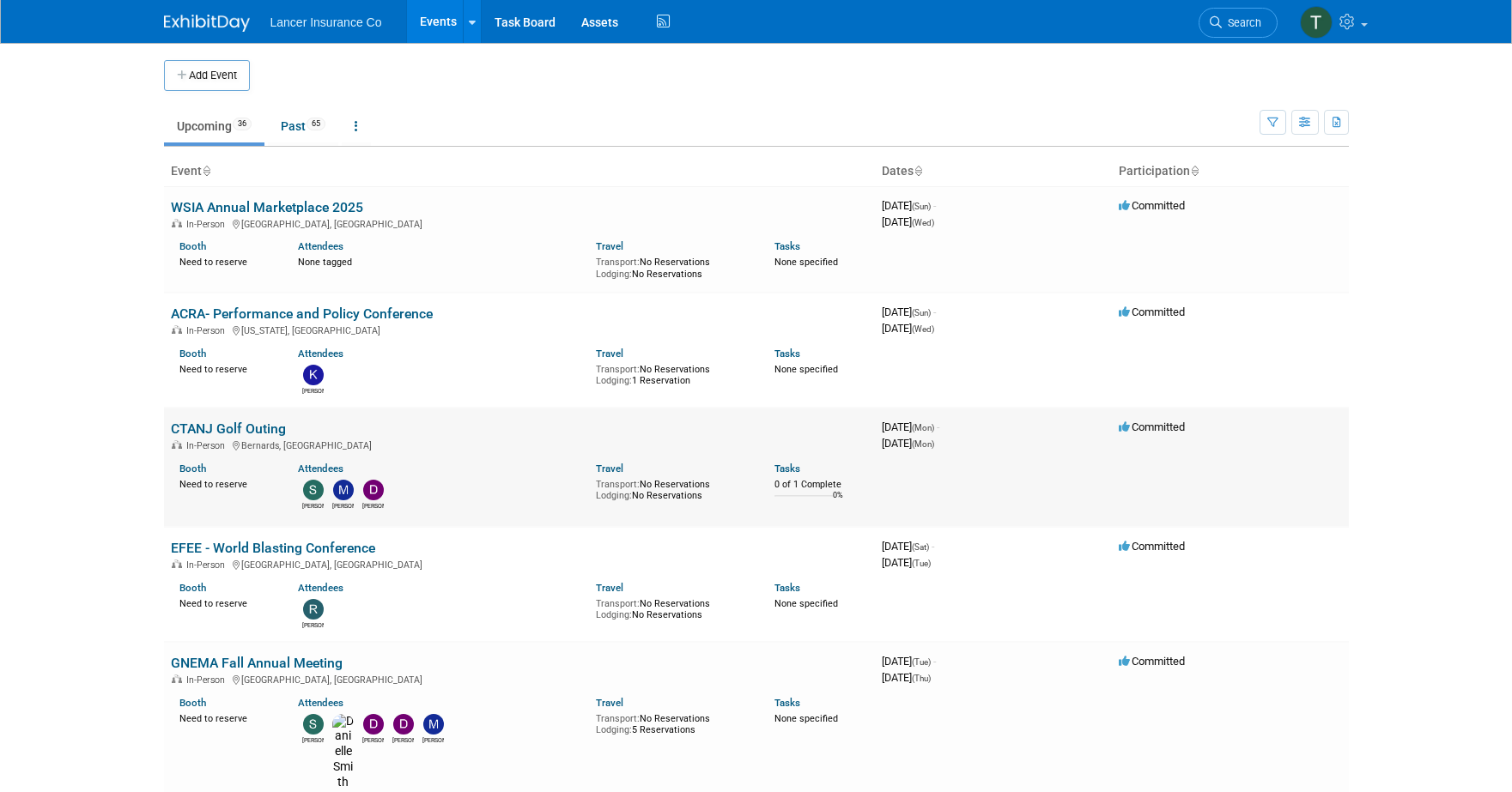
click at [204, 427] on link "CTANJ Golf Outing" at bounding box center [229, 429] width 115 height 16
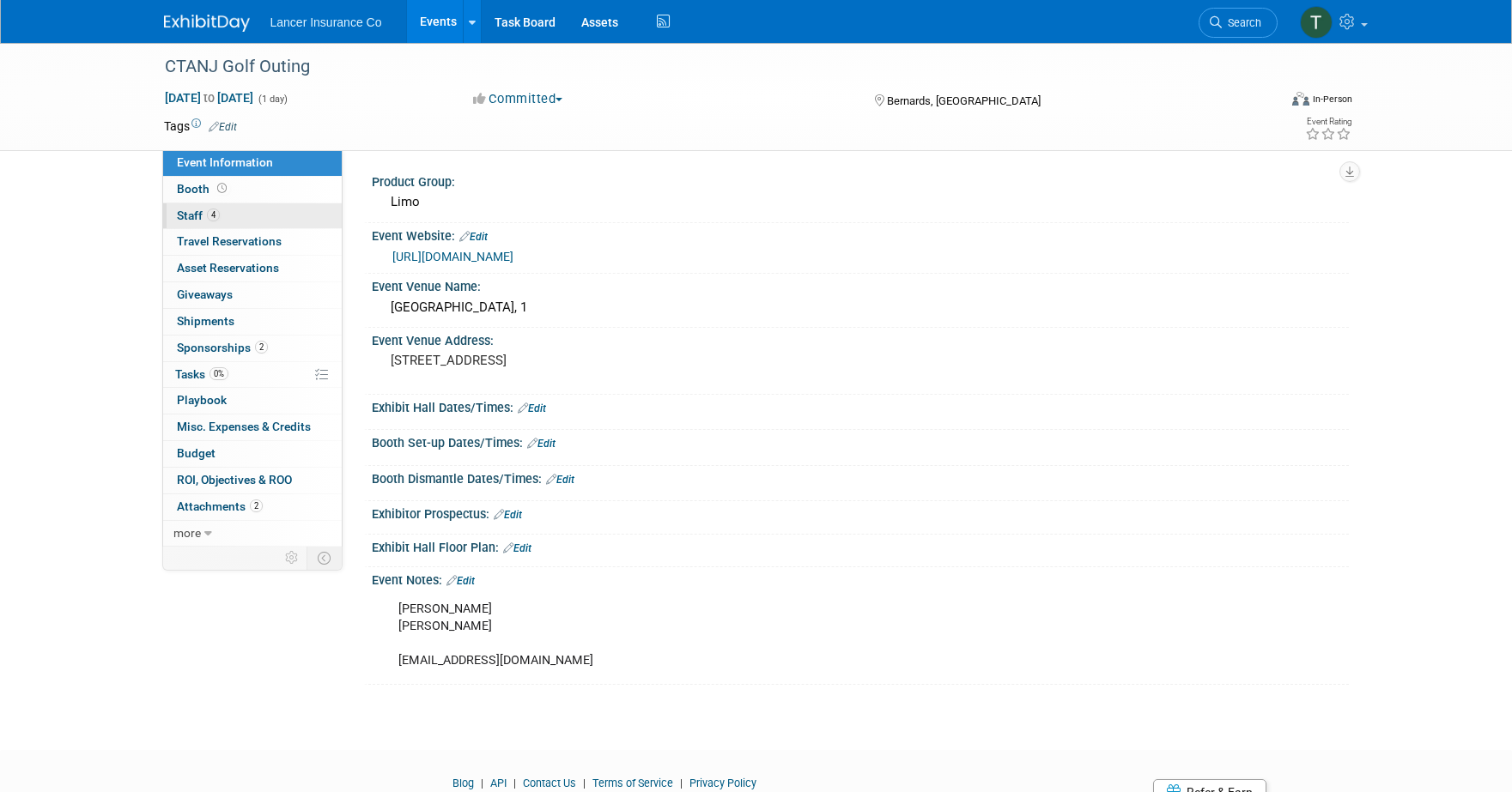
click at [200, 217] on span "Staff 4" at bounding box center [198, 214] width 43 height 14
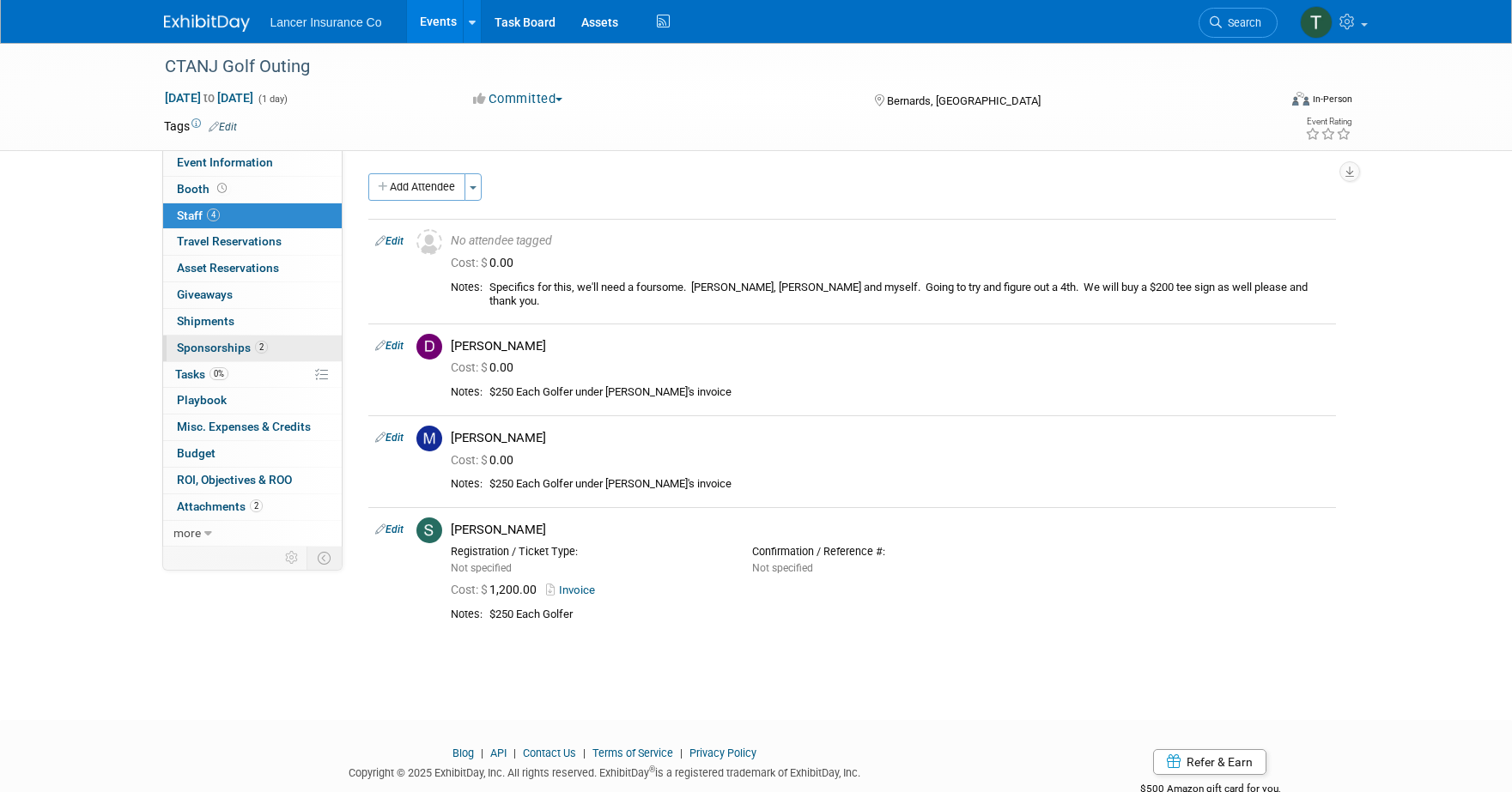
click at [213, 342] on span "Sponsorships 2" at bounding box center [222, 347] width 91 height 14
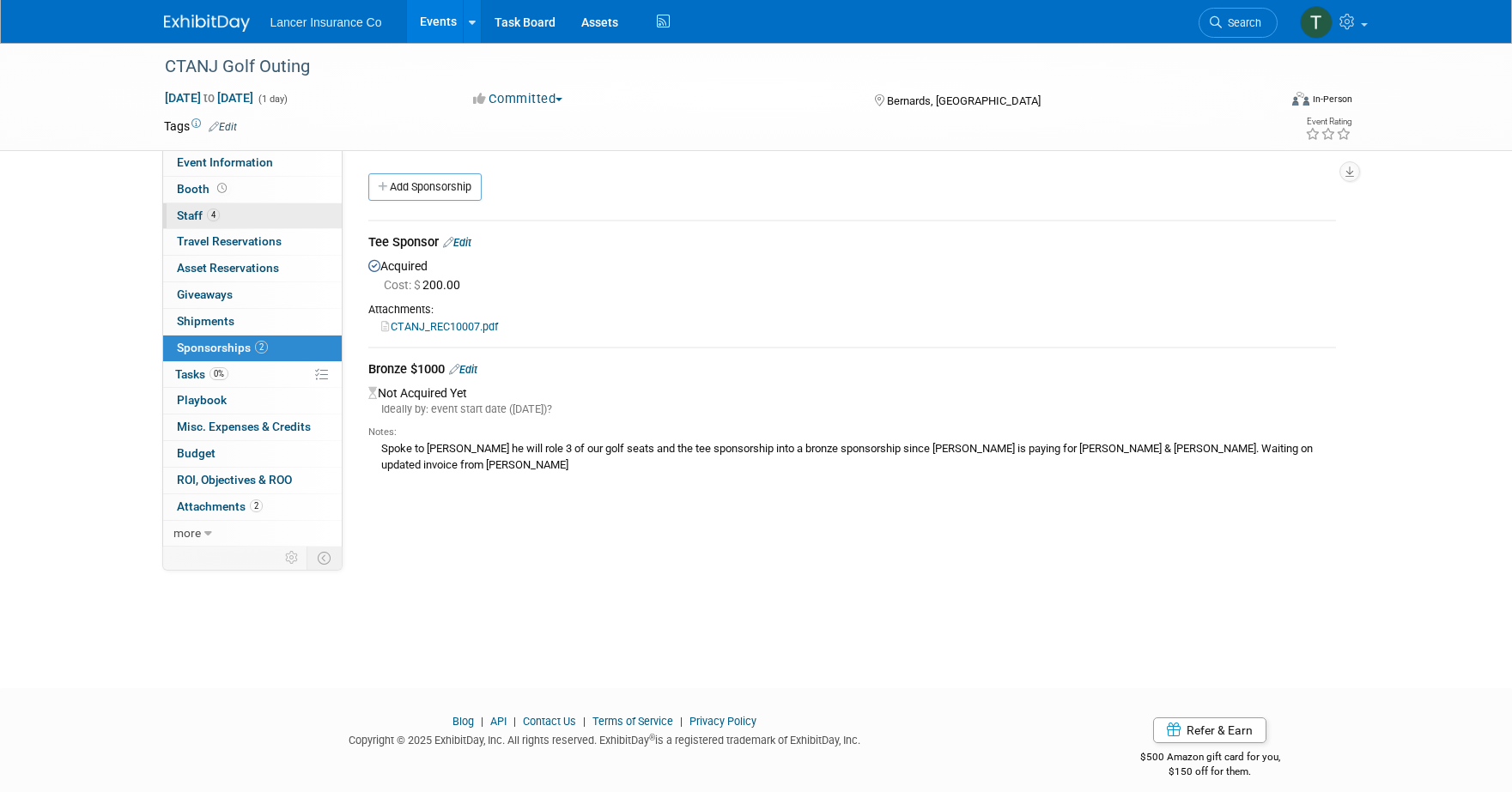
click at [192, 217] on span "Staff 4" at bounding box center [198, 214] width 43 height 14
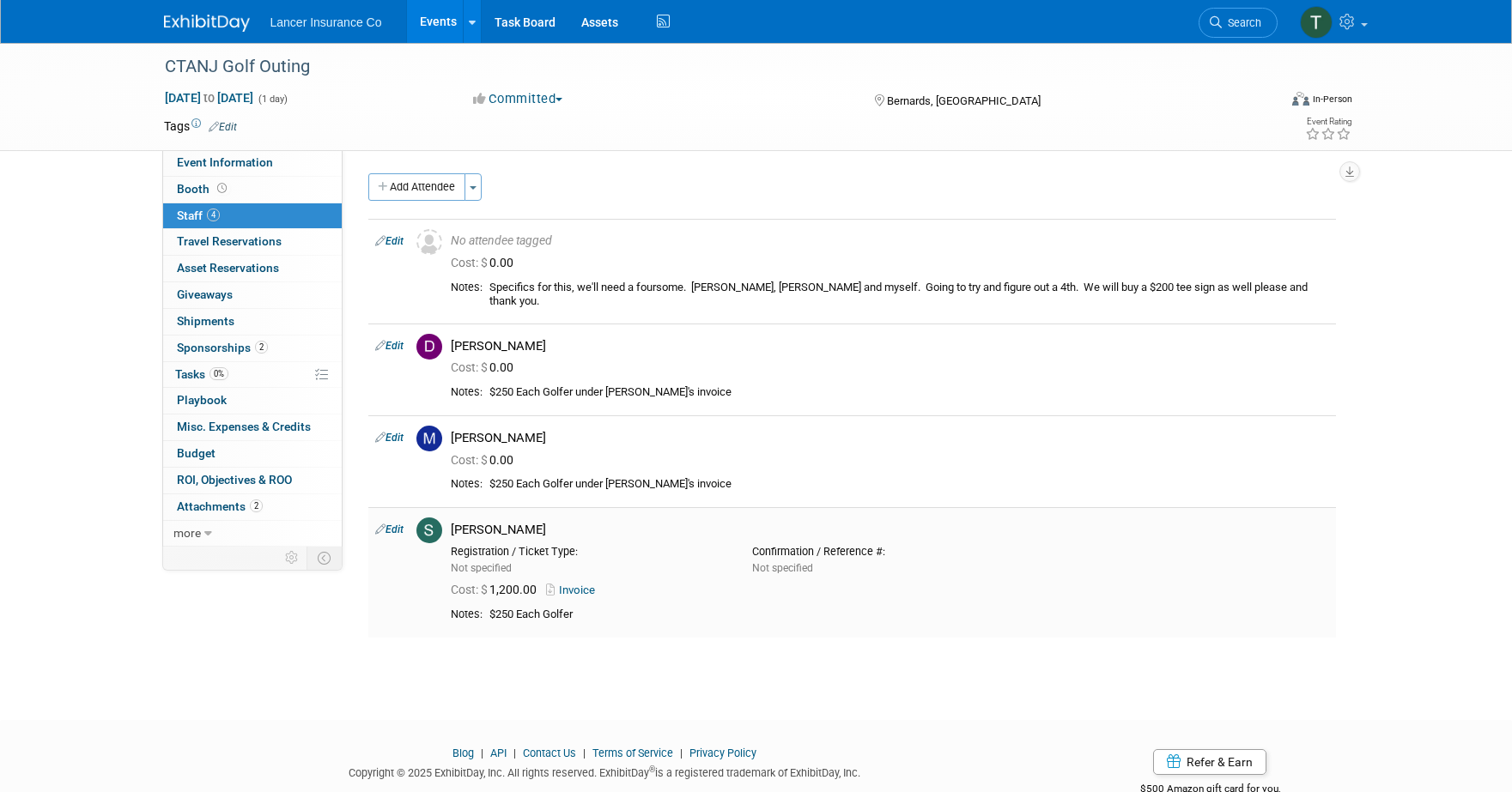
click at [578, 589] on link "Invoice" at bounding box center [574, 590] width 56 height 13
click at [217, 350] on span "Sponsorships 2" at bounding box center [222, 347] width 91 height 14
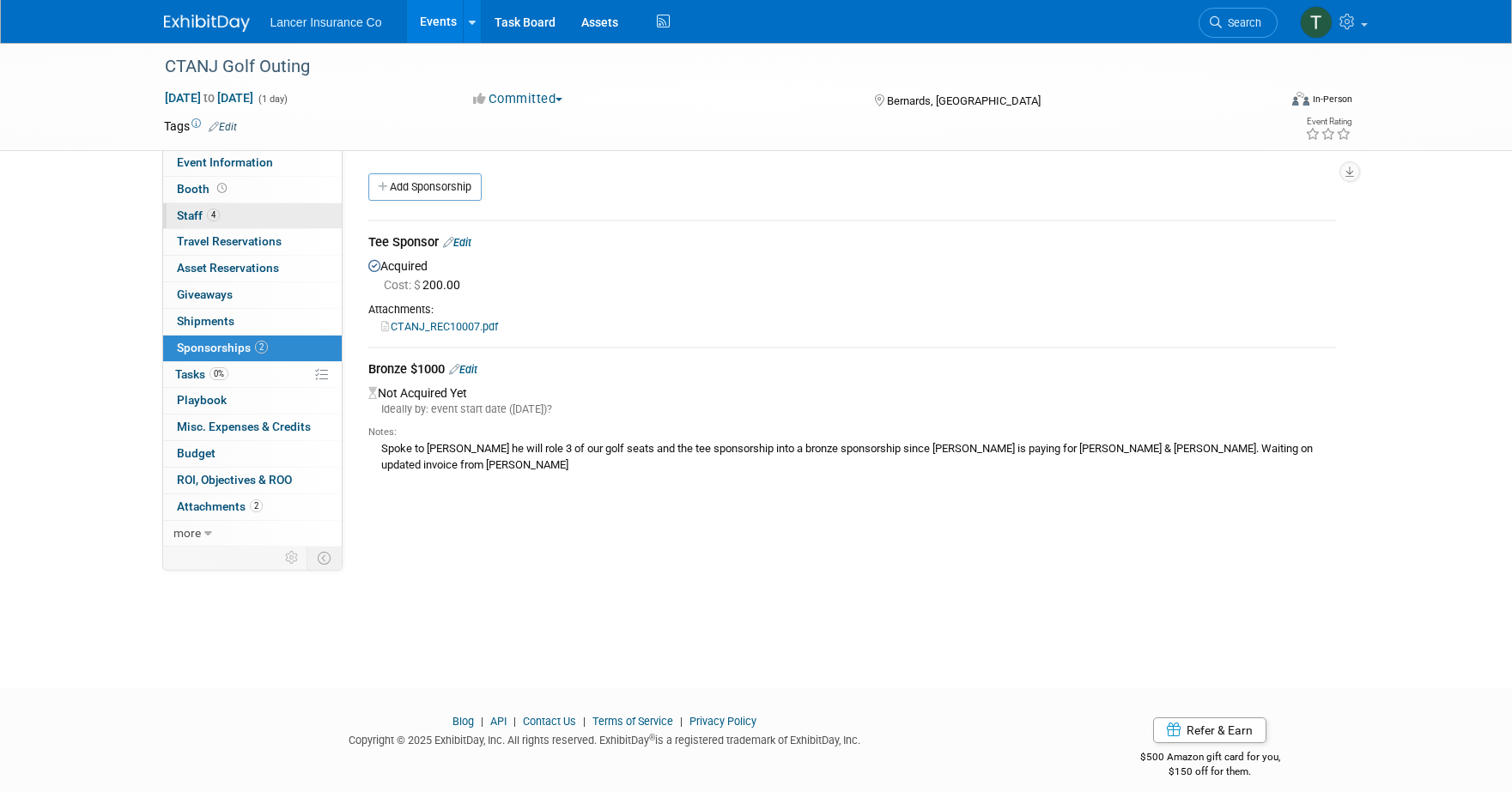
click at [188, 219] on span "Staff 4" at bounding box center [198, 214] width 43 height 14
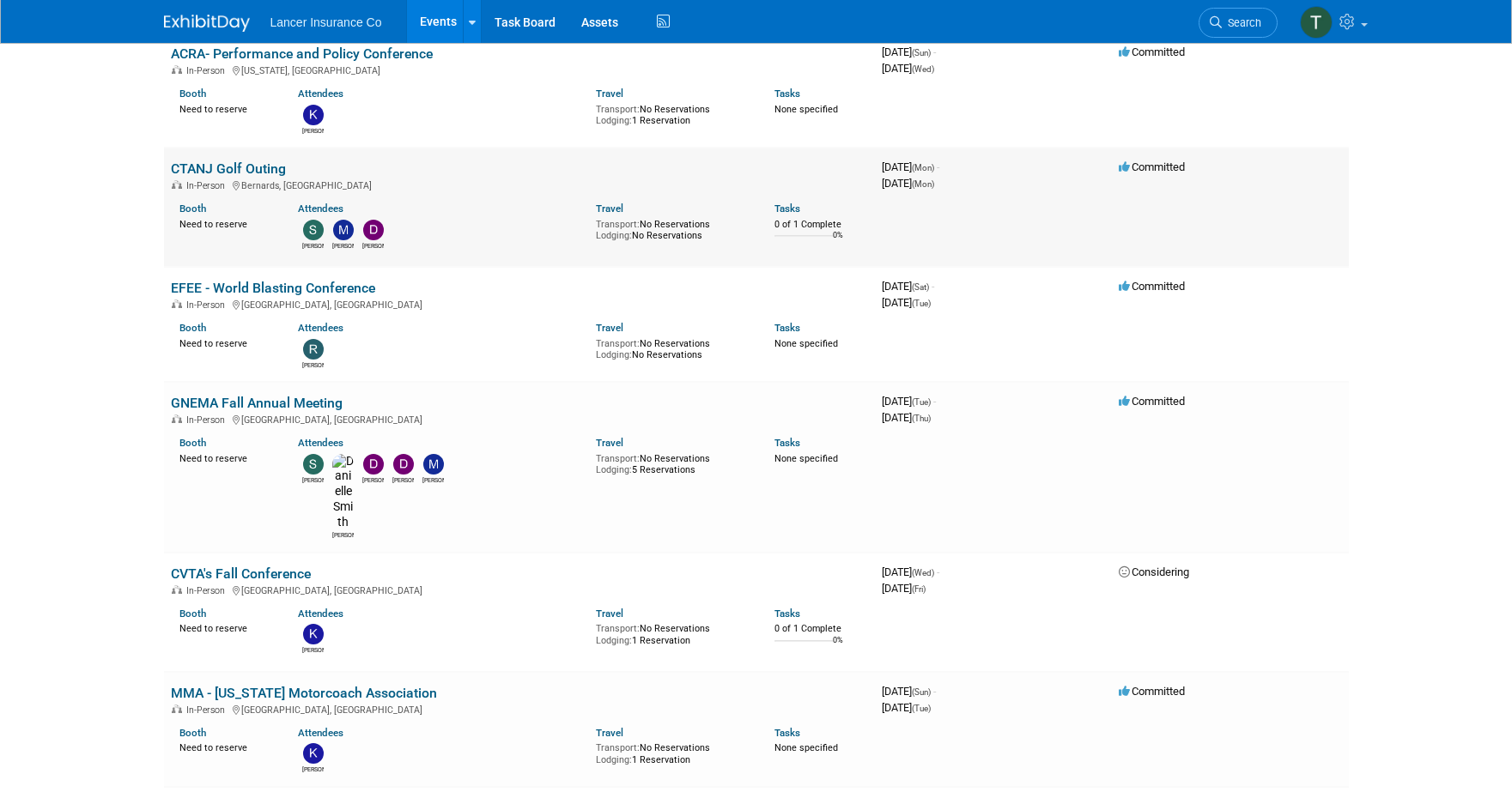
scroll to position [261, 0]
click at [220, 396] on link "GNEMA Fall Annual Meeting" at bounding box center [257, 402] width 172 height 16
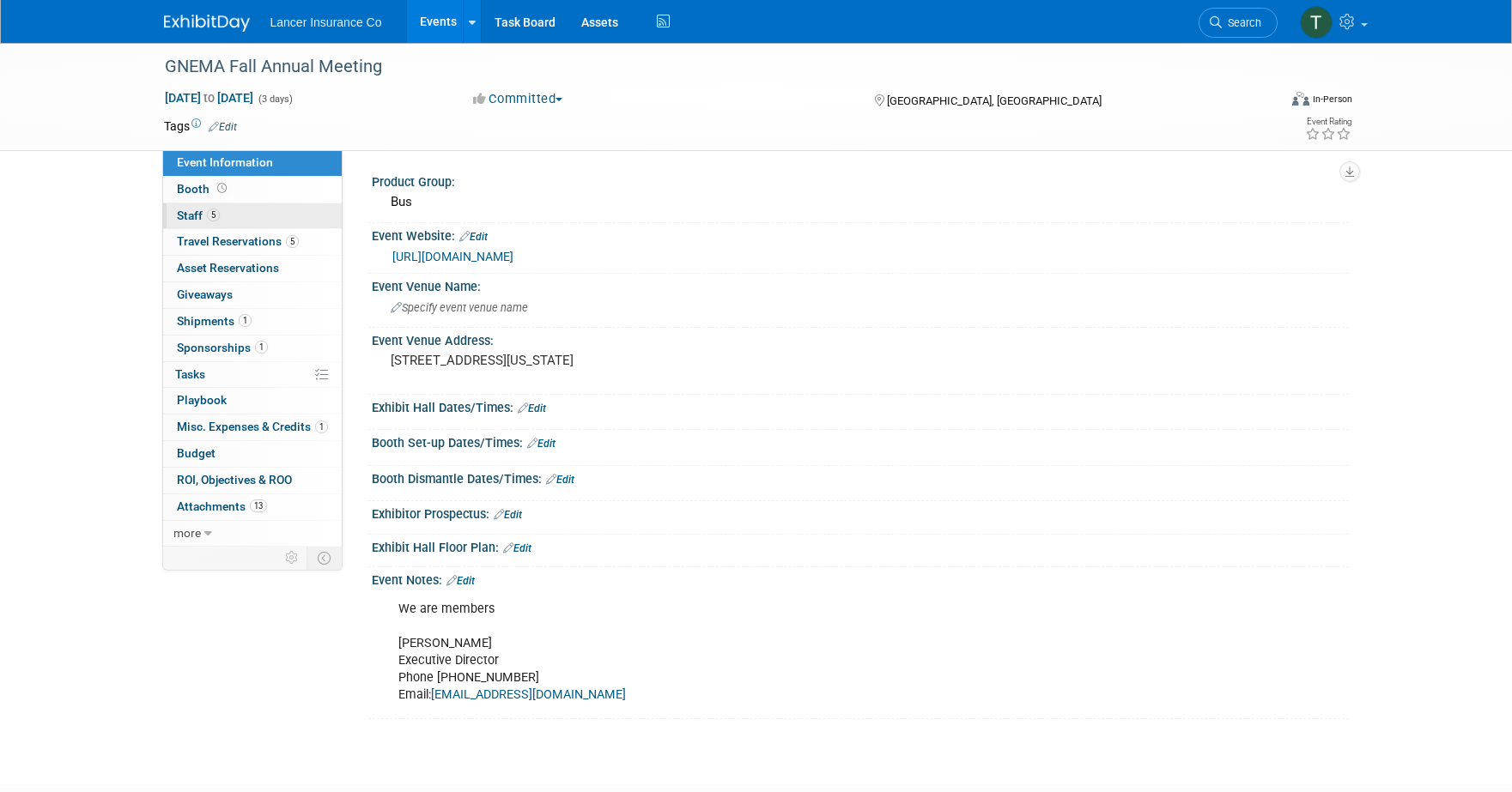
click at [195, 216] on span "Staff 5" at bounding box center [198, 214] width 43 height 14
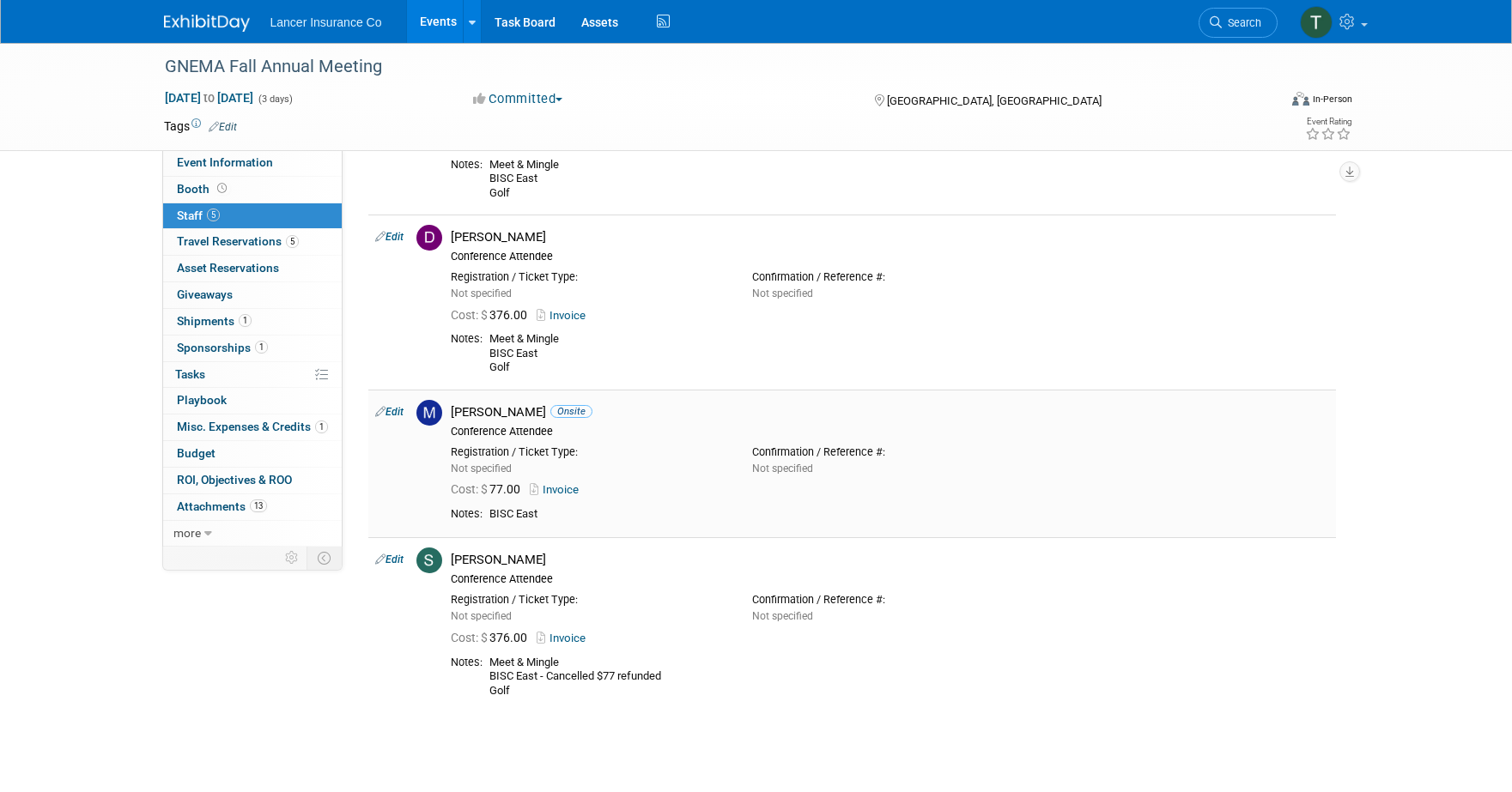
scroll to position [344, 0]
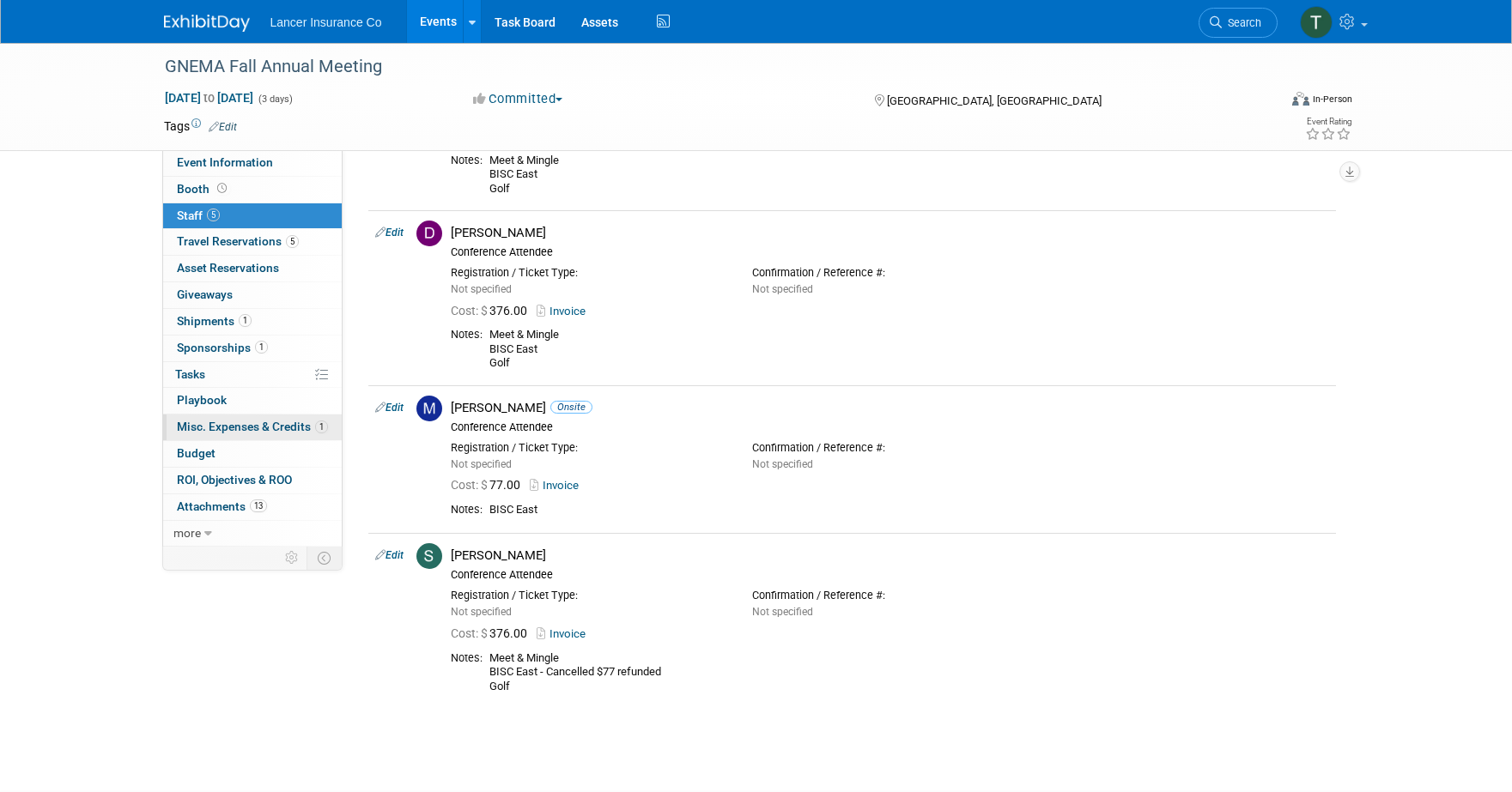
click at [208, 424] on span "Misc. Expenses & Credits 1" at bounding box center [252, 426] width 151 height 14
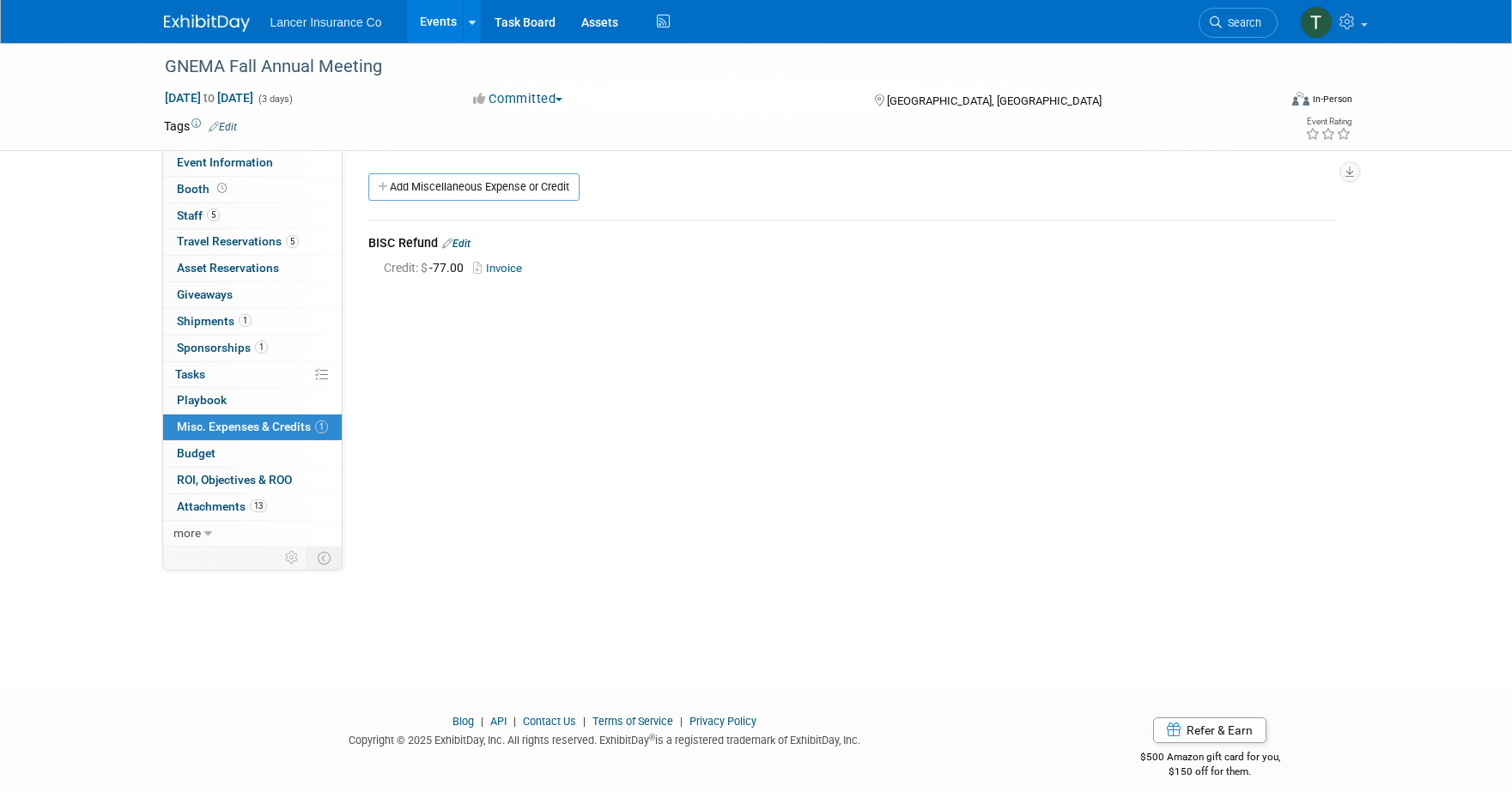
click at [508, 264] on link "Invoice" at bounding box center [501, 269] width 56 height 13
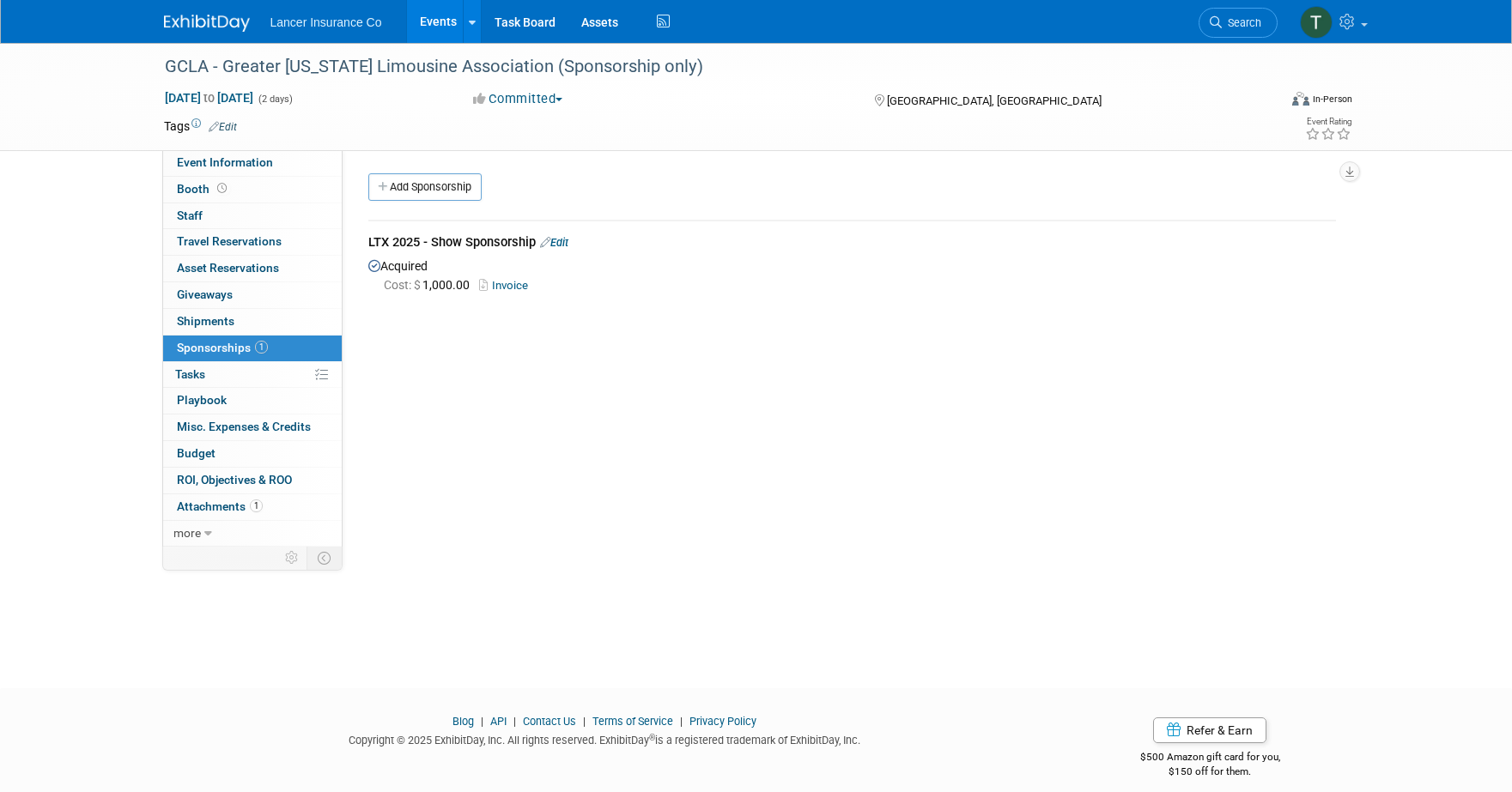
click at [437, 12] on link "Events" at bounding box center [439, 22] width 63 height 43
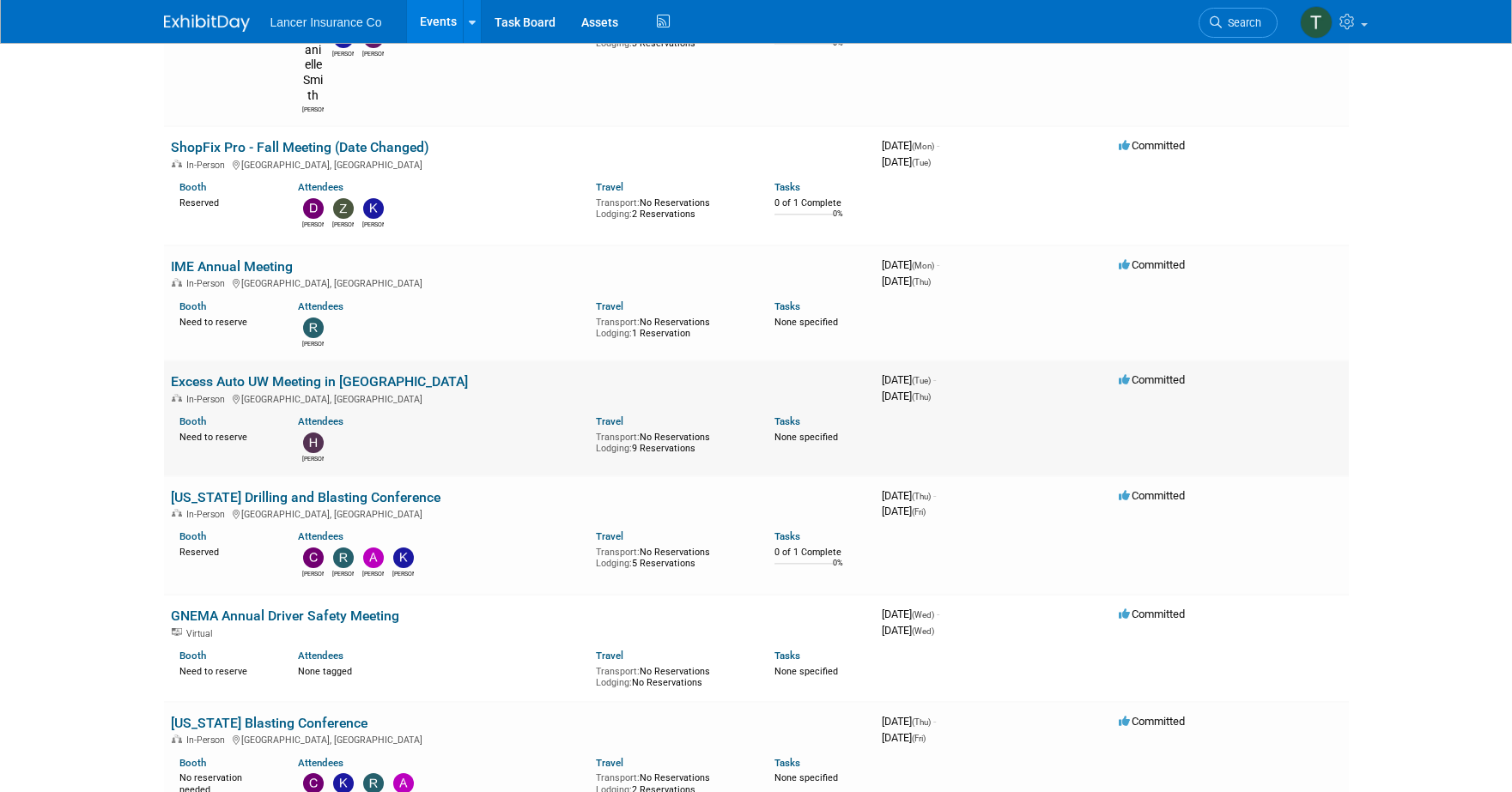
scroll to position [2114, 0]
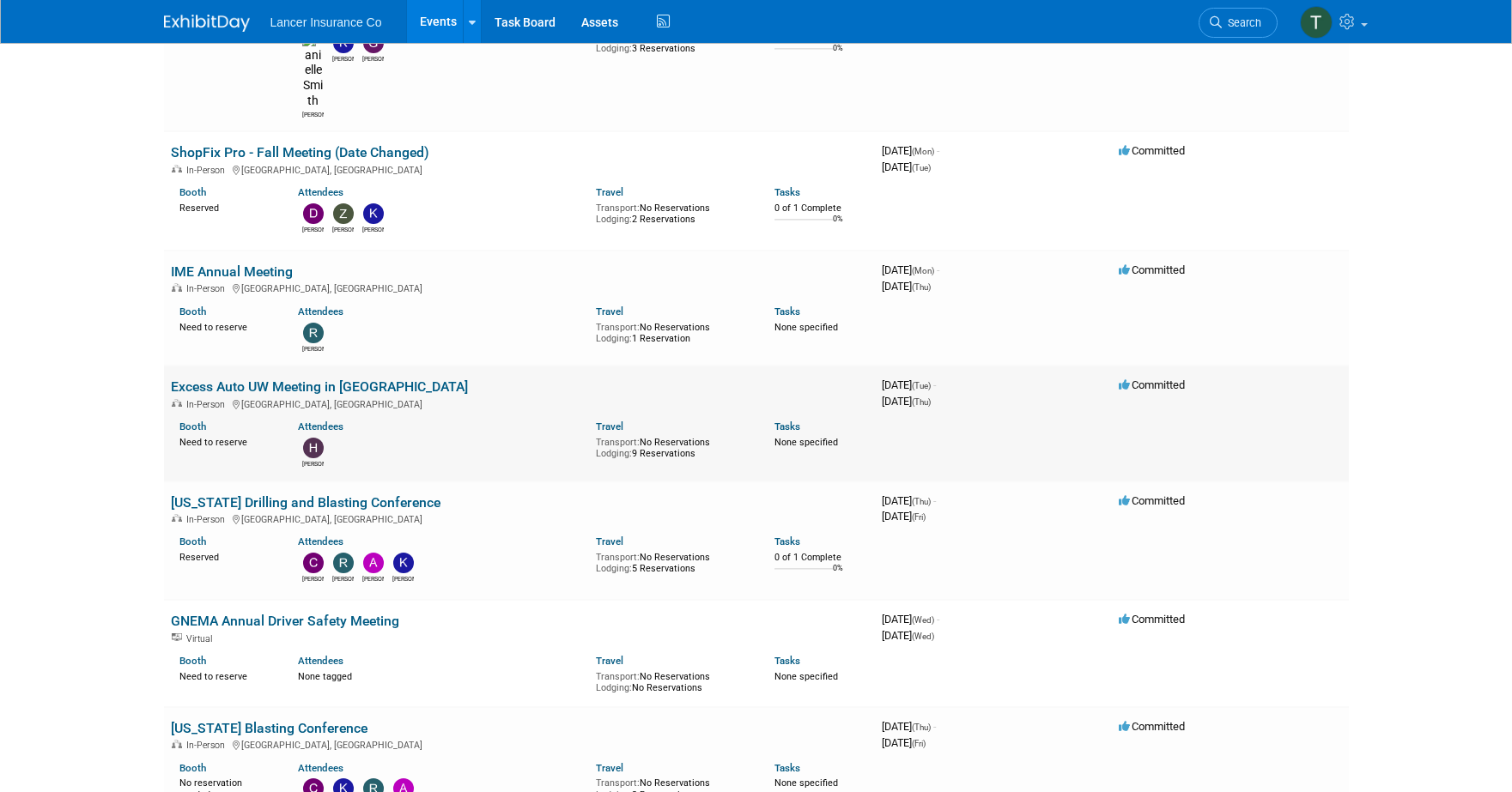
click at [246, 378] on link "Excess Auto UW Meeting in [GEOGRAPHIC_DATA]" at bounding box center [320, 387] width 297 height 16
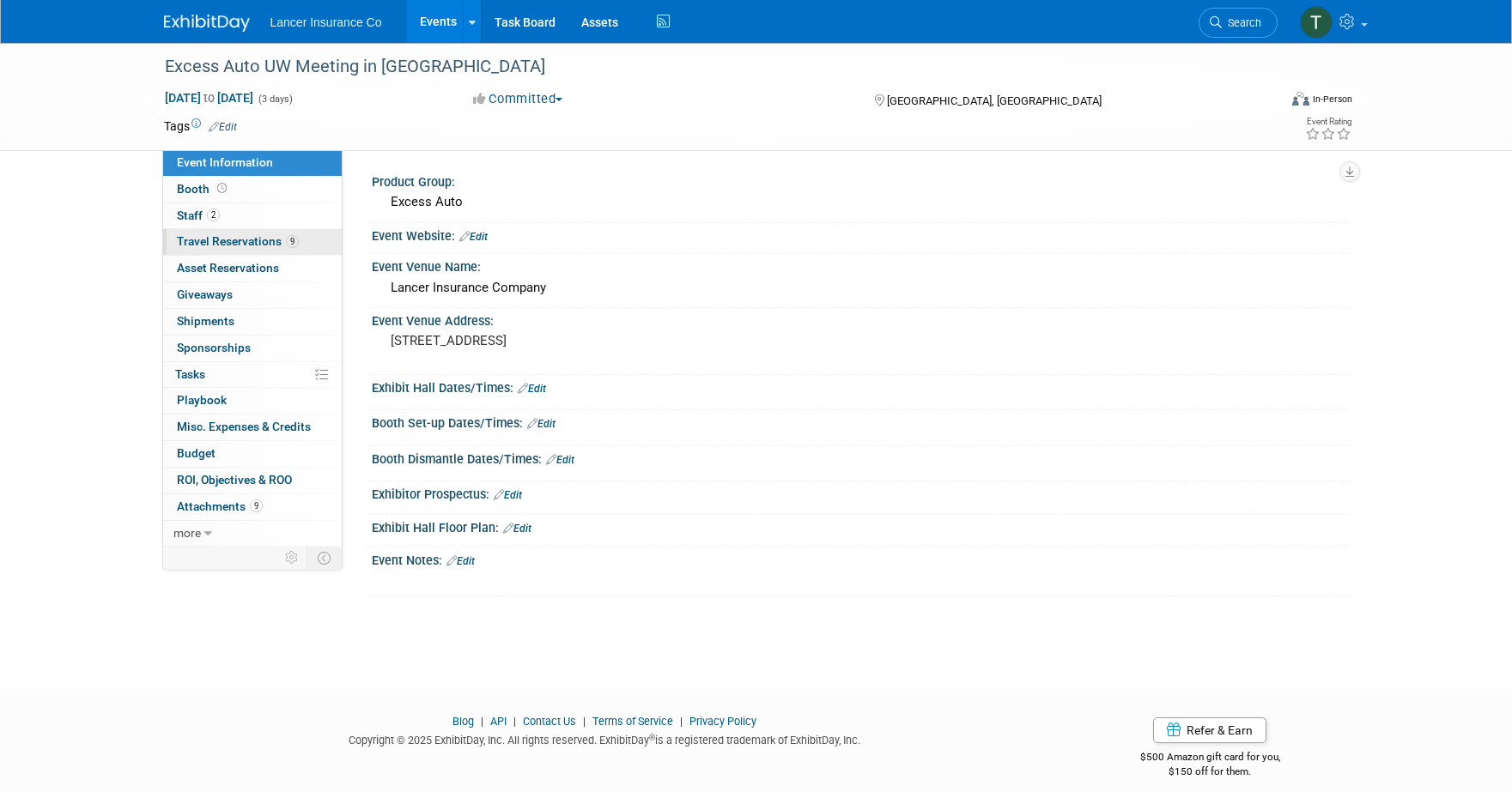
click at [215, 247] on span "Travel Reservations 9" at bounding box center [237, 241] width 122 height 14
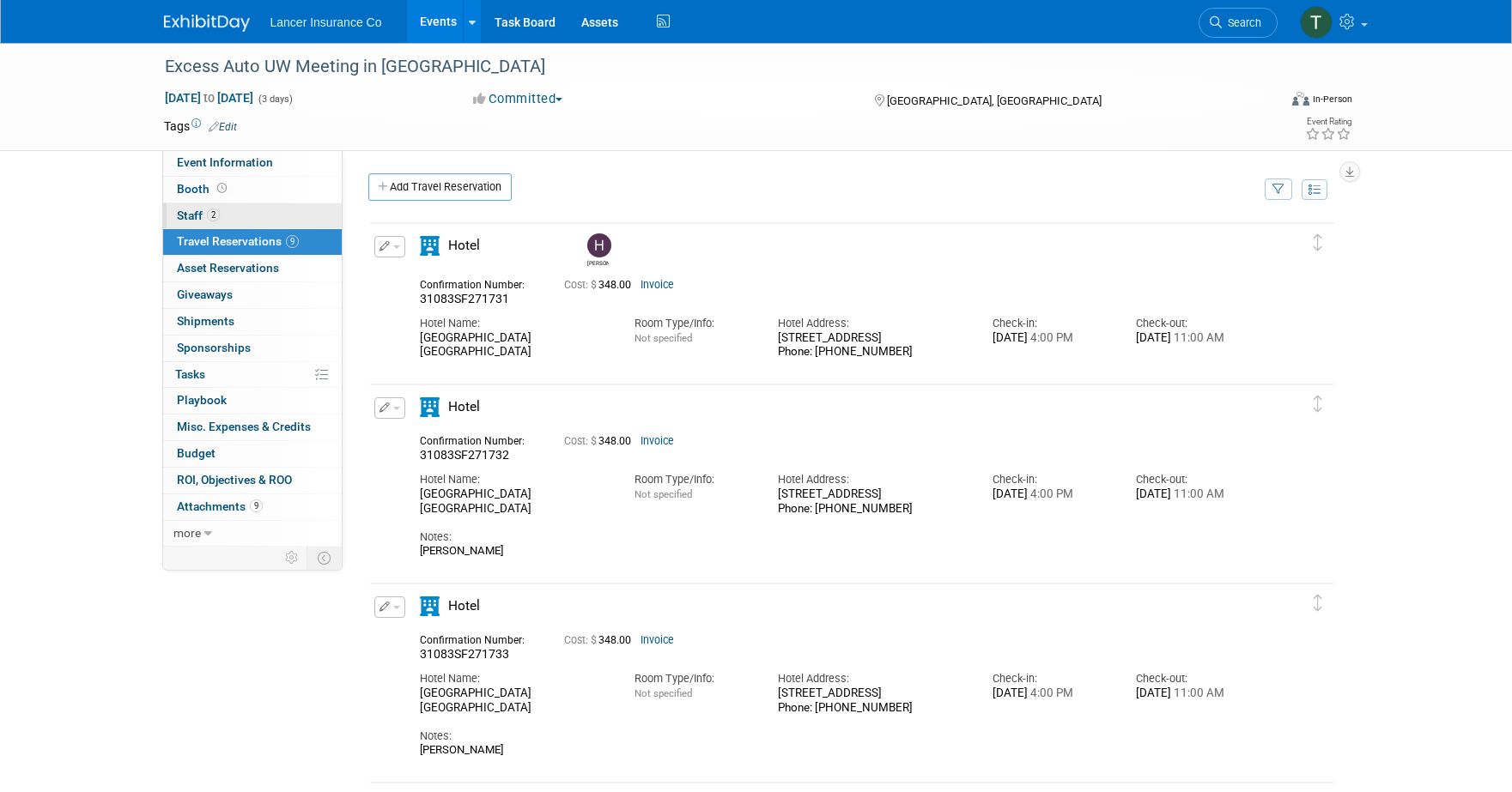
click at [190, 214] on span "Staff 2" at bounding box center [198, 214] width 43 height 14
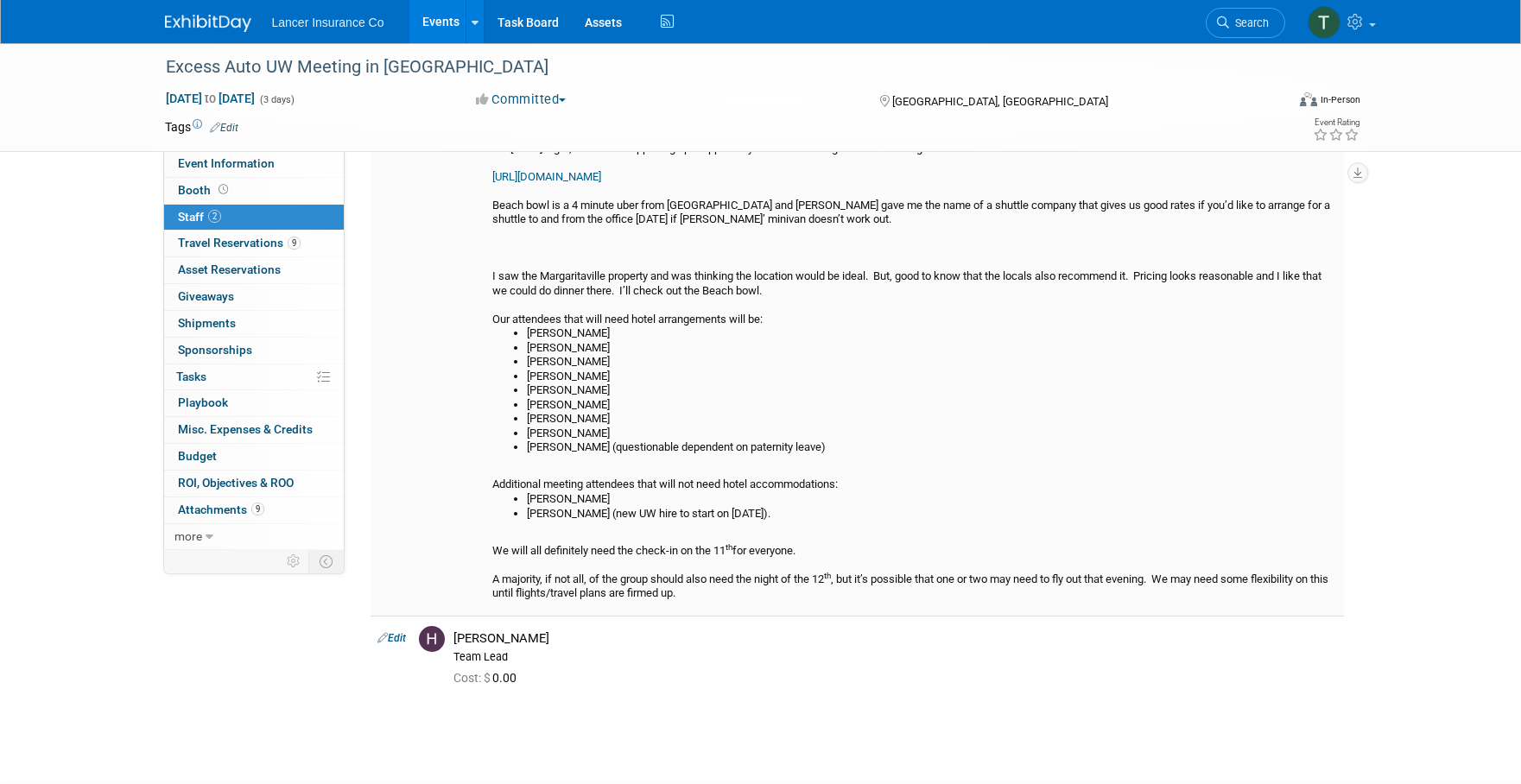
scroll to position [301, 0]
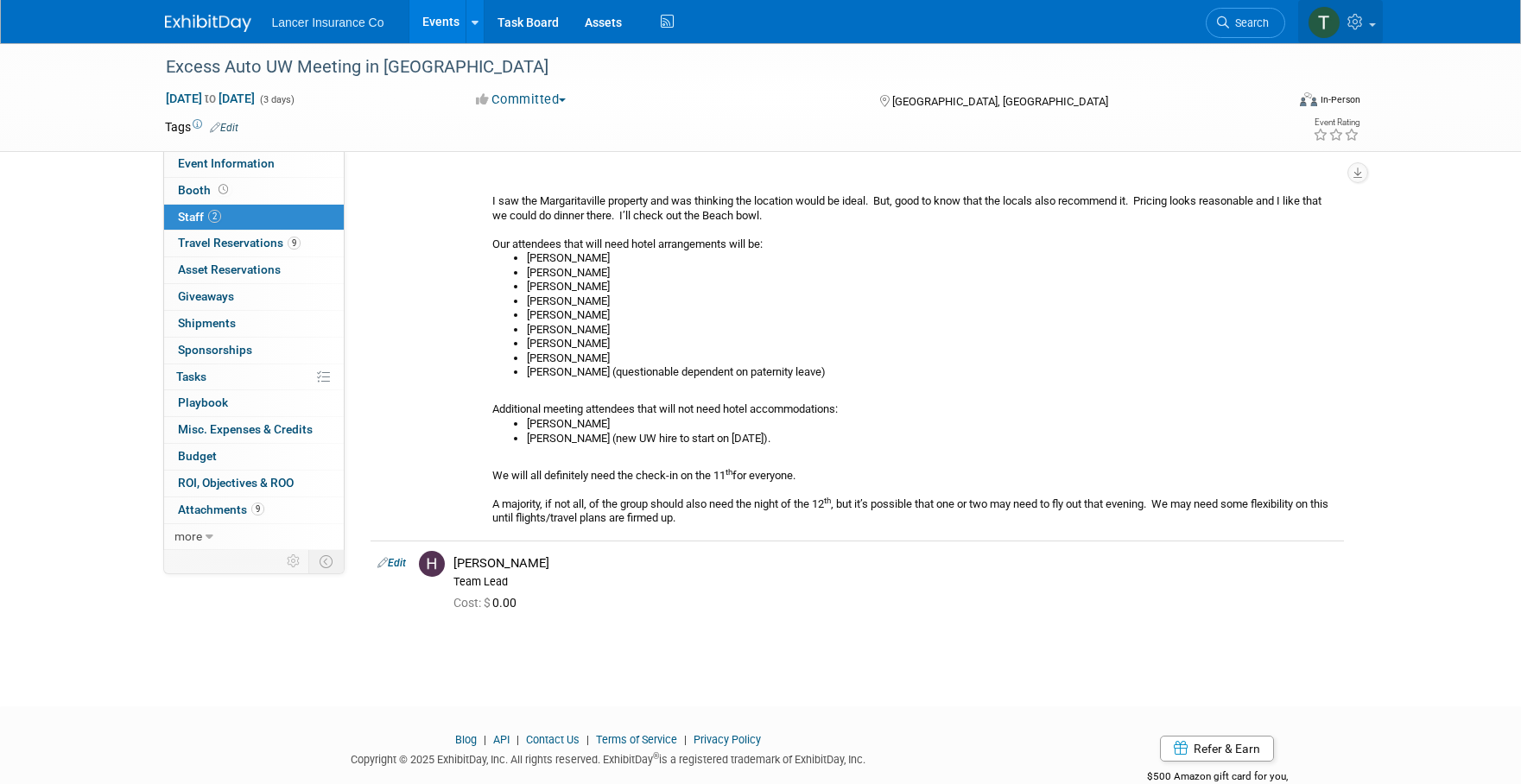
click at [1360, 24] on icon at bounding box center [1357, 21] width 20 height 15
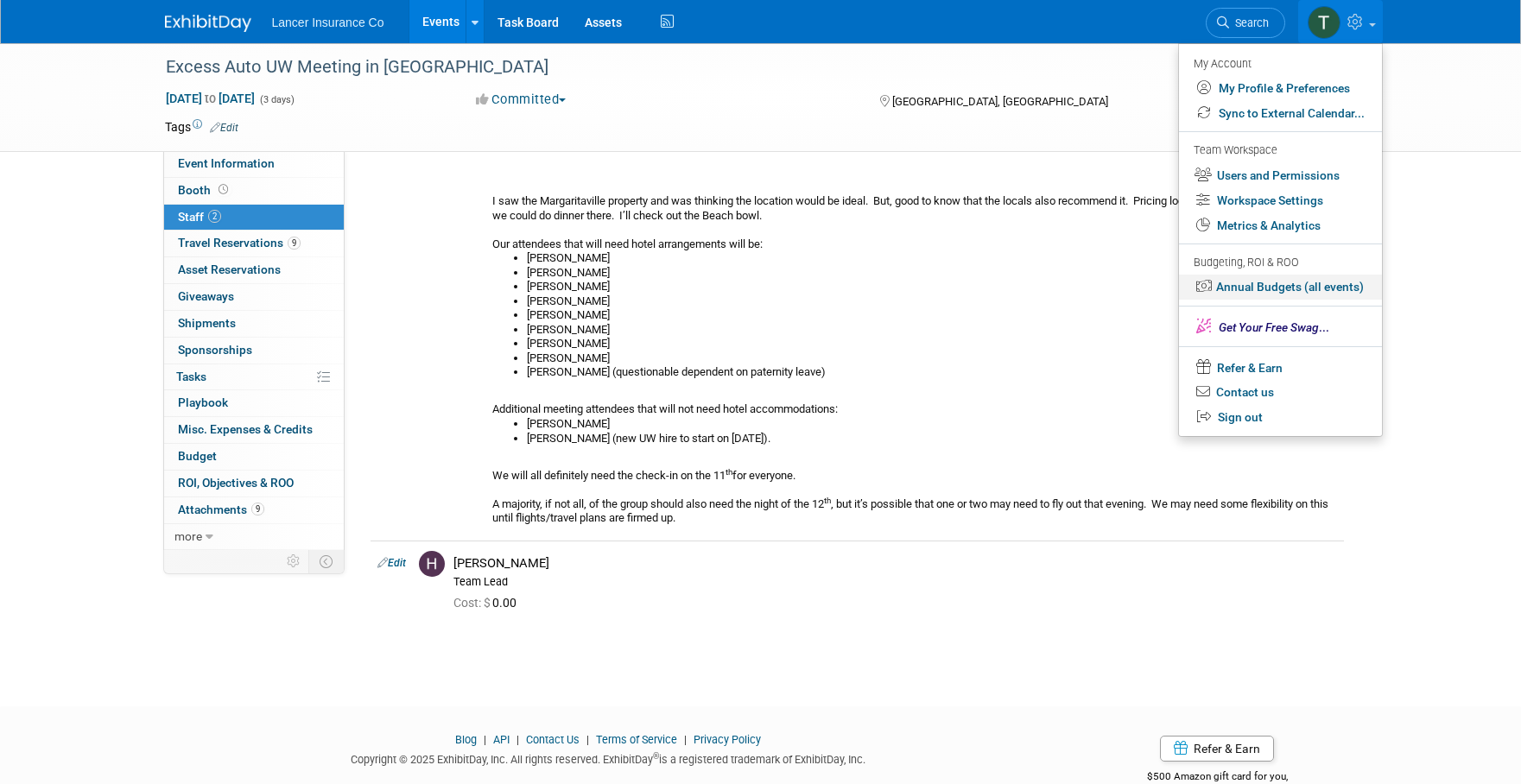
click at [1254, 283] on link "Annual Budgets (all events)" at bounding box center [1280, 287] width 203 height 25
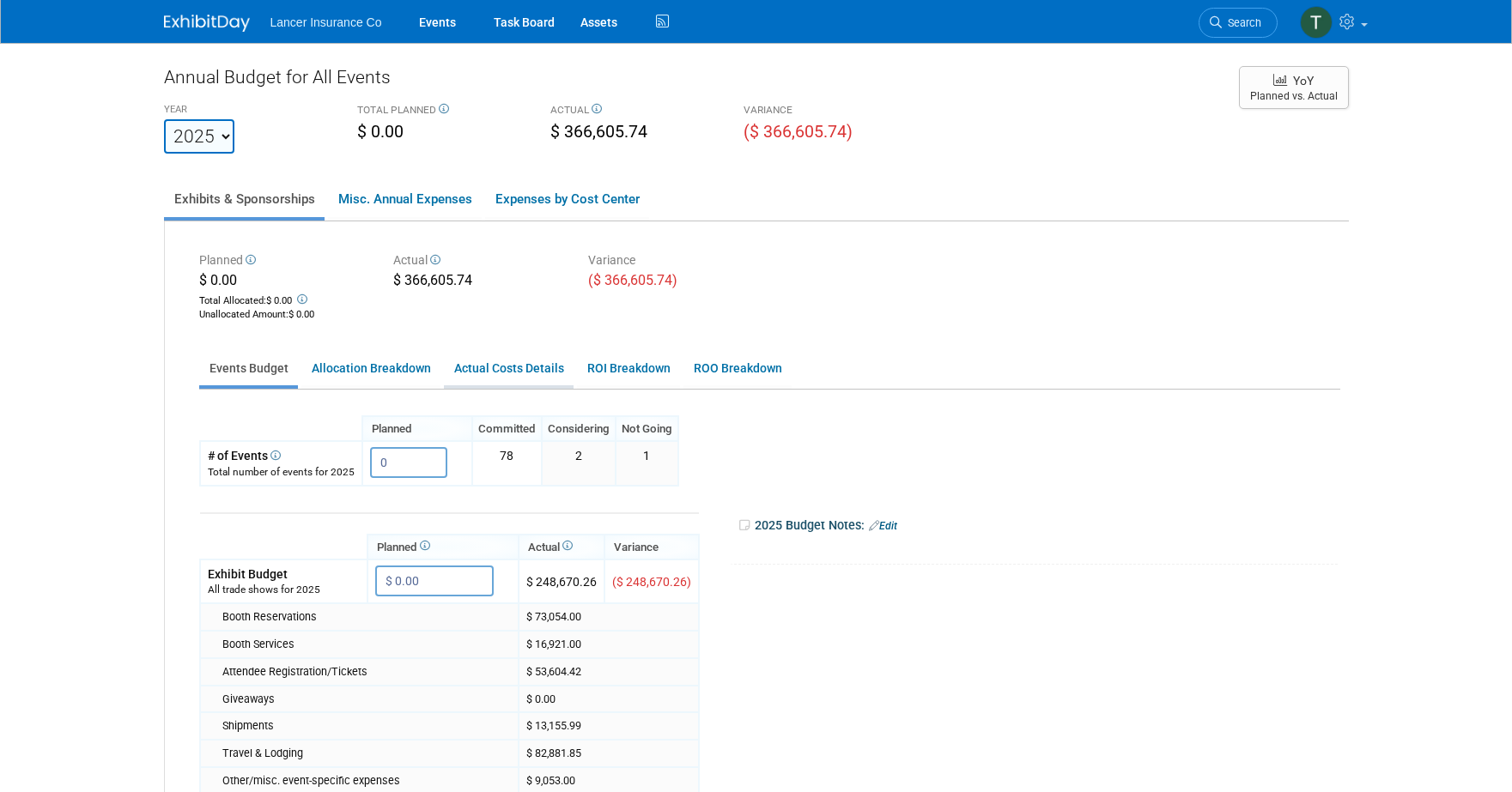
click at [487, 370] on link "Actual Costs Details" at bounding box center [509, 369] width 130 height 33
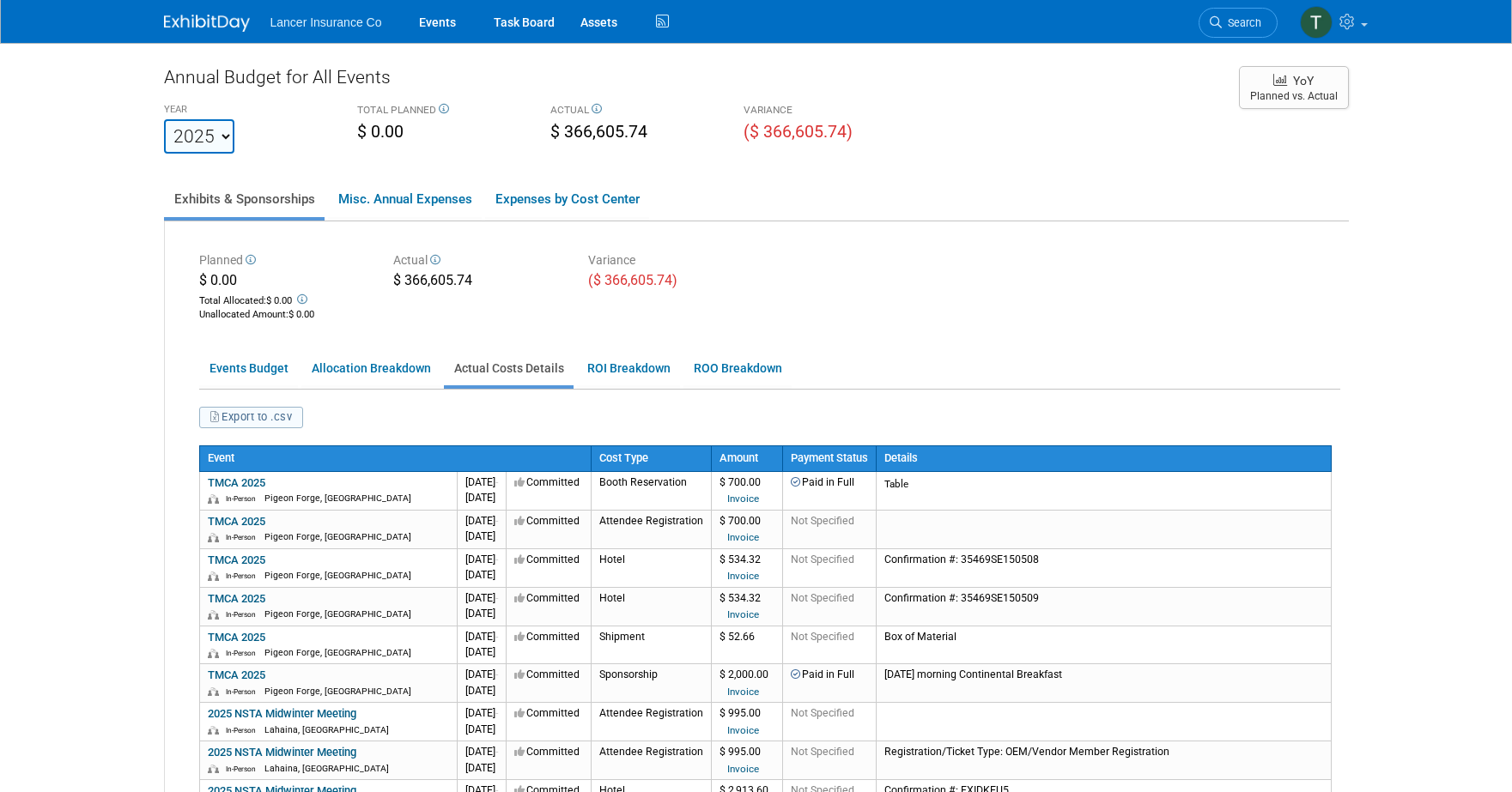
click at [280, 414] on button "Export to .csv" at bounding box center [251, 418] width 105 height 22
click at [509, 20] on link "Task Board" at bounding box center [524, 22] width 87 height 43
